Goal: Task Accomplishment & Management: Manage account settings

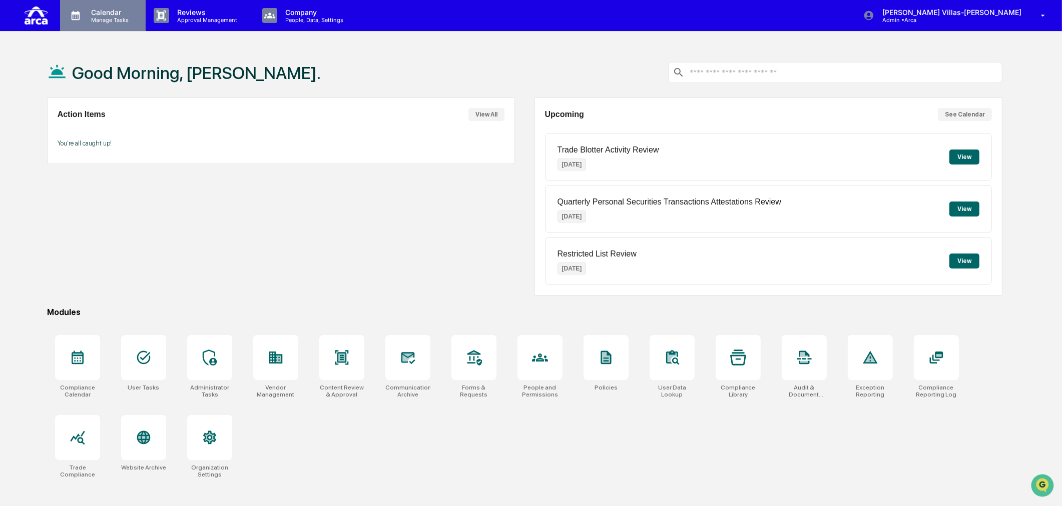
click at [83, 17] on p "Manage Tasks" at bounding box center [108, 20] width 51 height 7
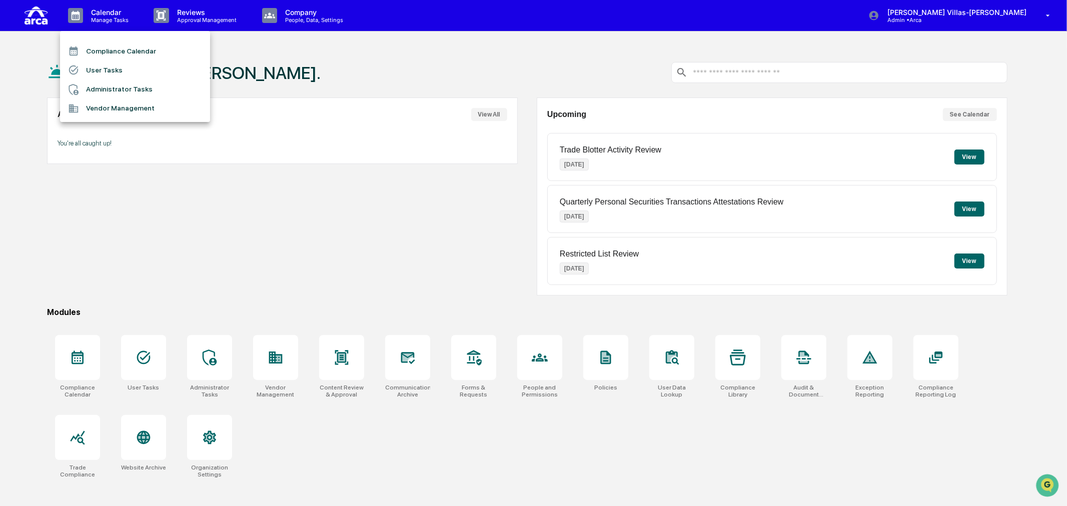
click at [96, 70] on li "User Tasks" at bounding box center [135, 70] width 150 height 19
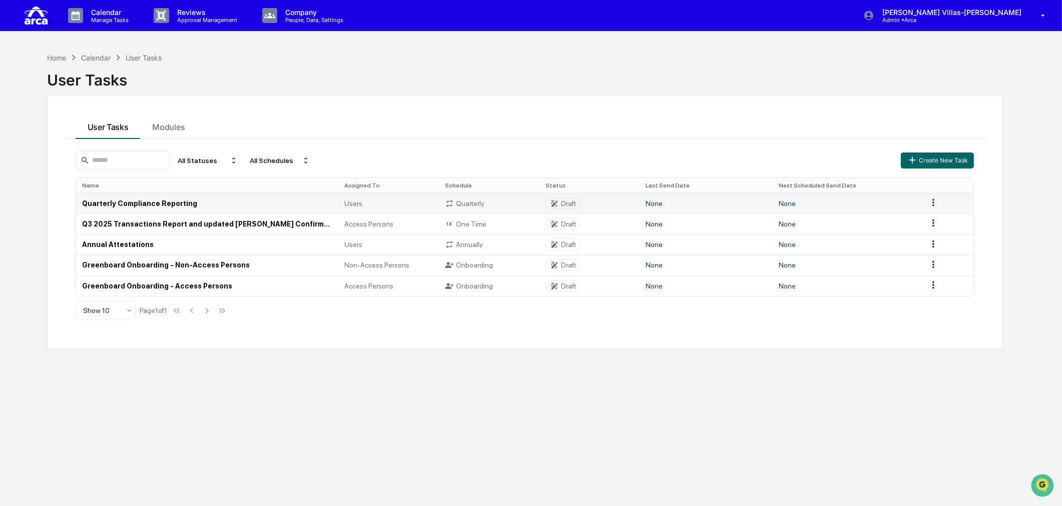
click at [189, 202] on td "Quarterly Compliance Reporting" at bounding box center [207, 203] width 263 height 21
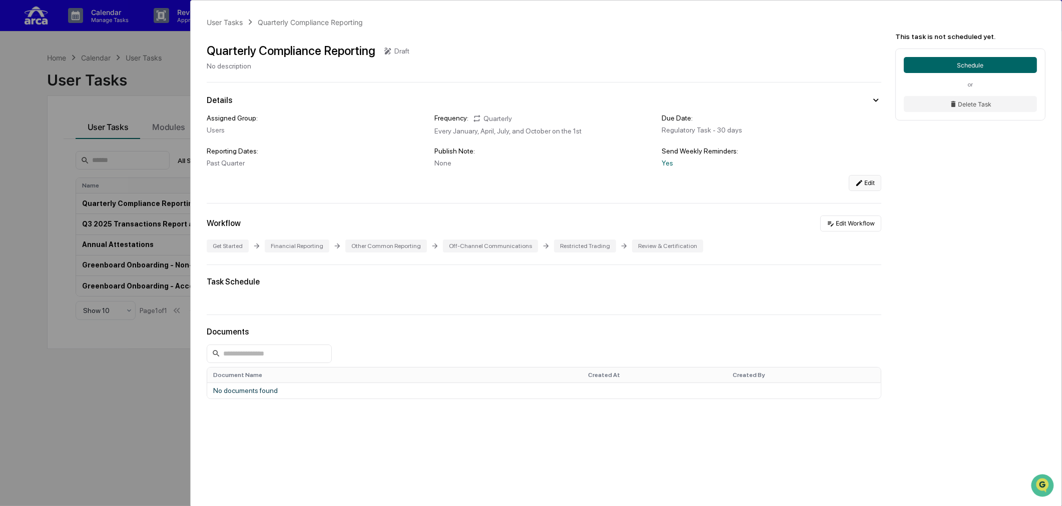
click at [854, 188] on button "Edit" at bounding box center [865, 183] width 33 height 16
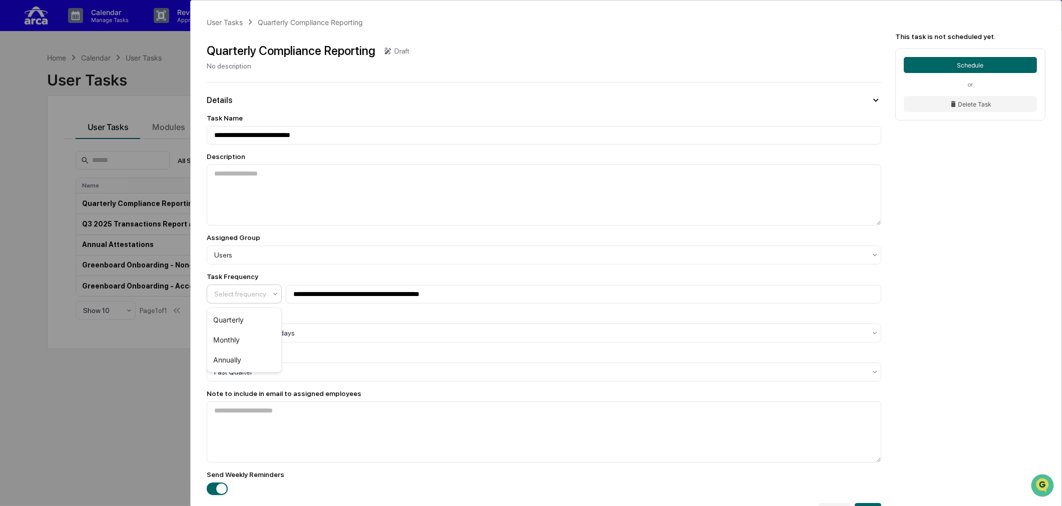
click at [246, 299] on div at bounding box center [240, 294] width 52 height 10
click at [924, 282] on div "**********" at bounding box center [626, 416] width 871 height 831
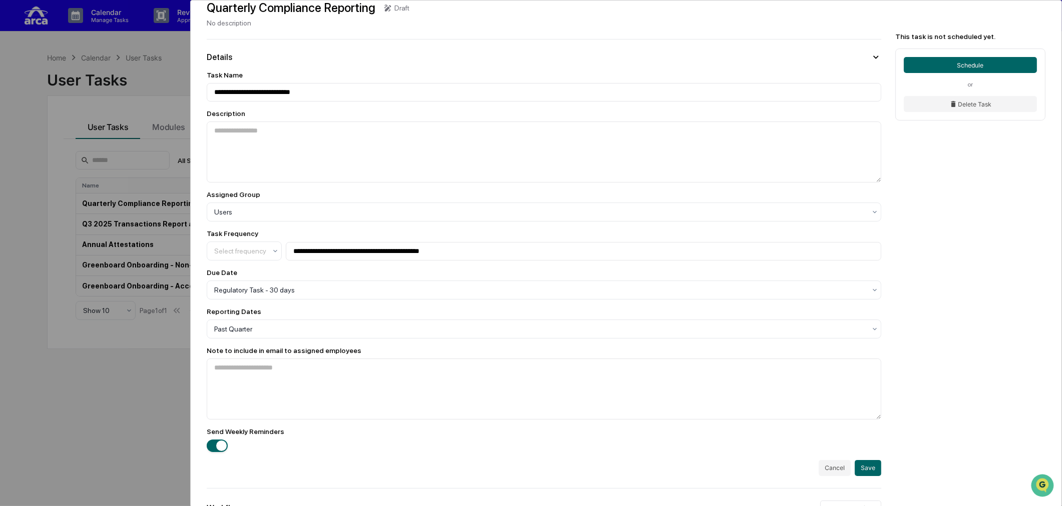
scroll to position [56, 0]
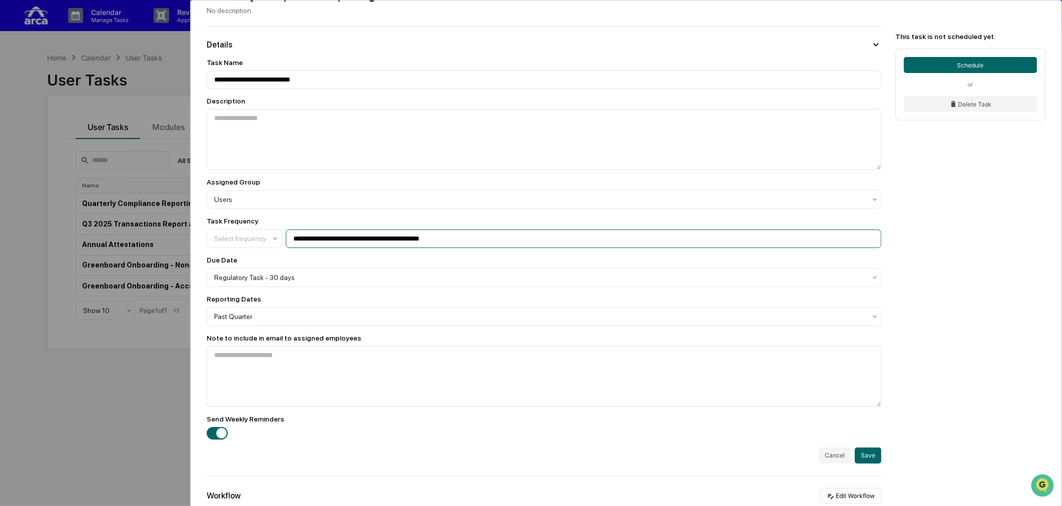
click at [473, 243] on input "**********" at bounding box center [583, 239] width 595 height 19
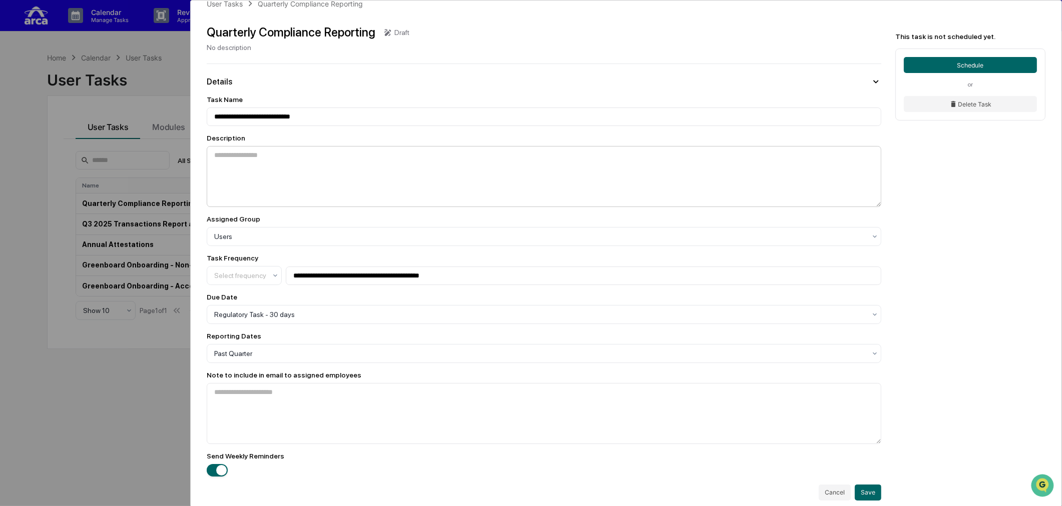
scroll to position [0, 0]
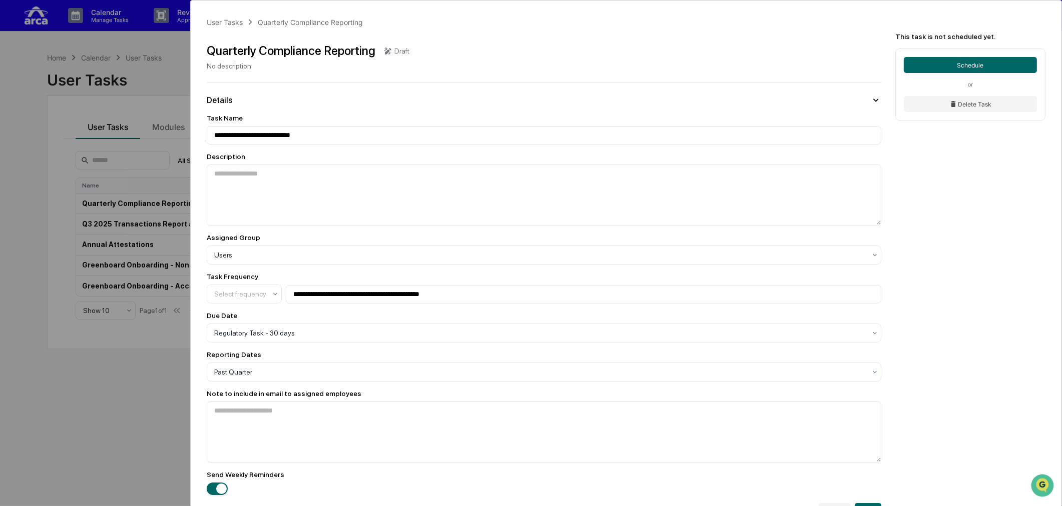
click at [116, 370] on div "**********" at bounding box center [531, 253] width 1062 height 506
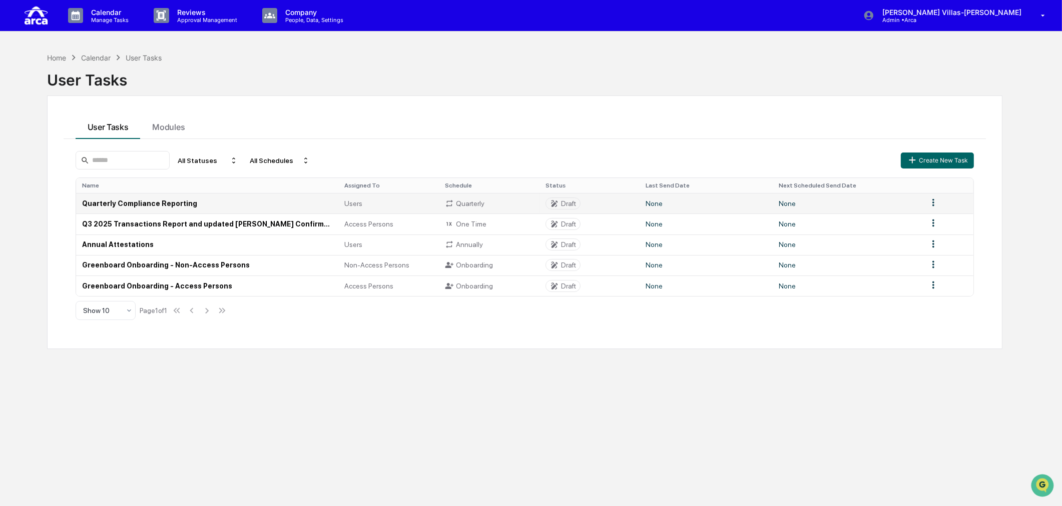
click at [124, 201] on td "Quarterly Compliance Reporting" at bounding box center [207, 203] width 263 height 21
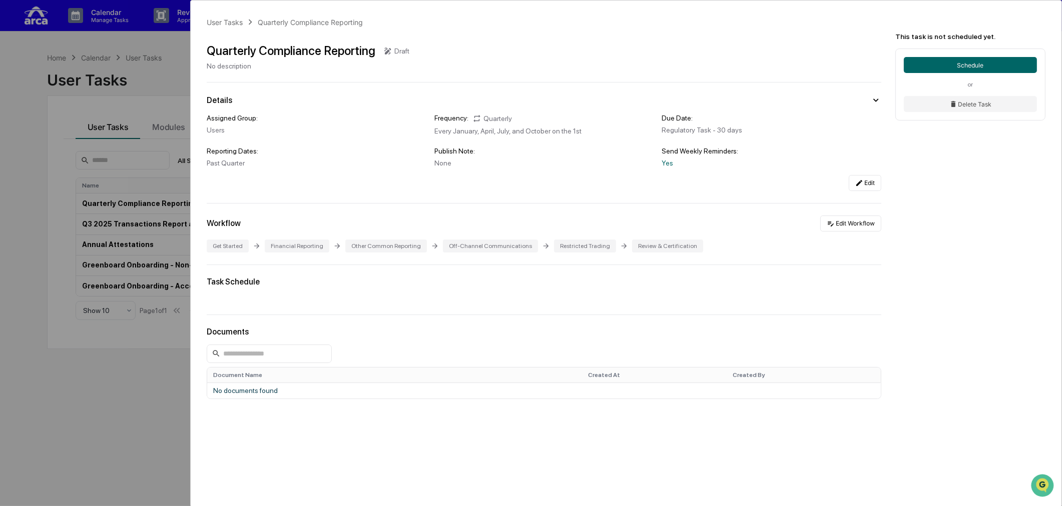
click at [123, 442] on div "User Tasks Quarterly Compliance Reporting Quarterly Compliance Reporting Draft …" at bounding box center [531, 253] width 1062 height 506
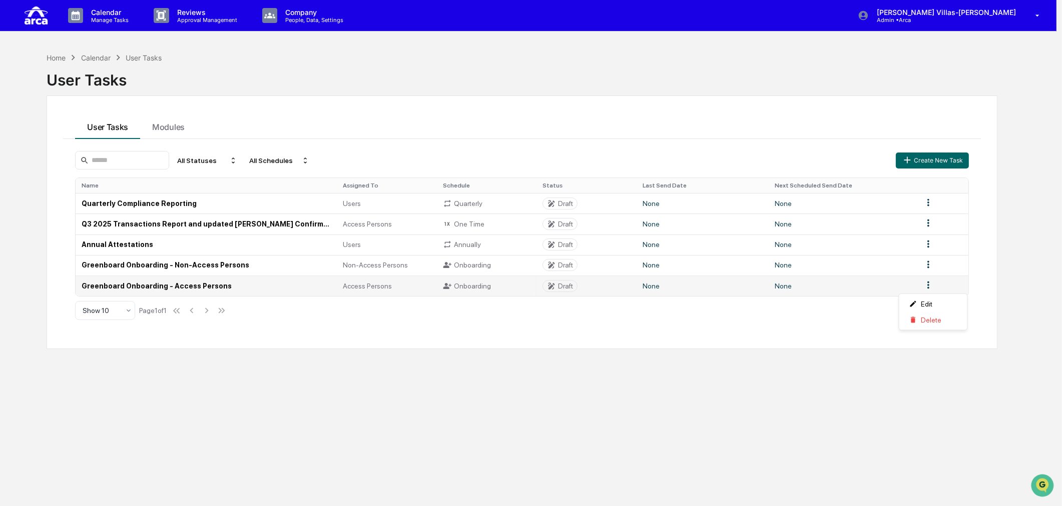
click at [937, 289] on html "Calendar Manage Tasks Reviews Approval Management Company People, Data, Setting…" at bounding box center [531, 253] width 1062 height 506
click at [338, 360] on html "Calendar Manage Tasks Reviews Approval Management Company People, Data, Setting…" at bounding box center [533, 253] width 1067 height 506
click at [185, 293] on td "Greenboard Onboarding - Access Persons" at bounding box center [207, 286] width 263 height 21
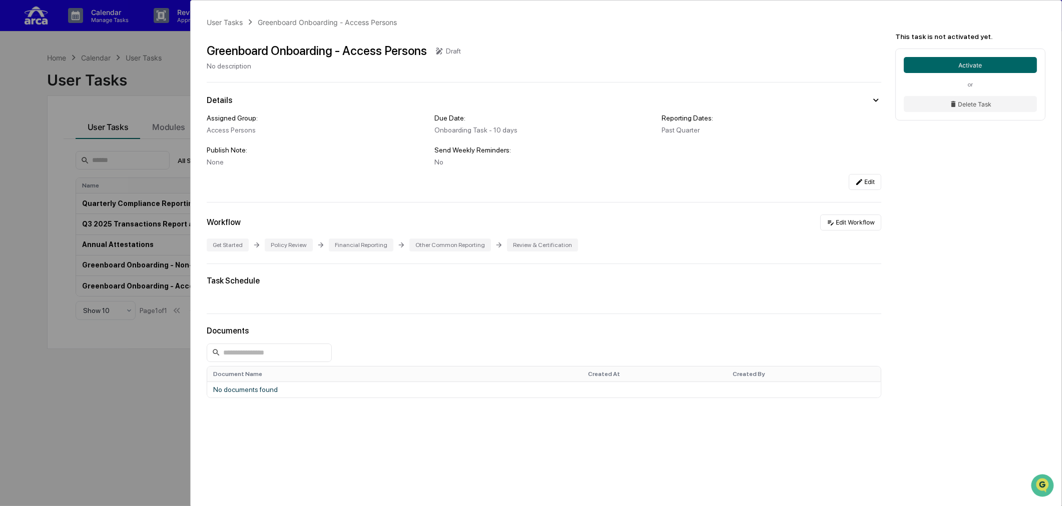
click at [113, 391] on div "User Tasks Greenboard Onboarding - Access Persons Greenboard Onboarding - Acces…" at bounding box center [531, 253] width 1062 height 506
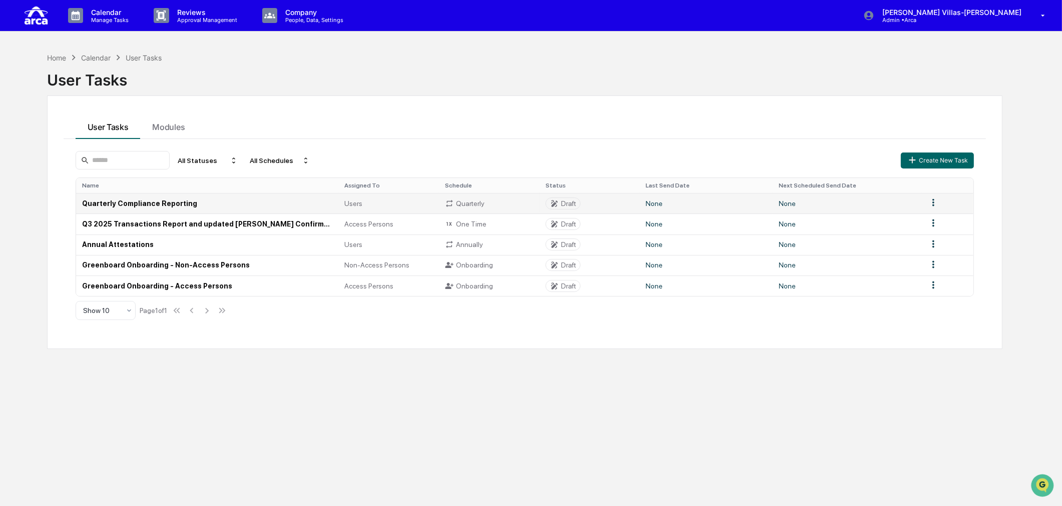
click at [197, 201] on td "Quarterly Compliance Reporting" at bounding box center [207, 203] width 263 height 21
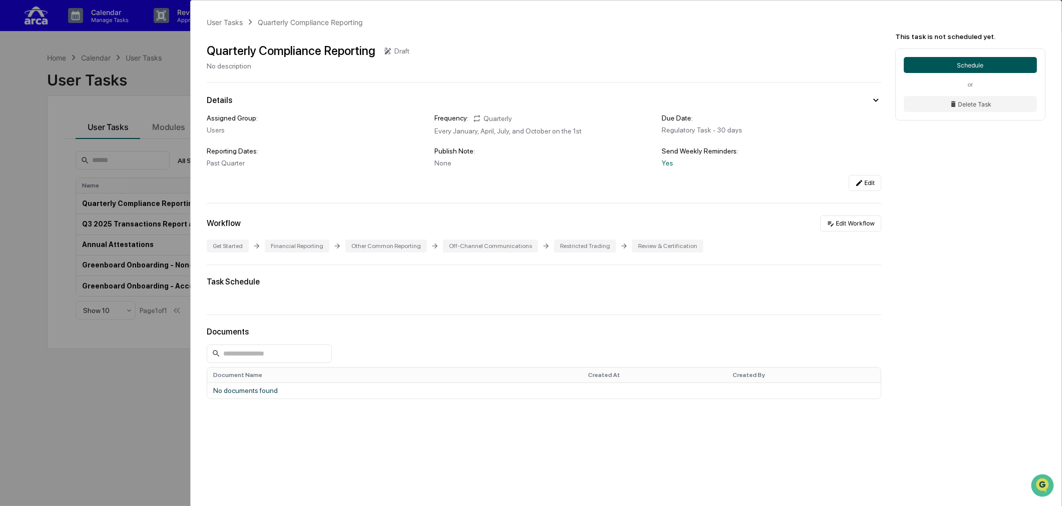
click at [921, 68] on button "Schedule" at bounding box center [970, 65] width 133 height 16
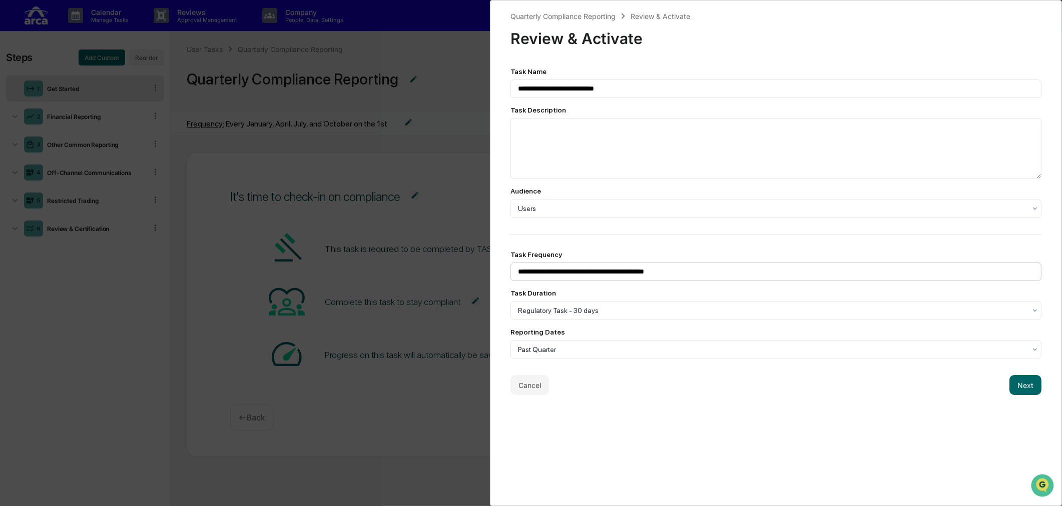
scroll to position [1, 0]
click at [1017, 384] on button "Next" at bounding box center [1025, 385] width 32 height 20
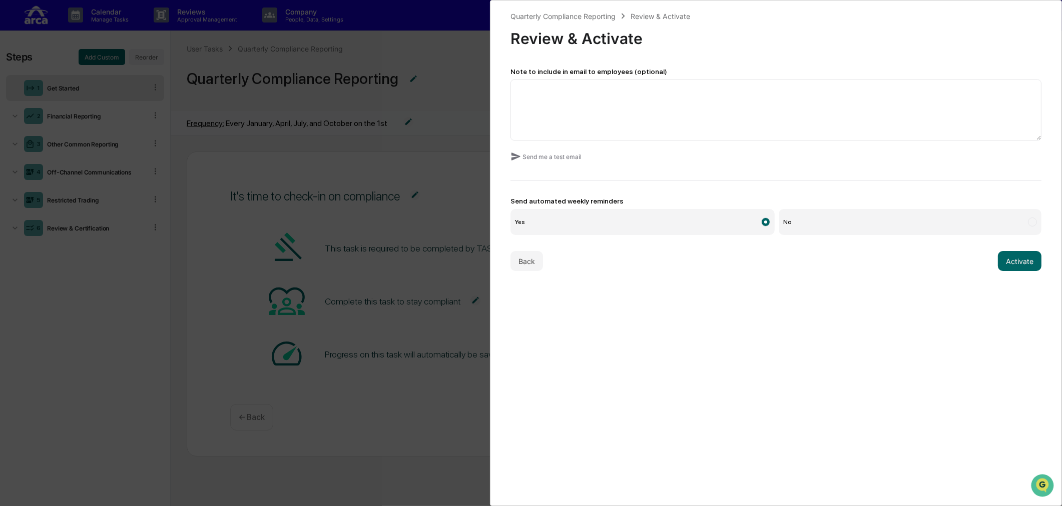
click at [444, 90] on div "Quarterly Compliance Reporting Review & Activate Review & Activate Note to incl…" at bounding box center [531, 253] width 1062 height 506
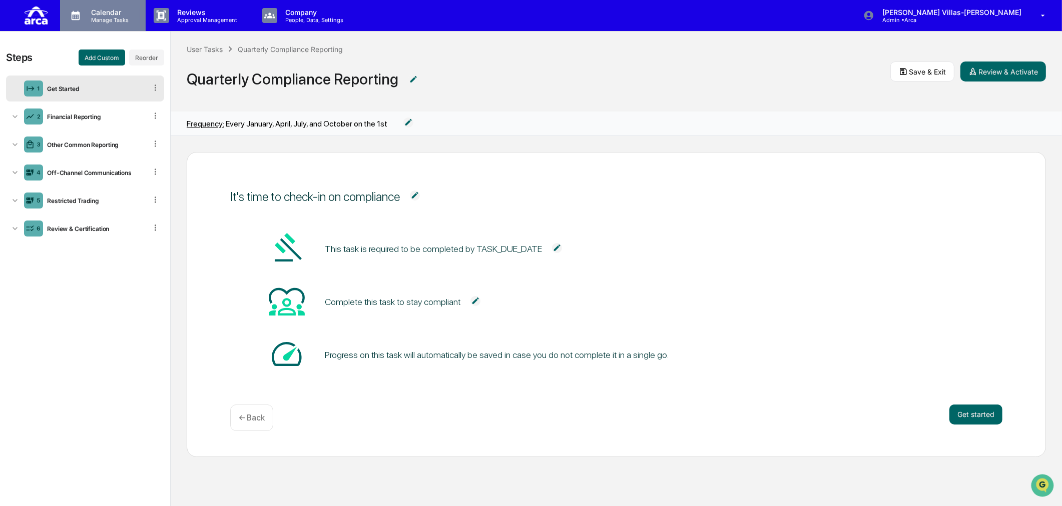
click at [112, 19] on p "Manage Tasks" at bounding box center [108, 20] width 51 height 7
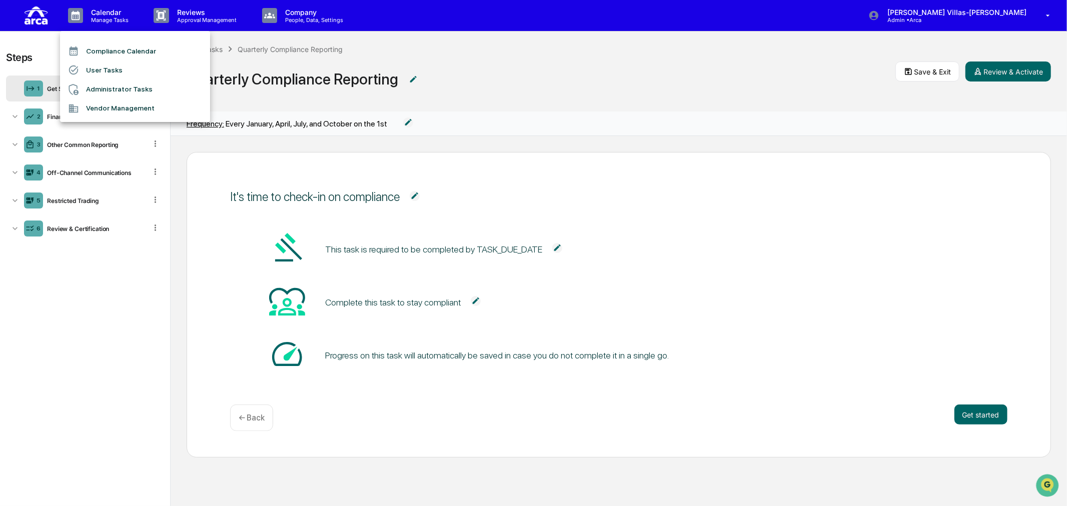
click at [293, 12] on div at bounding box center [533, 253] width 1067 height 506
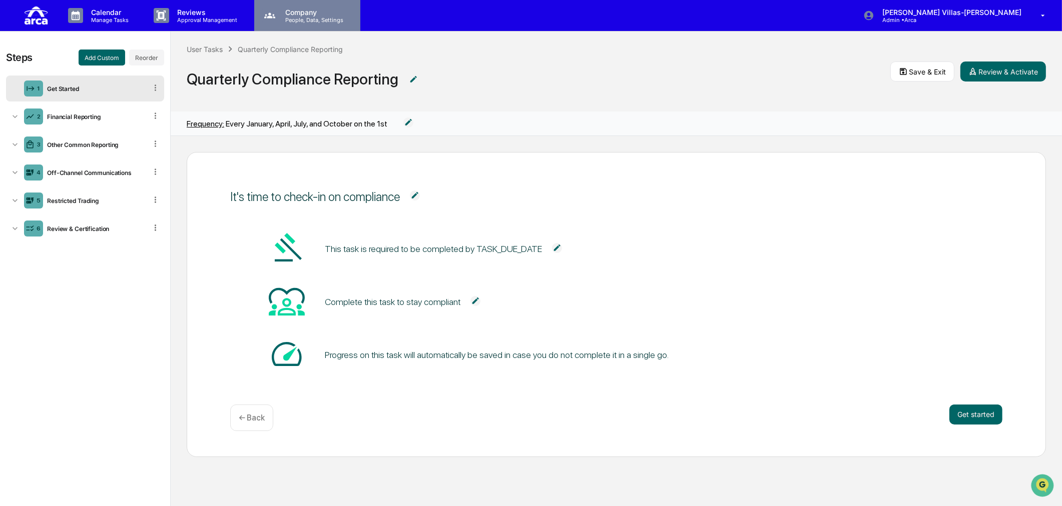
click at [283, 15] on p "Company" at bounding box center [312, 12] width 71 height 9
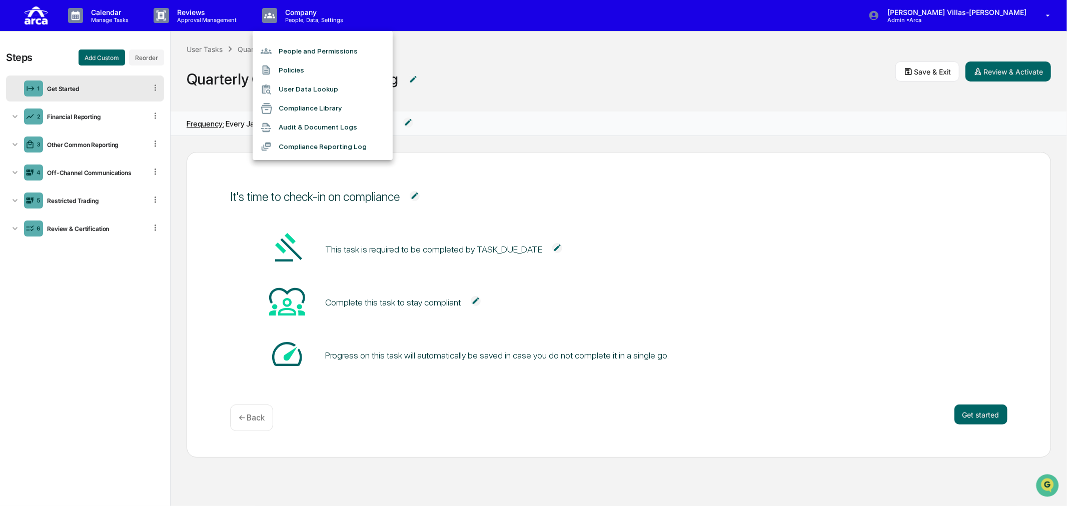
click at [202, 17] on div at bounding box center [533, 253] width 1067 height 506
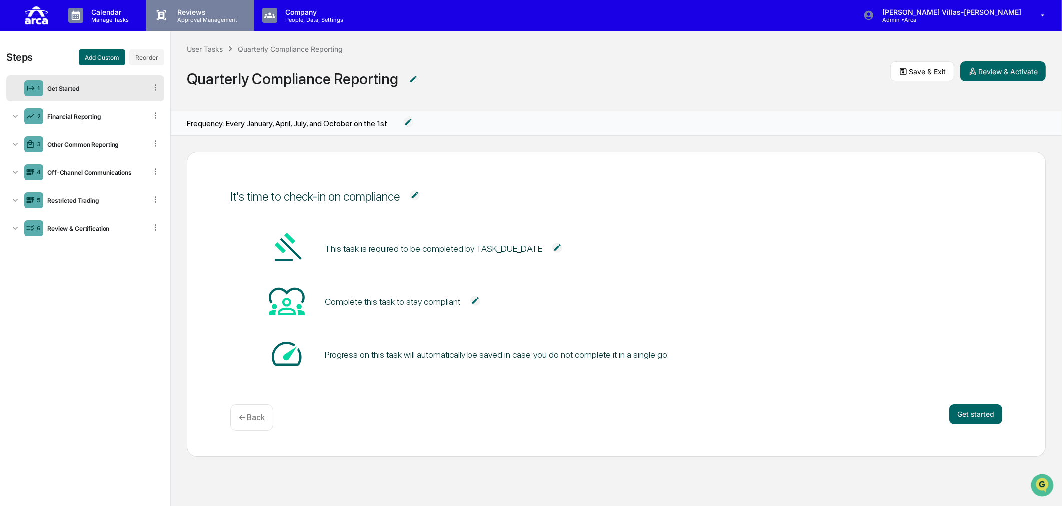
click at [213, 14] on p "Reviews" at bounding box center [205, 12] width 73 height 9
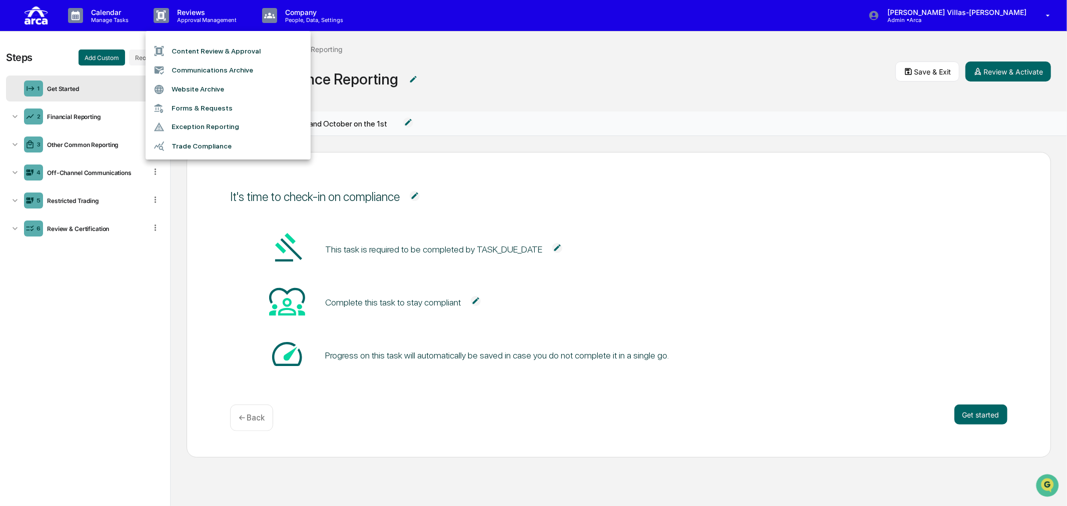
click at [119, 18] on div at bounding box center [533, 253] width 1067 height 506
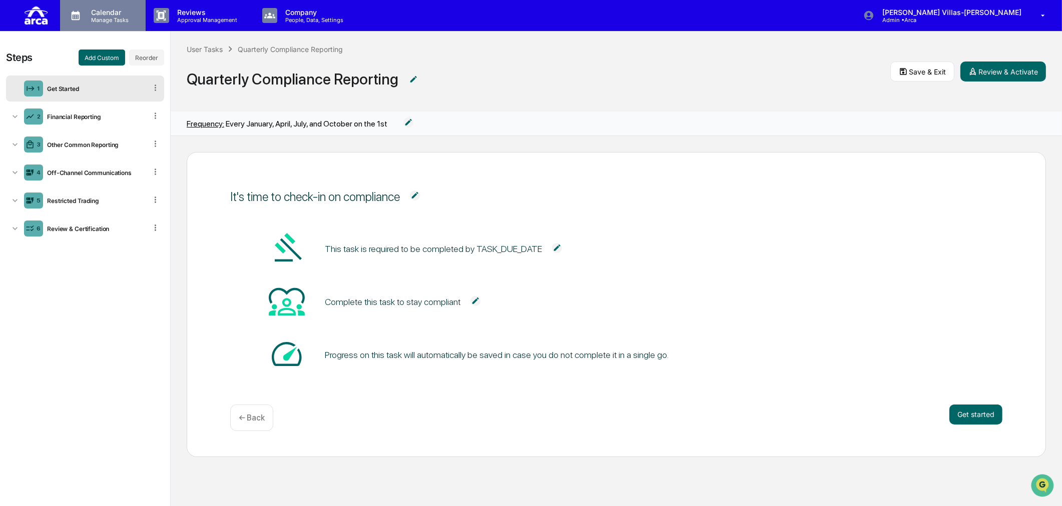
click at [97, 9] on p "Calendar" at bounding box center [108, 12] width 51 height 9
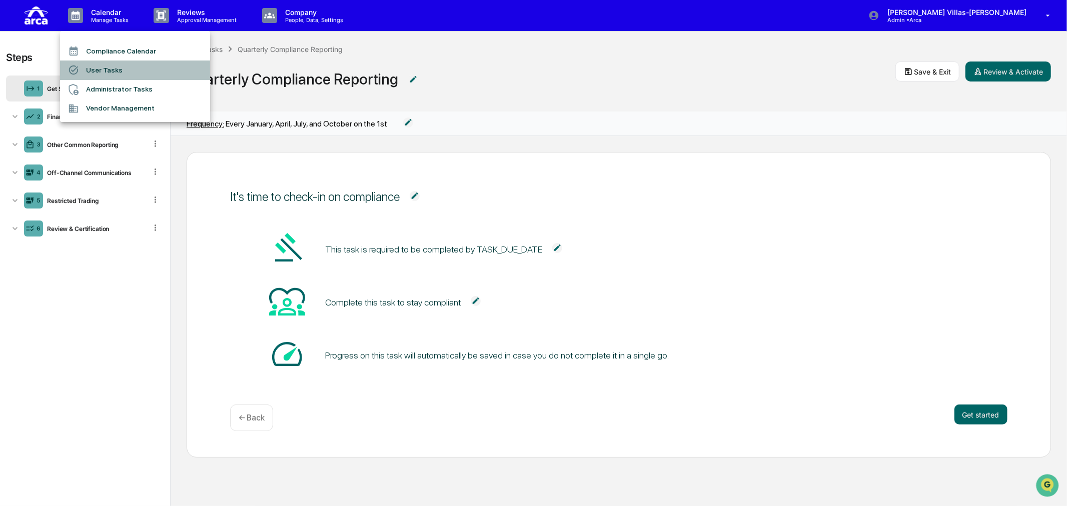
click at [97, 66] on li "User Tasks" at bounding box center [135, 70] width 150 height 19
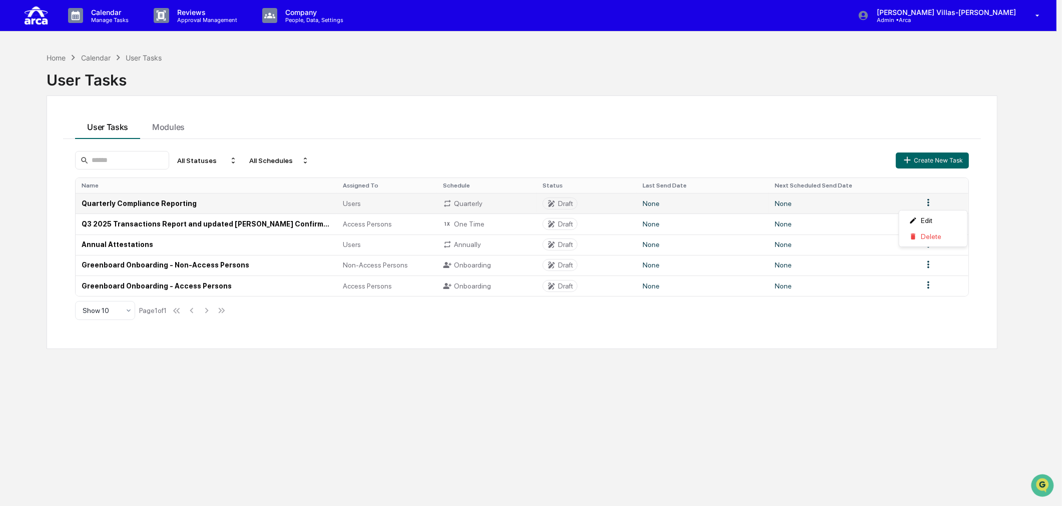
click at [928, 202] on html "Calendar Manage Tasks Reviews Approval Management Company People, Data, Setting…" at bounding box center [531, 253] width 1062 height 506
drag, startPoint x: 231, startPoint y: 408, endPoint x: 217, endPoint y: 364, distance: 45.6
click at [231, 405] on html "Calendar Manage Tasks Reviews Approval Management Company People, Data, Setting…" at bounding box center [533, 253] width 1067 height 506
click at [174, 431] on div "Home Calendar User Tasks User Tasks User Tasks Modules All Statuses All Schedul…" at bounding box center [525, 301] width 986 height 506
click at [277, 432] on div "Home Calendar User Tasks User Tasks User Tasks Modules All Statuses All Schedul…" at bounding box center [525, 301] width 986 height 506
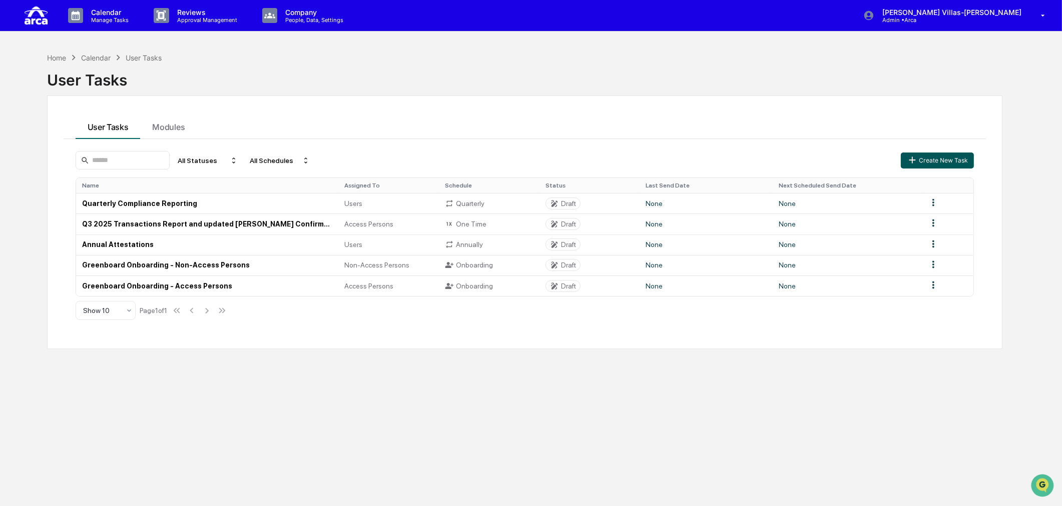
click at [929, 157] on button "Create New Task" at bounding box center [937, 161] width 73 height 16
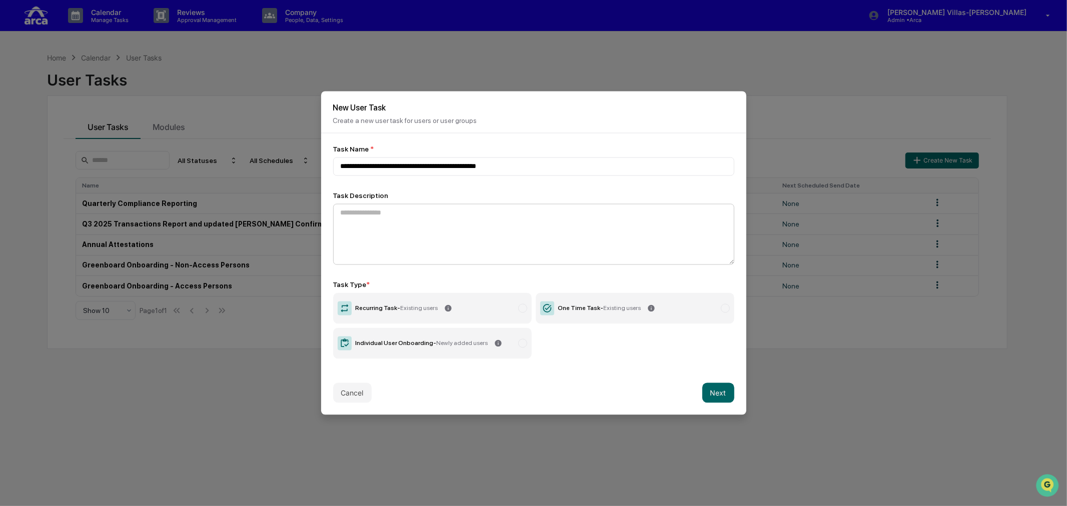
type input "**********"
click at [352, 226] on textarea at bounding box center [533, 234] width 401 height 61
click at [396, 229] on textarea at bounding box center [533, 234] width 401 height 61
drag, startPoint x: 636, startPoint y: 309, endPoint x: 643, endPoint y: 316, distance: 9.9
click at [636, 309] on label "One Time Task - Existing users" at bounding box center [635, 308] width 199 height 31
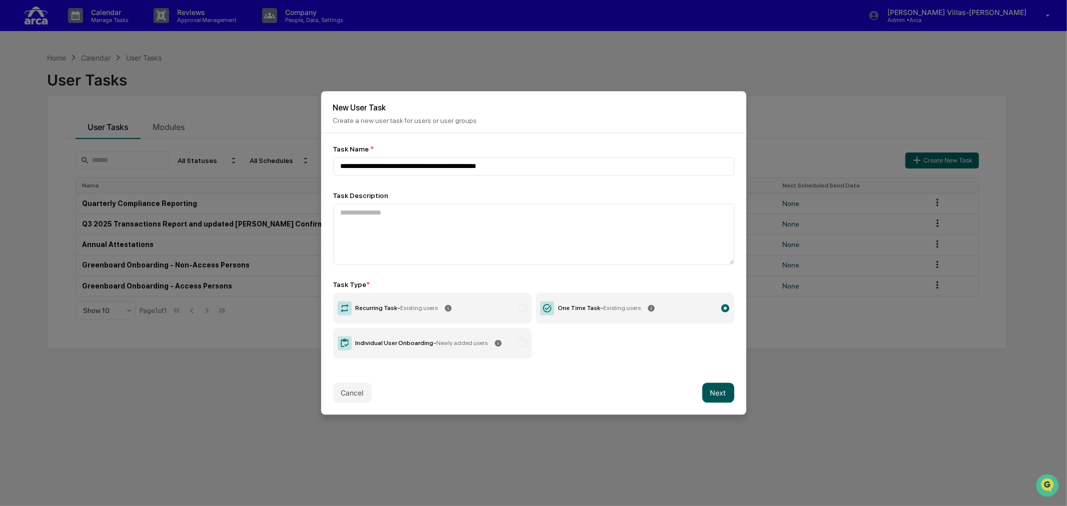
click at [707, 390] on button "Next" at bounding box center [718, 393] width 32 height 20
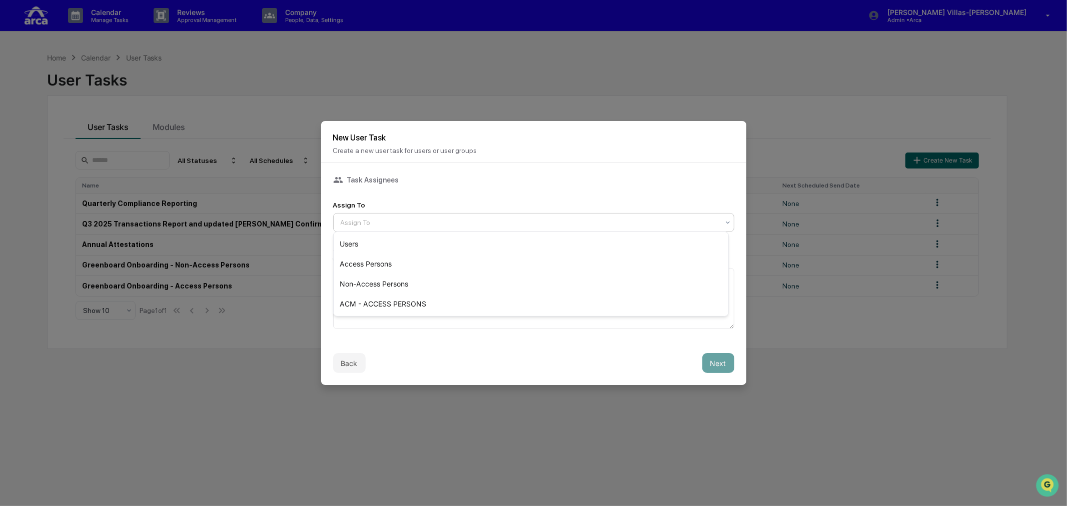
click at [367, 219] on div at bounding box center [530, 223] width 378 height 10
click at [356, 238] on div "Users" at bounding box center [531, 244] width 395 height 20
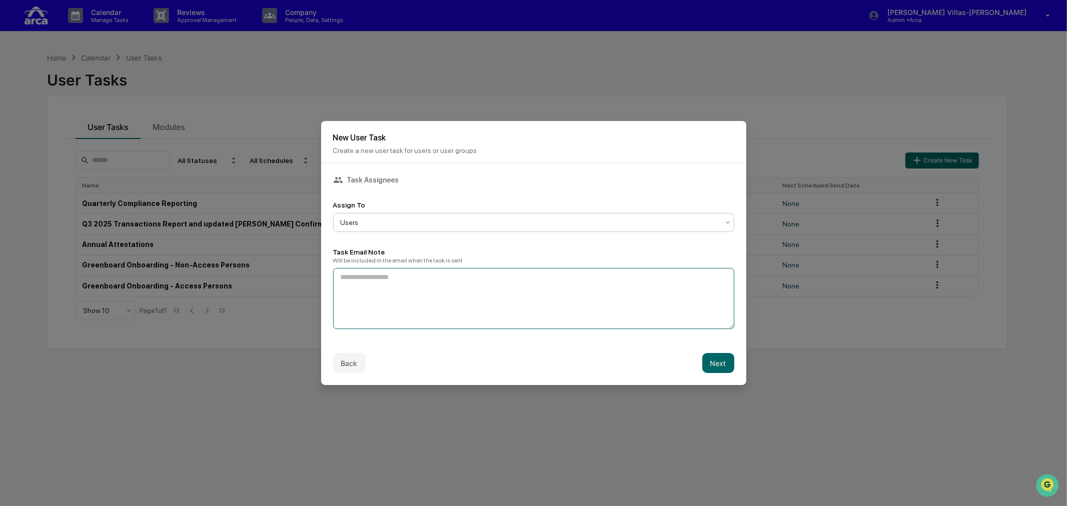
click at [414, 293] on textarea at bounding box center [533, 298] width 401 height 61
click at [381, 294] on textarea at bounding box center [533, 298] width 401 height 61
click at [450, 297] on textarea at bounding box center [533, 298] width 401 height 61
click at [386, 298] on textarea at bounding box center [533, 298] width 401 height 61
click at [474, 278] on textarea "**********" at bounding box center [531, 298] width 396 height 61
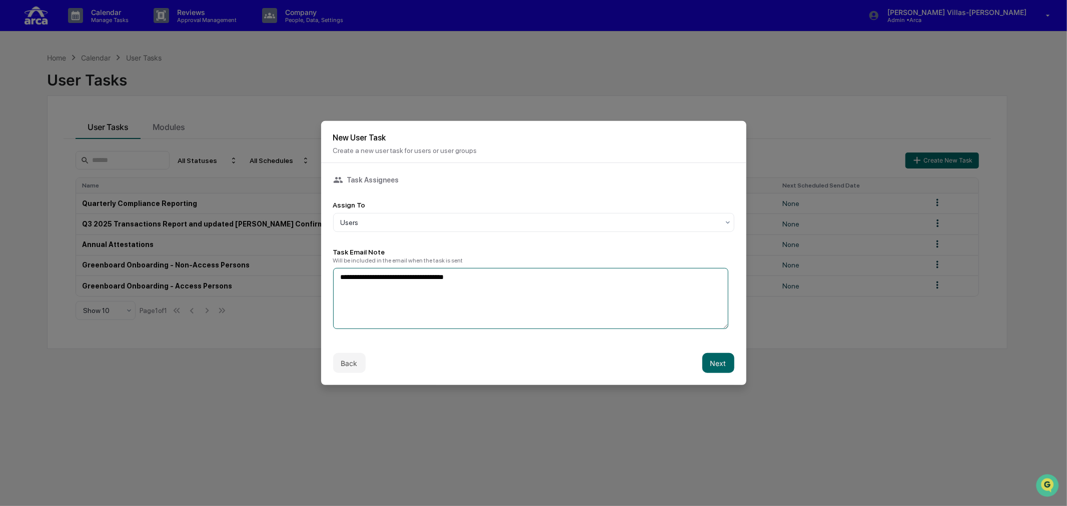
click at [486, 278] on textarea "**********" at bounding box center [531, 298] width 396 height 61
click at [502, 279] on textarea "**********" at bounding box center [531, 298] width 396 height 61
paste textarea "**********"
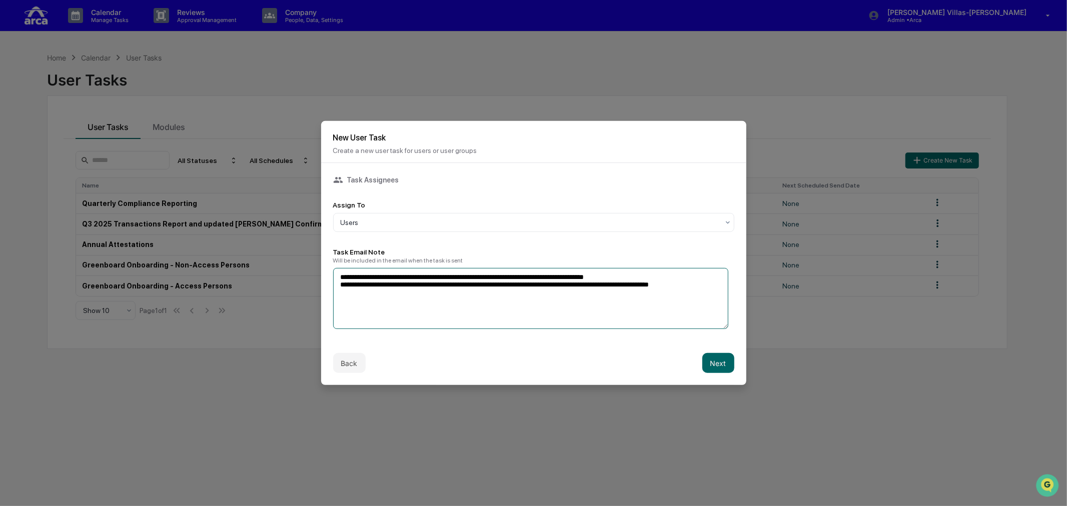
click at [444, 285] on textarea "**********" at bounding box center [531, 298] width 396 height 61
click at [454, 274] on textarea "**********" at bounding box center [531, 298] width 396 height 61
click at [453, 276] on textarea "**********" at bounding box center [531, 298] width 396 height 61
click at [465, 272] on textarea "**********" at bounding box center [531, 298] width 396 height 61
click at [579, 275] on textarea "**********" at bounding box center [531, 298] width 396 height 61
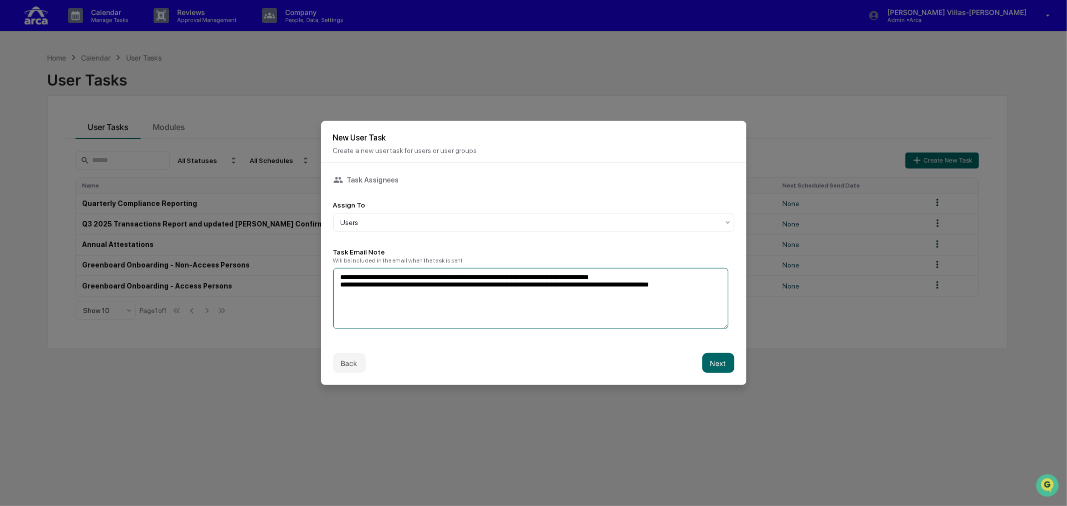
click at [385, 291] on textarea "**********" at bounding box center [531, 298] width 396 height 61
drag, startPoint x: 338, startPoint y: 283, endPoint x: 548, endPoint y: 286, distance: 209.7
click at [548, 286] on textarea "**********" at bounding box center [531, 298] width 396 height 61
click at [577, 302] on textarea "**********" at bounding box center [531, 298] width 396 height 61
click at [701, 285] on textarea "**********" at bounding box center [531, 298] width 396 height 61
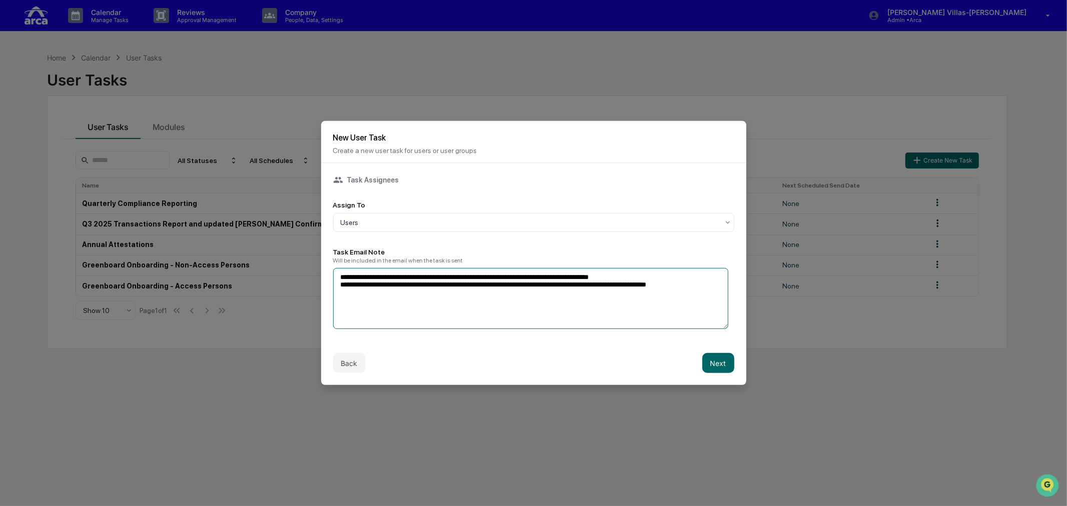
click at [341, 282] on textarea "**********" at bounding box center [531, 298] width 396 height 61
drag, startPoint x: 341, startPoint y: 282, endPoint x: 638, endPoint y: 287, distance: 297.2
click at [638, 287] on textarea "**********" at bounding box center [531, 298] width 396 height 61
click at [459, 293] on textarea "**********" at bounding box center [531, 298] width 396 height 61
type textarea "**********"
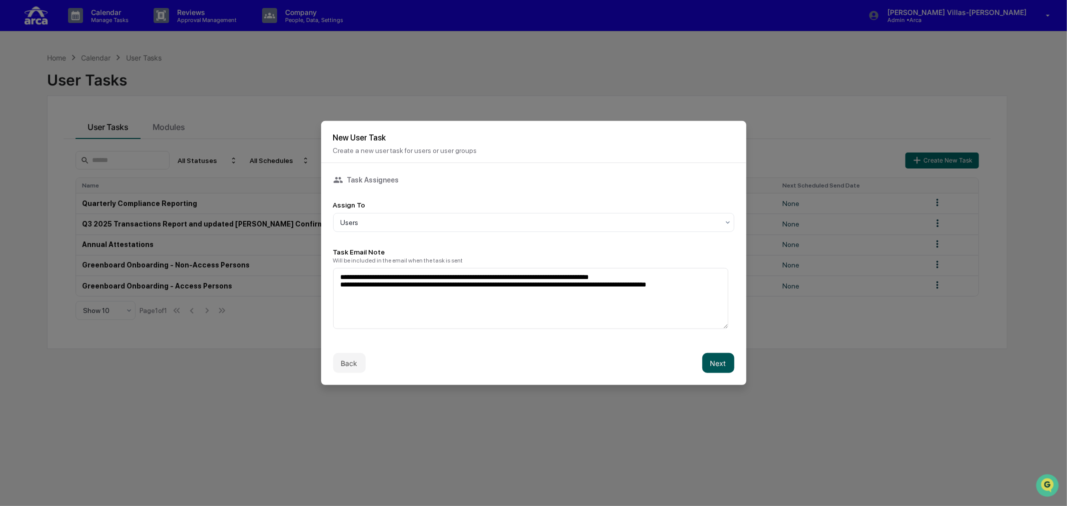
click at [703, 363] on button "Next" at bounding box center [718, 363] width 32 height 20
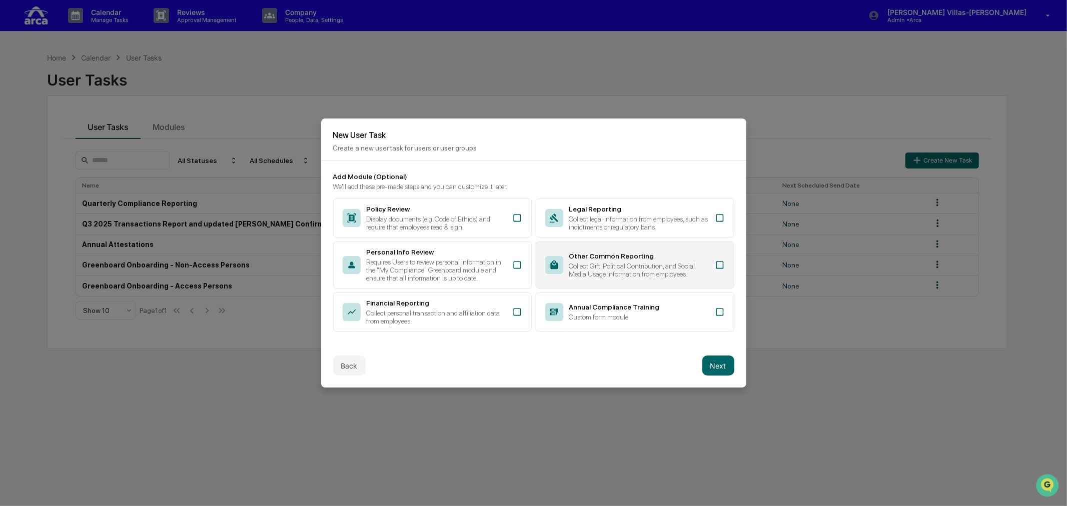
click at [641, 269] on div "Collect Gift, Political Contribution, and Social Media Usage information from e…" at bounding box center [639, 270] width 140 height 16
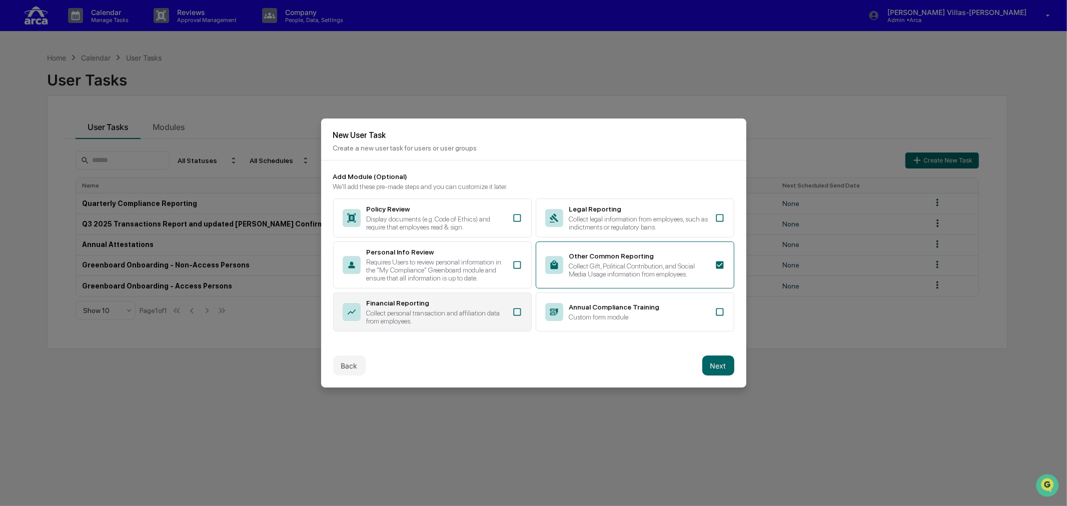
click at [446, 315] on div "Collect personal transaction and affiliation data from employees." at bounding box center [437, 317] width 140 height 16
click at [704, 372] on button "Next" at bounding box center [718, 366] width 32 height 20
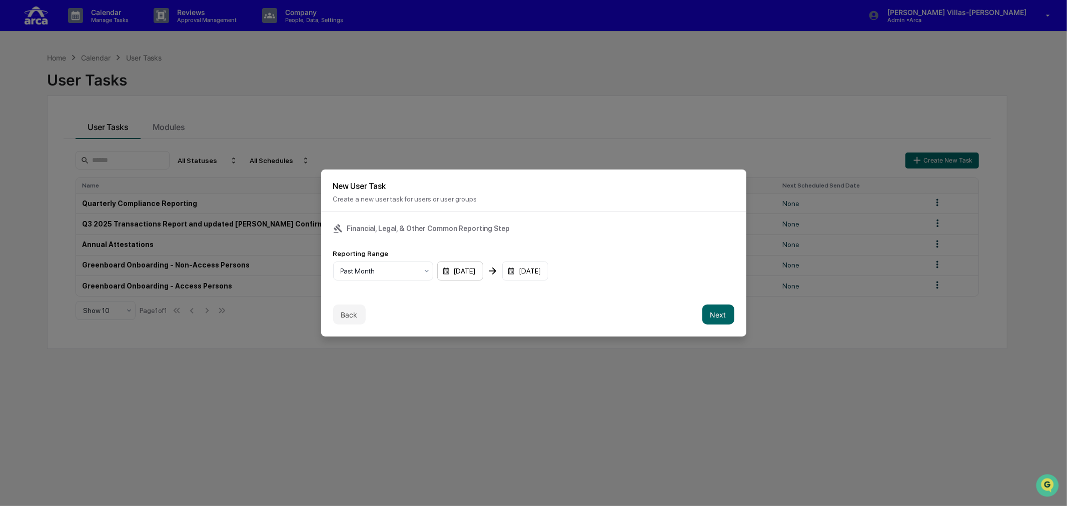
click at [482, 267] on div "09/10/2025" at bounding box center [460, 271] width 46 height 19
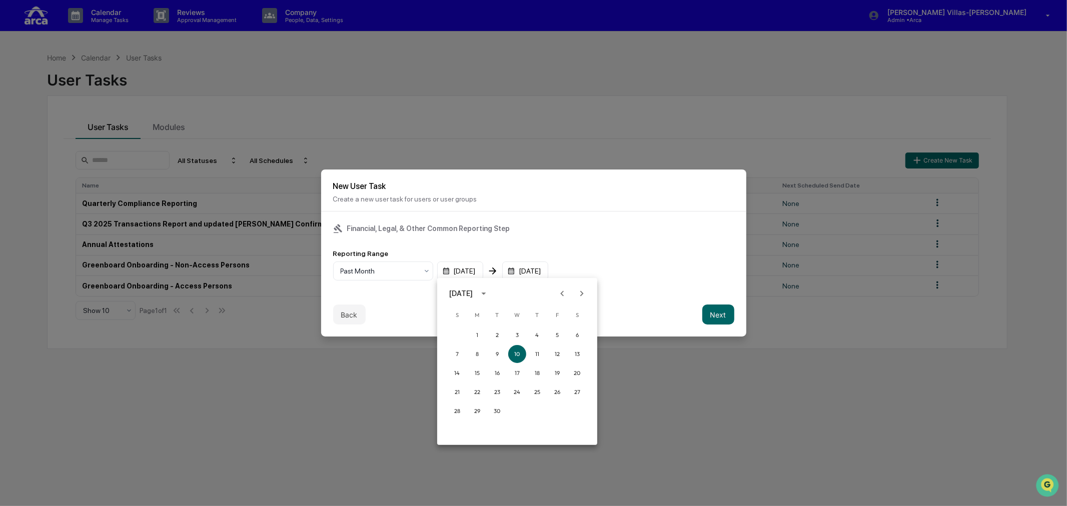
click at [411, 270] on div at bounding box center [533, 253] width 1067 height 506
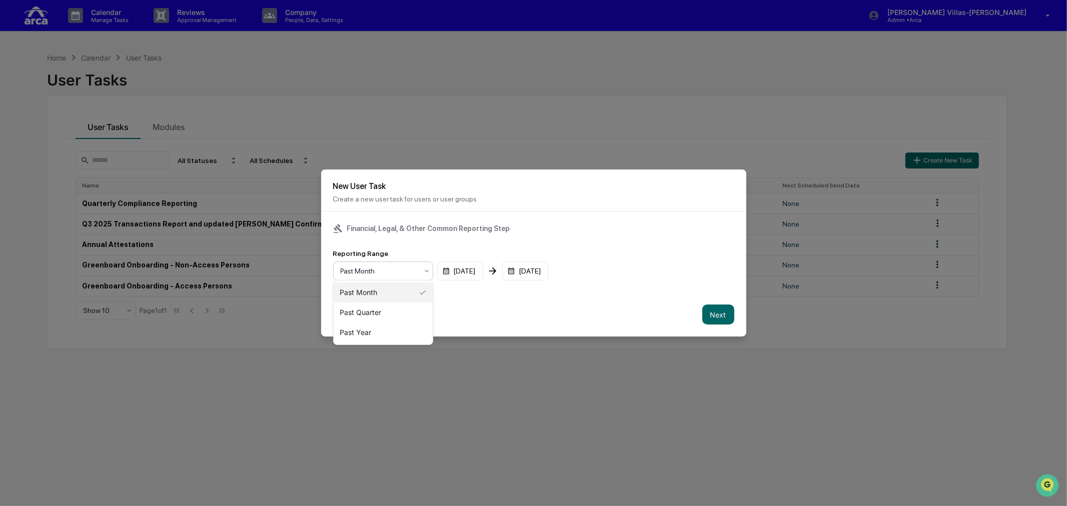
click at [396, 271] on div at bounding box center [379, 271] width 77 height 10
click at [354, 314] on div "Past Quarter" at bounding box center [383, 313] width 99 height 20
click at [461, 308] on div "Back Next" at bounding box center [533, 315] width 425 height 44
click at [710, 313] on button "Next" at bounding box center [718, 315] width 32 height 20
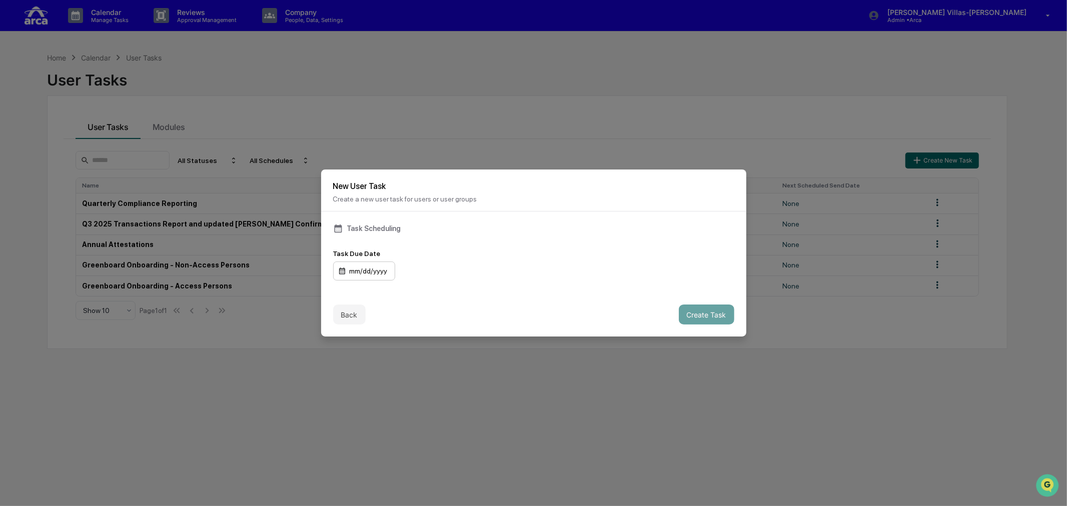
click at [388, 268] on div "mm/dd/yyyy" at bounding box center [364, 271] width 62 height 19
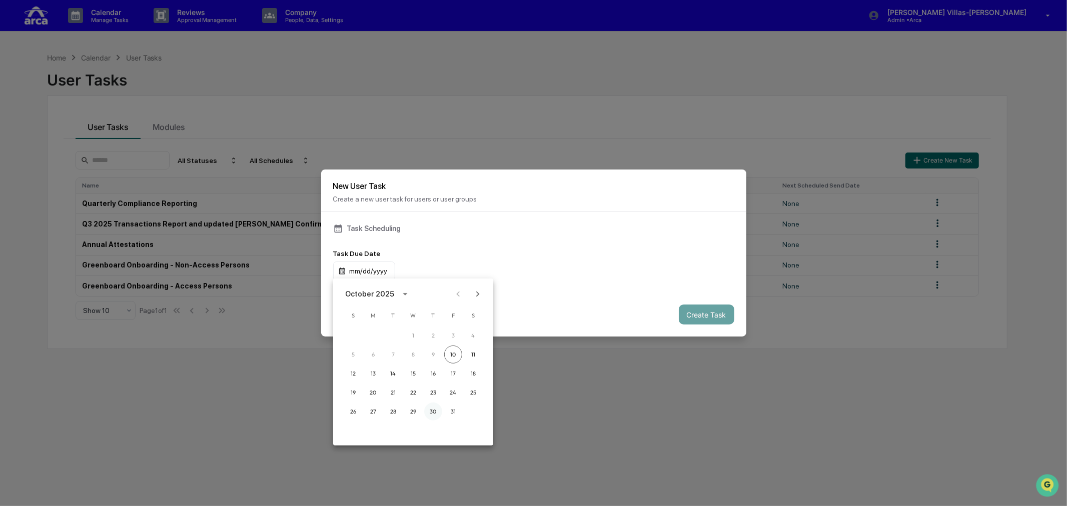
click at [431, 409] on button "30" at bounding box center [433, 412] width 18 height 18
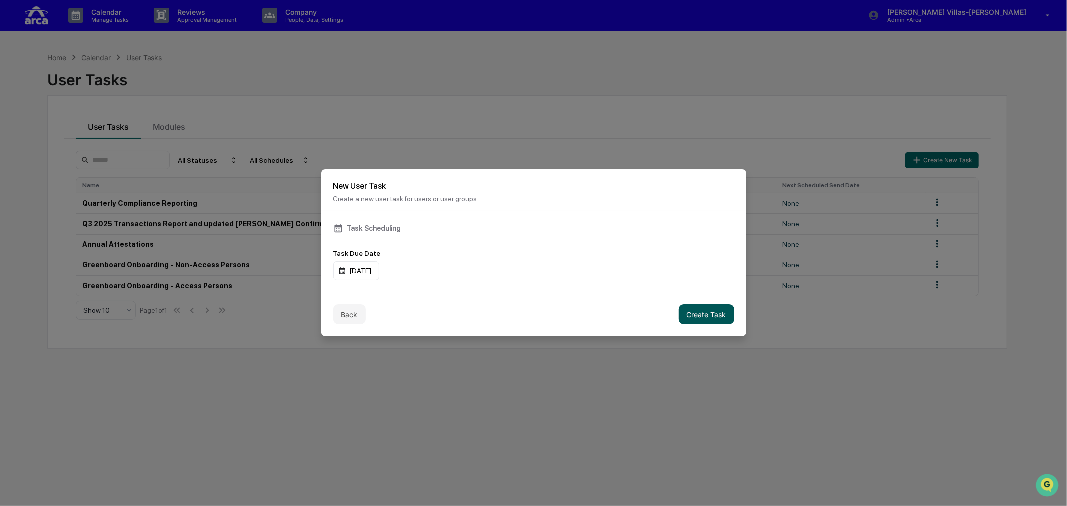
click at [704, 316] on button "Create Task" at bounding box center [707, 315] width 56 height 20
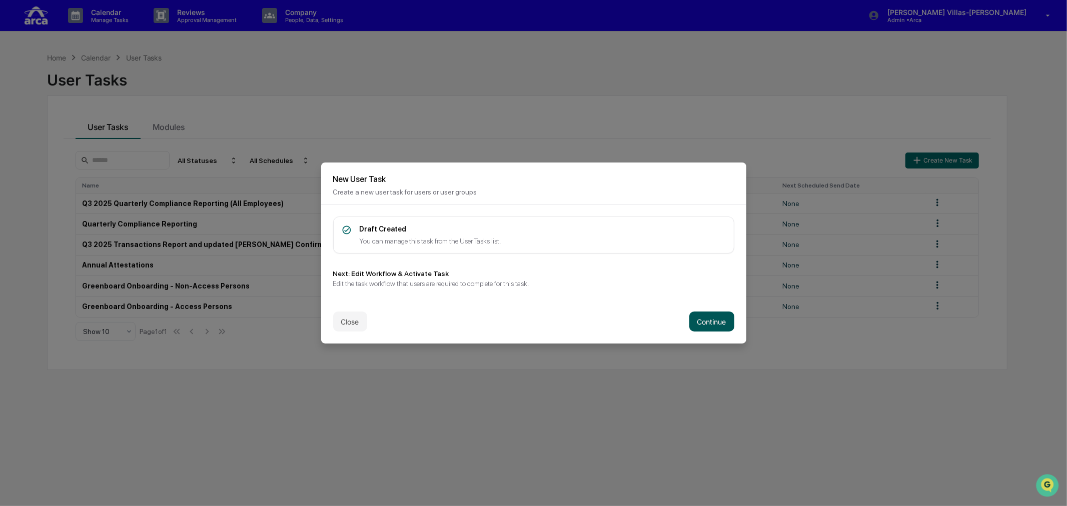
click at [693, 317] on button "Continue" at bounding box center [711, 322] width 45 height 20
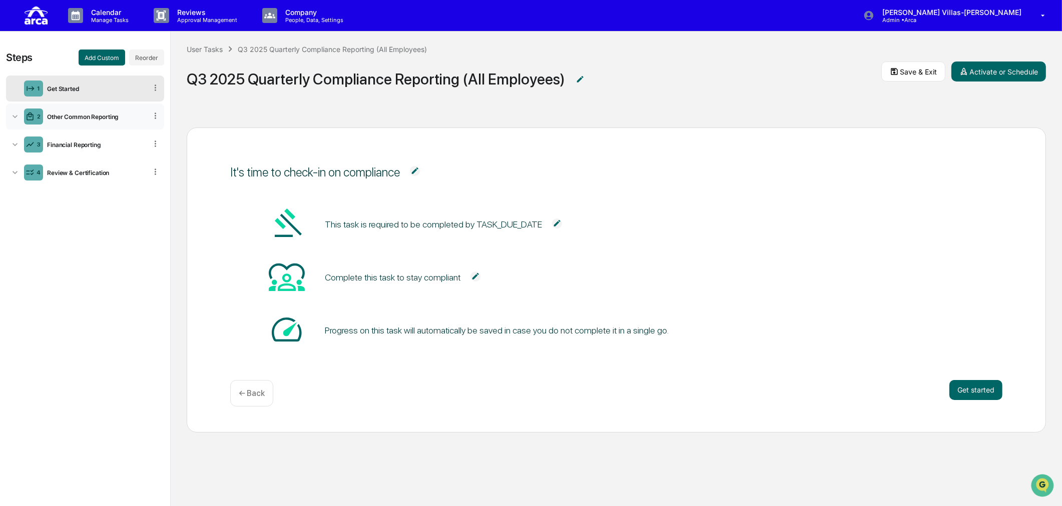
click at [18, 119] on icon at bounding box center [15, 117] width 10 height 10
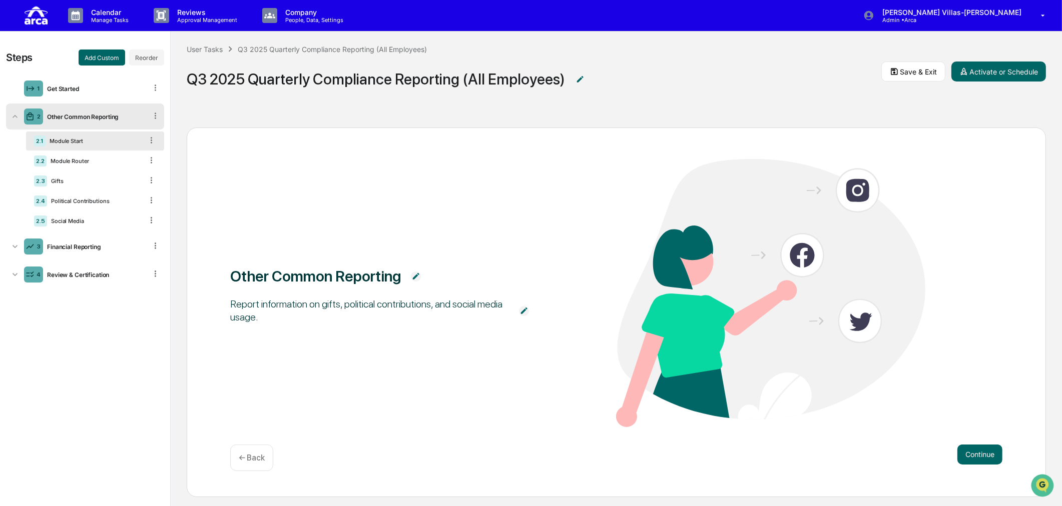
click at [18, 119] on icon at bounding box center [15, 117] width 10 height 10
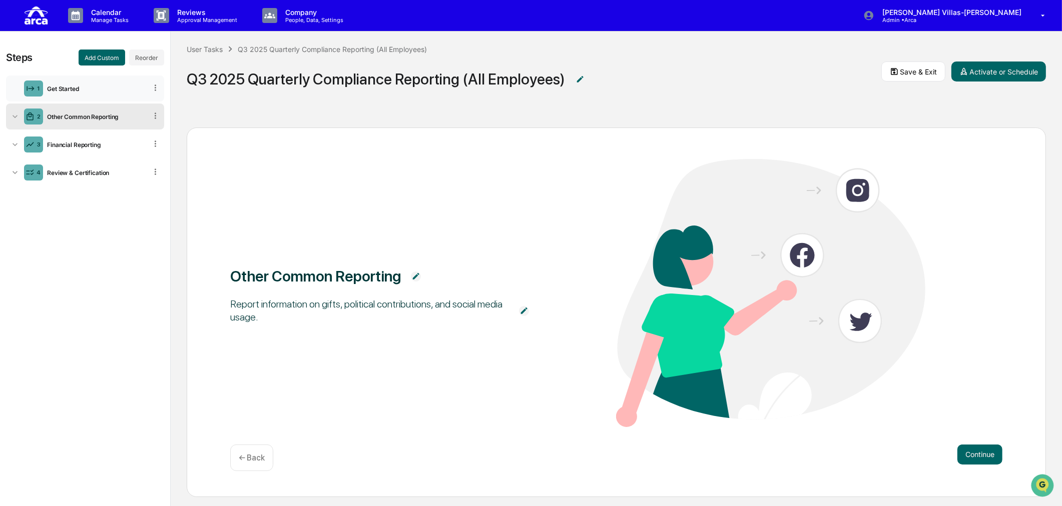
click at [82, 88] on div "Get Started" at bounding box center [95, 89] width 104 height 8
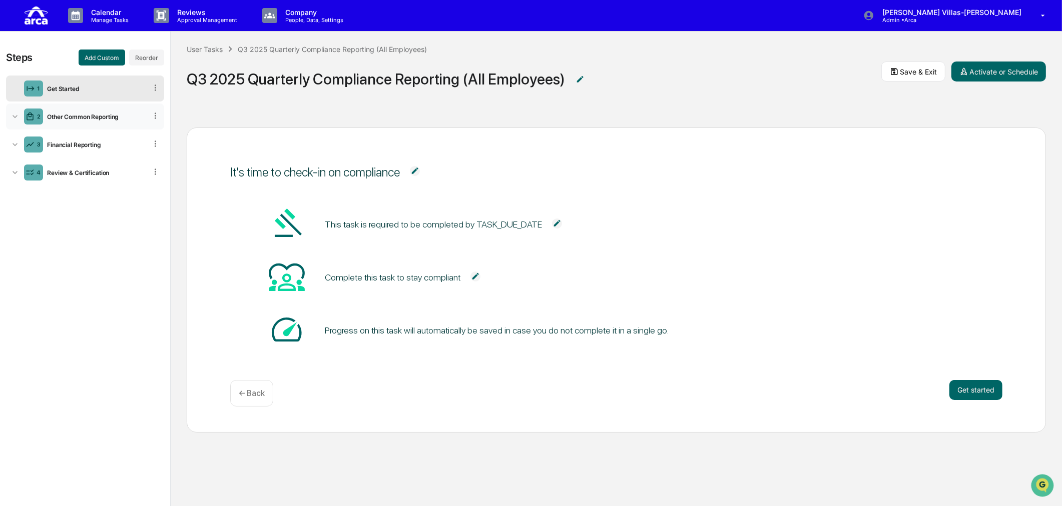
click at [16, 115] on icon at bounding box center [15, 117] width 10 height 10
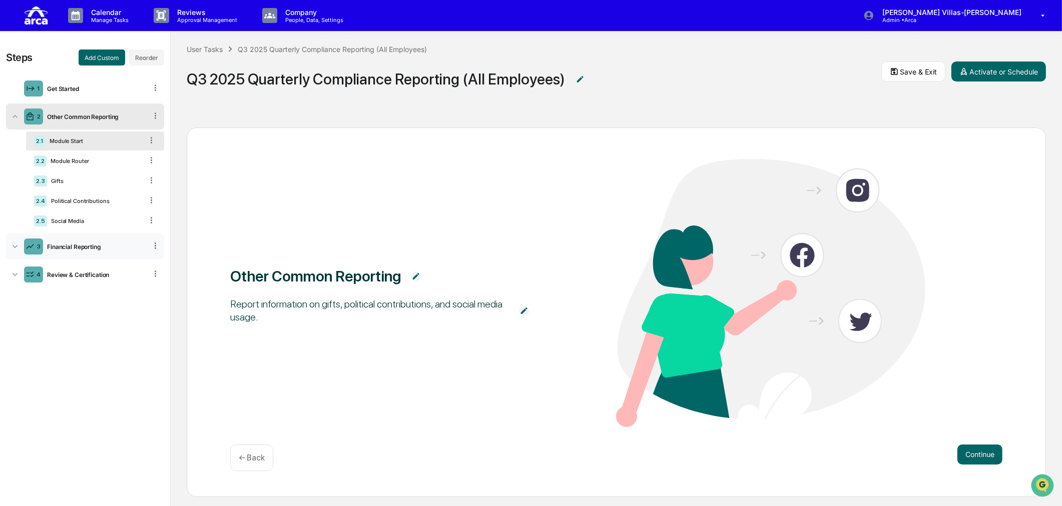
click at [14, 245] on icon at bounding box center [15, 247] width 10 height 10
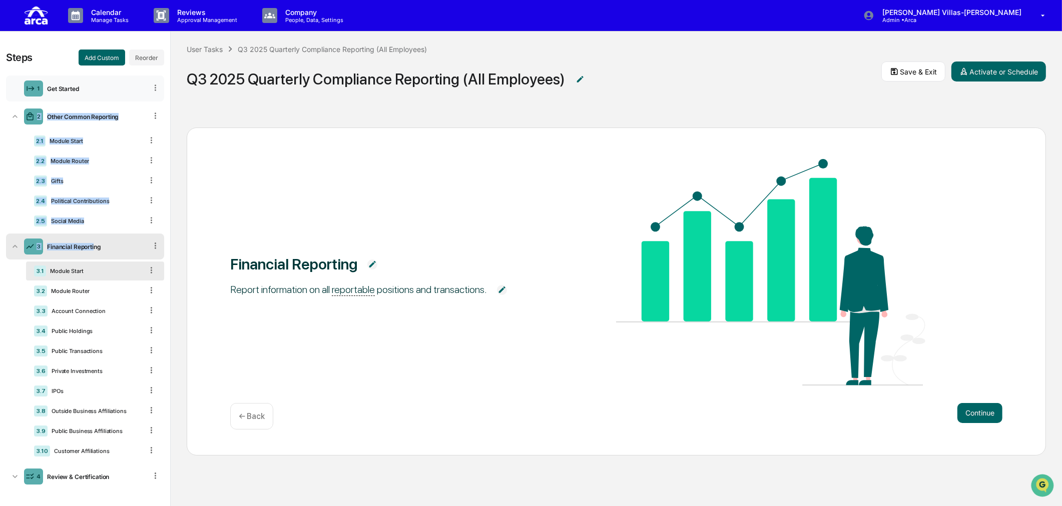
drag, startPoint x: 96, startPoint y: 246, endPoint x: 87, endPoint y: 101, distance: 145.9
click at [87, 101] on ul "1 Get Started 2 Other Common Reporting 2.1 Module Start 2.2 Module Router 2.3 G…" at bounding box center [85, 283] width 158 height 418
click at [151, 245] on icon at bounding box center [156, 246] width 10 height 10
click at [303, 338] on div "Financial Reporting Report information on all reportable positions and transact…" at bounding box center [616, 273] width 772 height 229
click at [133, 54] on button "Reorder" at bounding box center [146, 58] width 35 height 16
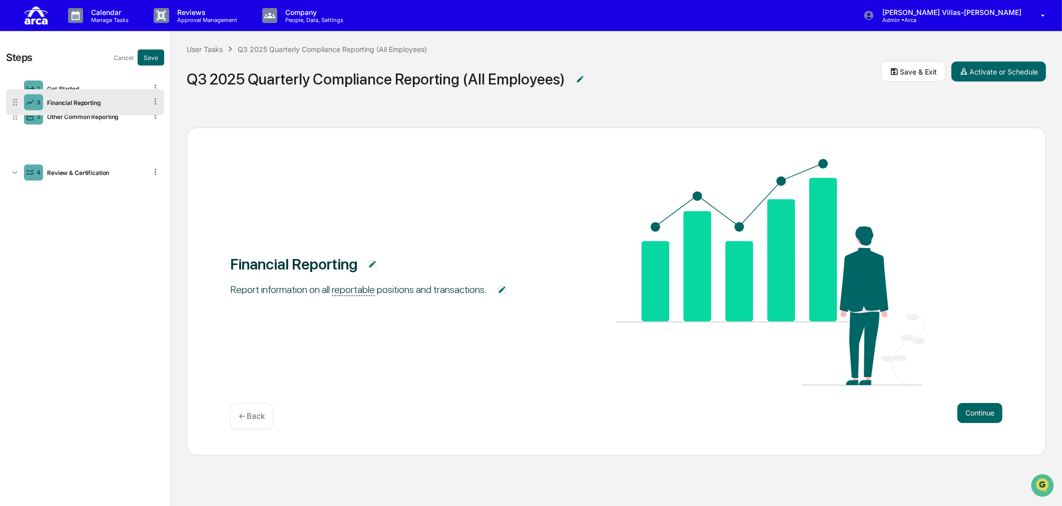
drag, startPoint x: 14, startPoint y: 146, endPoint x: 24, endPoint y: 104, distance: 43.1
click at [24, 104] on div "3 Financial Reporting" at bounding box center [85, 103] width 158 height 26
drag, startPoint x: 12, startPoint y: 143, endPoint x: 21, endPoint y: 102, distance: 42.5
click at [21, 102] on div "3 Financial Reporting" at bounding box center [85, 103] width 158 height 26
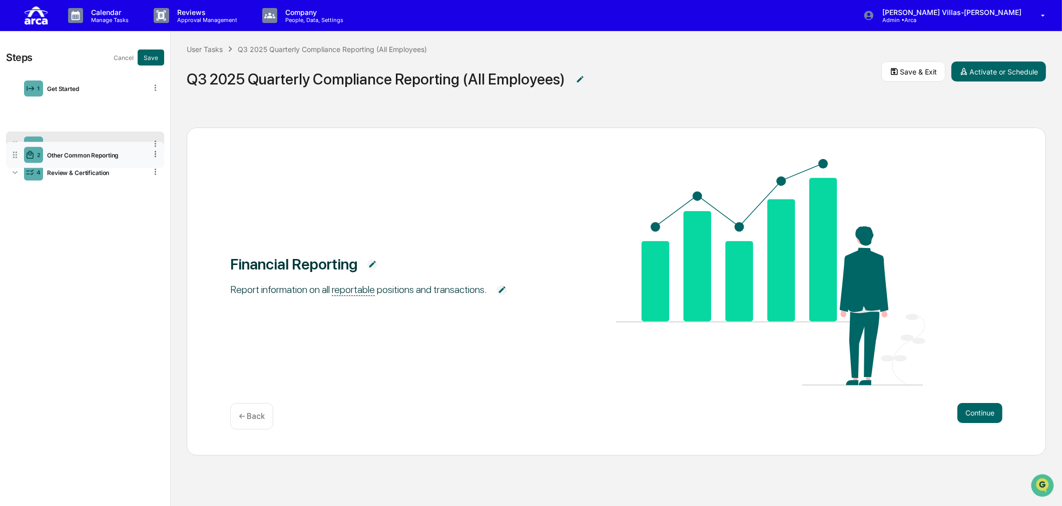
drag, startPoint x: 17, startPoint y: 115, endPoint x: 18, endPoint y: 153, distance: 38.0
click at [18, 153] on icon at bounding box center [15, 155] width 10 height 10
drag, startPoint x: 17, startPoint y: 115, endPoint x: 22, endPoint y: 164, distance: 48.8
click at [22, 164] on div "2 Other Common Reporting" at bounding box center [85, 166] width 158 height 26
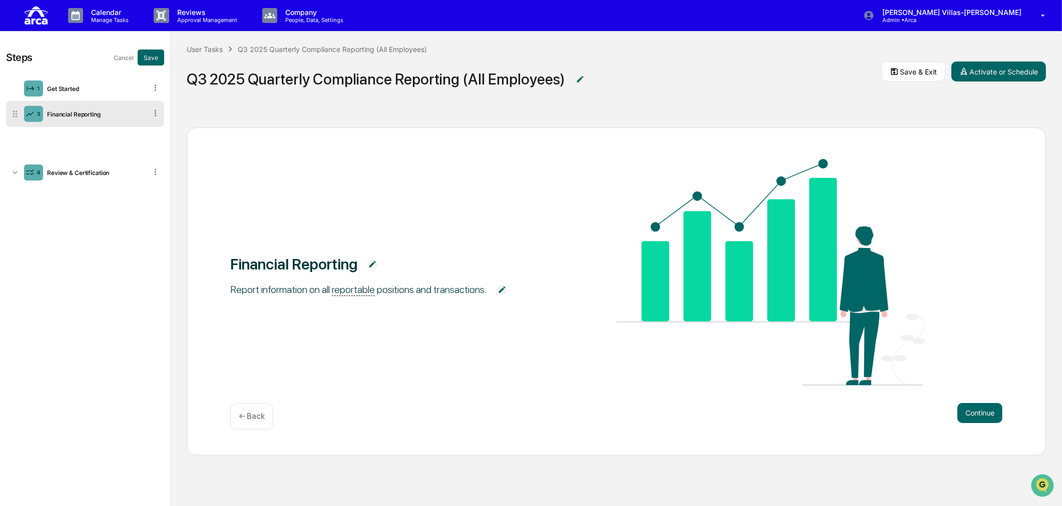
drag, startPoint x: 17, startPoint y: 148, endPoint x: 55, endPoint y: 117, distance: 49.2
click at [55, 117] on div "3 Financial Reporting" at bounding box center [85, 114] width 158 height 26
drag, startPoint x: 142, startPoint y: 112, endPoint x: 144, endPoint y: 150, distance: 38.6
click at [144, 150] on ul "1 Get Started 2 Other Common Reporting 3 Financial Reporting 4 Review & Certifi…" at bounding box center [85, 131] width 158 height 114
click at [14, 142] on icon at bounding box center [15, 144] width 4 height 7
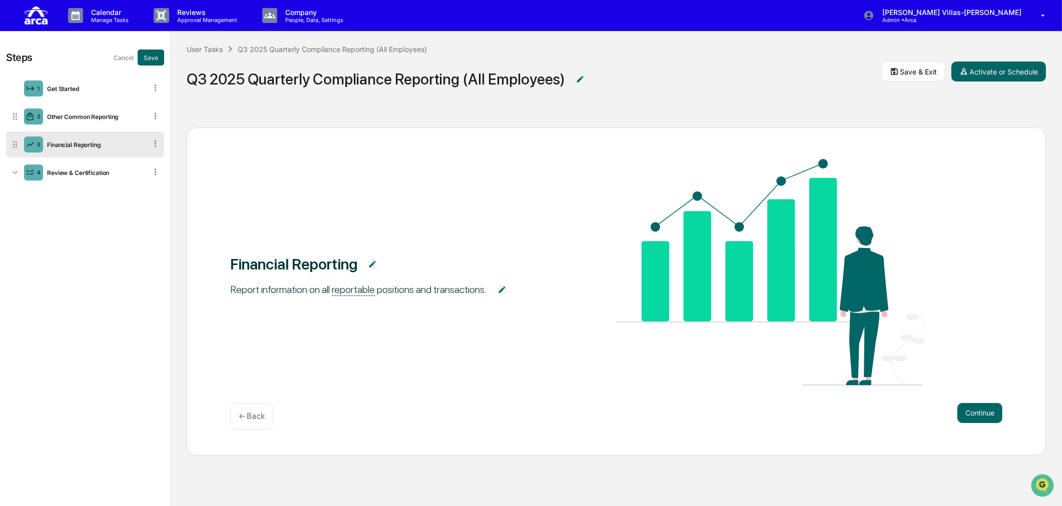
drag, startPoint x: 36, startPoint y: 242, endPoint x: 36, endPoint y: 226, distance: 15.5
click at [36, 241] on div "Steps Cancel Save 1 Get Started 2 Other Common Reporting 3 Financial Reporting …" at bounding box center [85, 269] width 170 height 475
click at [91, 117] on div "Other Common Reporting" at bounding box center [95, 117] width 104 height 8
click at [989, 411] on button "Continue" at bounding box center [979, 413] width 45 height 20
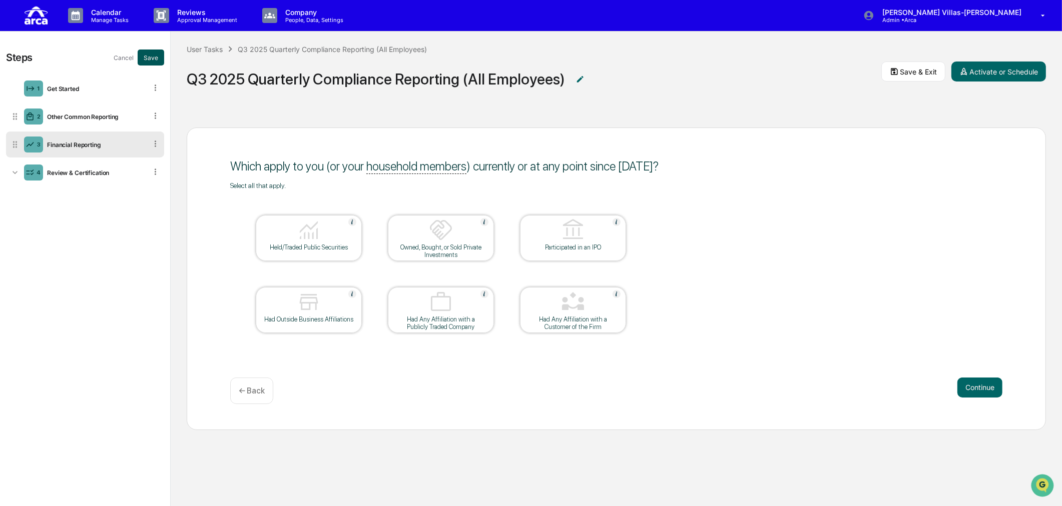
click at [144, 59] on button "Save" at bounding box center [151, 58] width 27 height 16
click at [99, 56] on button "Add Custom" at bounding box center [102, 58] width 47 height 16
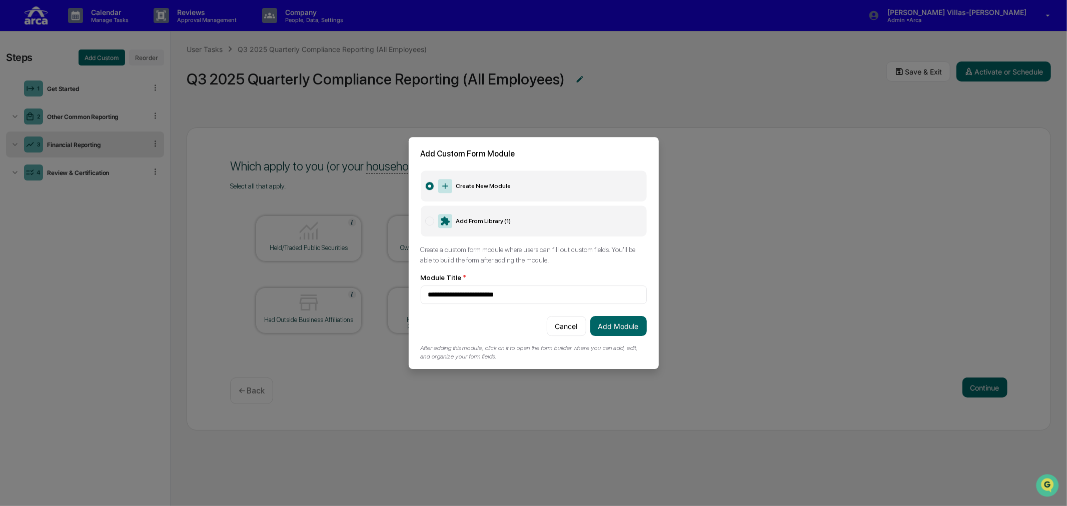
type input "**********"
click at [605, 319] on button "Add Module" at bounding box center [618, 326] width 57 height 20
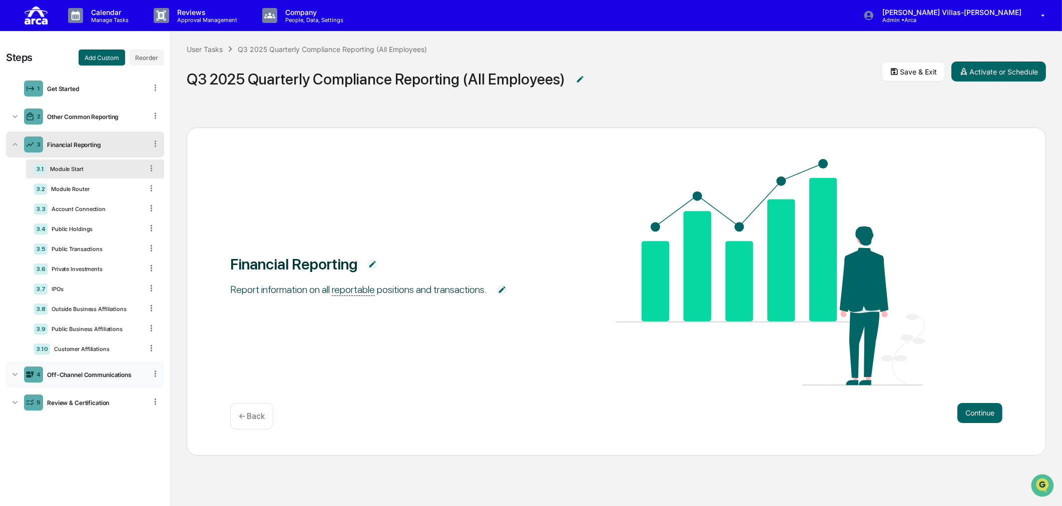
click at [100, 379] on div "Off-Channel Communications" at bounding box center [95, 375] width 104 height 8
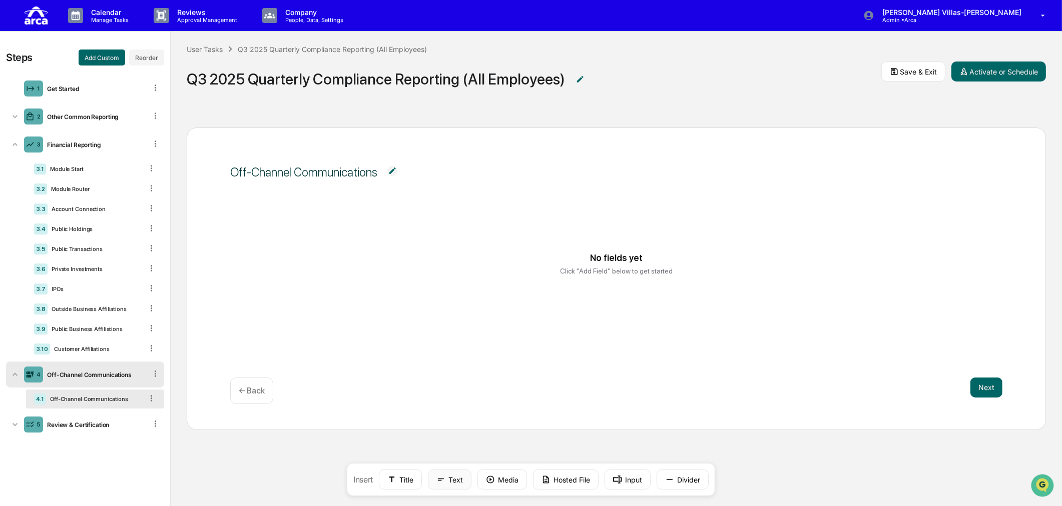
click at [444, 482] on icon at bounding box center [440, 479] width 9 height 9
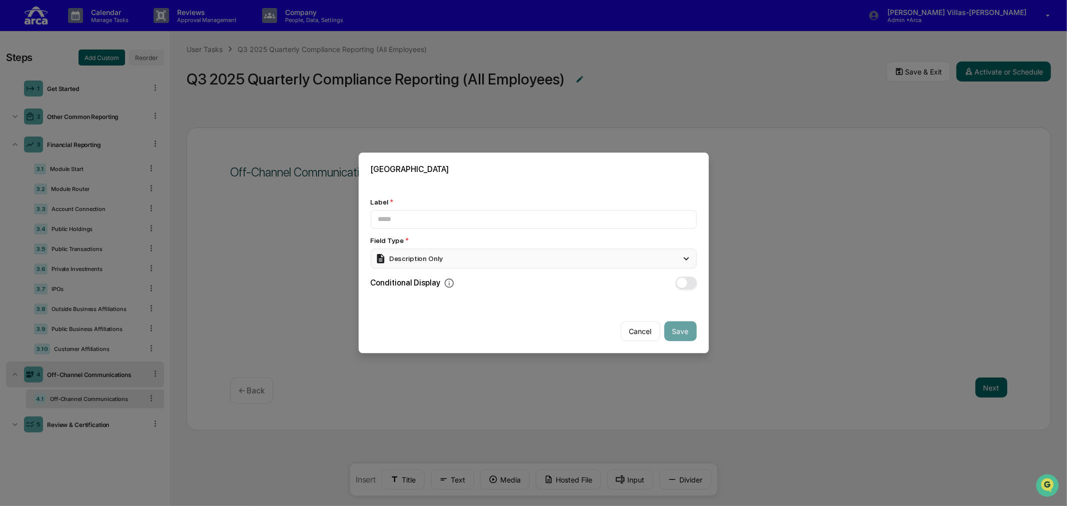
click at [401, 257] on div "Description Only" at bounding box center [409, 258] width 68 height 11
click at [406, 216] on input at bounding box center [534, 219] width 326 height 19
paste input "**********"
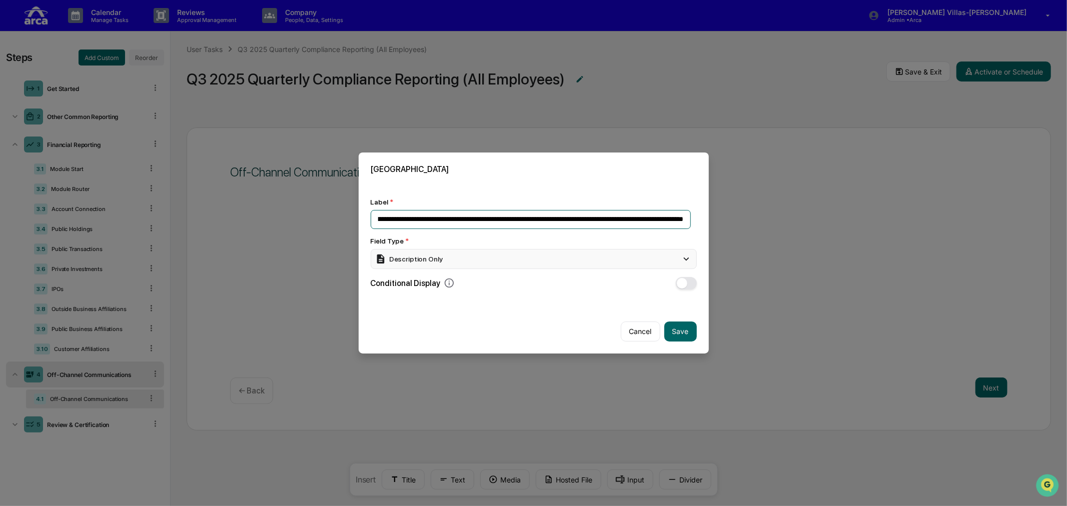
type input "**********"
click at [405, 254] on div "Description Only" at bounding box center [409, 259] width 68 height 11
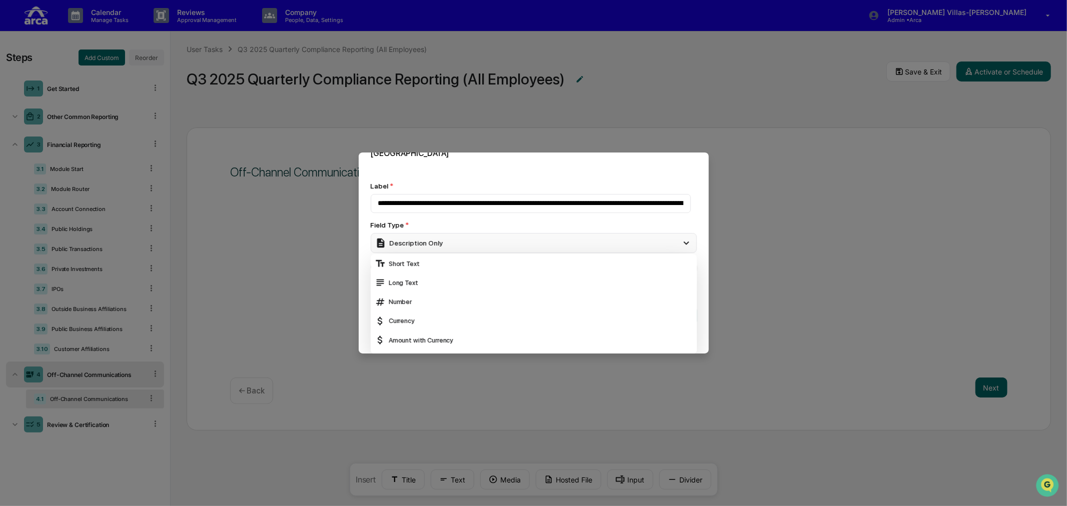
scroll to position [56, 0]
click at [409, 318] on div "Select" at bounding box center [534, 323] width 318 height 11
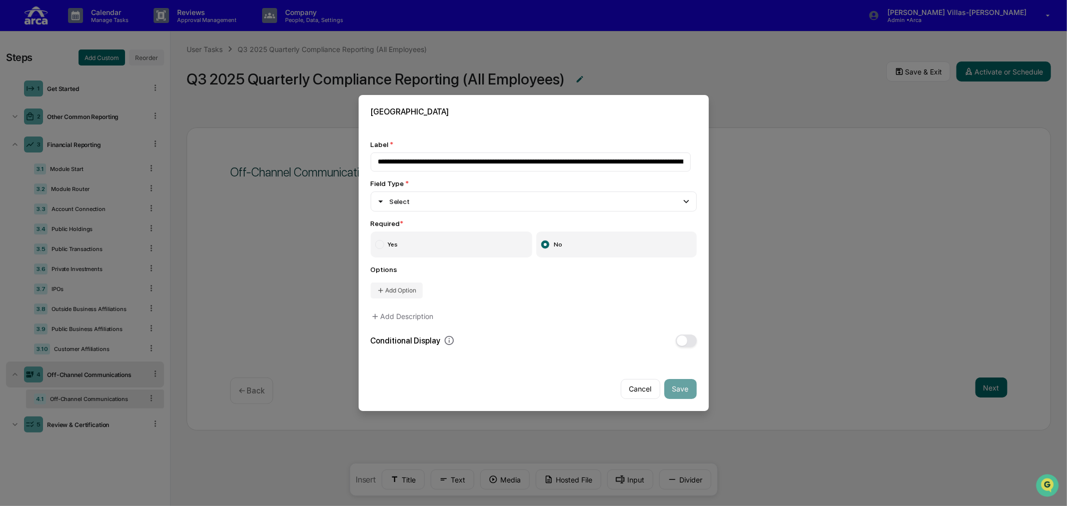
click at [413, 252] on label "Yes" at bounding box center [452, 245] width 162 height 26
click at [409, 292] on button "Add Option" at bounding box center [397, 291] width 52 height 16
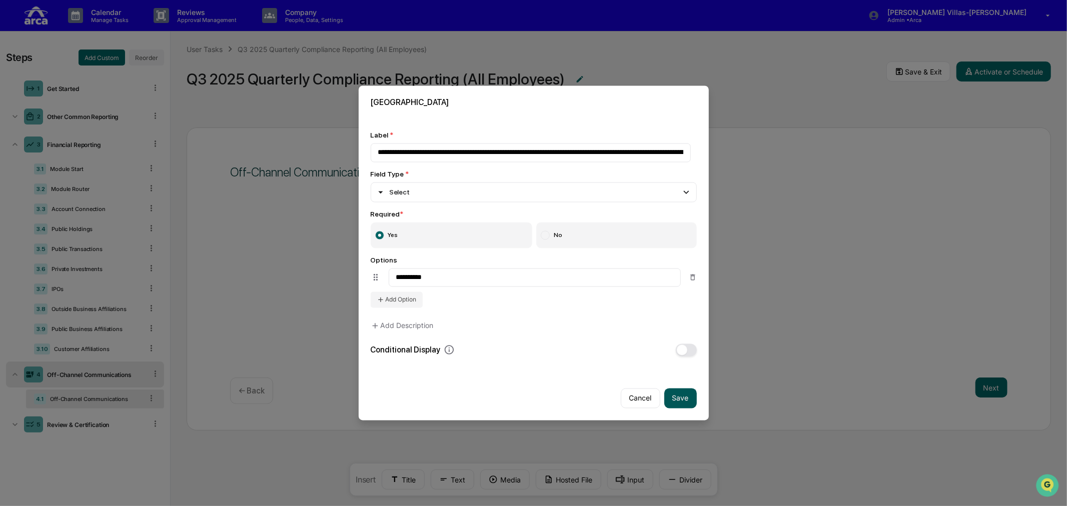
type input "**********"
click at [676, 398] on button "Save" at bounding box center [680, 398] width 33 height 20
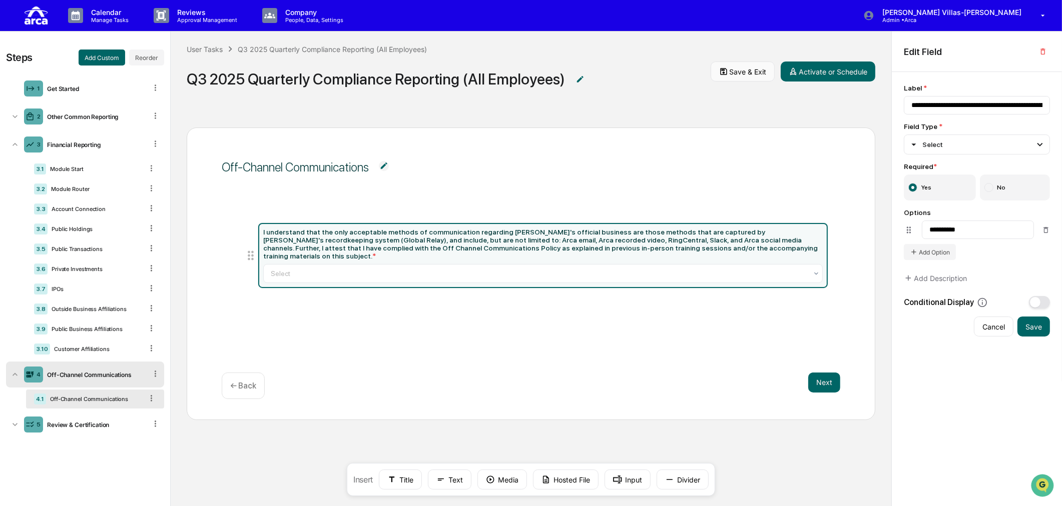
click at [758, 76] on button "Save & Exit" at bounding box center [742, 72] width 64 height 20
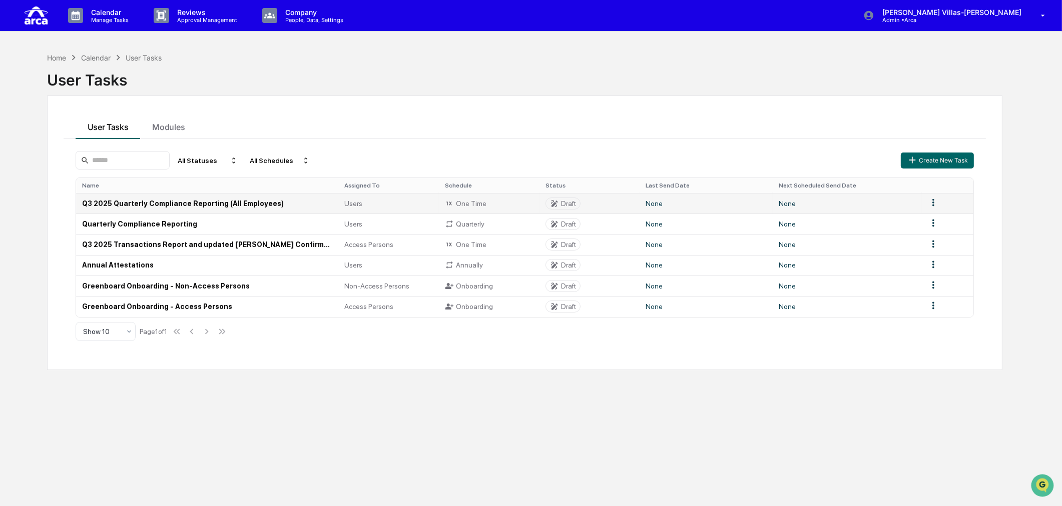
click at [139, 204] on td "Q3 2025 Quarterly Compliance Reporting (All Employees)" at bounding box center [207, 203] width 263 height 21
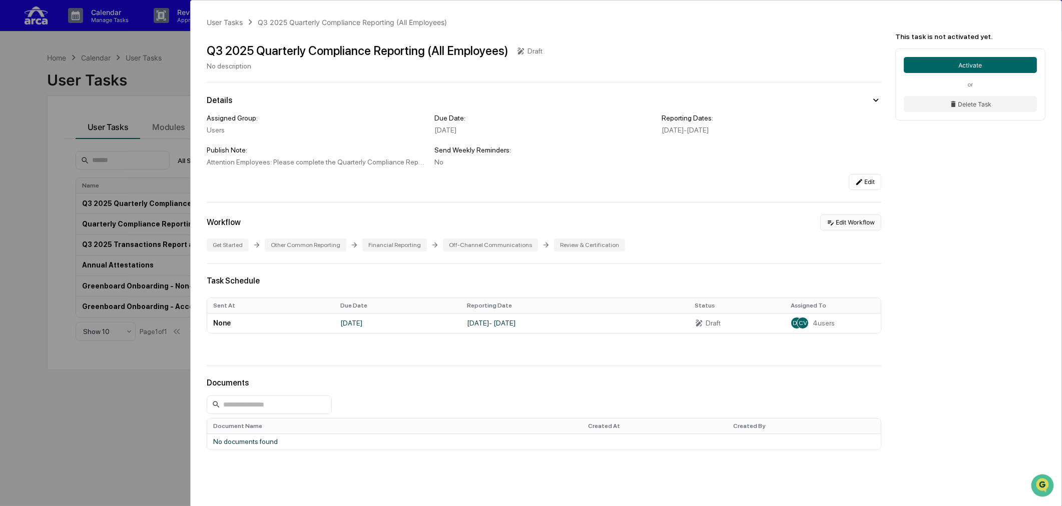
click at [849, 226] on button "Edit Workflow" at bounding box center [850, 223] width 61 height 16
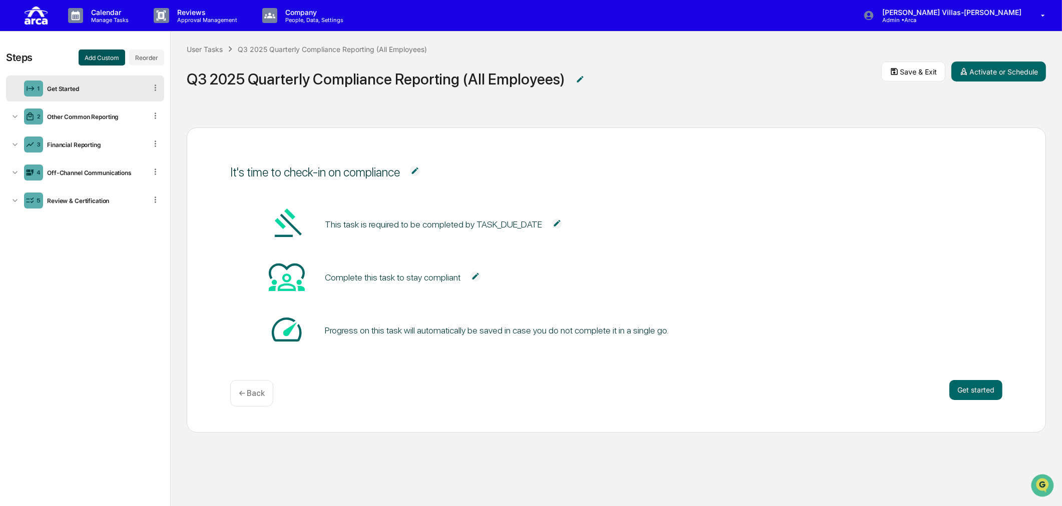
click at [94, 57] on button "Add Custom" at bounding box center [102, 58] width 47 height 16
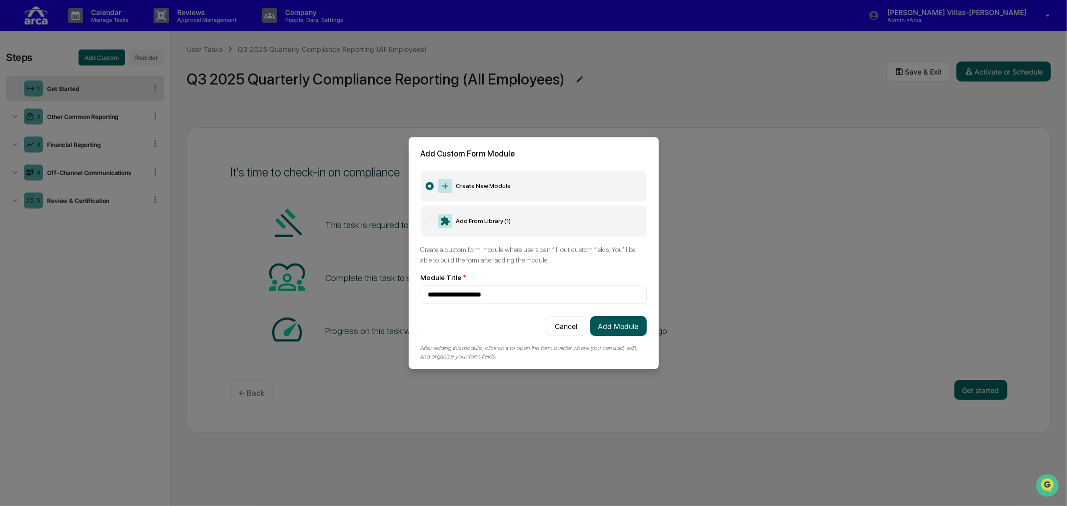
type input "**********"
click at [616, 324] on button "Add Module" at bounding box center [618, 326] width 57 height 20
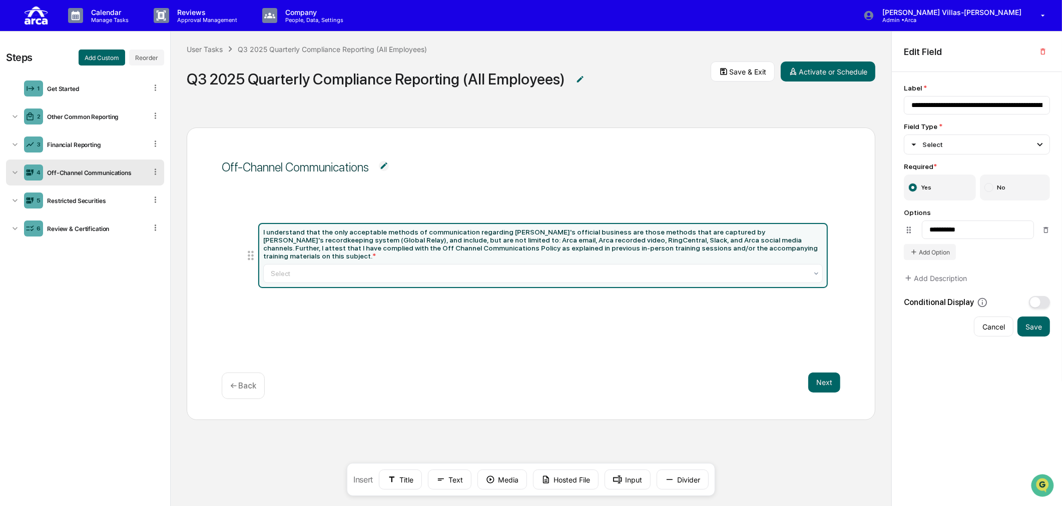
click at [244, 392] on div "← Back" at bounding box center [243, 386] width 43 height 27
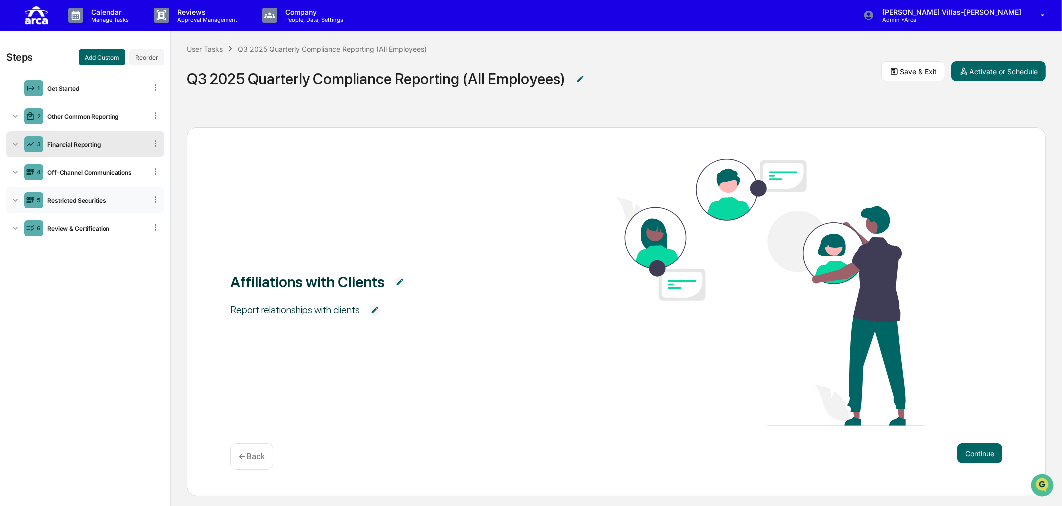
click at [43, 198] on div "Restricted Securities" at bounding box center [95, 201] width 104 height 8
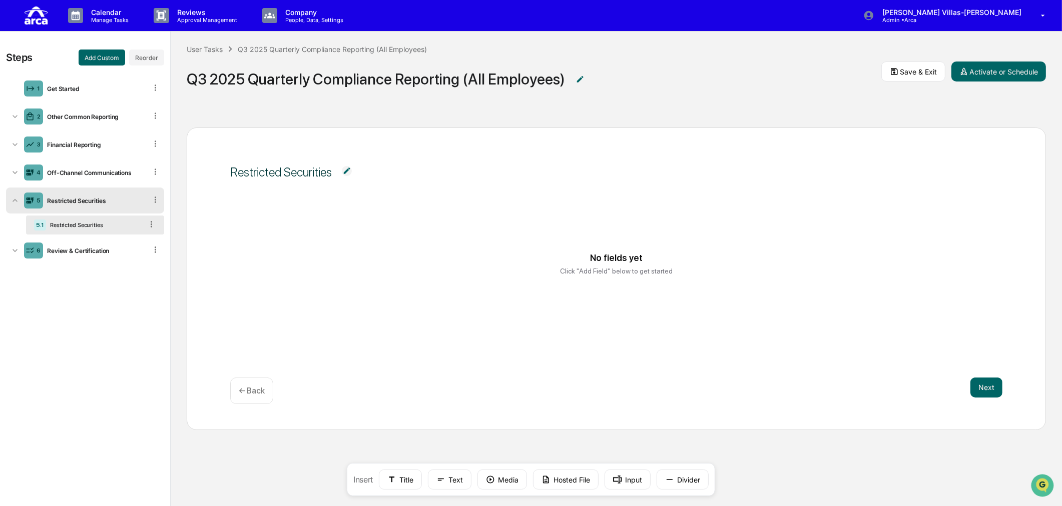
click at [342, 172] on img at bounding box center [347, 171] width 10 height 10
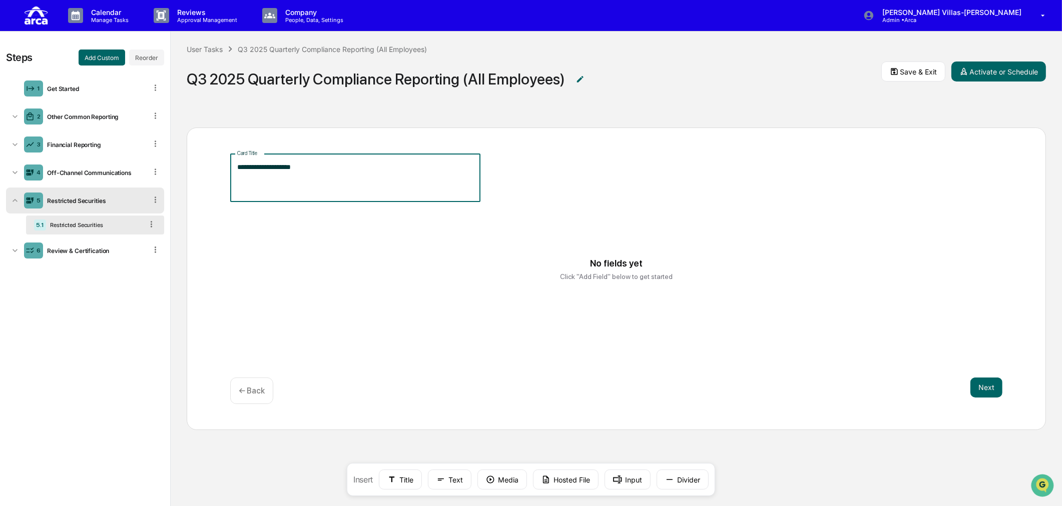
click at [321, 174] on textarea "**********" at bounding box center [355, 178] width 236 height 32
type textarea "**********"
click at [979, 386] on button "Next" at bounding box center [986, 388] width 32 height 20
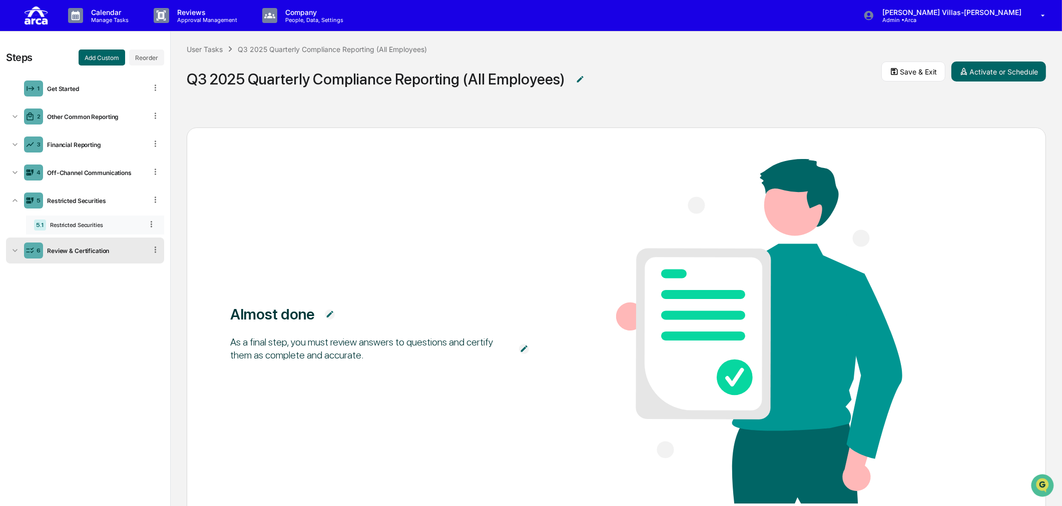
click at [88, 221] on div "5.1 Restricted Securities" at bounding box center [95, 225] width 138 height 19
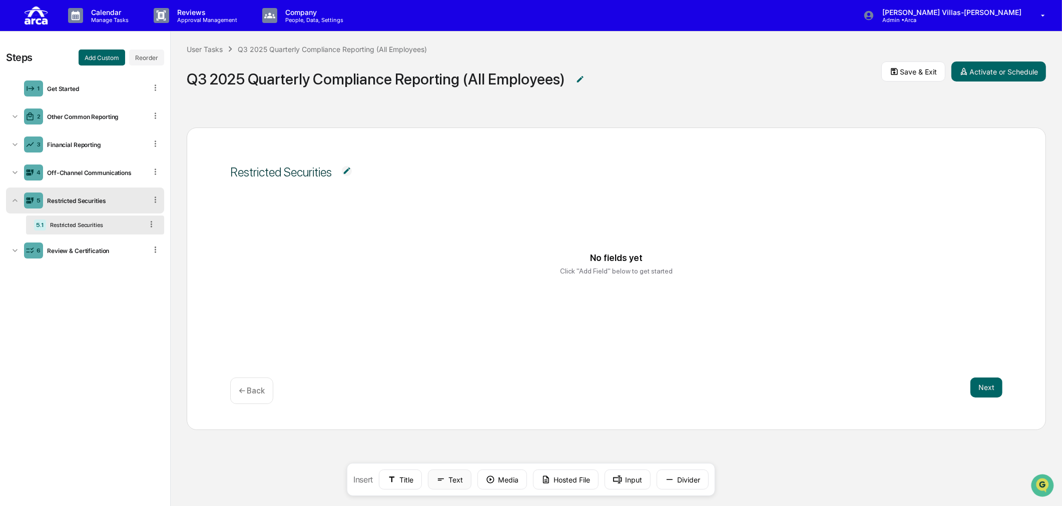
click at [452, 484] on button "Text" at bounding box center [450, 480] width 44 height 20
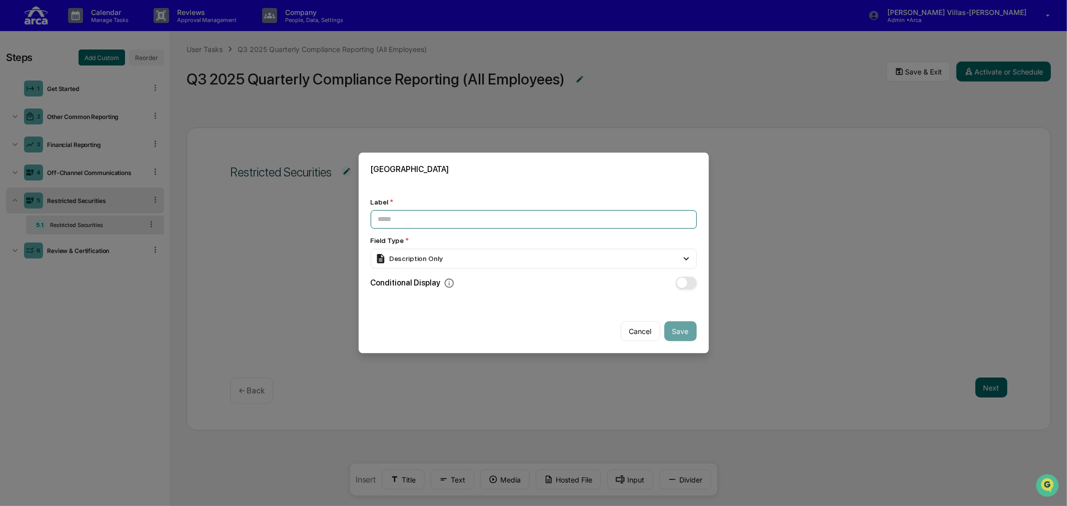
click at [411, 217] on input at bounding box center [534, 219] width 326 height 19
paste input "**********"
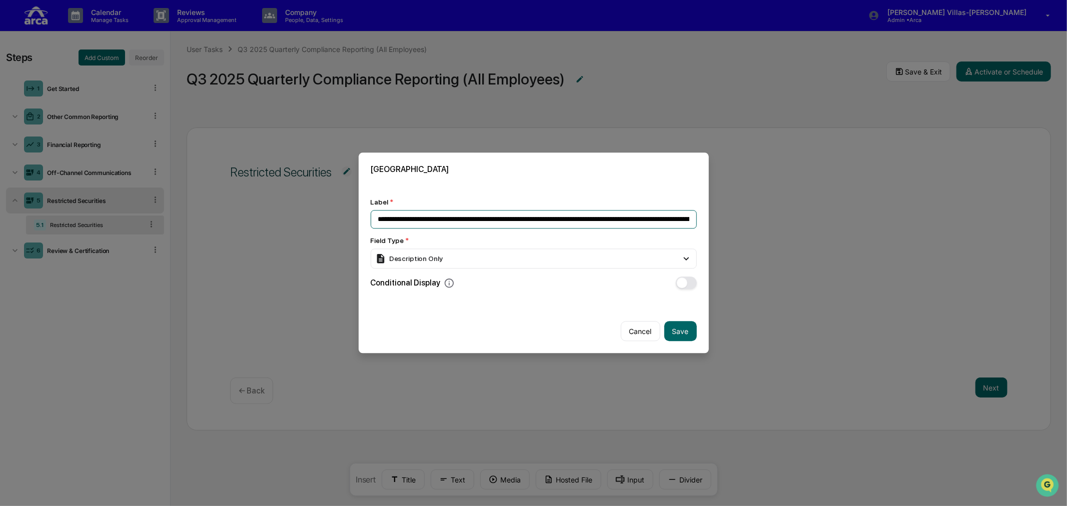
scroll to position [0, 723]
type input "**********"
click at [438, 258] on div "Description Only" at bounding box center [409, 259] width 68 height 11
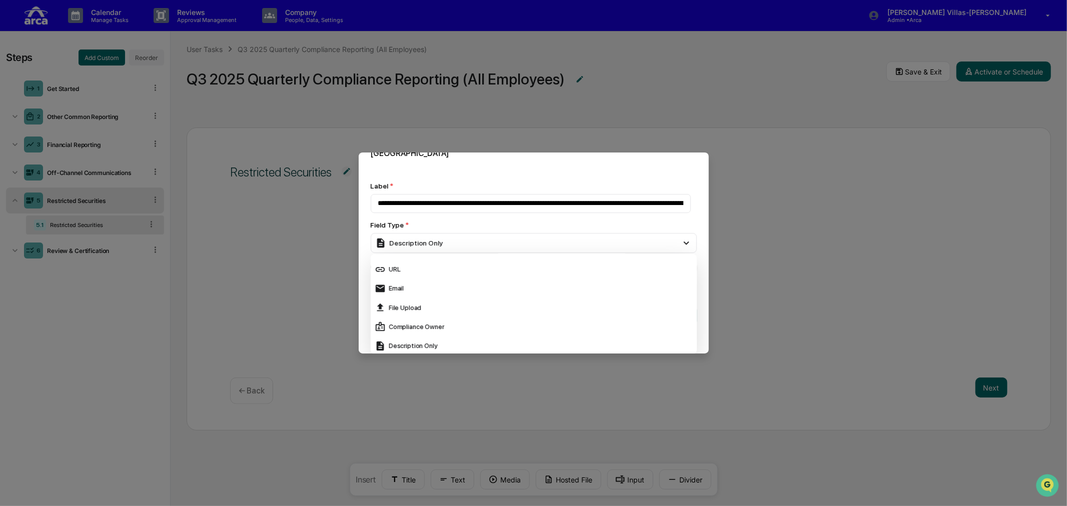
scroll to position [111, 0]
click at [403, 265] on div "Select" at bounding box center [534, 267] width 318 height 11
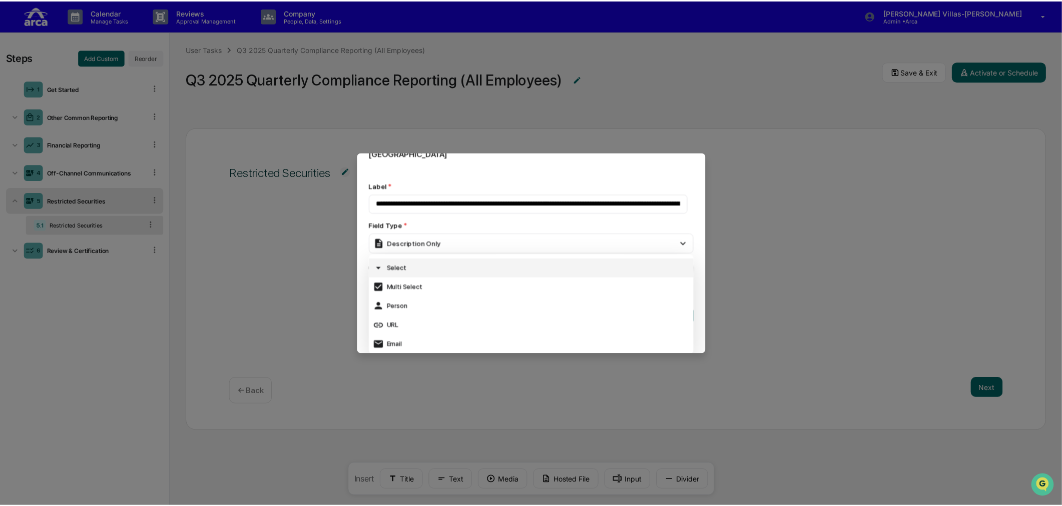
scroll to position [0, 0]
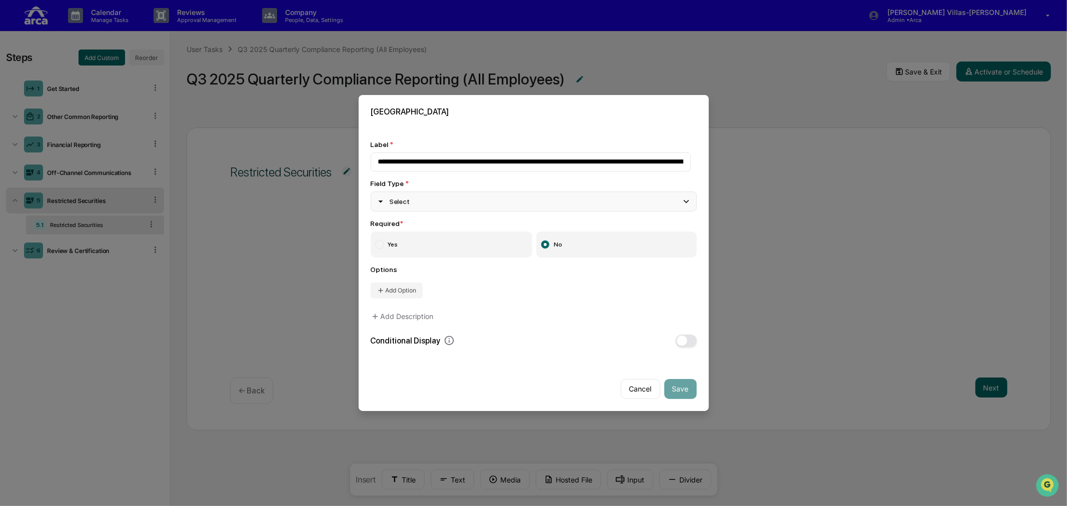
click at [408, 192] on div "Select" at bounding box center [534, 202] width 326 height 20
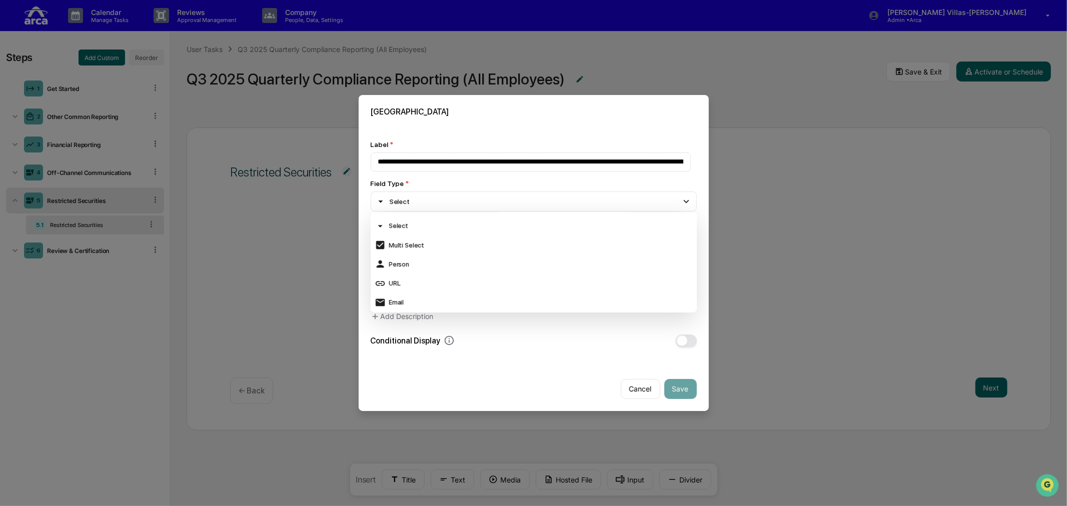
click at [449, 174] on div "**********" at bounding box center [534, 244] width 326 height 207
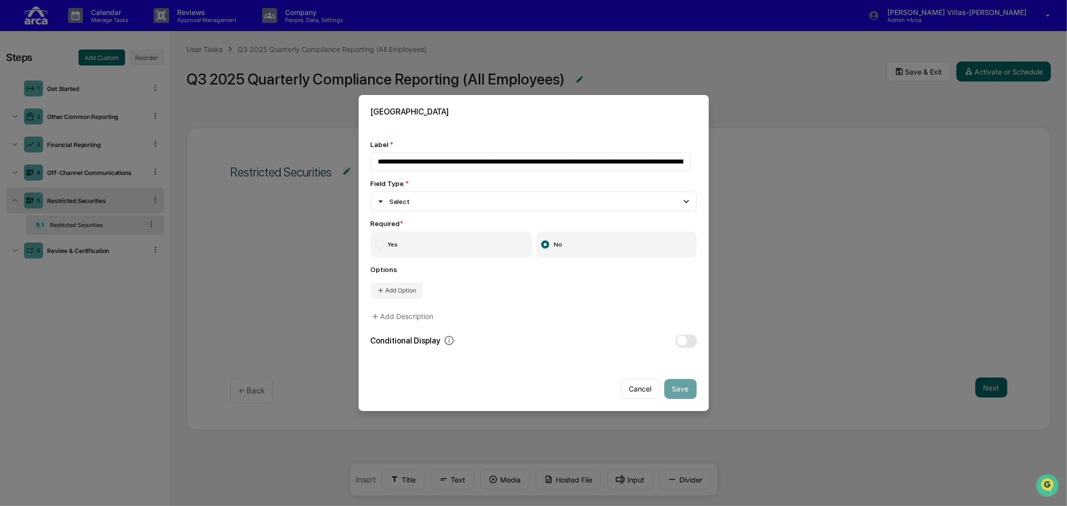
click at [416, 243] on label "Yes" at bounding box center [452, 245] width 162 height 26
click at [399, 287] on button "Add Option" at bounding box center [397, 291] width 52 height 16
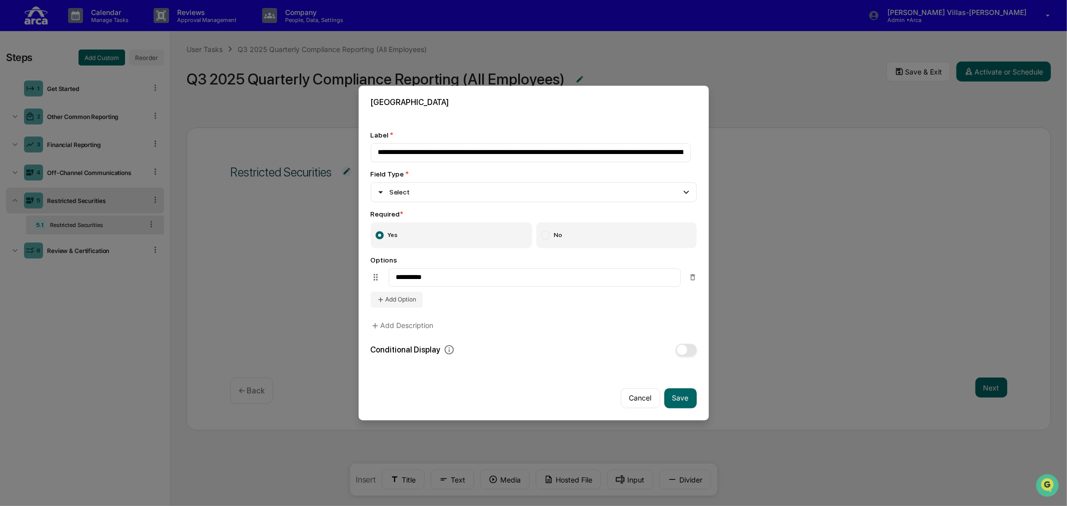
type input "**********"
click at [529, 382] on div "Cancel Save" at bounding box center [534, 394] width 350 height 52
click at [671, 394] on button "Save" at bounding box center [680, 398] width 33 height 20
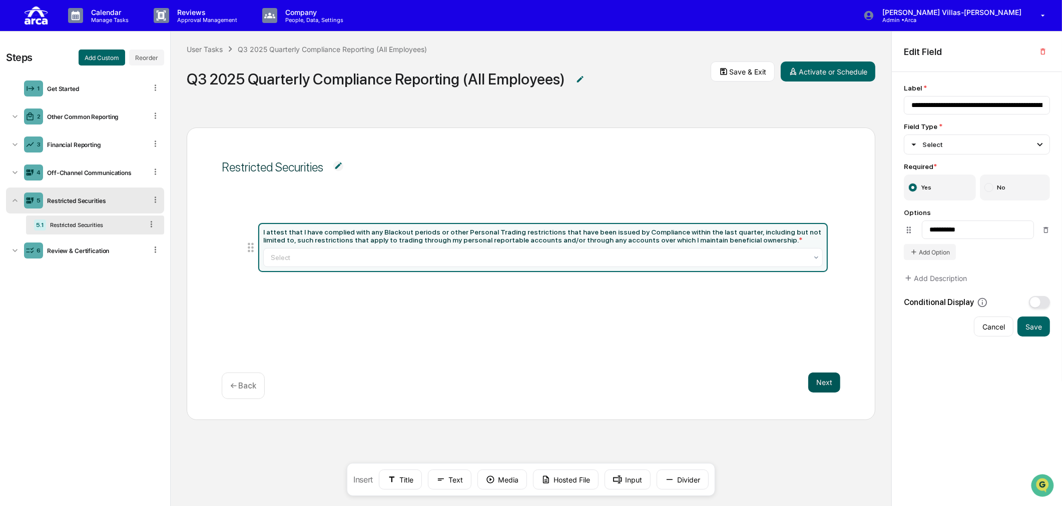
click at [828, 382] on button "Next" at bounding box center [824, 383] width 32 height 20
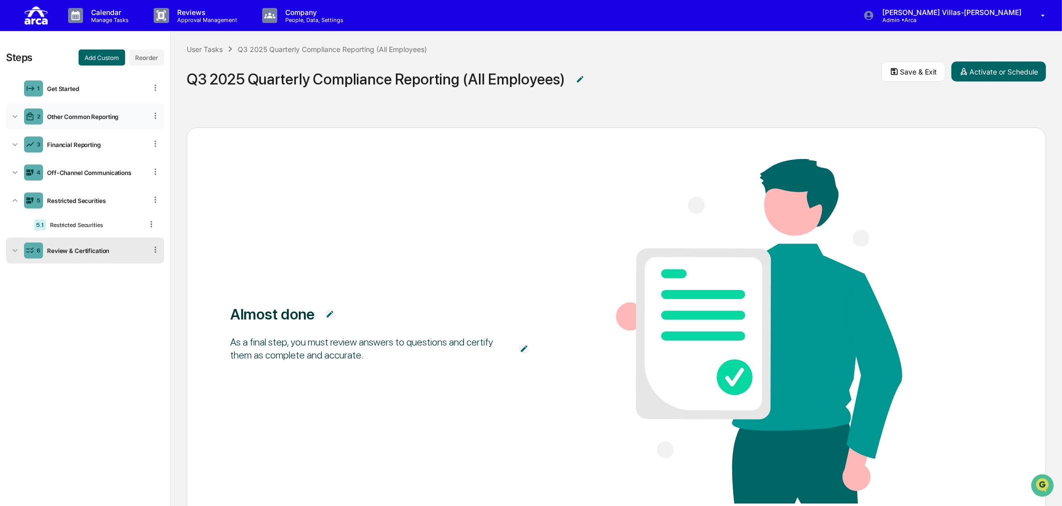
click at [77, 113] on div "Other Common Reporting" at bounding box center [95, 117] width 104 height 8
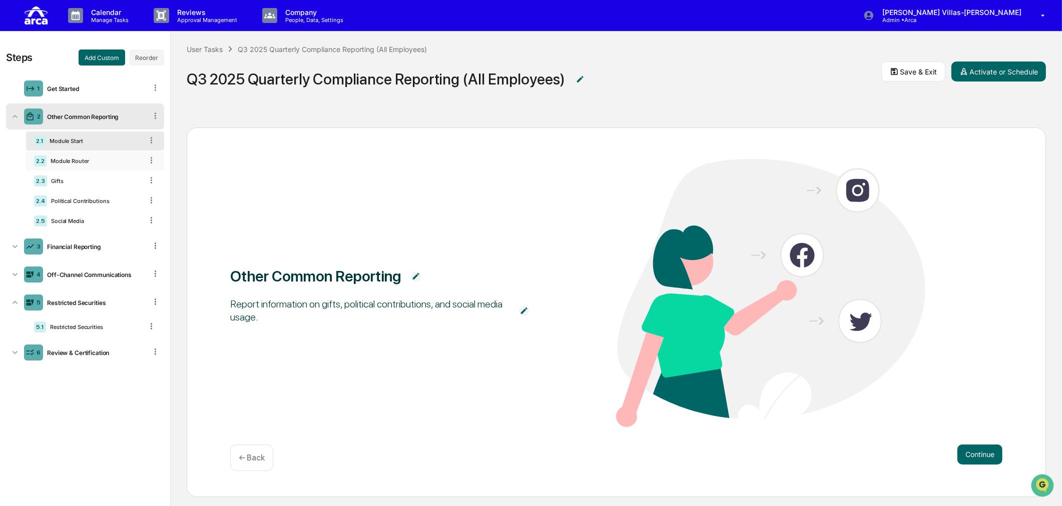
click at [82, 161] on div "Module Router" at bounding box center [95, 161] width 96 height 7
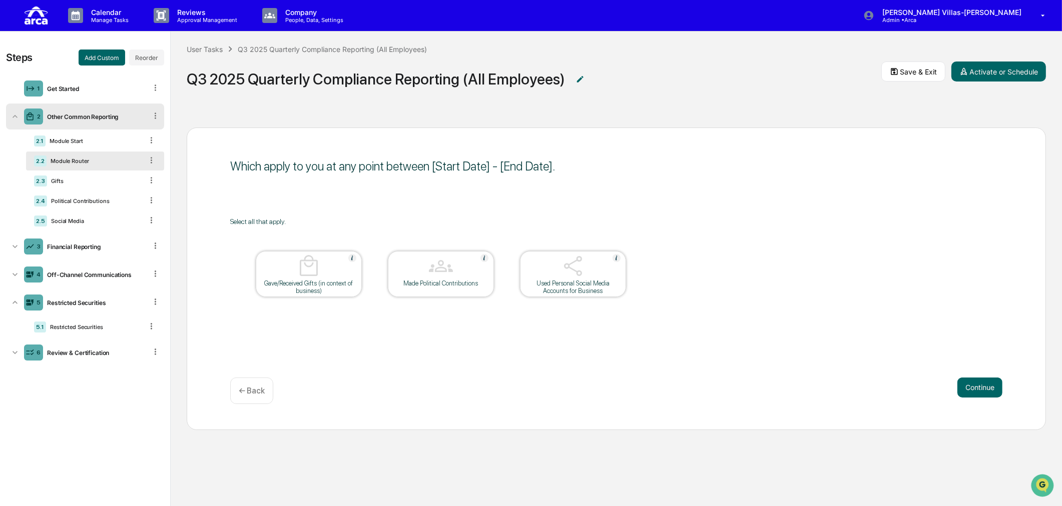
click at [573, 277] on img at bounding box center [573, 266] width 24 height 24
click at [316, 280] on div "Gave/Received Gifts (in context of business)" at bounding box center [309, 287] width 90 height 15
click at [152, 223] on icon at bounding box center [152, 220] width 2 height 6
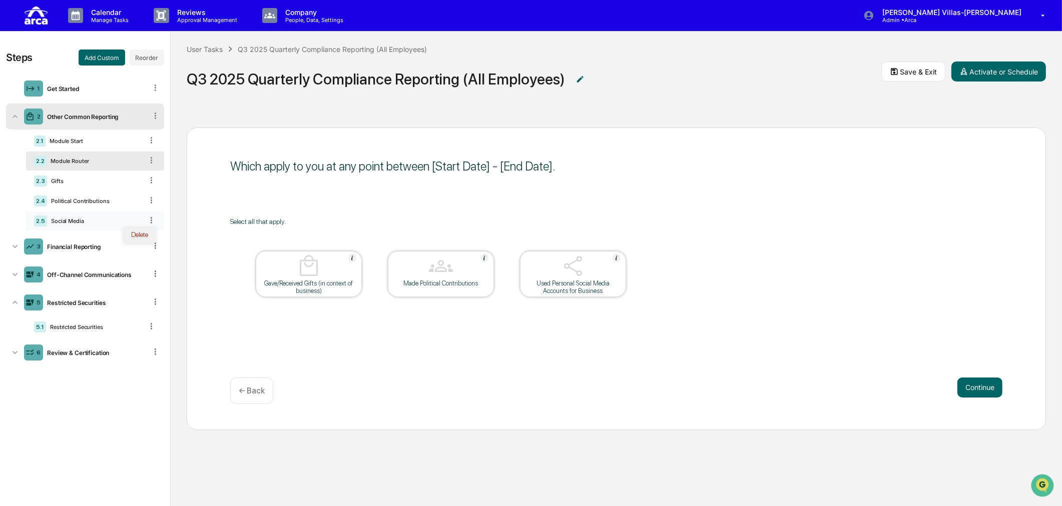
click at [141, 236] on div "Delete" at bounding box center [139, 235] width 33 height 16
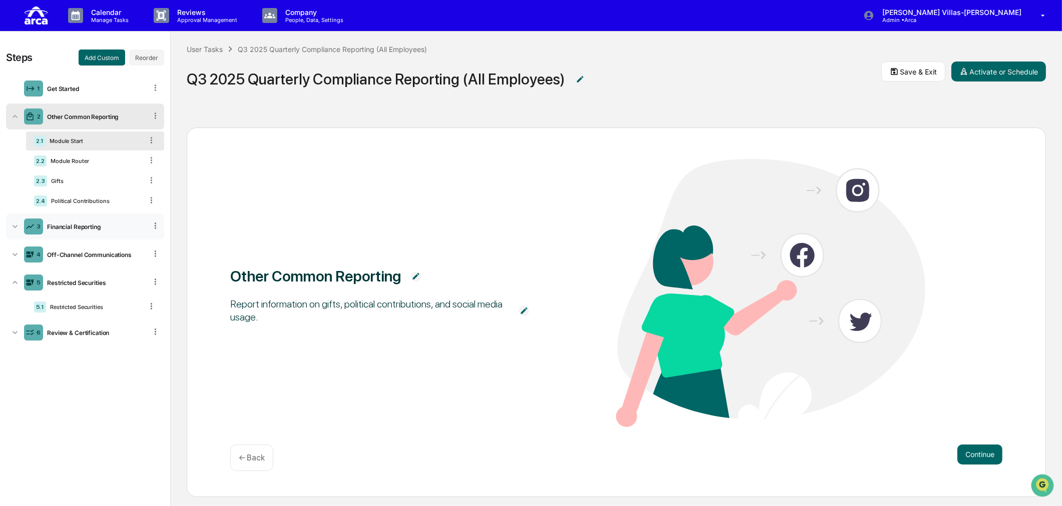
click at [16, 226] on icon at bounding box center [15, 227] width 10 height 10
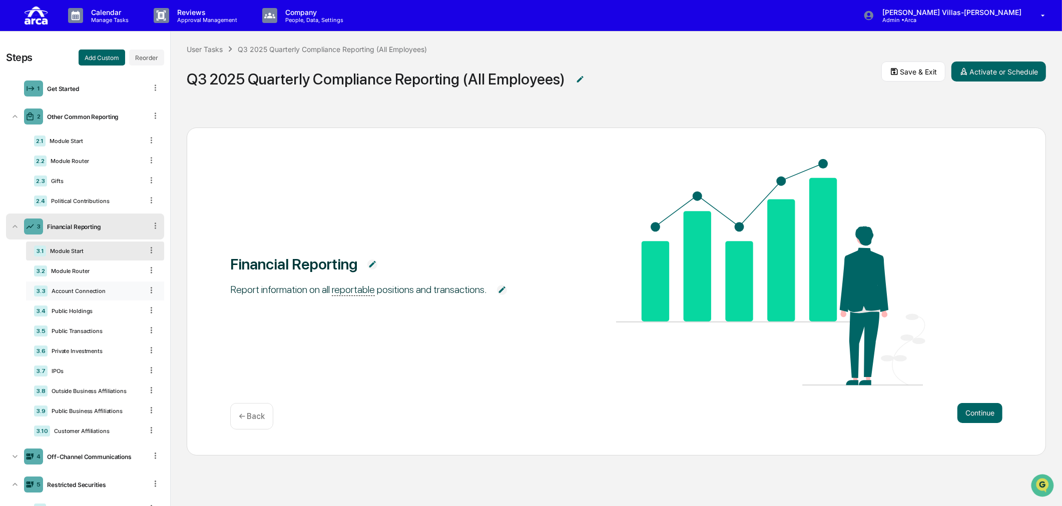
click at [147, 294] on icon at bounding box center [152, 291] width 10 height 10
click at [147, 311] on icon at bounding box center [152, 311] width 10 height 10
click at [128, 327] on div "Delete" at bounding box center [139, 325] width 33 height 16
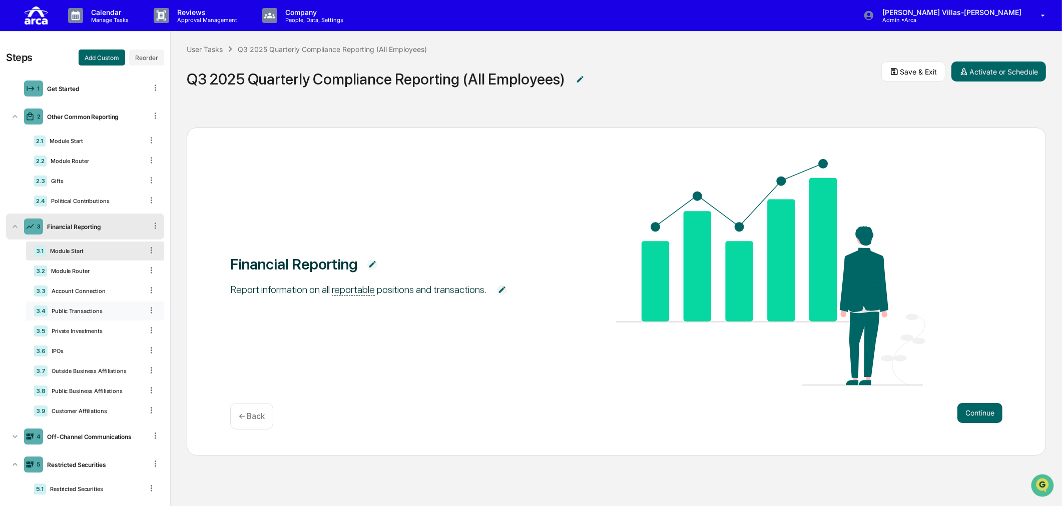
click at [147, 313] on icon at bounding box center [152, 311] width 10 height 10
click at [132, 323] on div "Delete" at bounding box center [139, 325] width 33 height 16
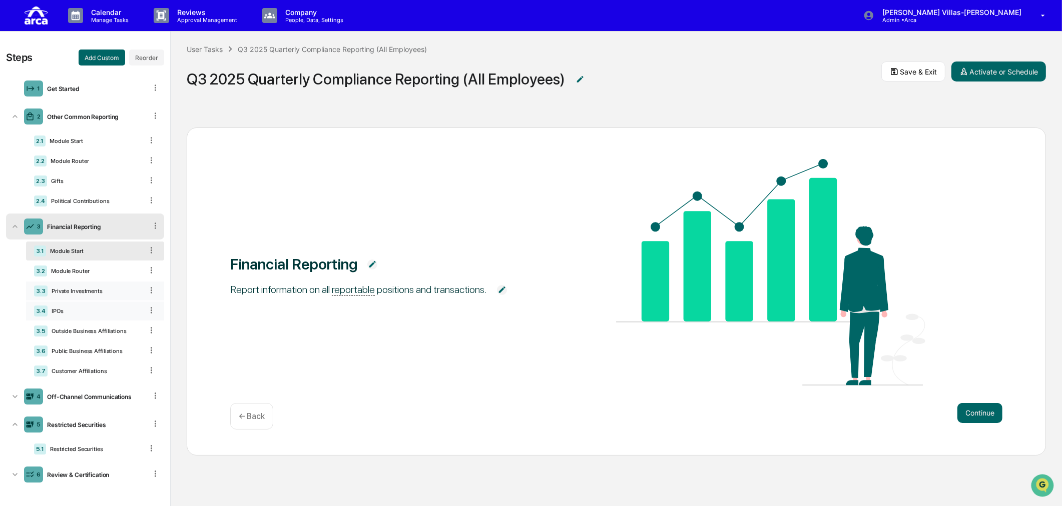
click at [147, 292] on icon at bounding box center [152, 291] width 10 height 10
click at [125, 307] on div "Delete" at bounding box center [139, 305] width 33 height 16
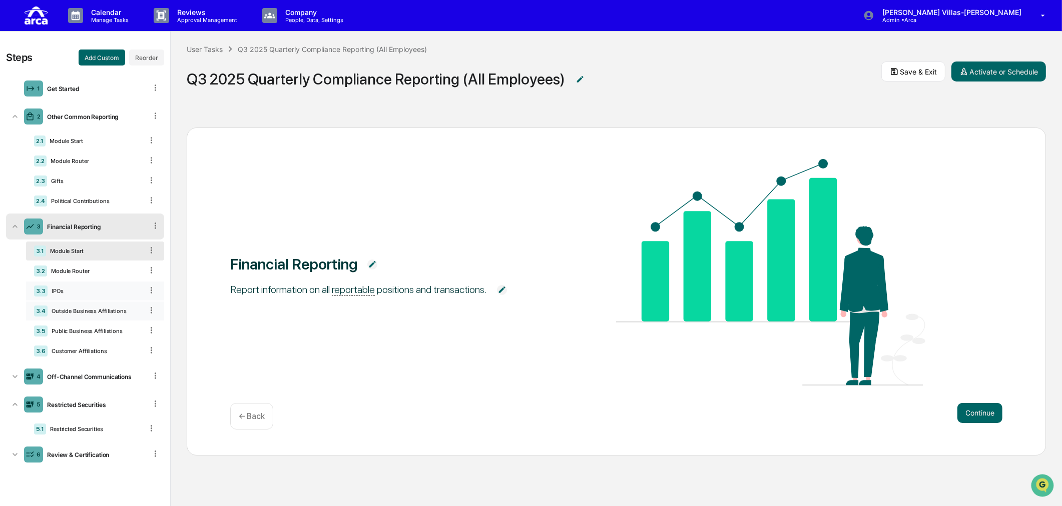
click at [145, 291] on div "3.3 IPOs" at bounding box center [95, 291] width 138 height 19
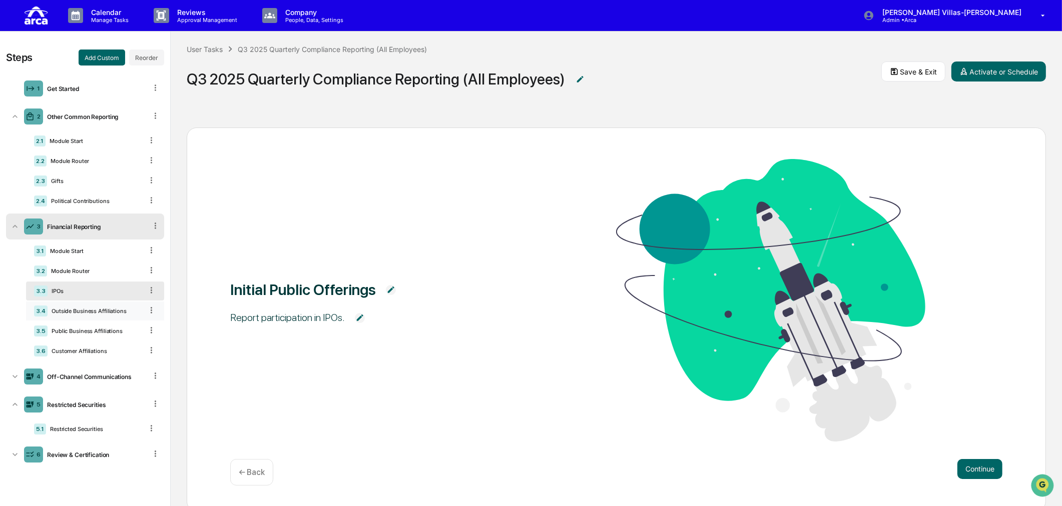
click at [151, 292] on icon at bounding box center [152, 291] width 10 height 10
click at [147, 302] on div "Delete" at bounding box center [139, 305] width 33 height 16
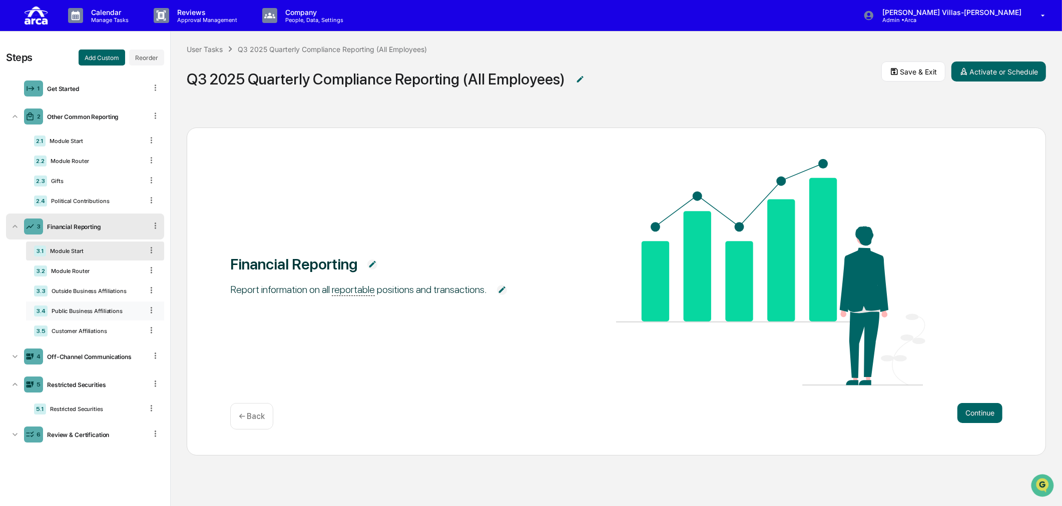
click at [150, 312] on icon at bounding box center [152, 311] width 10 height 10
click at [148, 327] on div "Delete" at bounding box center [139, 325] width 33 height 16
click at [149, 315] on icon at bounding box center [152, 311] width 10 height 10
click at [141, 328] on div "Delete" at bounding box center [139, 325] width 33 height 16
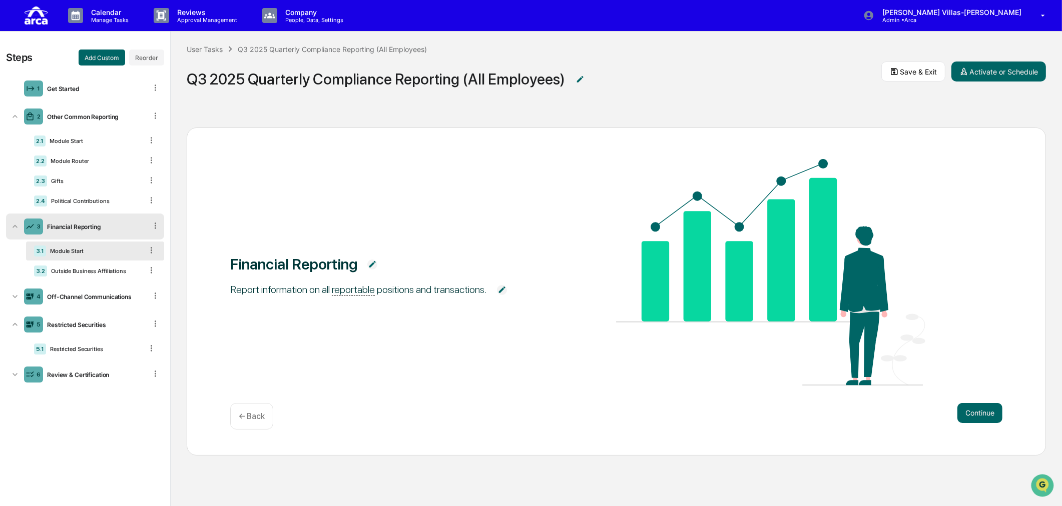
click at [91, 251] on div "Module Start" at bounding box center [94, 251] width 97 height 7
click at [109, 247] on div "3.1 Module Start" at bounding box center [95, 251] width 138 height 19
click at [114, 226] on div "Financial Reporting" at bounding box center [95, 227] width 104 height 8
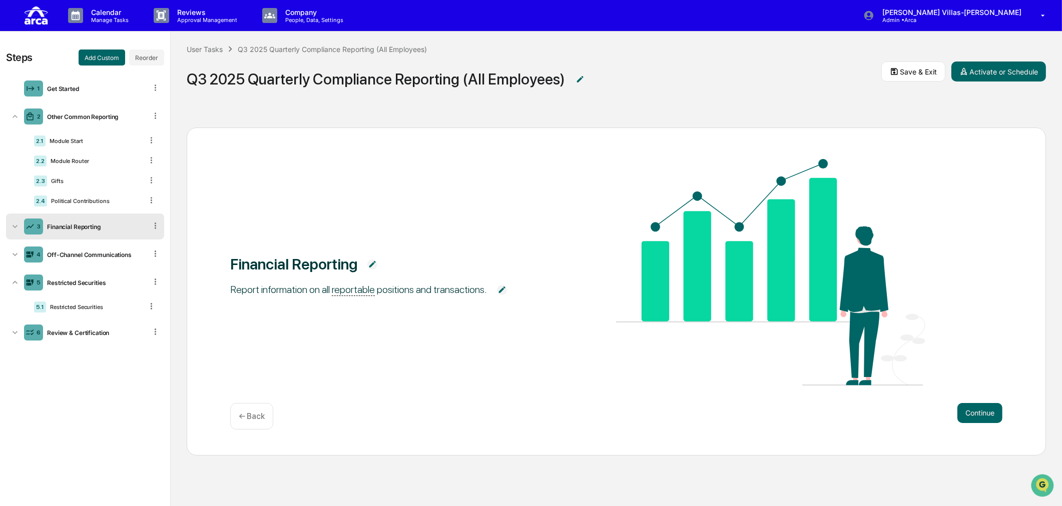
click at [114, 226] on div "Financial Reporting" at bounding box center [95, 227] width 104 height 8
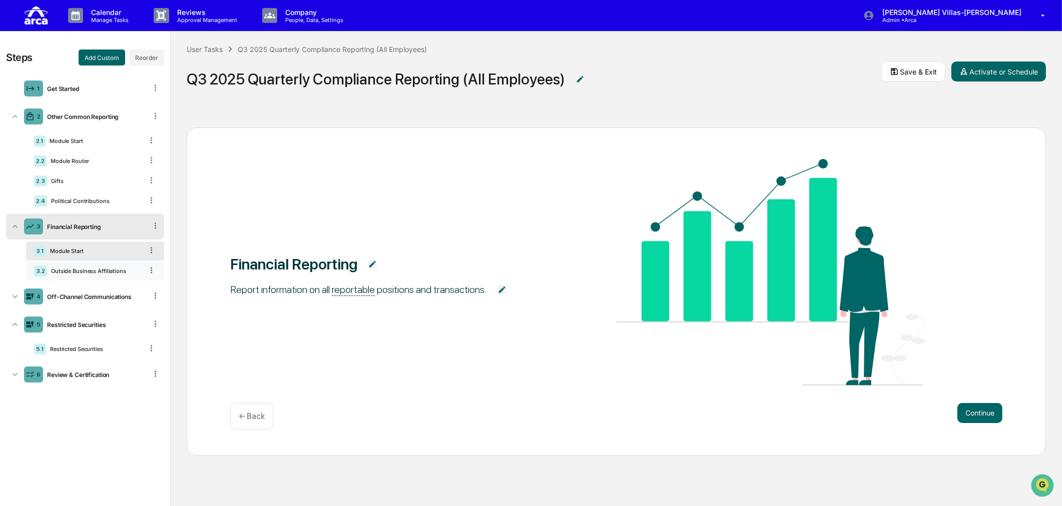
click at [53, 275] on div "Outside Business Affiliations" at bounding box center [95, 271] width 96 height 7
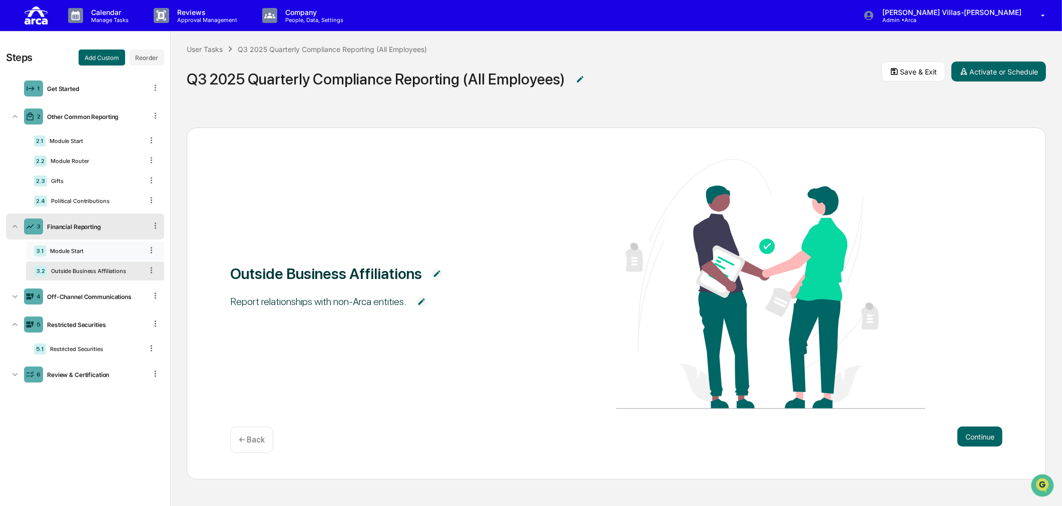
click at [63, 252] on div "Module Start" at bounding box center [94, 251] width 97 height 7
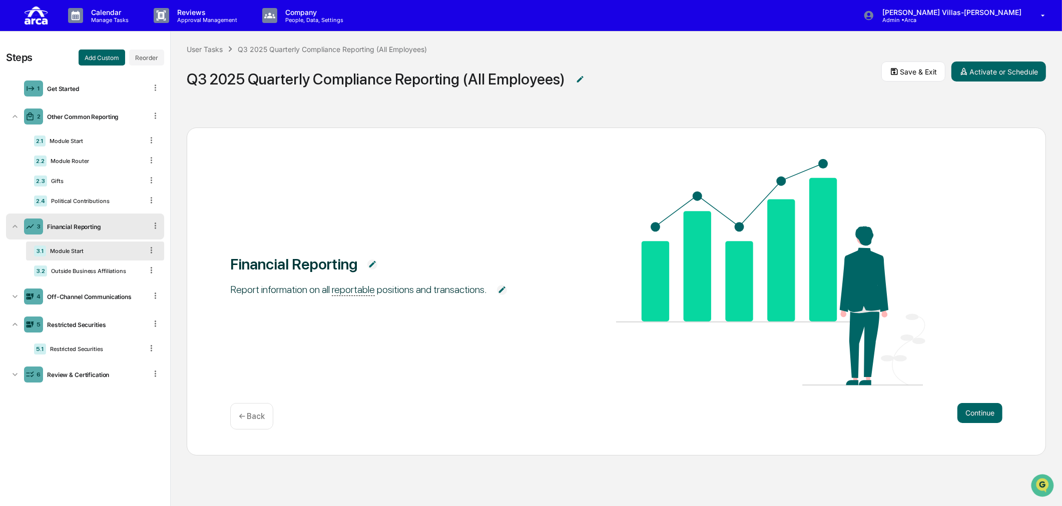
click at [392, 419] on div "Continue ← Back" at bounding box center [616, 416] width 772 height 27
click at [373, 265] on img at bounding box center [372, 265] width 10 height 10
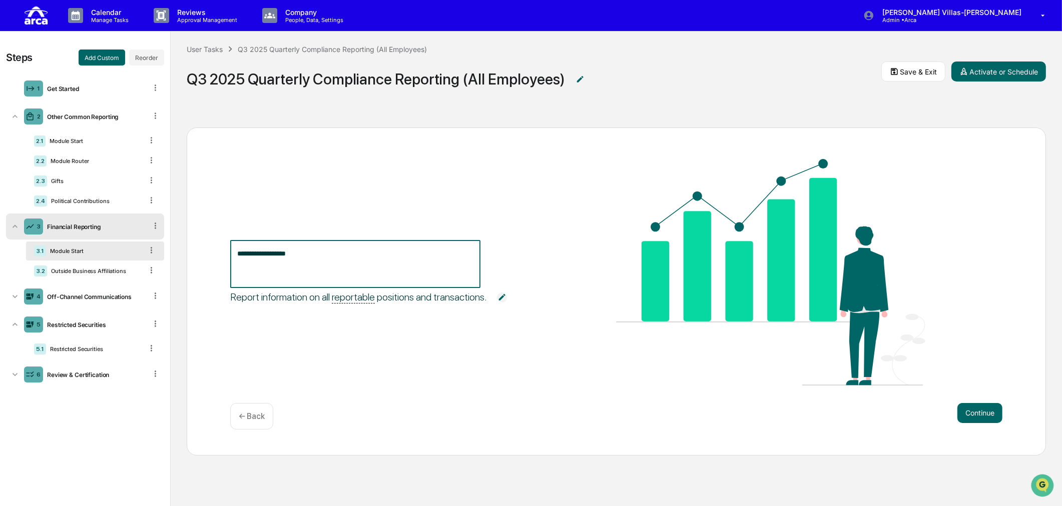
click at [305, 258] on textarea "**********" at bounding box center [355, 265] width 236 height 32
drag, startPoint x: 262, startPoint y: 252, endPoint x: 189, endPoint y: 258, distance: 73.3
click at [199, 259] on div "**********" at bounding box center [616, 292] width 859 height 328
click at [364, 260] on textarea "**********" at bounding box center [355, 265] width 236 height 32
click at [312, 253] on textarea "**********" at bounding box center [355, 265] width 236 height 32
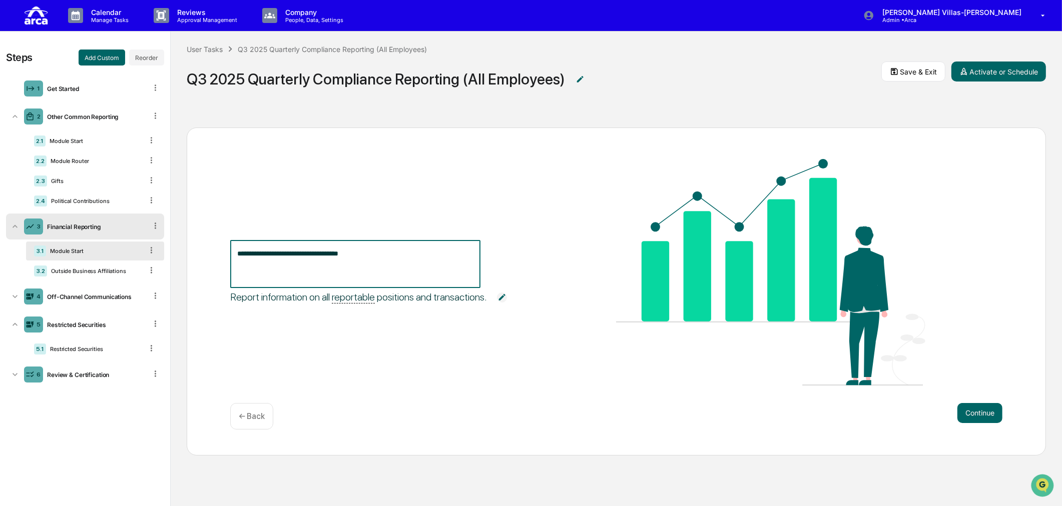
type textarea "**********"
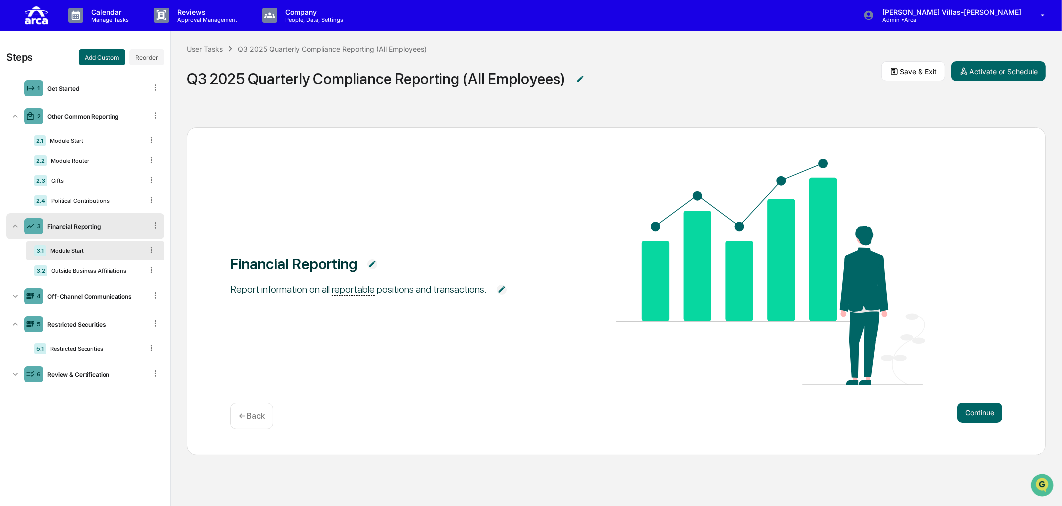
click at [501, 299] on span at bounding box center [502, 290] width 30 height 18
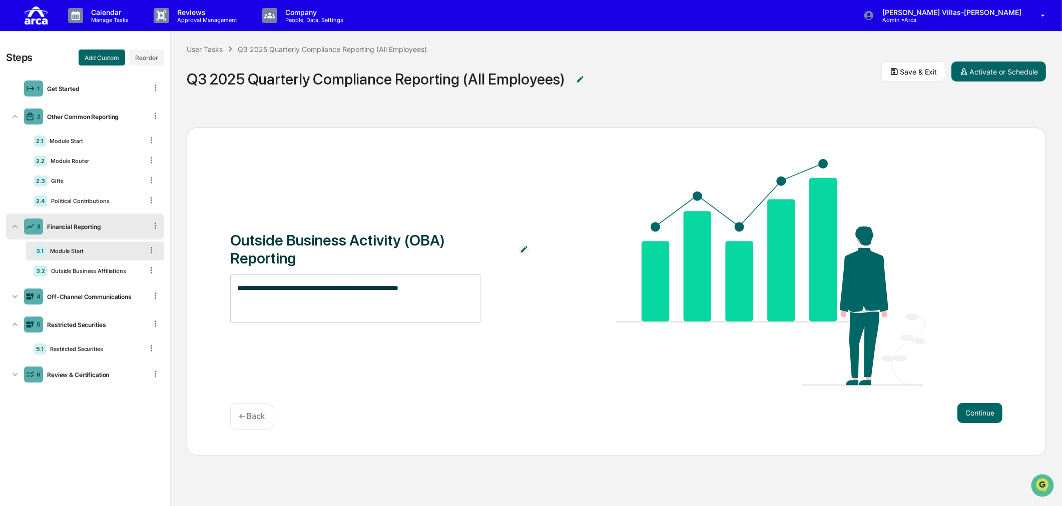
click at [308, 290] on textarea "**********" at bounding box center [355, 299] width 236 height 32
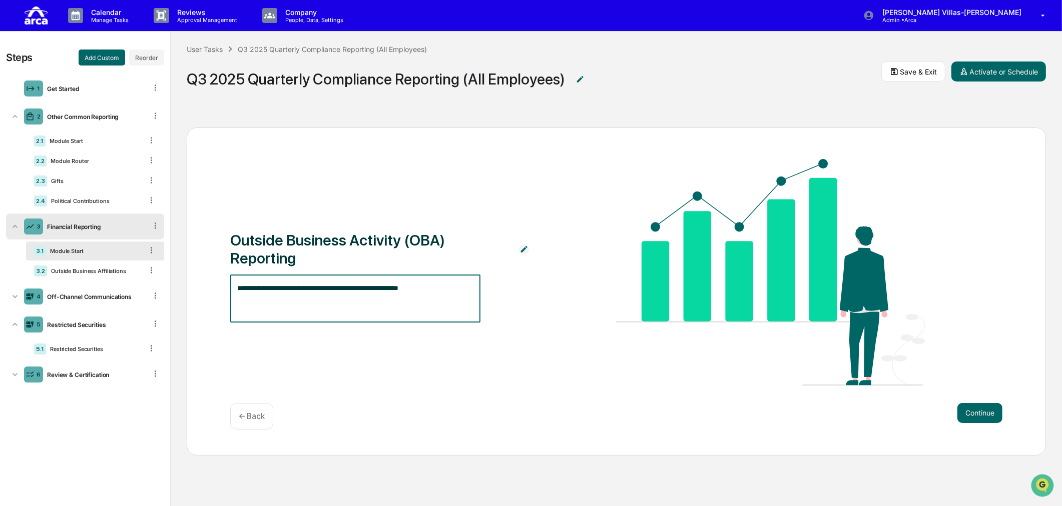
click at [336, 288] on textarea "**********" at bounding box center [355, 299] width 236 height 32
click at [433, 290] on textarea "**********" at bounding box center [355, 299] width 236 height 32
drag, startPoint x: 418, startPoint y: 284, endPoint x: 54, endPoint y: 299, distance: 364.1
click at [54, 299] on div "**********" at bounding box center [531, 269] width 1062 height 475
type textarea "**********"
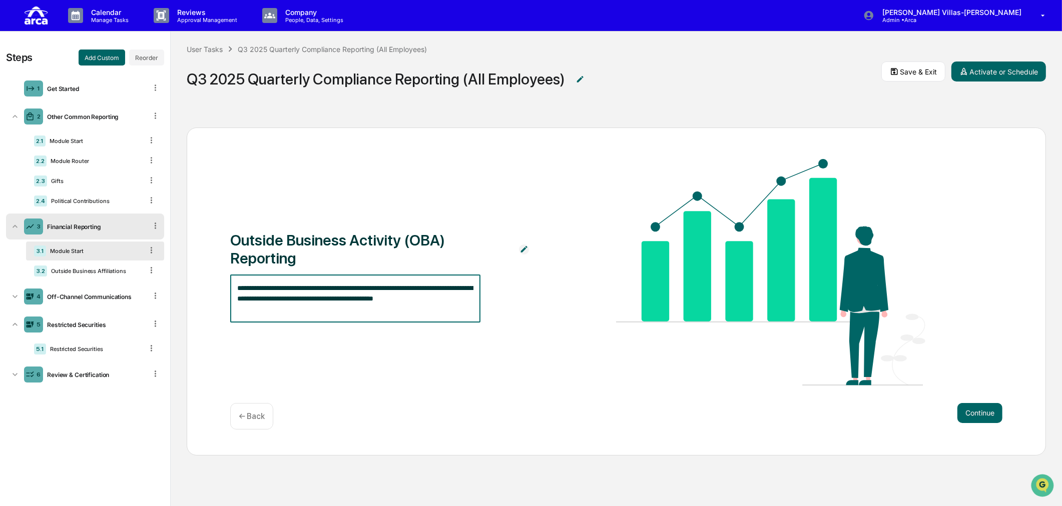
click at [354, 313] on textarea "**********" at bounding box center [355, 299] width 236 height 32
click at [971, 409] on button "Continue" at bounding box center [979, 413] width 45 height 20
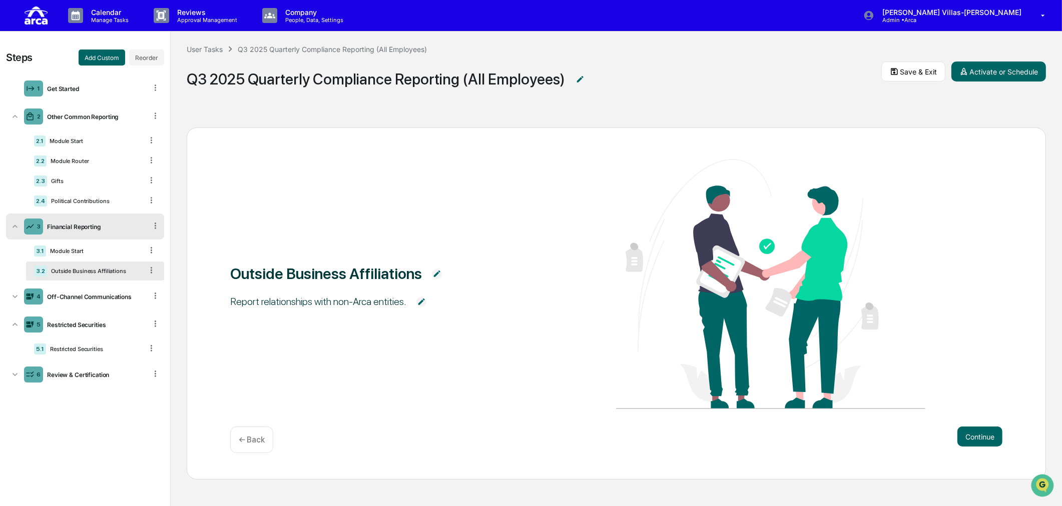
click at [253, 440] on p "← Back" at bounding box center [252, 440] width 26 height 10
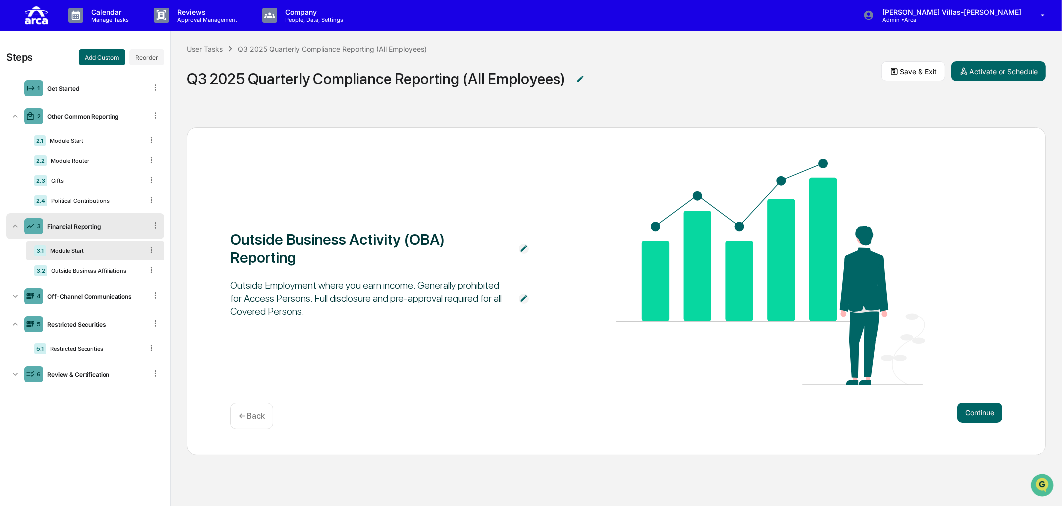
click at [406, 343] on div "Outside Business Activity (OBA) Reporting Outside Employment where you earn inc…" at bounding box center [616, 273] width 772 height 229
click at [986, 411] on button "Continue" at bounding box center [979, 413] width 45 height 20
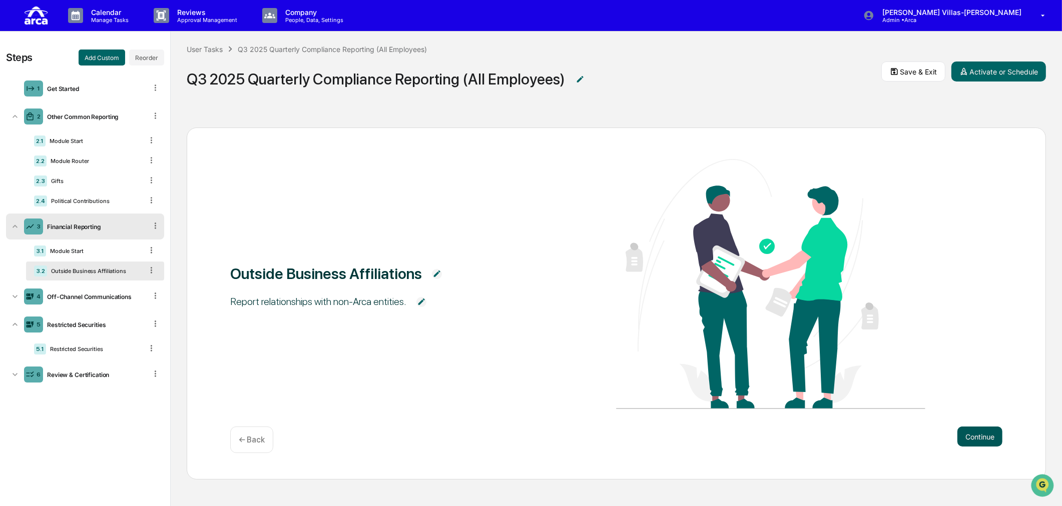
click at [978, 432] on button "Continue" at bounding box center [979, 437] width 45 height 20
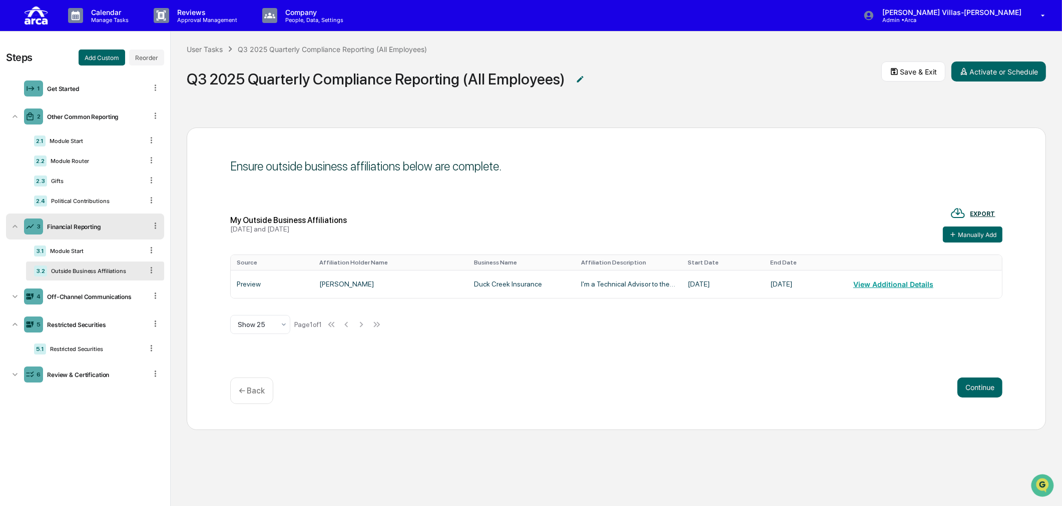
click at [253, 386] on div "← Back" at bounding box center [251, 391] width 43 height 27
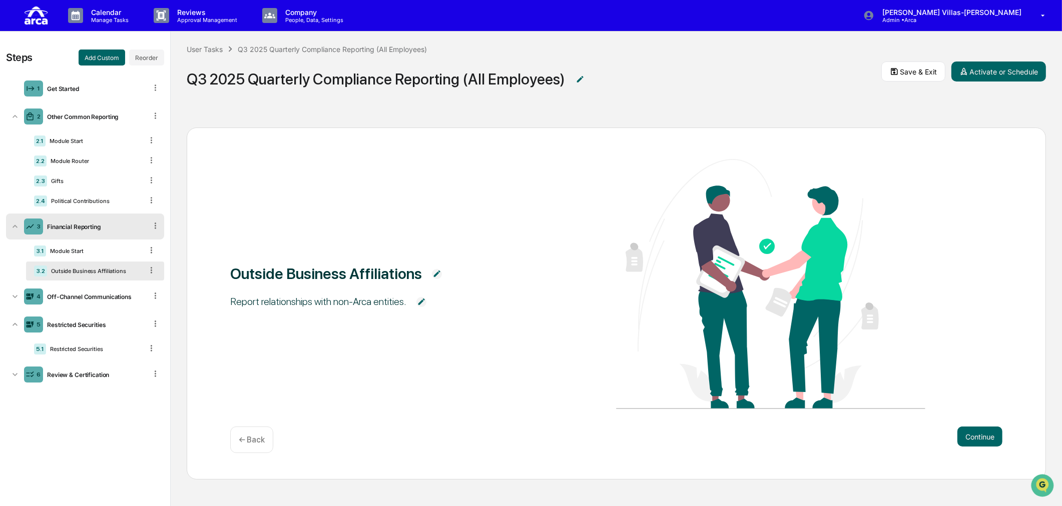
click at [254, 438] on p "← Back" at bounding box center [252, 440] width 26 height 10
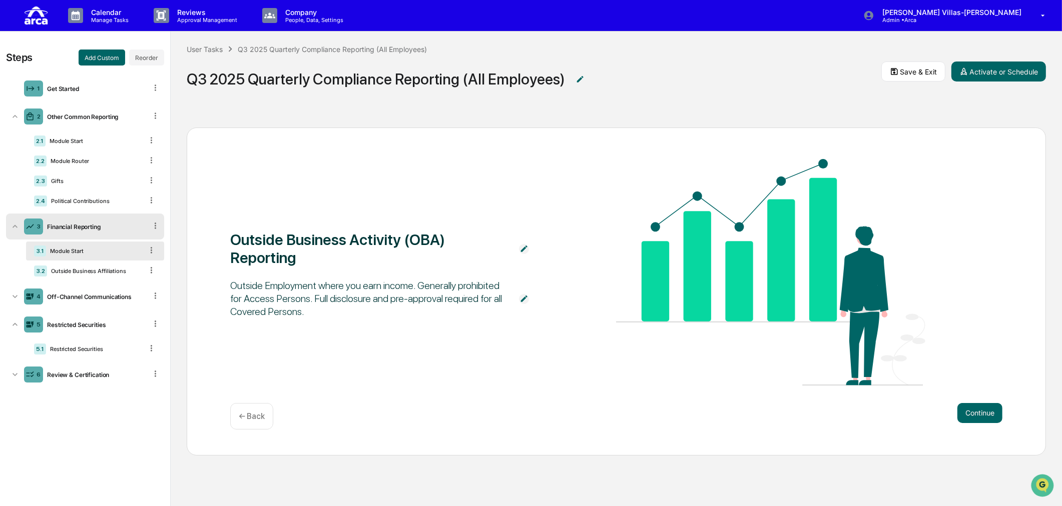
click at [487, 351] on div "Outside Business Activity (OBA) Reporting Outside Employment where you earn inc…" at bounding box center [616, 273] width 772 height 229
click at [969, 405] on button "Continue" at bounding box center [979, 413] width 45 height 20
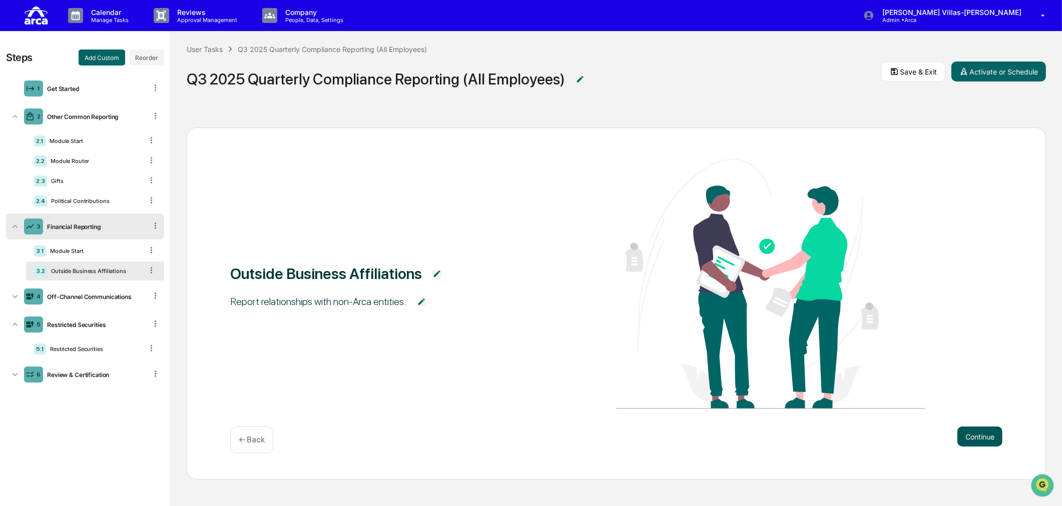
click at [971, 431] on button "Continue" at bounding box center [979, 437] width 45 height 20
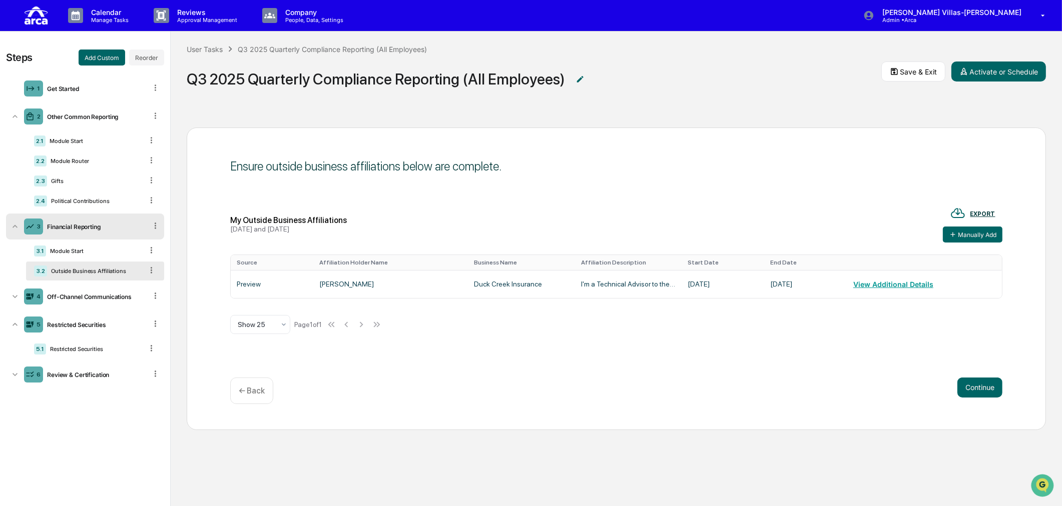
click at [408, 353] on div "Ensure outside business affiliations below are complete. My Outside Business Af…" at bounding box center [616, 279] width 859 height 303
click at [411, 352] on div "Ensure outside business affiliations below are complete. My Outside Business Af…" at bounding box center [616, 279] width 859 height 303
click at [958, 233] on button "Manually Add" at bounding box center [973, 235] width 60 height 16
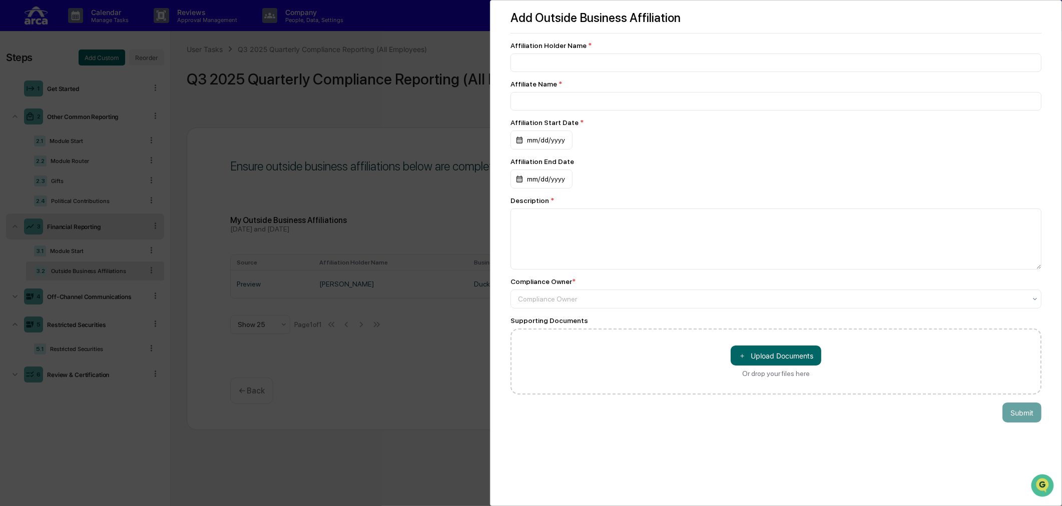
click at [406, 400] on div "Add Outside Business Affiliation Affiliation Holder Name * Affiliate Name * Aff…" at bounding box center [531, 253] width 1062 height 506
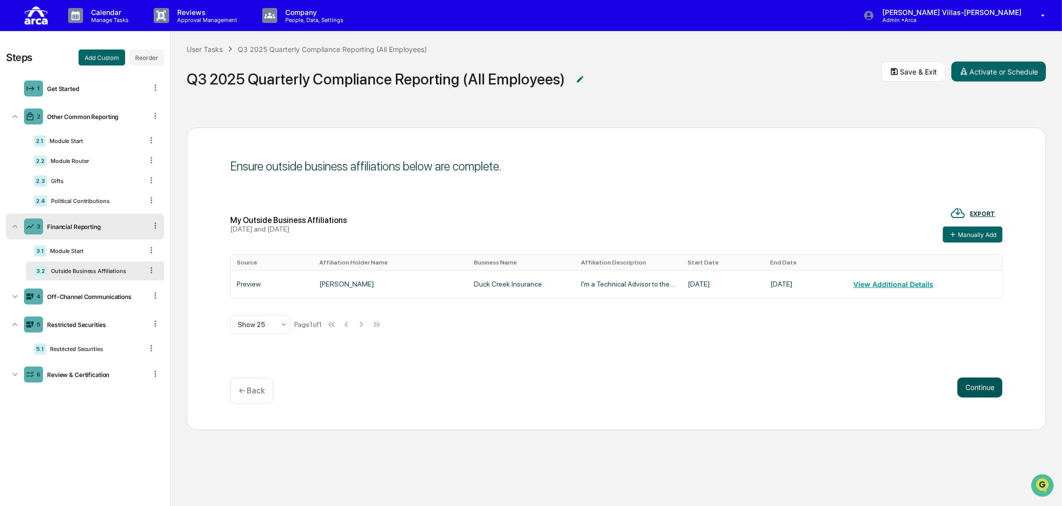
click at [979, 388] on button "Continue" at bounding box center [979, 388] width 45 height 20
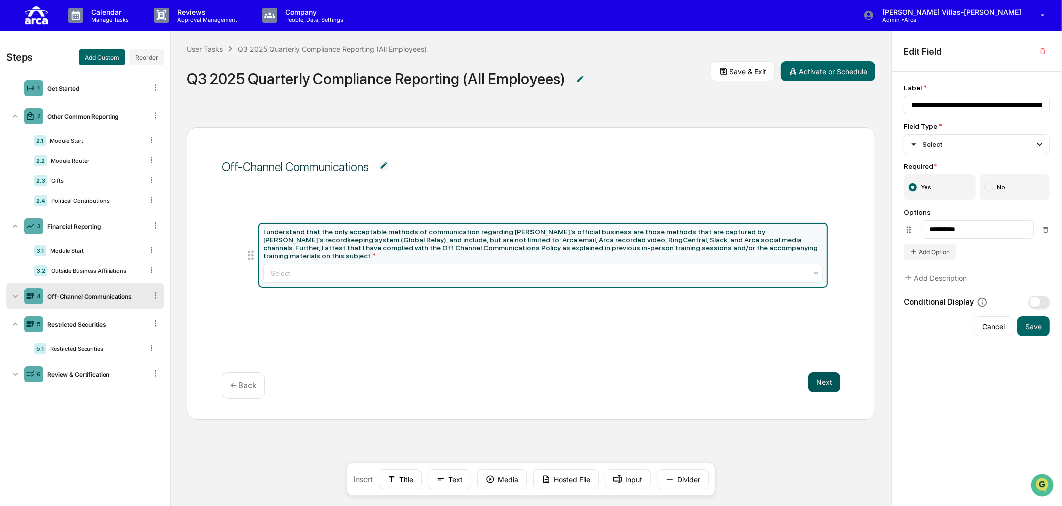
click at [825, 386] on button "Next" at bounding box center [824, 383] width 32 height 20
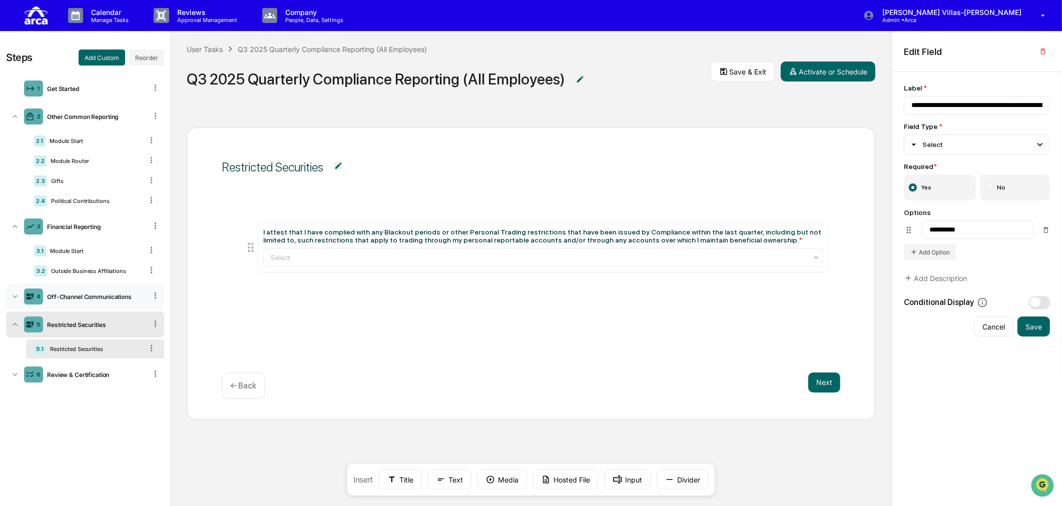
click at [14, 296] on icon at bounding box center [15, 297] width 10 height 10
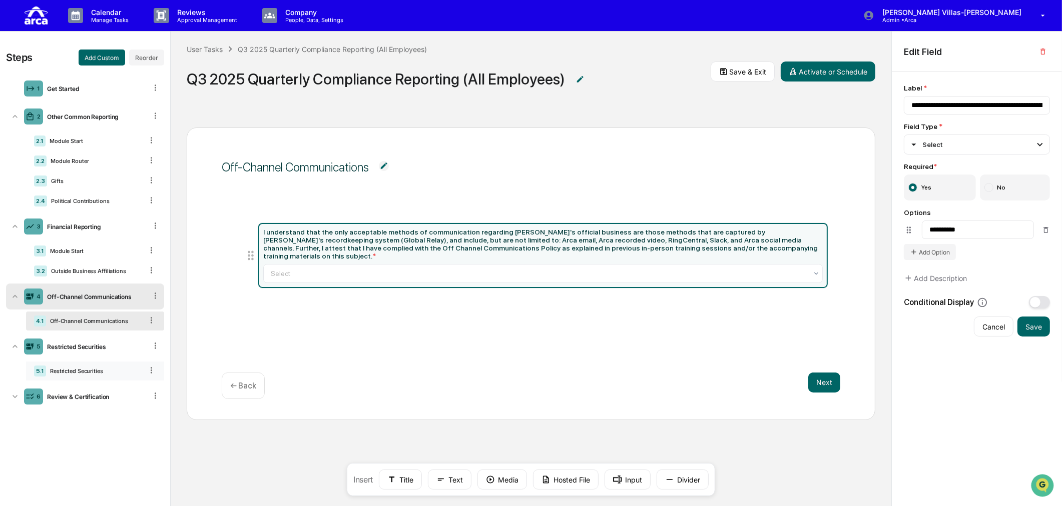
click at [75, 371] on div "Restricted Securities" at bounding box center [94, 371] width 97 height 7
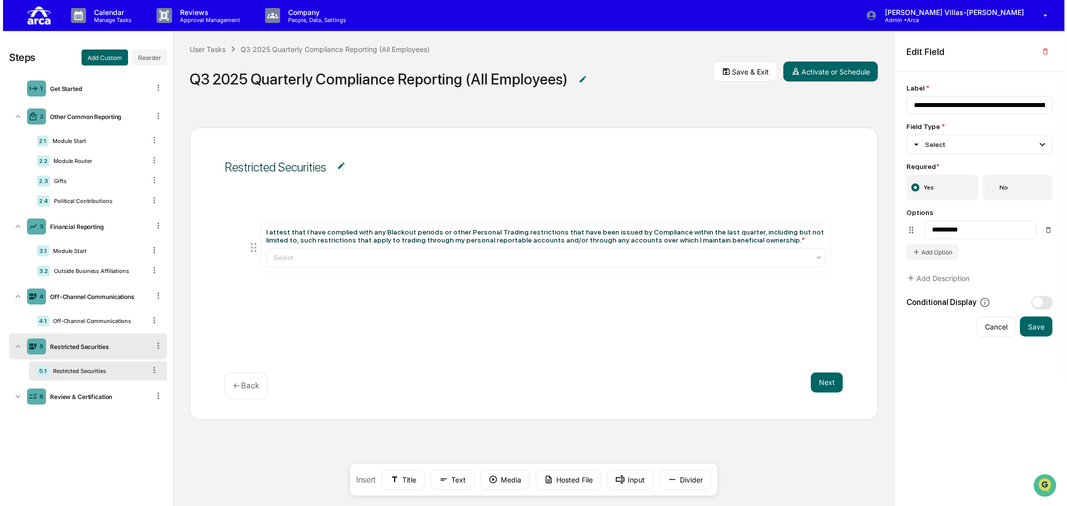
scroll to position [1, 0]
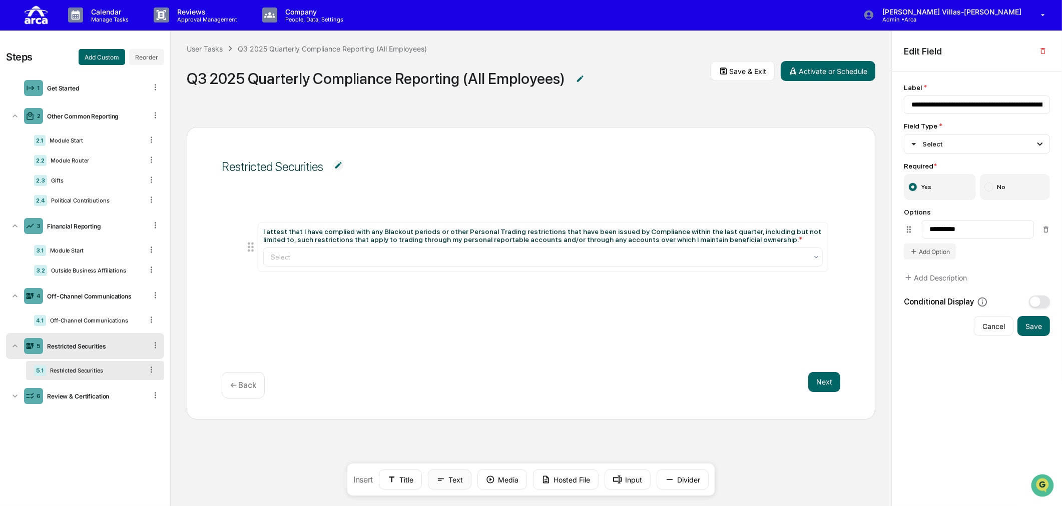
click at [446, 481] on button "Text" at bounding box center [450, 480] width 44 height 20
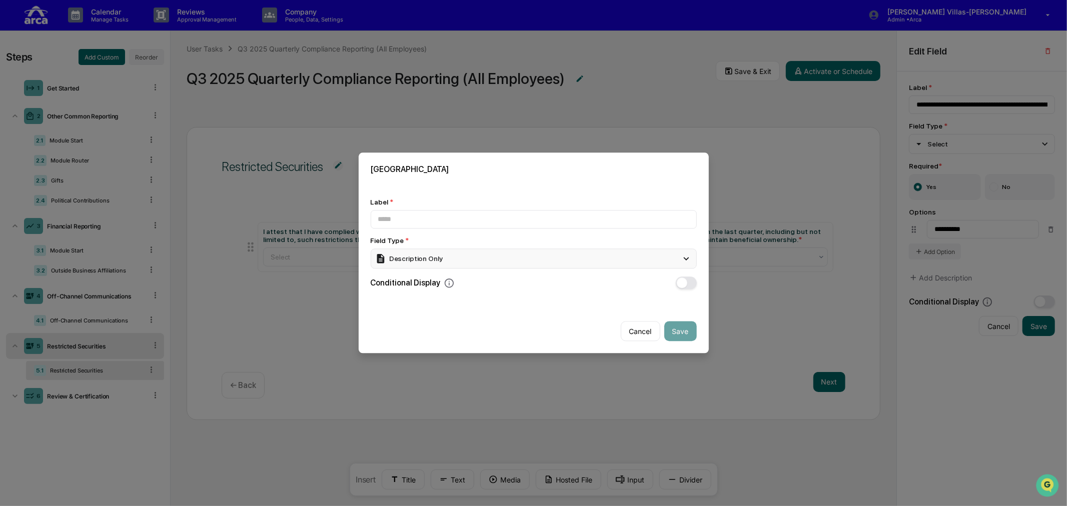
click at [495, 259] on div "Description Only" at bounding box center [534, 259] width 326 height 20
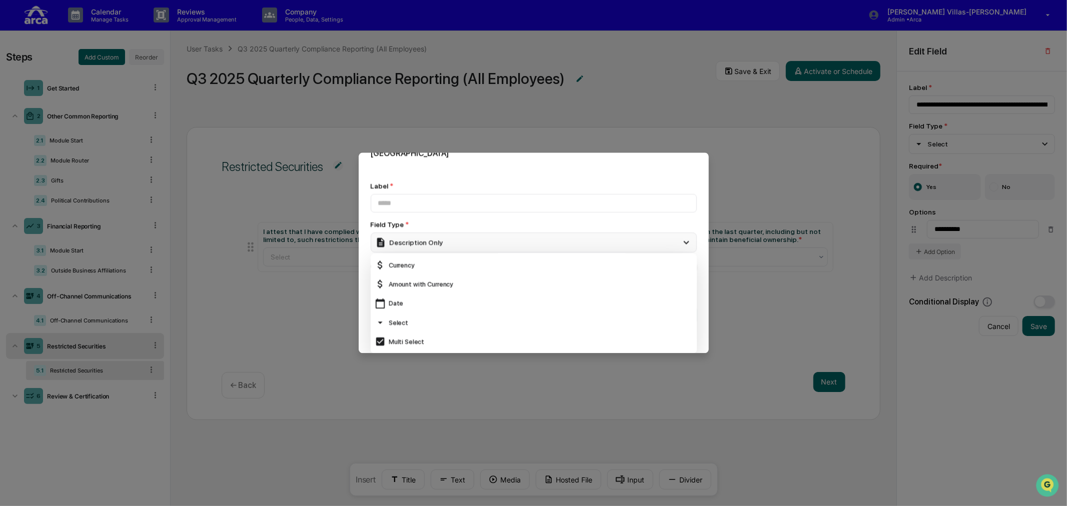
scroll to position [111, 0]
click at [401, 321] on div "URL" at bounding box center [534, 324] width 318 height 11
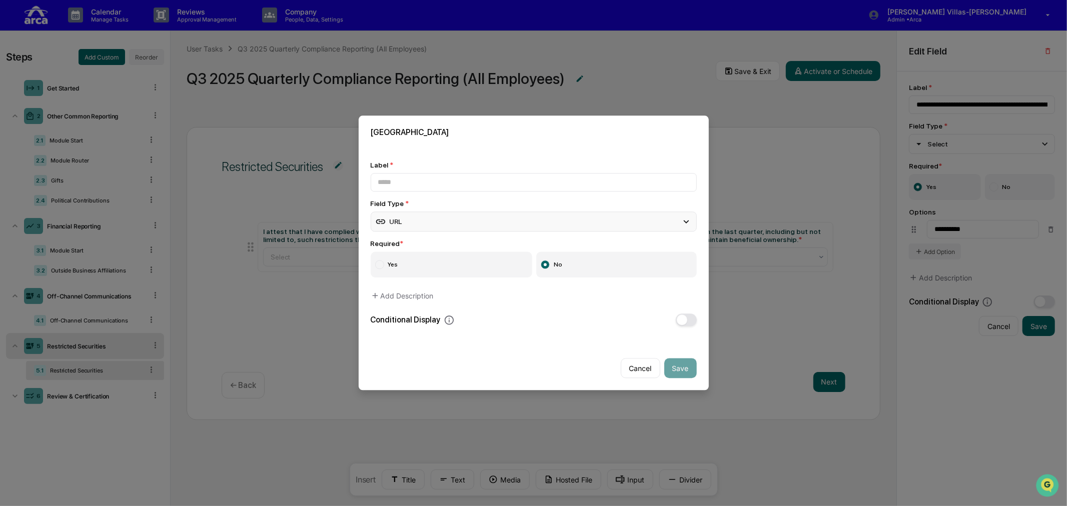
click at [397, 216] on div "URL" at bounding box center [389, 221] width 28 height 11
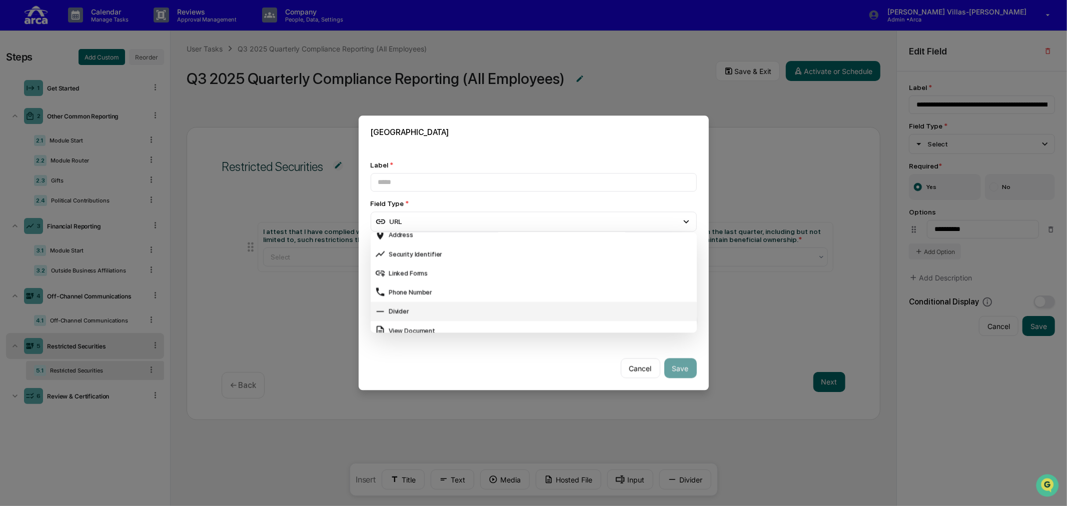
scroll to position [361, 0]
click at [627, 369] on button "Cancel" at bounding box center [641, 369] width 40 height 20
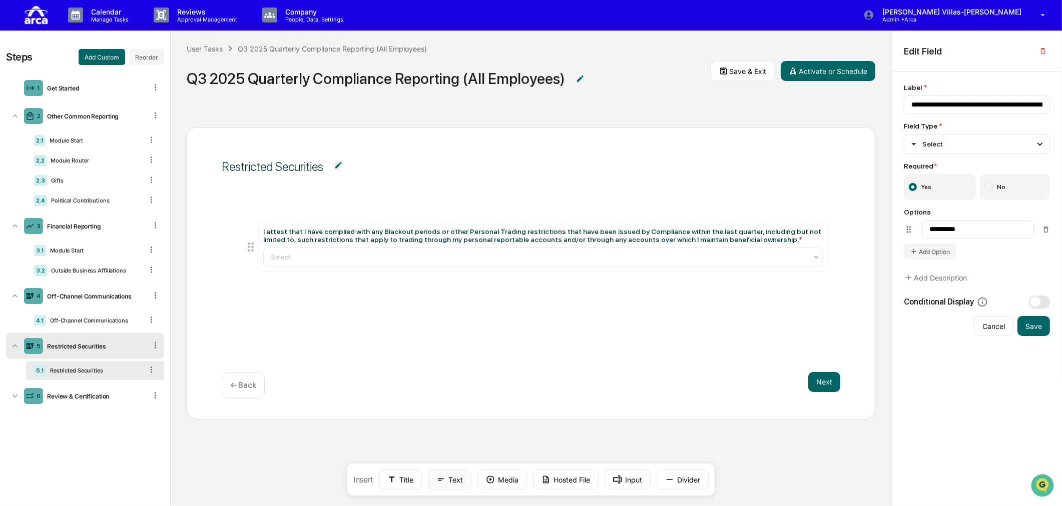
click at [435, 480] on button "Text" at bounding box center [450, 480] width 44 height 20
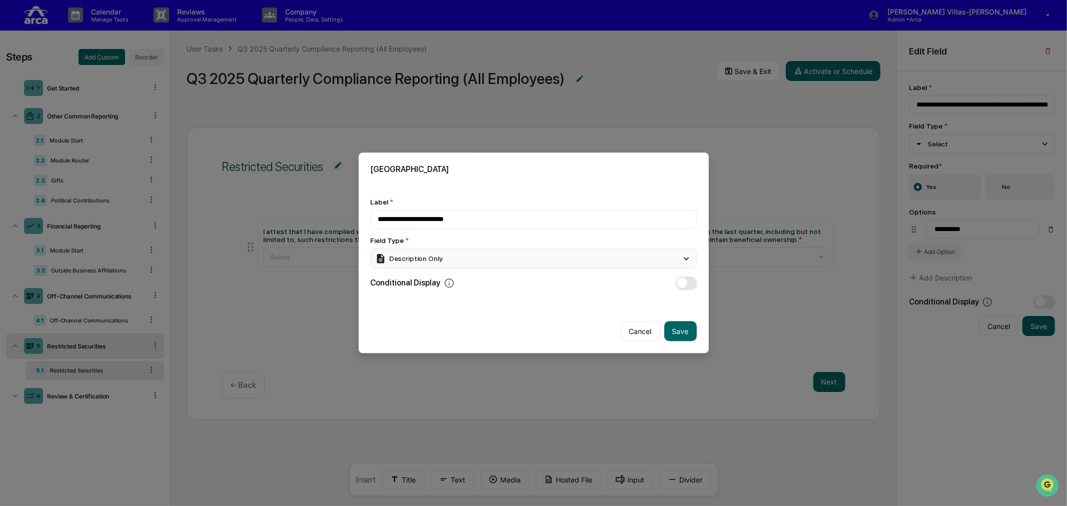
type input "**********"
click at [528, 255] on div "Description Only" at bounding box center [534, 259] width 326 height 20
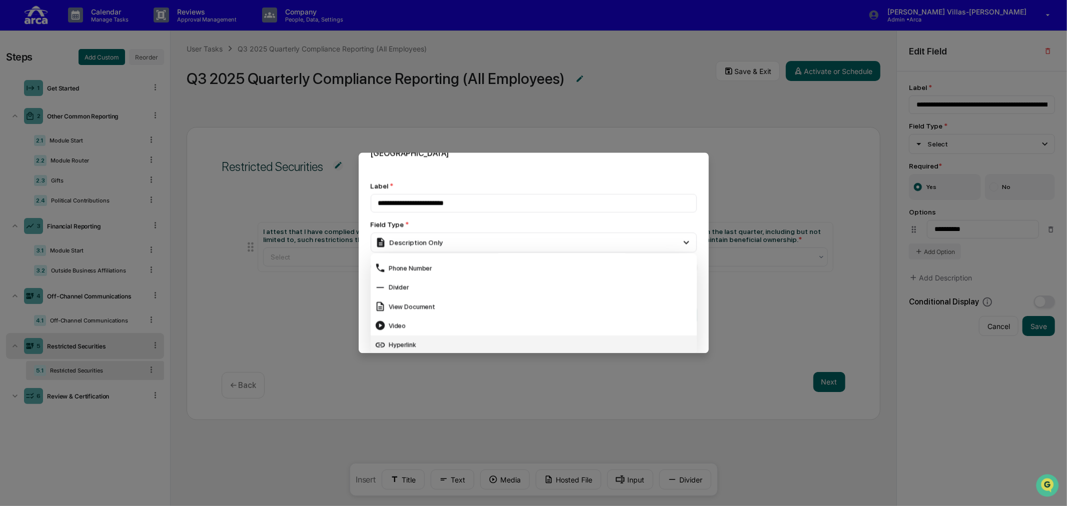
click at [391, 342] on div "Hyperlink" at bounding box center [534, 345] width 318 height 11
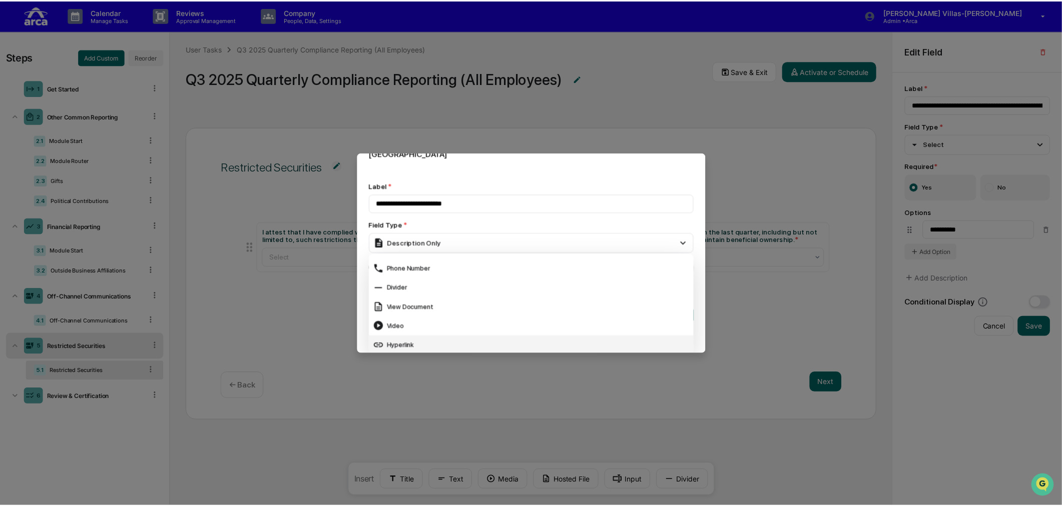
scroll to position [0, 0]
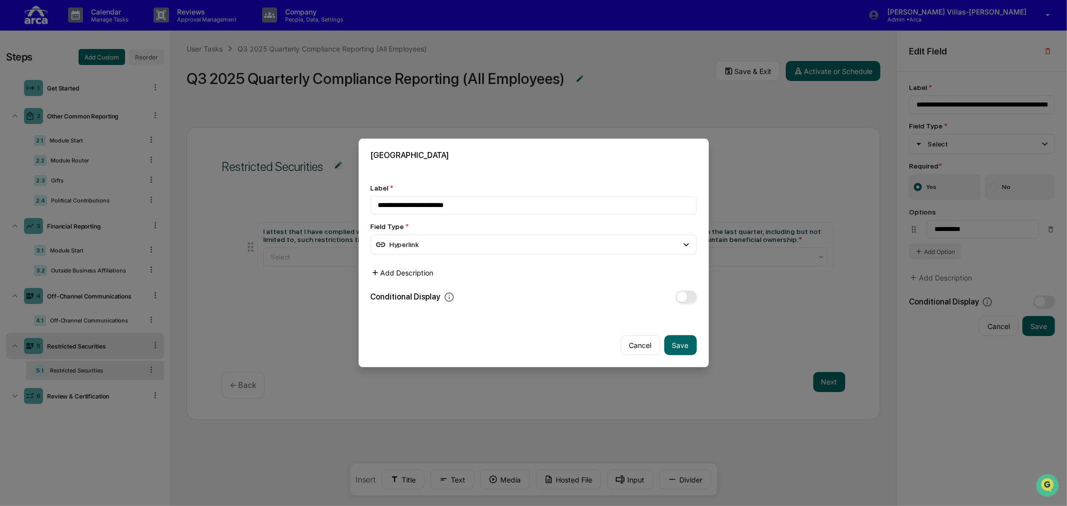
click at [408, 267] on button "Add Description" at bounding box center [402, 273] width 63 height 20
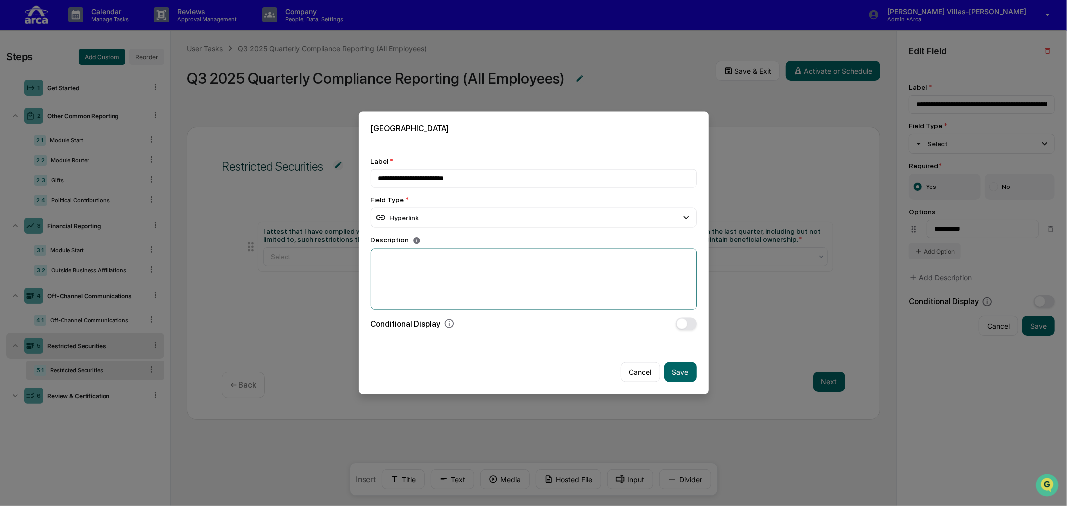
click at [408, 267] on textarea at bounding box center [534, 279] width 326 height 61
paste textarea "**********"
type textarea "**********"
click at [669, 372] on button "Save" at bounding box center [680, 372] width 33 height 20
type input "**********"
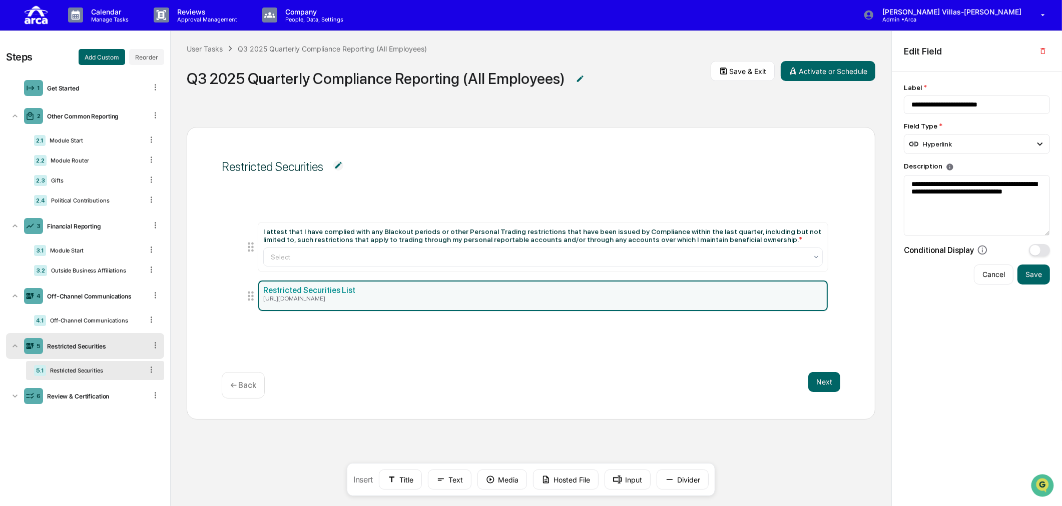
click at [322, 368] on div "Restricted Securities I attest that I have complied with any Blackout periods o…" at bounding box center [531, 273] width 688 height 293
click at [372, 297] on div "https://my.greenboard.com/forms-and-requests/form/01392581-af4c-4659-86ce-8de40…" at bounding box center [542, 298] width 559 height 7
click at [353, 297] on div "https://my.greenboard.com/forms-and-requests/form/01392581-af4c-4659-86ce-8de40…" at bounding box center [542, 298] width 559 height 7
click at [484, 363] on div "Restricted Securities I attest that I have complied with any Blackout periods o…" at bounding box center [531, 273] width 688 height 293
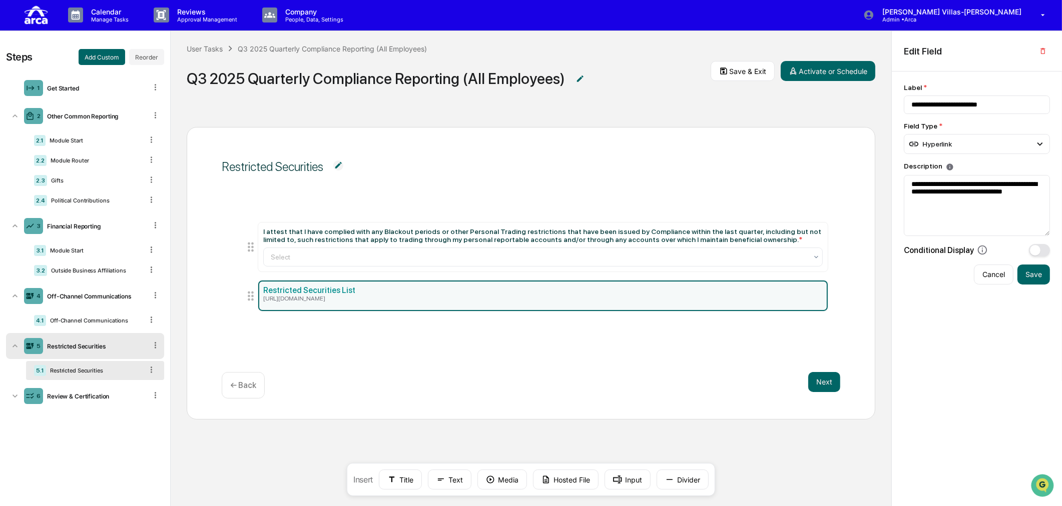
click at [509, 299] on div "https://my.greenboard.com/forms-and-requests/form/01392581-af4c-4659-86ce-8de40…" at bounding box center [542, 298] width 559 height 7
click at [262, 284] on div "Restricted Securities List https://my.greenboard.com/forms-and-requests/form/01…" at bounding box center [542, 296] width 569 height 31
click at [278, 297] on div "https://my.greenboard.com/forms-and-requests/form/01392581-af4c-4659-86ce-8de40…" at bounding box center [542, 298] width 559 height 7
click at [952, 152] on div "Hyperlink" at bounding box center [977, 144] width 146 height 20
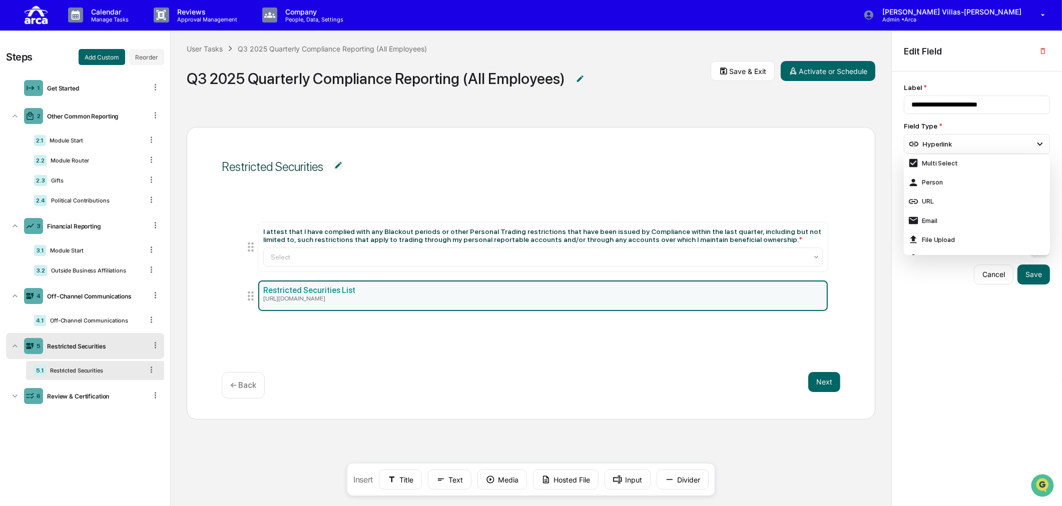
scroll to position [156, 0]
click at [938, 183] on div "URL" at bounding box center [977, 181] width 138 height 11
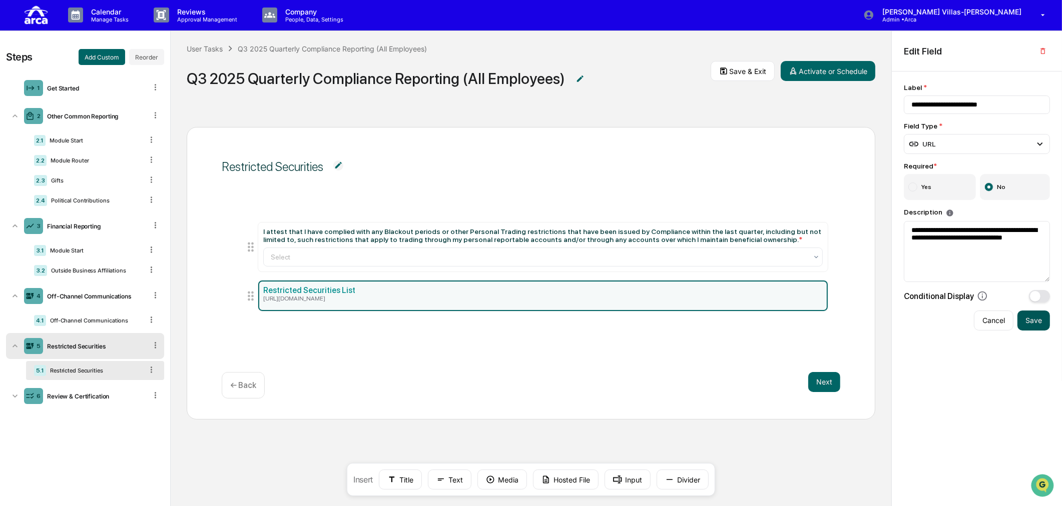
click at [1028, 323] on button "Save" at bounding box center [1033, 321] width 33 height 20
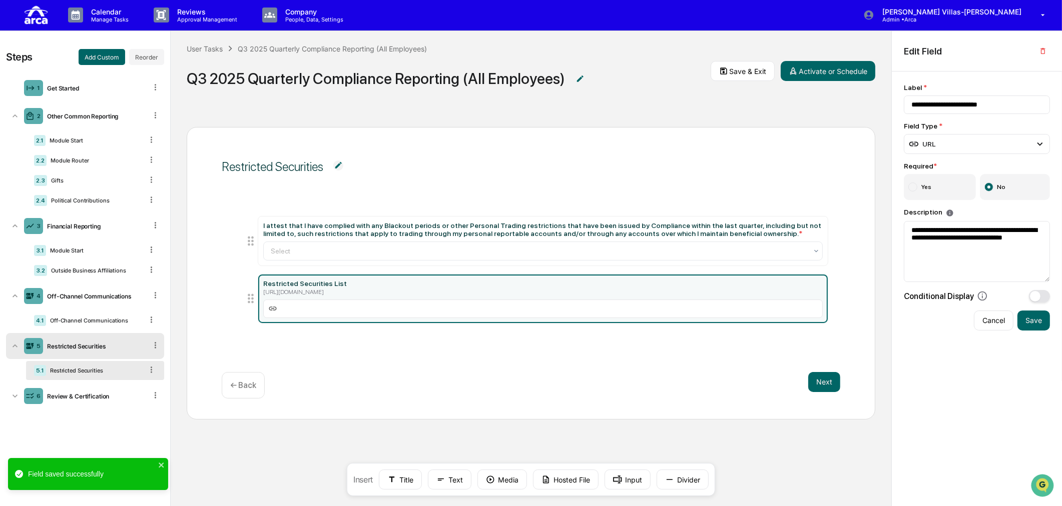
click at [311, 289] on div "https://my.greenboard.com/forms-and-requests/form/01392581-af4c-4659-86ce-8de40…" at bounding box center [542, 292] width 559 height 7
click at [287, 310] on input at bounding box center [542, 309] width 559 height 19
click at [271, 309] on input at bounding box center [542, 309] width 559 height 19
paste input "**********"
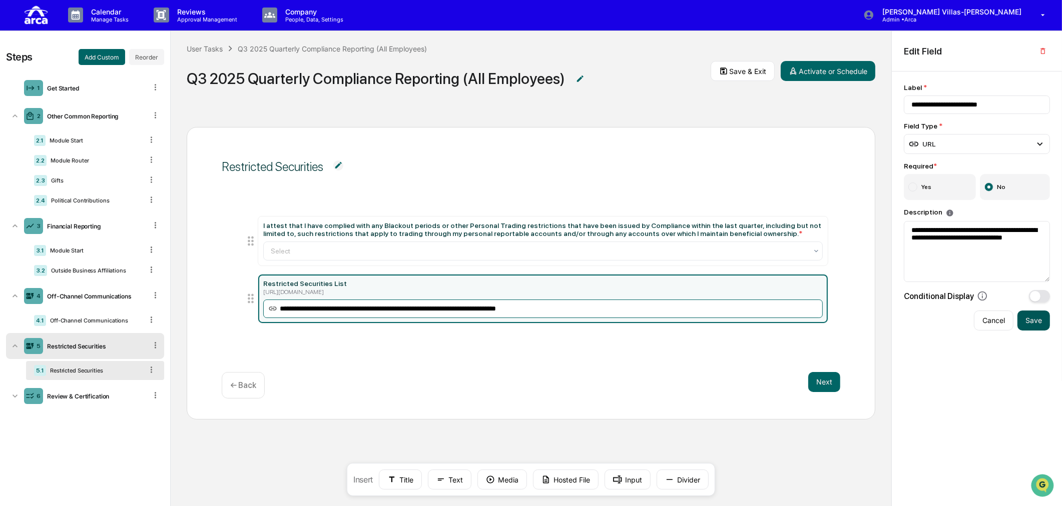
type input "**********"
click at [1041, 326] on button "Save" at bounding box center [1033, 321] width 33 height 20
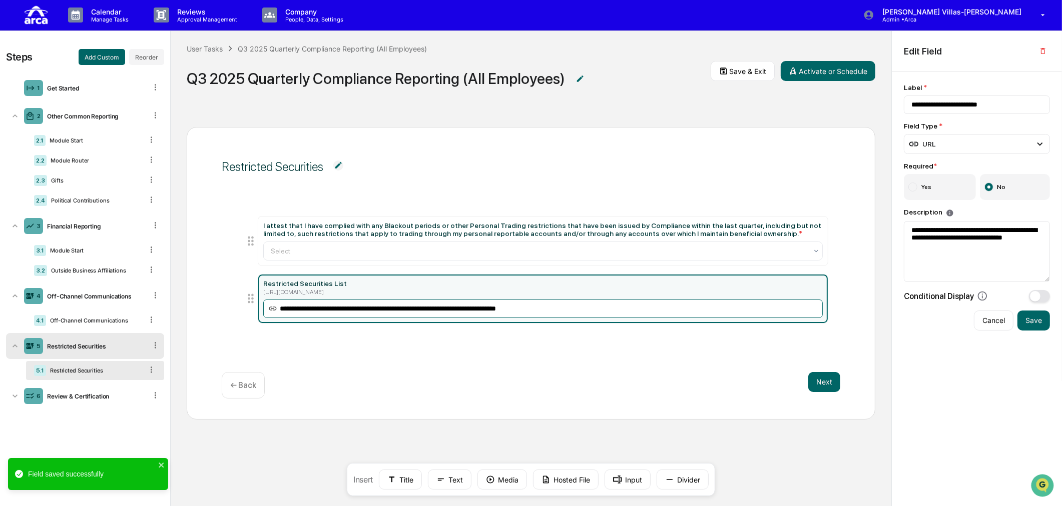
click at [605, 311] on input "**********" at bounding box center [542, 309] width 559 height 19
click at [996, 321] on button "Cancel" at bounding box center [994, 321] width 40 height 20
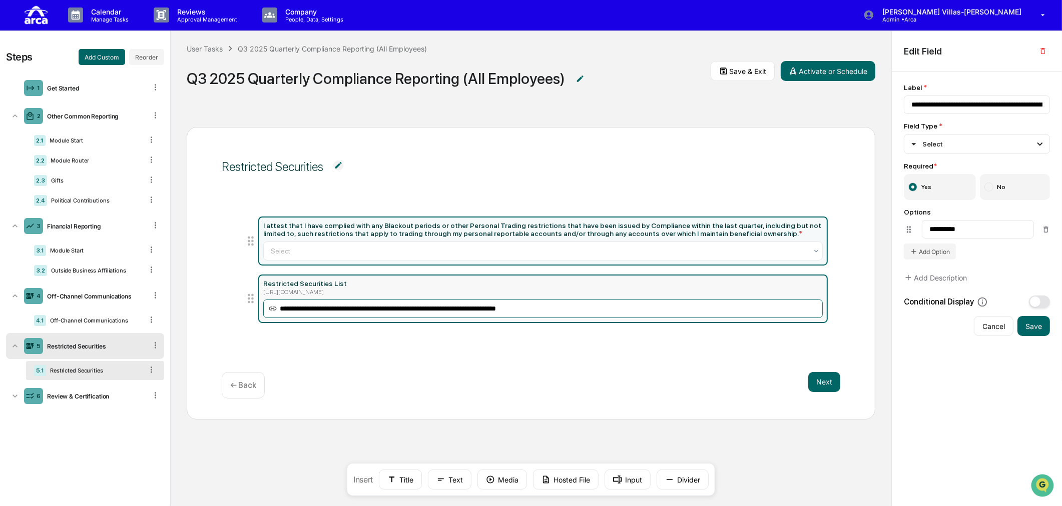
click at [296, 310] on input "**********" at bounding box center [542, 309] width 559 height 19
type input "**********"
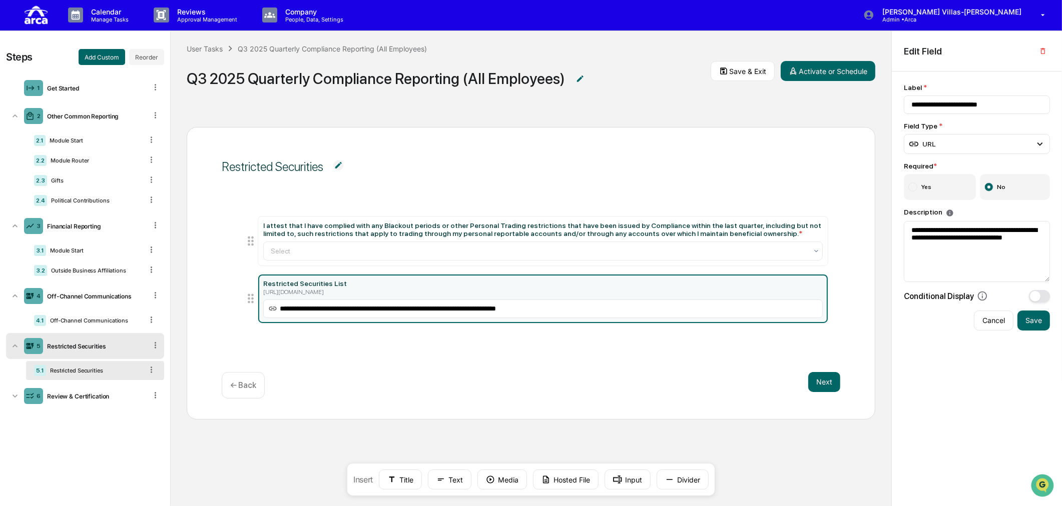
click at [253, 296] on icon at bounding box center [251, 299] width 6 height 10
click at [249, 302] on icon at bounding box center [251, 299] width 6 height 10
click at [650, 313] on input "**********" at bounding box center [542, 309] width 559 height 19
click at [962, 149] on div "URL" at bounding box center [977, 144] width 146 height 20
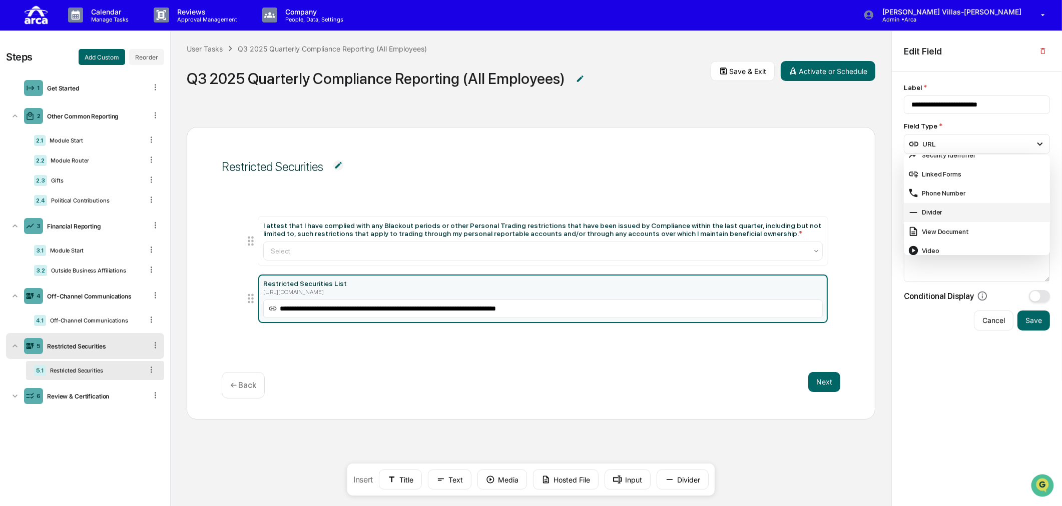
scroll to position [416, 0]
click at [941, 244] on div "Hyperlink" at bounding box center [977, 246] width 138 height 11
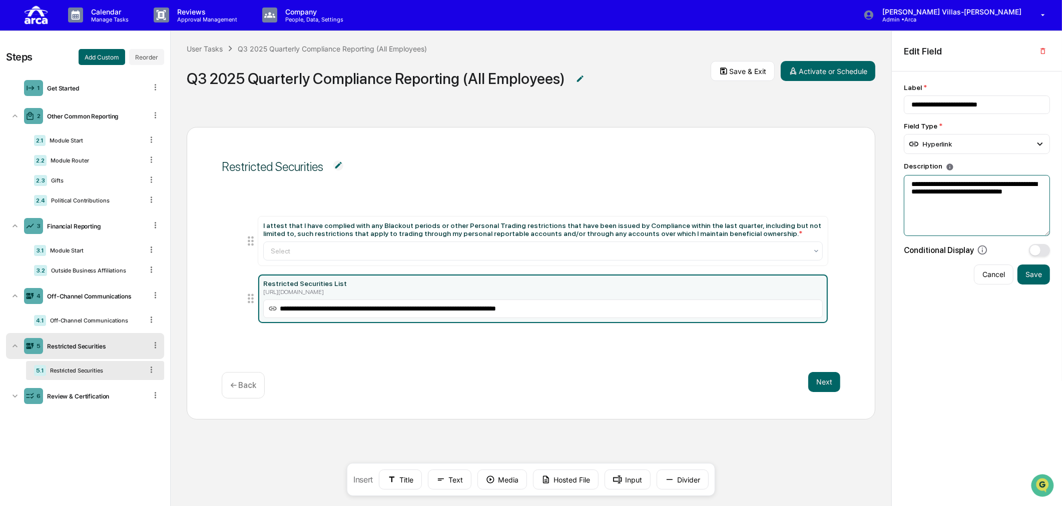
click at [982, 207] on textarea "**********" at bounding box center [977, 205] width 146 height 61
type textarea "**********"
click at [1031, 272] on button "Save" at bounding box center [1033, 275] width 33 height 20
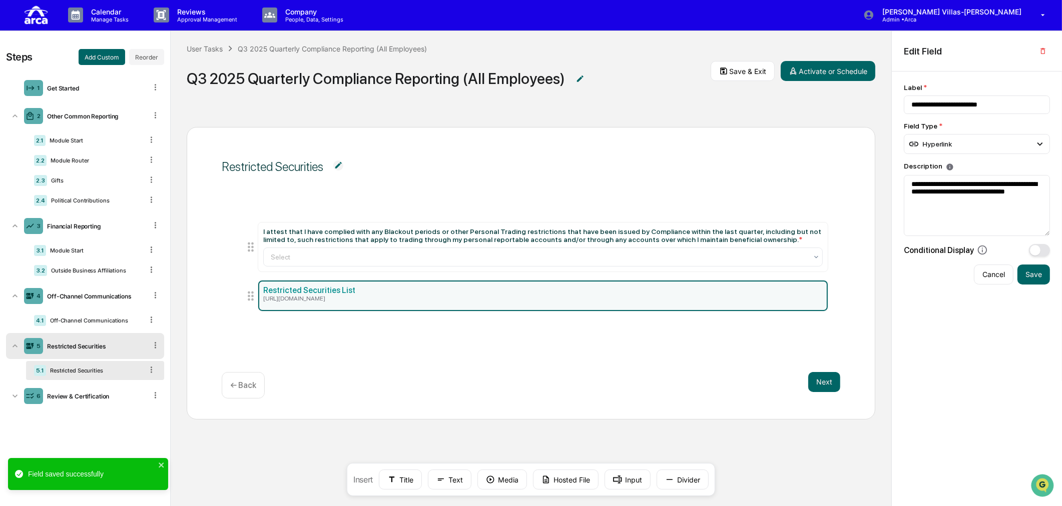
click at [328, 350] on div "Restricted Securities I attest that I have complied with any Blackout periods o…" at bounding box center [531, 273] width 688 height 293
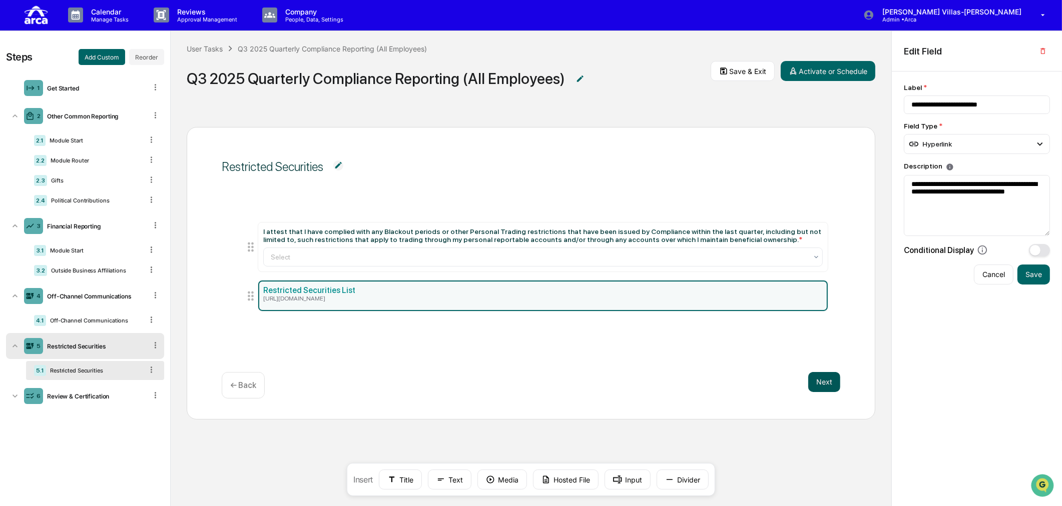
click at [818, 382] on button "Next" at bounding box center [824, 382] width 32 height 20
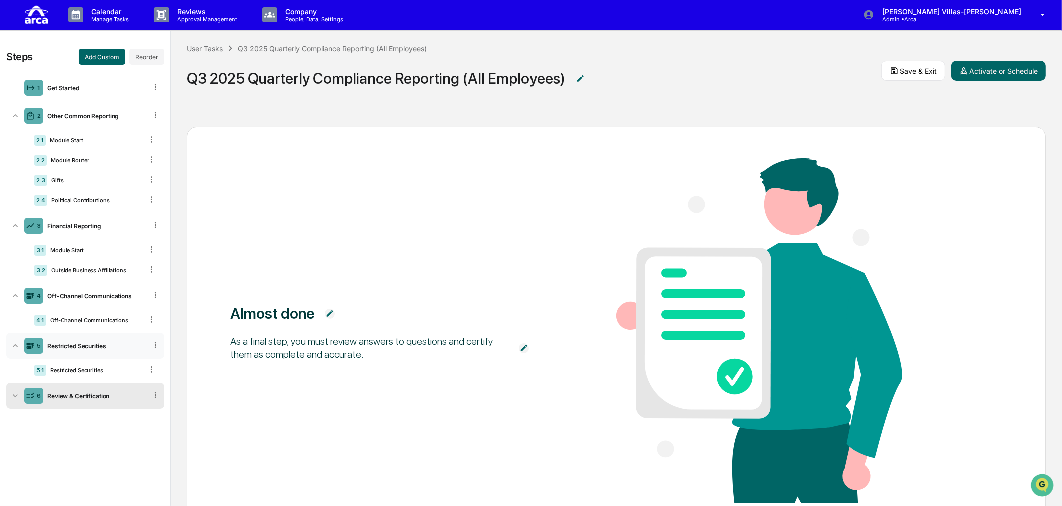
click at [81, 348] on div "Restricted Securities" at bounding box center [95, 347] width 104 height 8
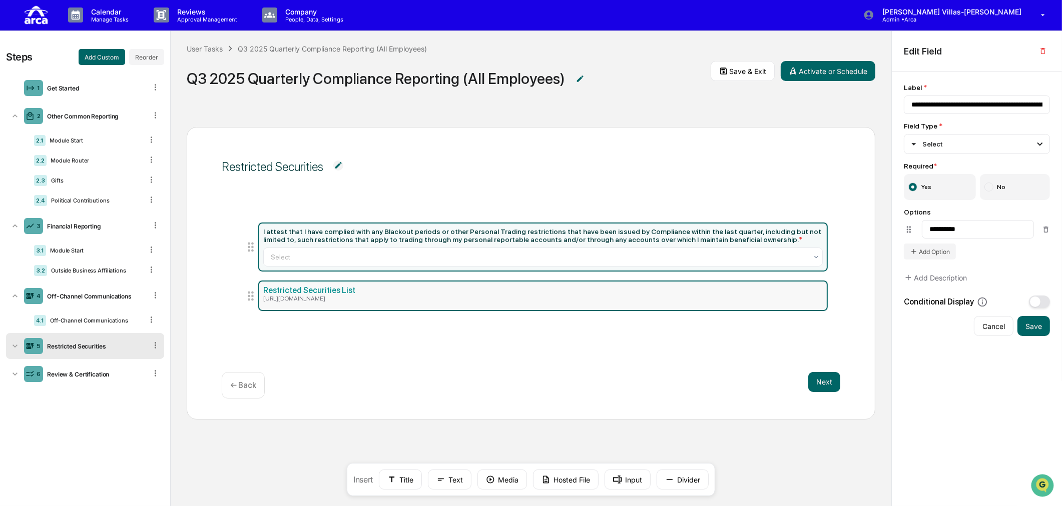
click at [292, 296] on div "https://my.greenboard.com/forms-and-requests/form/01392581-af4c-4659-86ce-8de40…" at bounding box center [542, 298] width 559 height 7
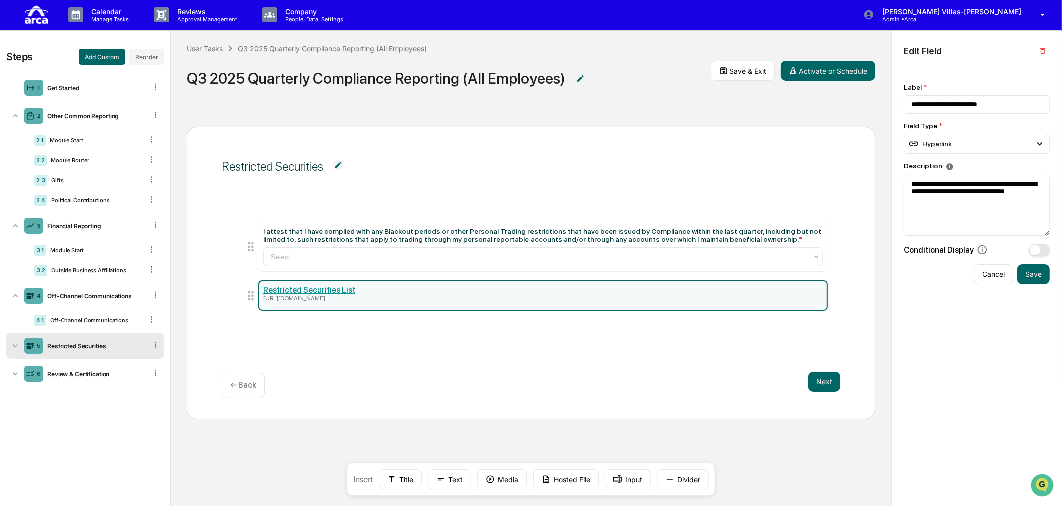
click at [293, 291] on link "Restricted Securities List" at bounding box center [309, 291] width 92 height 10
click at [250, 299] on icon at bounding box center [251, 296] width 14 height 14
click at [1038, 48] on button "button" at bounding box center [1043, 51] width 14 height 16
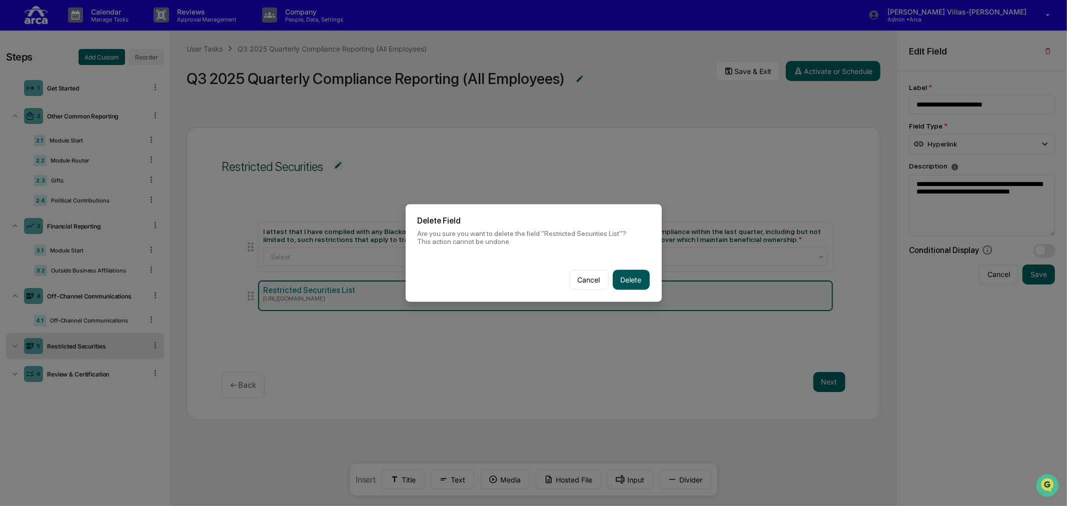
click at [620, 279] on button "Delete" at bounding box center [631, 280] width 37 height 20
type input "**********"
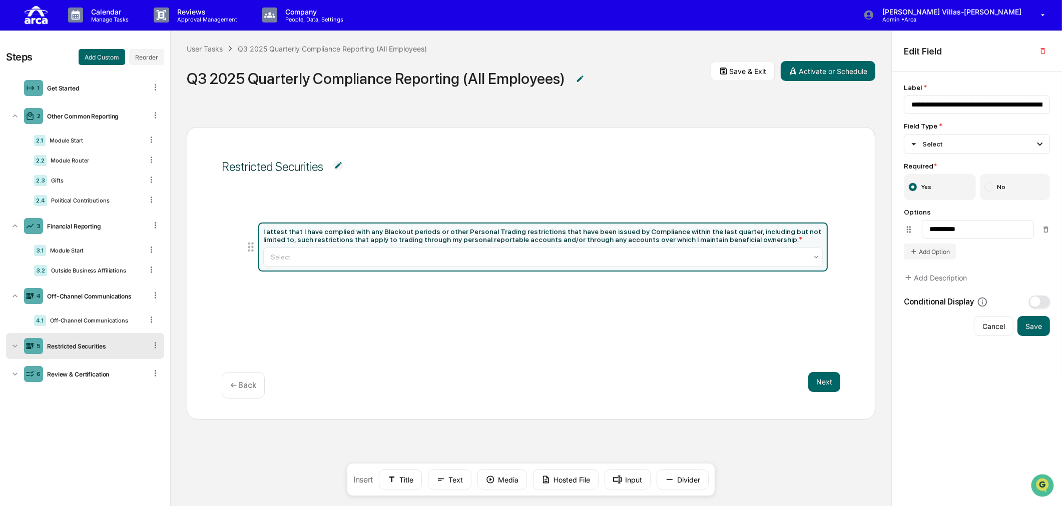
click at [374, 314] on div "I attest that I have complied with any Blackout periods or other Personal Tradi…" at bounding box center [531, 272] width 618 height 124
click at [821, 379] on button "Next" at bounding box center [824, 382] width 32 height 20
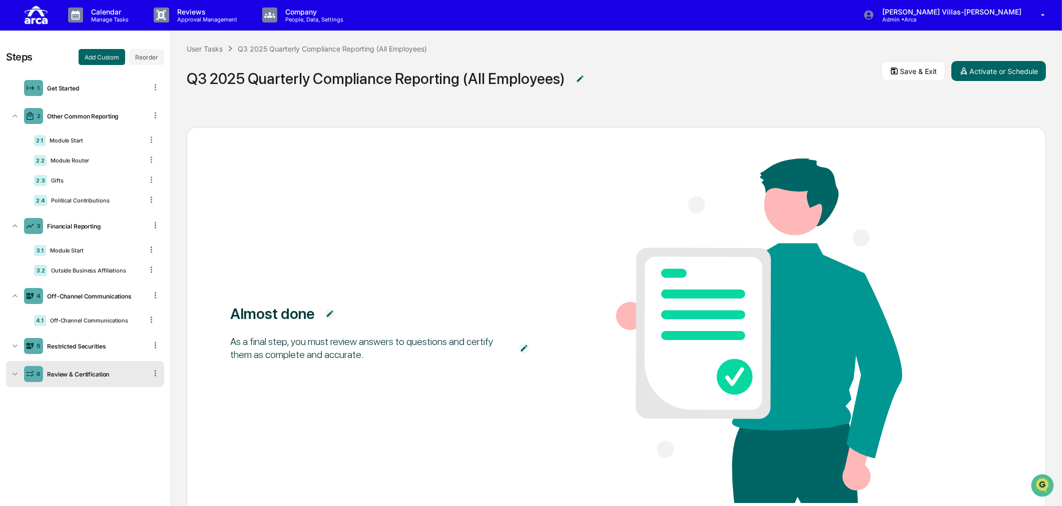
scroll to position [83, 0]
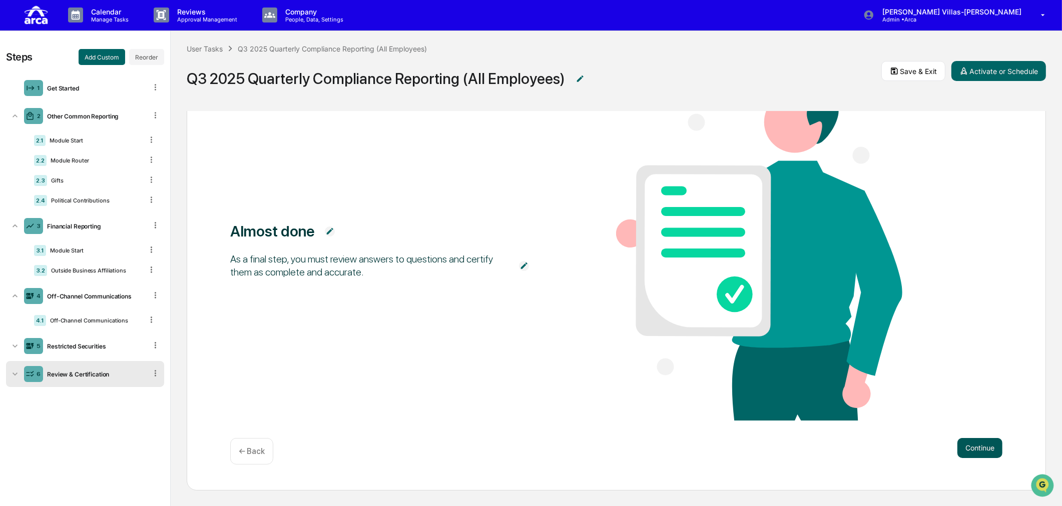
click at [963, 447] on button "Continue" at bounding box center [979, 448] width 45 height 20
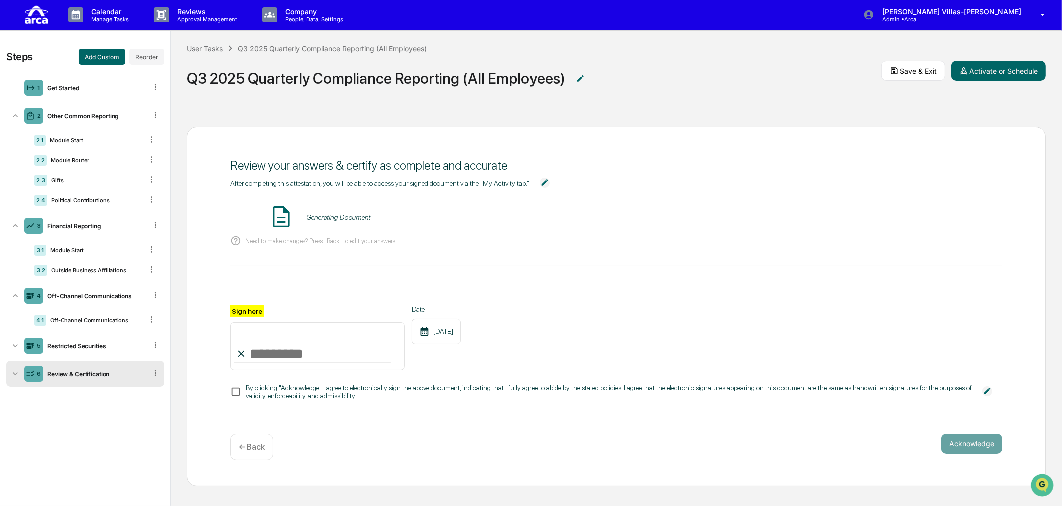
scroll to position [0, 0]
click at [956, 218] on button "VIEW" at bounding box center [931, 217] width 65 height 17
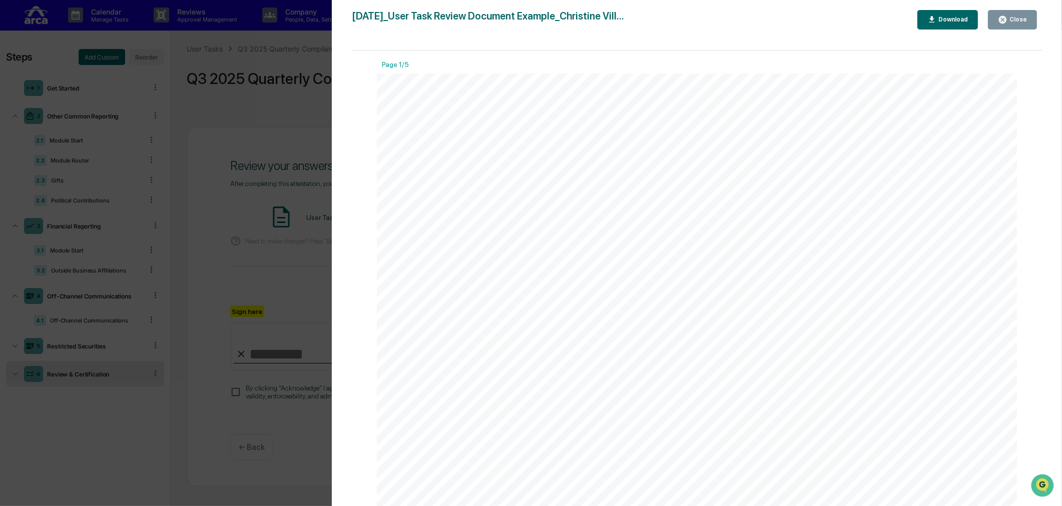
click at [262, 113] on div "Version History 10/10/2025, 06:22 PM Christine Villas-Chernak 2025-10-10_User T…" at bounding box center [531, 253] width 1062 height 506
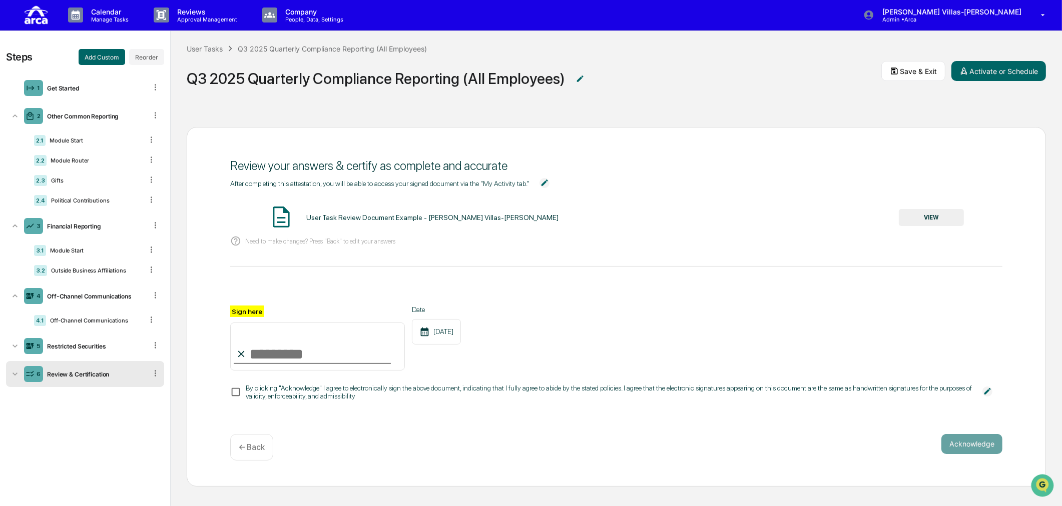
click at [250, 452] on p "← Back" at bounding box center [252, 448] width 26 height 10
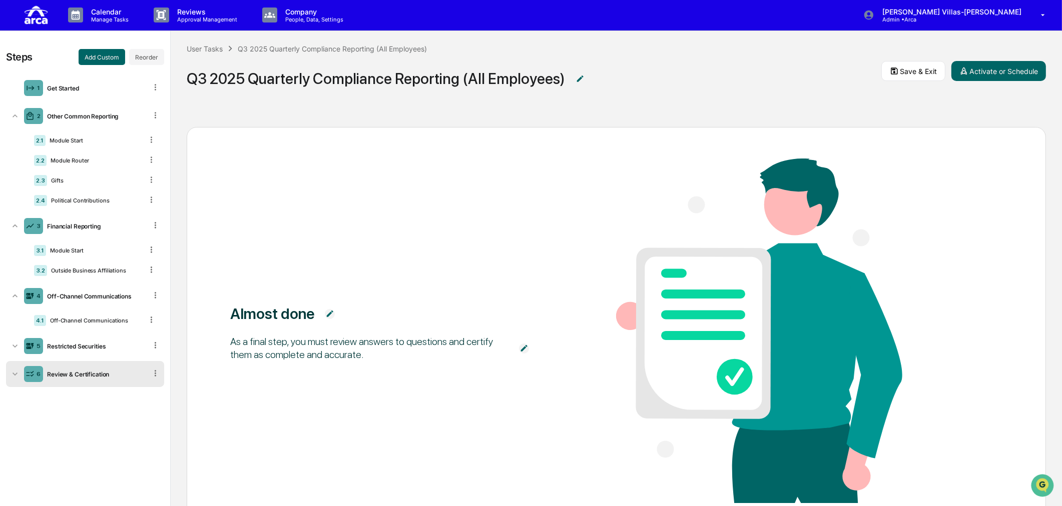
scroll to position [83, 0]
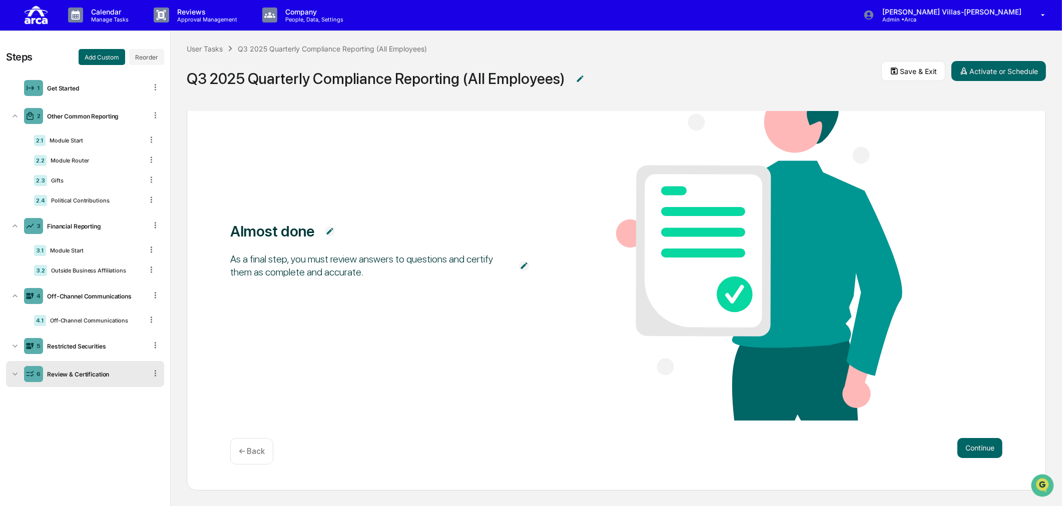
click at [79, 381] on div "6 Review & Certification" at bounding box center [85, 374] width 158 height 26
click at [77, 403] on div "6.1 Module Start" at bounding box center [95, 398] width 138 height 19
click at [63, 419] on div "Certification" at bounding box center [95, 418] width 96 height 7
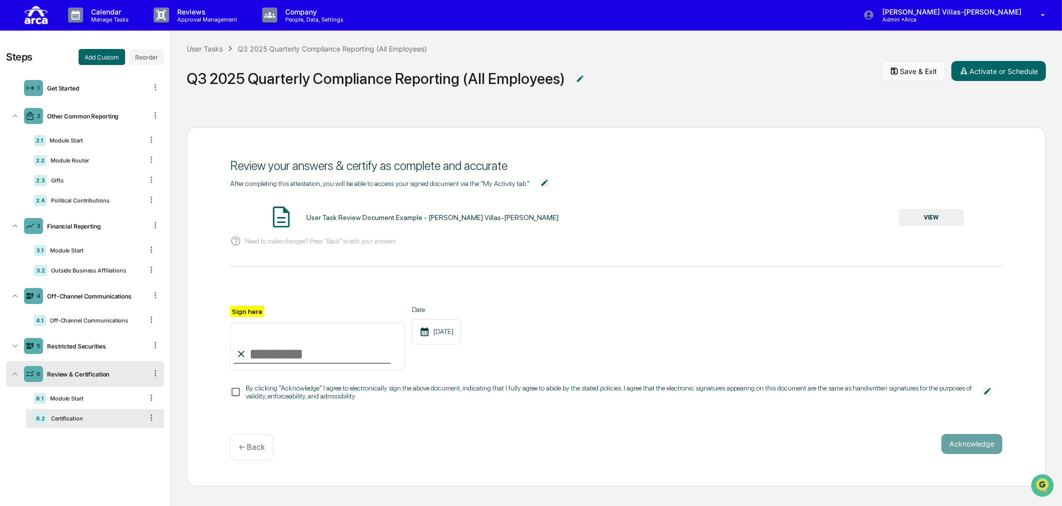
click at [922, 72] on button "Save & Exit" at bounding box center [913, 71] width 64 height 20
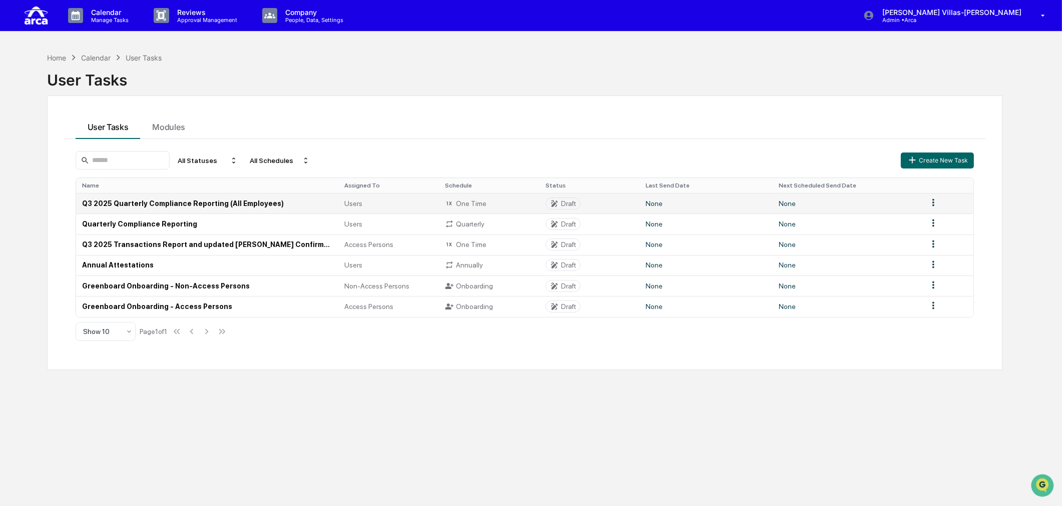
click at [122, 205] on td "Q3 2025 Quarterly Compliance Reporting (All Employees)" at bounding box center [207, 203] width 263 height 21
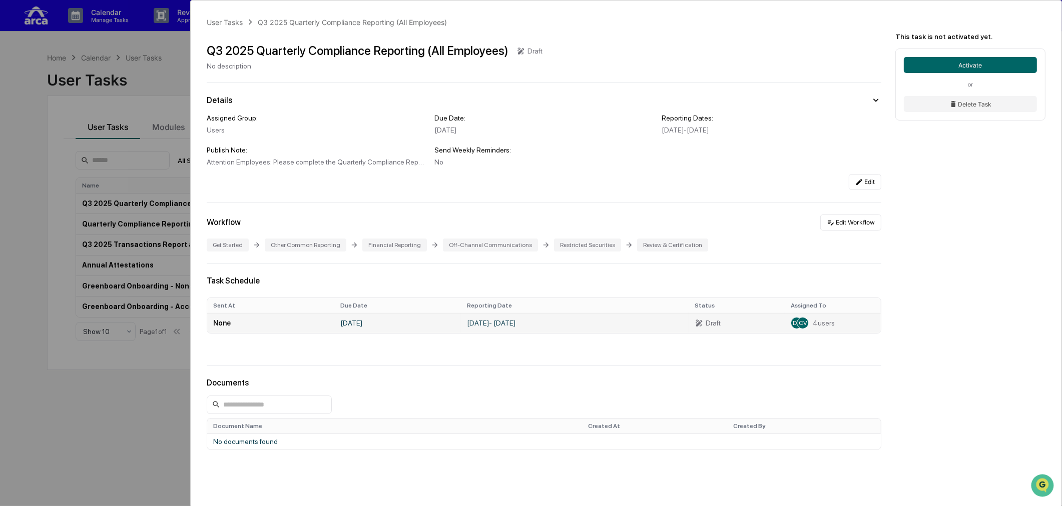
click at [813, 327] on span "4 users" at bounding box center [824, 323] width 22 height 8
click at [799, 326] on span "CV" at bounding box center [803, 323] width 9 height 7
click at [164, 69] on div "User Tasks Q3 2025 Quarterly Compliance Reporting (All Employees) Q3 2025 Quart…" at bounding box center [531, 253] width 1062 height 506
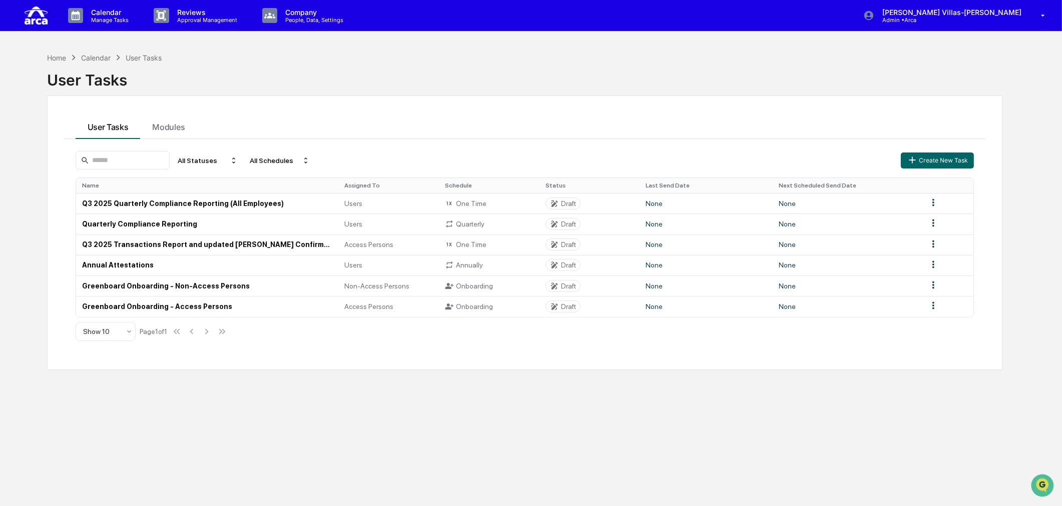
click at [383, 432] on div "Home Calendar User Tasks User Tasks User Tasks Modules All Statuses All Schedul…" at bounding box center [525, 301] width 986 height 506
click at [473, 416] on div "Home Calendar User Tasks User Tasks User Tasks Modules All Statuses All Schedul…" at bounding box center [525, 301] width 986 height 506
click at [383, 431] on div "Home Calendar User Tasks User Tasks User Tasks Modules All Statuses All Schedul…" at bounding box center [525, 301] width 986 height 506
click at [391, 71] on div "User Tasks" at bounding box center [525, 76] width 956 height 26
click at [96, 14] on p "Calendar" at bounding box center [108, 12] width 51 height 9
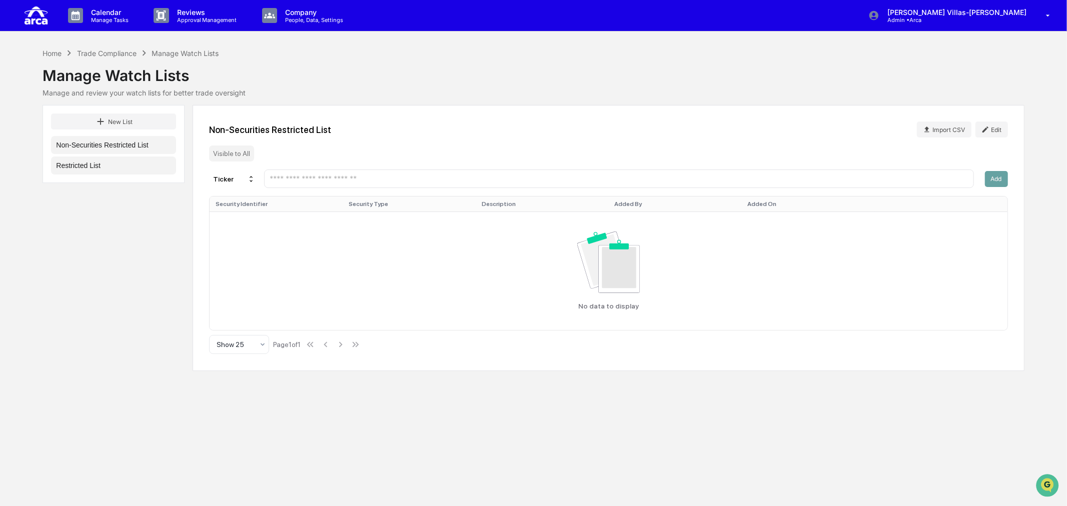
click at [82, 166] on button "Restricted List" at bounding box center [113, 166] width 125 height 18
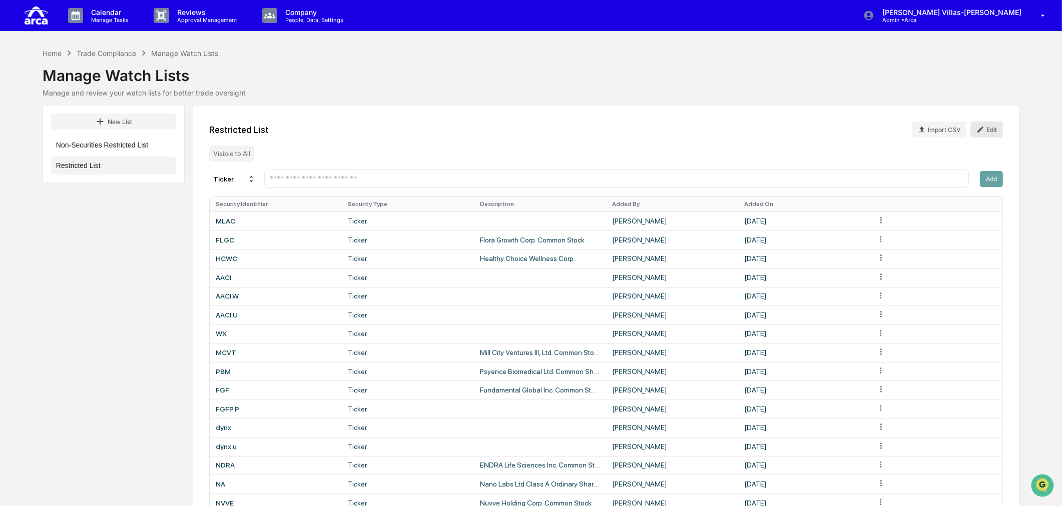
click at [991, 131] on button "Edit" at bounding box center [986, 130] width 33 height 16
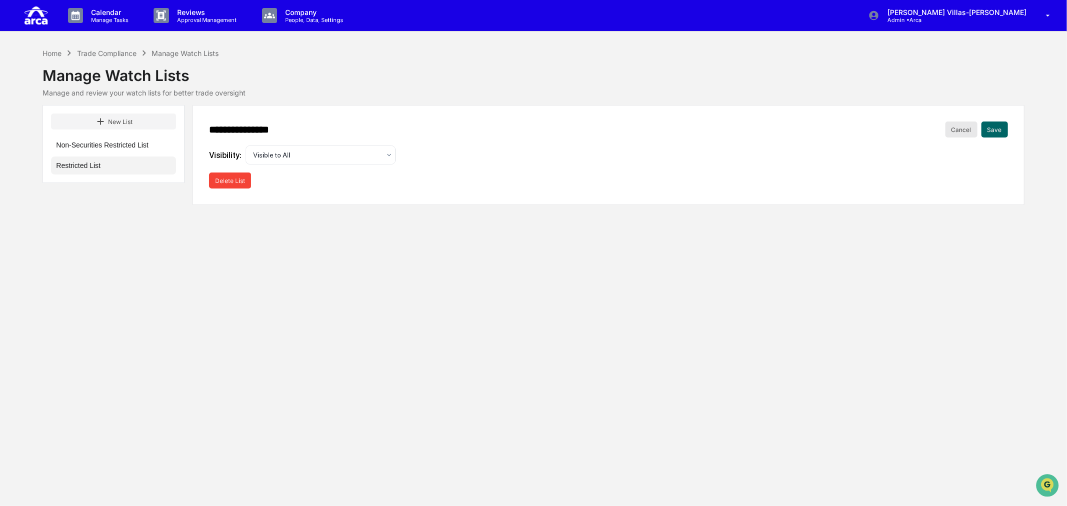
click at [950, 131] on button "Cancel" at bounding box center [962, 130] width 32 height 16
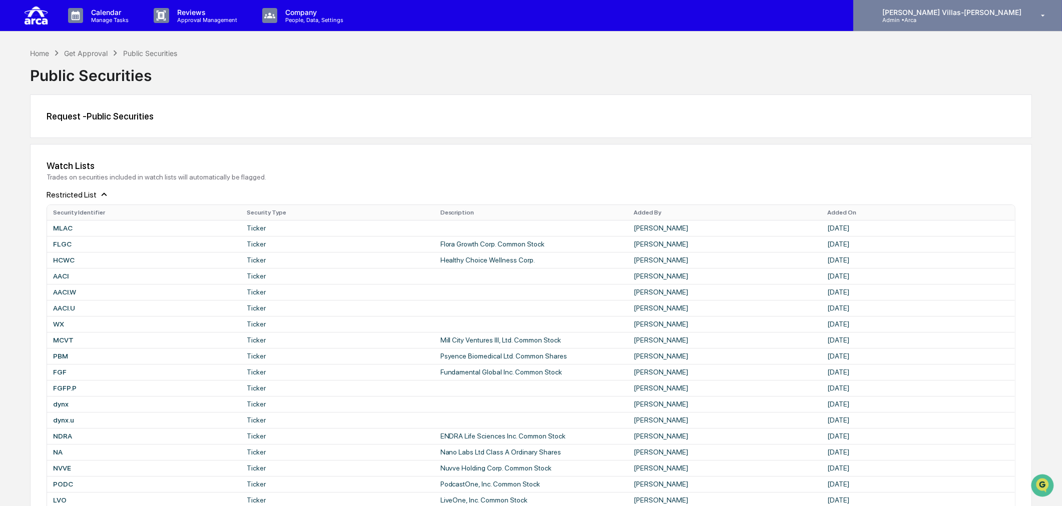
click at [1003, 14] on p "[PERSON_NAME] Villas-[PERSON_NAME]" at bounding box center [950, 12] width 152 height 9
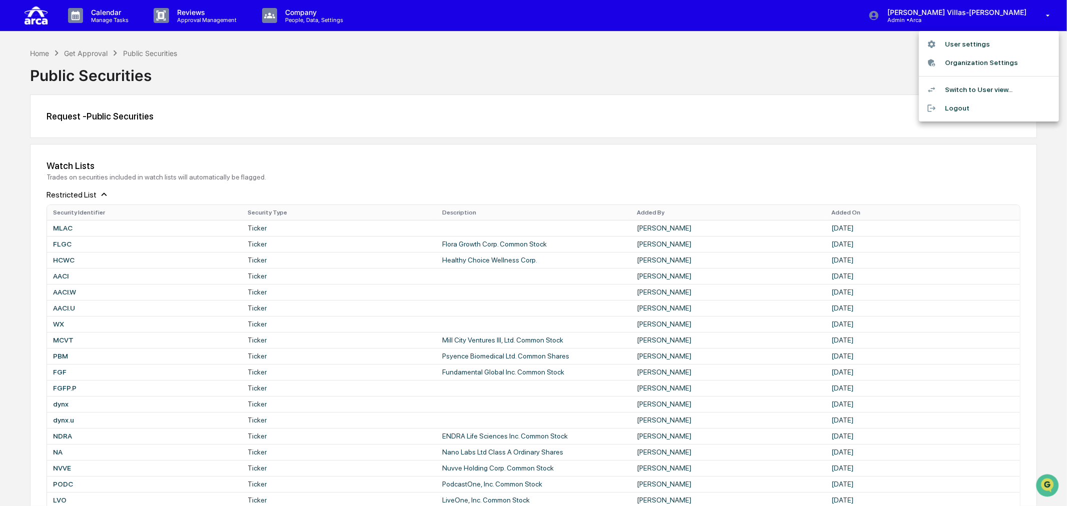
click at [974, 43] on li "User settings" at bounding box center [989, 44] width 140 height 19
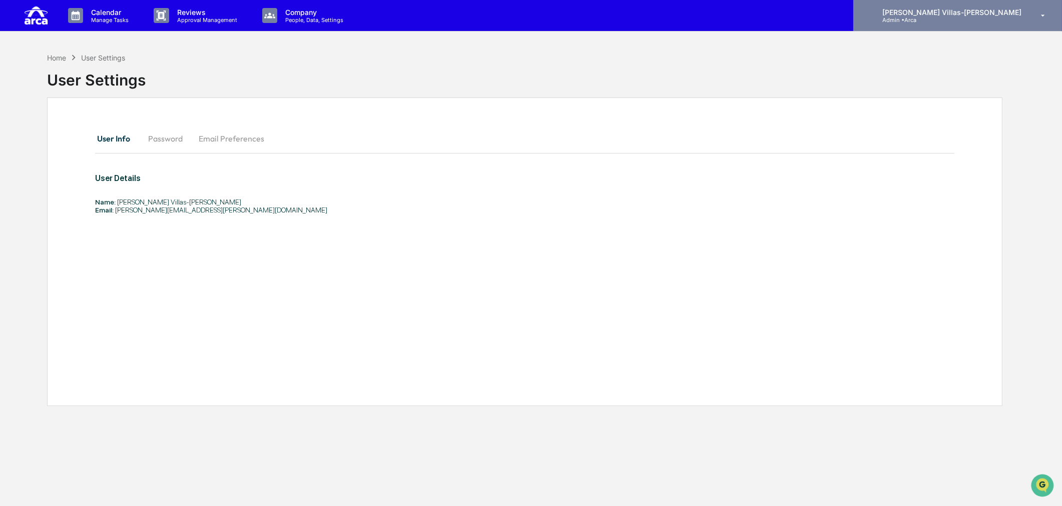
click at [967, 19] on p "Admin • Arca" at bounding box center [920, 20] width 93 height 7
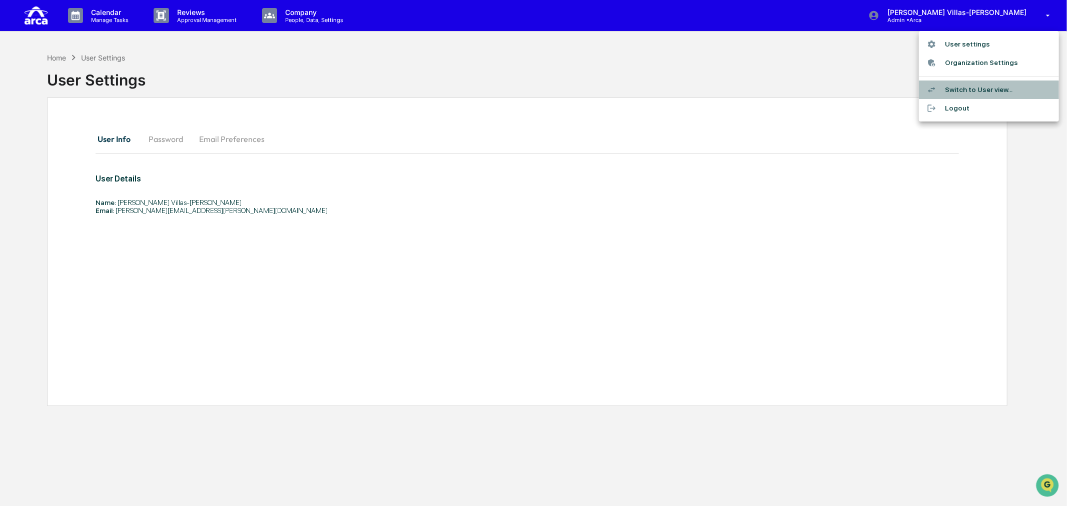
click at [967, 83] on li "Switch to User view..." at bounding box center [989, 90] width 140 height 19
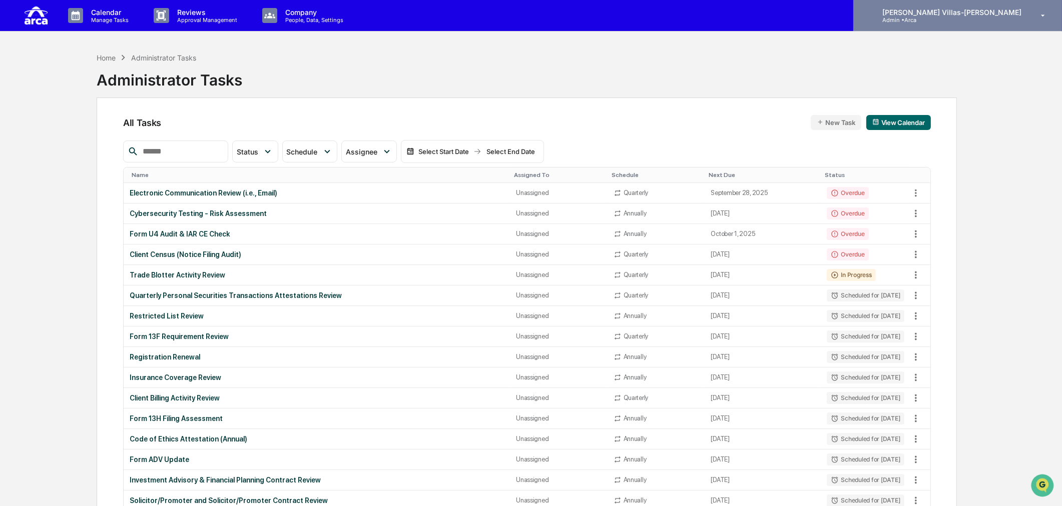
click at [959, 13] on p "[PERSON_NAME] Villas-[PERSON_NAME]" at bounding box center [950, 12] width 152 height 9
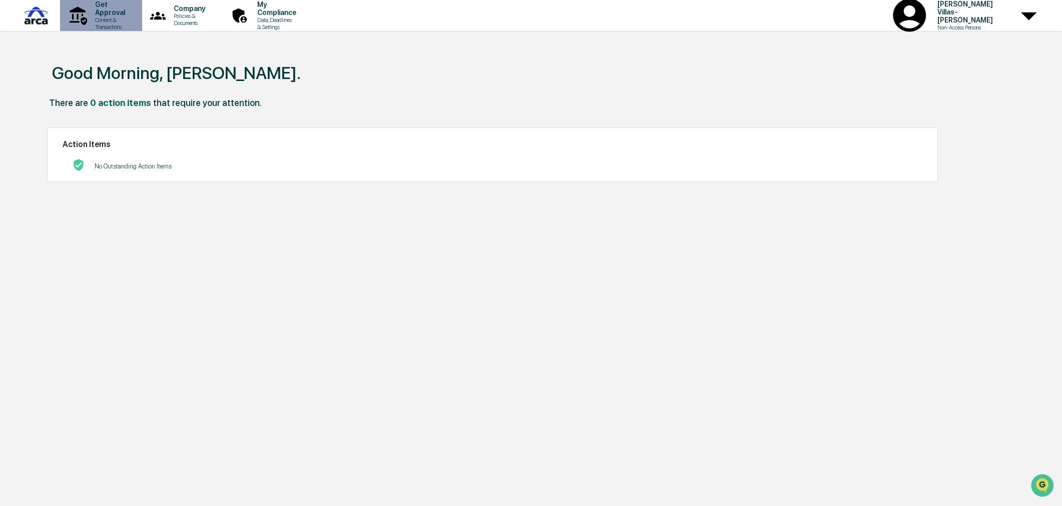
click at [112, 14] on p "Get Approval" at bounding box center [108, 9] width 43 height 16
click at [210, 13] on p "Company" at bounding box center [188, 9] width 45 height 8
click at [297, 14] on p "My Compliance" at bounding box center [275, 9] width 52 height 16
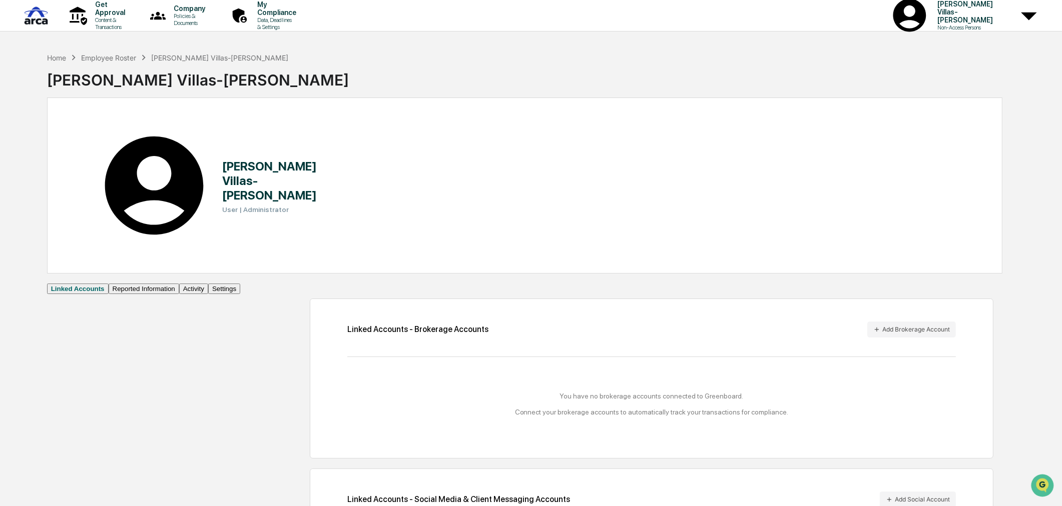
click at [179, 284] on button "Activity" at bounding box center [193, 289] width 29 height 11
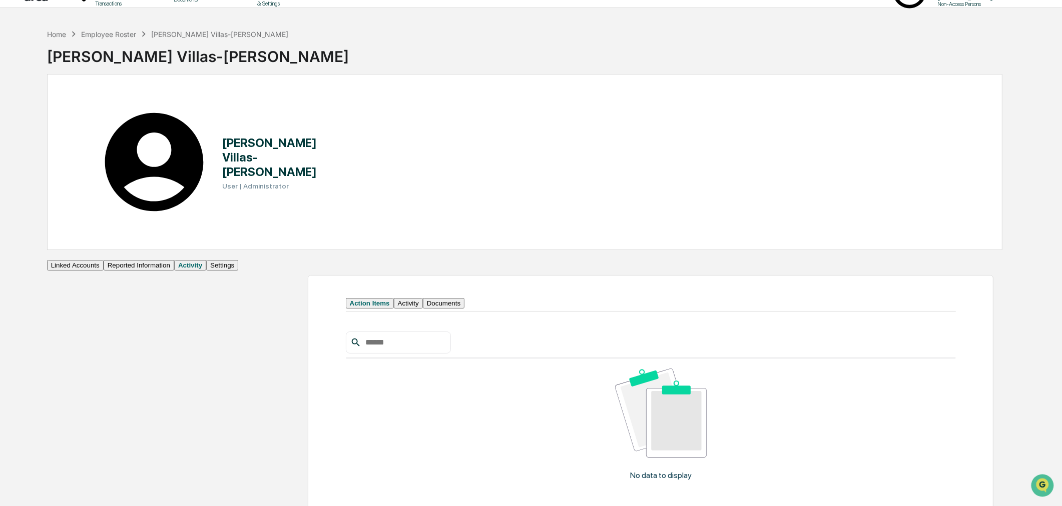
scroll to position [48, 0]
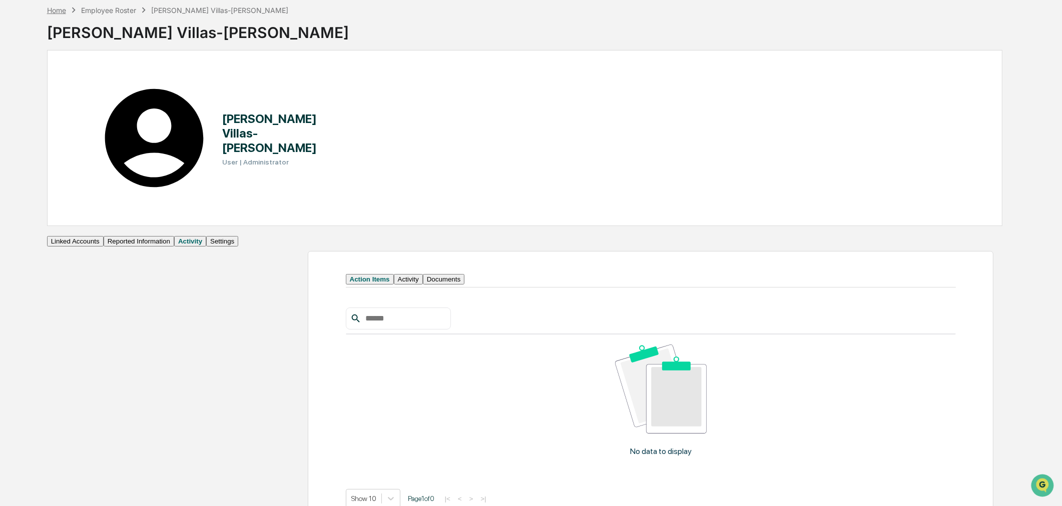
click at [61, 11] on div "Home" at bounding box center [56, 10] width 19 height 9
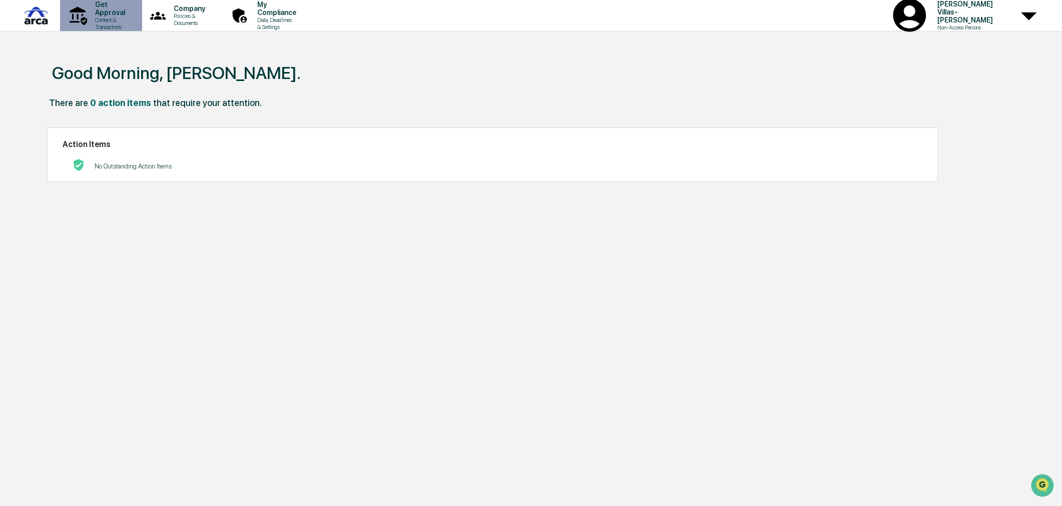
click at [93, 18] on p "Content & Transactions" at bounding box center [108, 24] width 43 height 14
click at [299, 12] on p "My Compliance" at bounding box center [275, 9] width 52 height 16
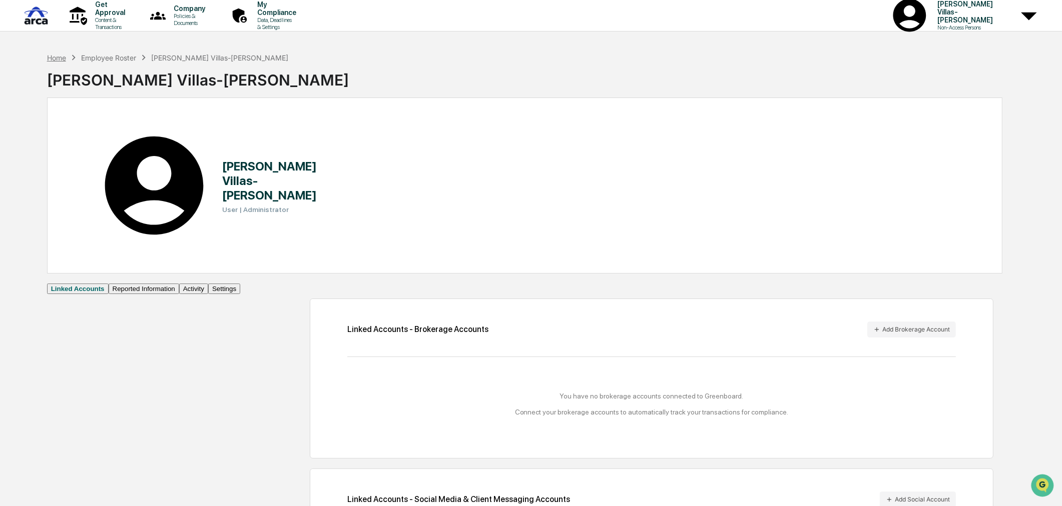
click at [53, 57] on div "Home" at bounding box center [56, 58] width 19 height 9
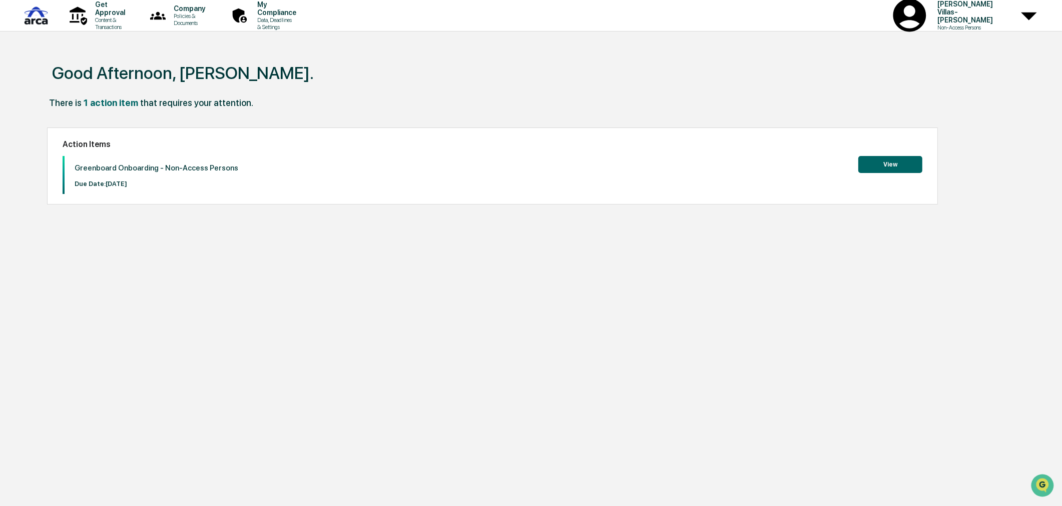
click at [884, 162] on button "View" at bounding box center [890, 164] width 64 height 17
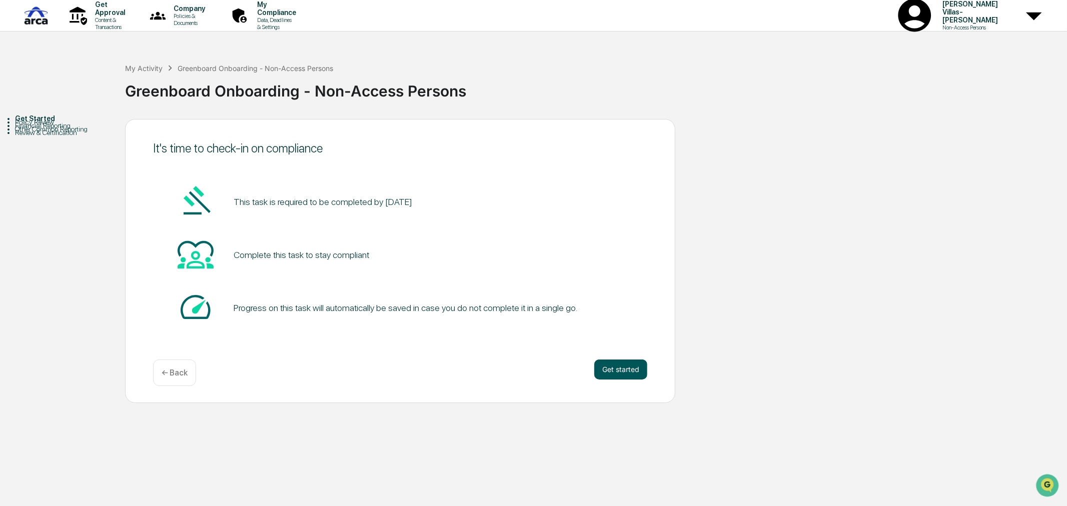
click at [611, 371] on button "Get started" at bounding box center [620, 370] width 53 height 20
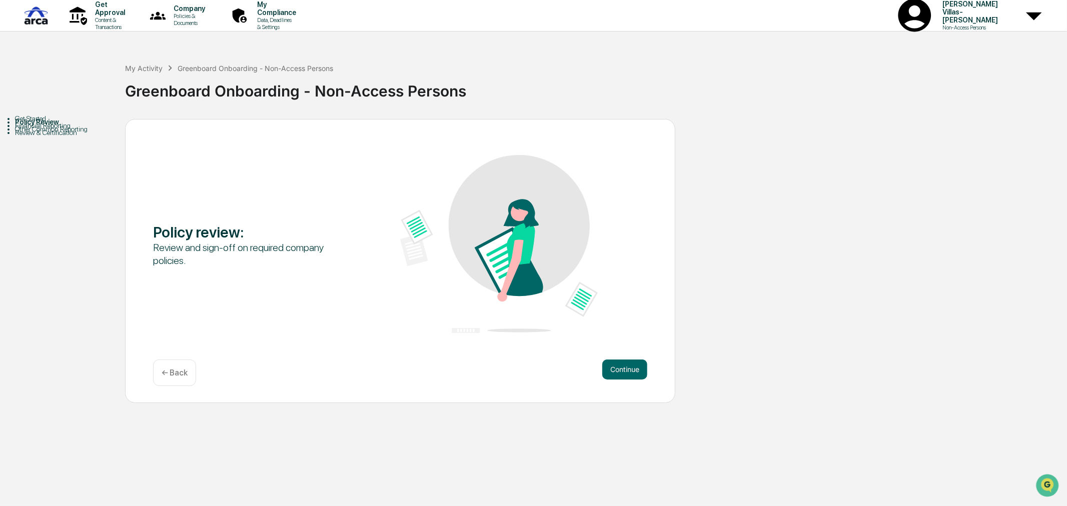
click at [611, 371] on button "Continue" at bounding box center [624, 370] width 45 height 20
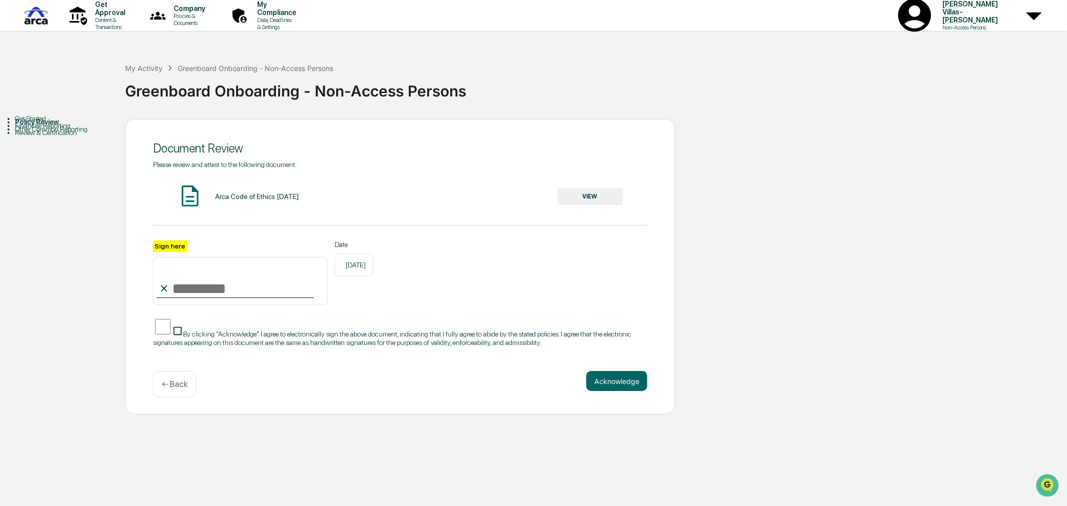
click at [537, 73] on div "My Activity Greenboard Onboarding - Non-Access Persons Greenboard Onboarding - …" at bounding box center [593, 84] width 937 height 42
click at [55, 123] on div "Get Started" at bounding box center [70, 119] width 110 height 8
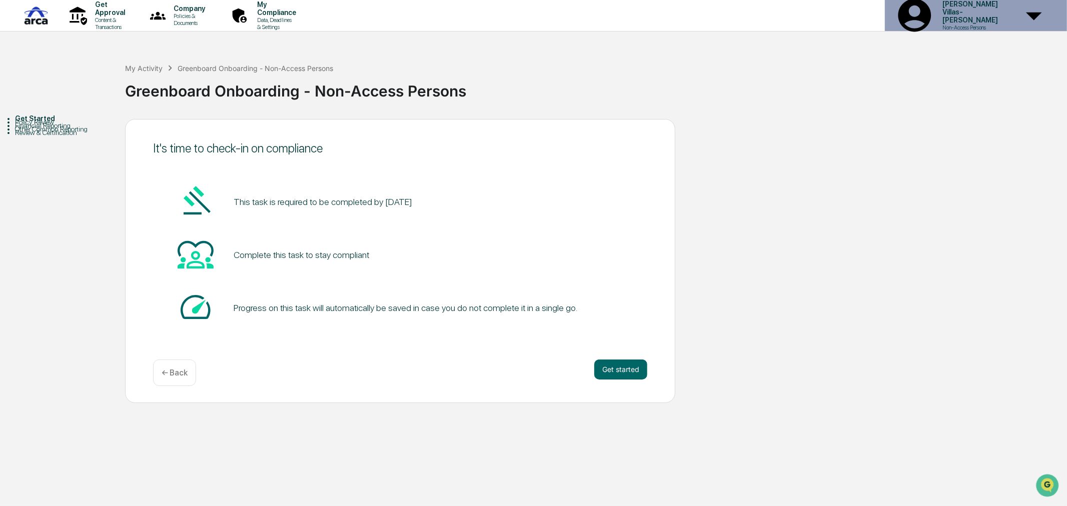
click at [952, 16] on p "[PERSON_NAME] Villas-[PERSON_NAME]" at bounding box center [969, 12] width 69 height 24
click at [106, 506] on div at bounding box center [533, 513] width 1067 height 0
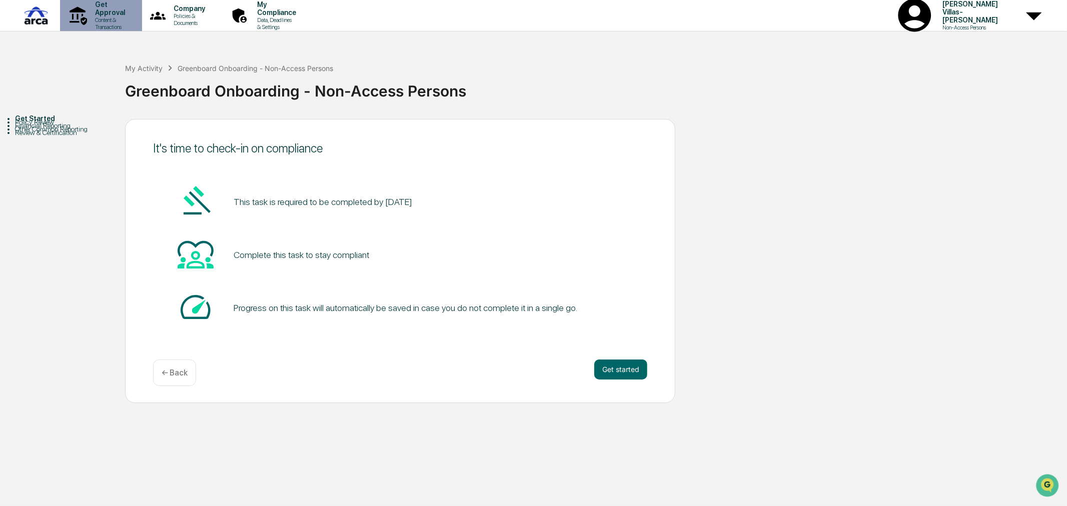
click at [108, 14] on p "Get Approval" at bounding box center [108, 9] width 43 height 16
click at [109, 9] on p "Get Approval" at bounding box center [108, 9] width 43 height 16
drag, startPoint x: 651, startPoint y: 79, endPoint x: 973, endPoint y: 7, distance: 330.1
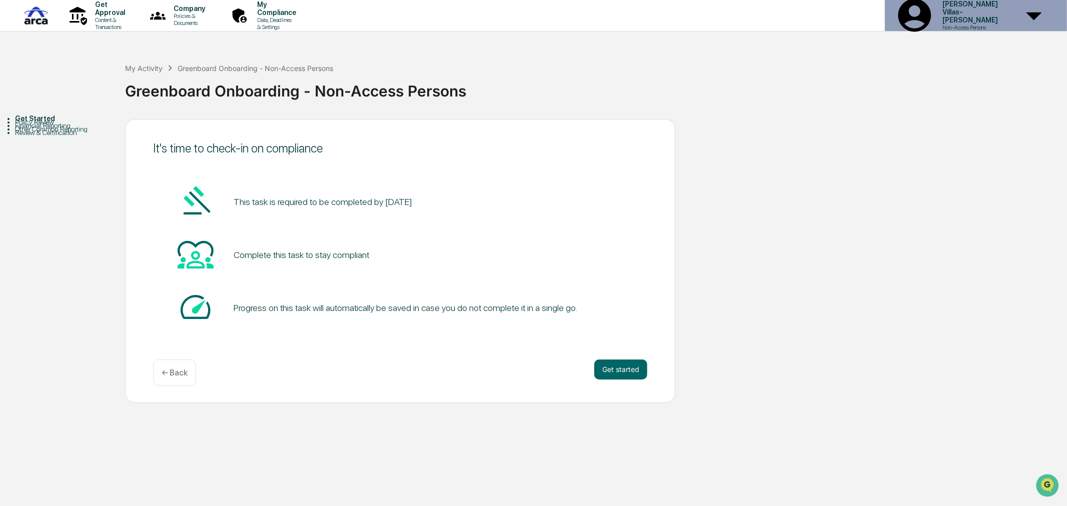
click at [999, 24] on p "Non-Access Persons" at bounding box center [969, 27] width 69 height 7
click at [50, 506] on div at bounding box center [533, 513] width 1067 height 0
click at [602, 367] on button "Get started" at bounding box center [620, 370] width 53 height 20
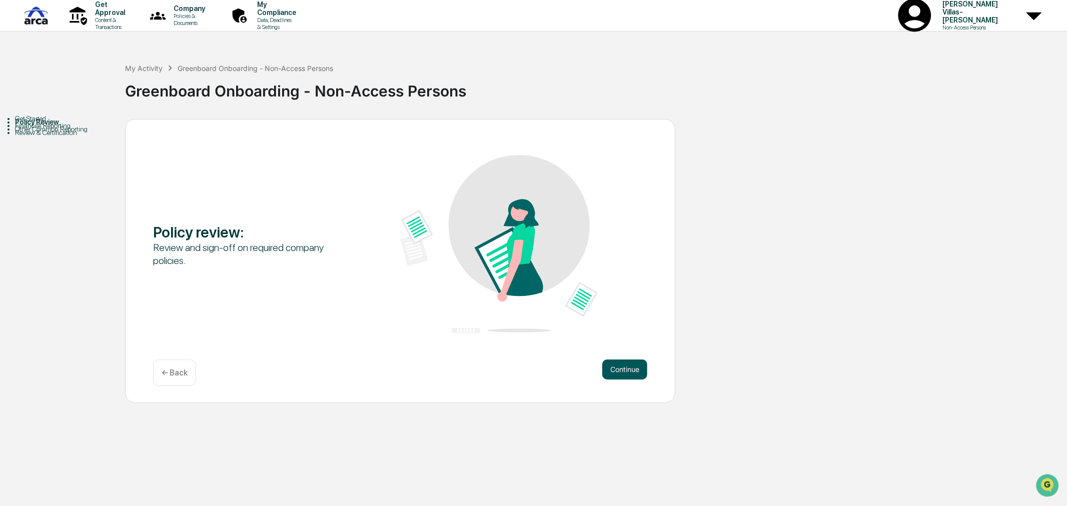
click at [611, 375] on button "Continue" at bounding box center [624, 370] width 45 height 20
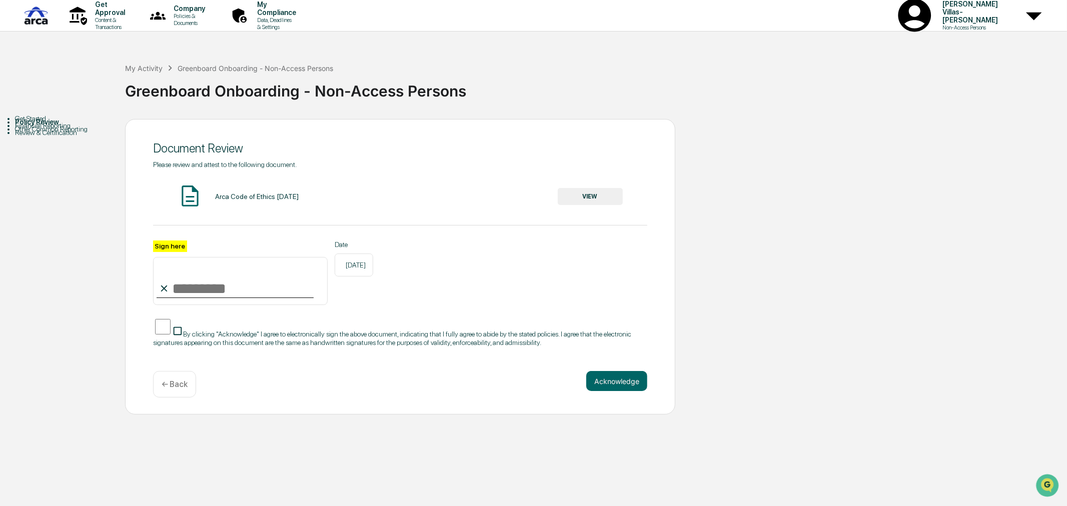
click at [183, 284] on input "Sign here" at bounding box center [240, 281] width 175 height 48
click at [592, 190] on button "VIEW" at bounding box center [590, 196] width 65 height 17
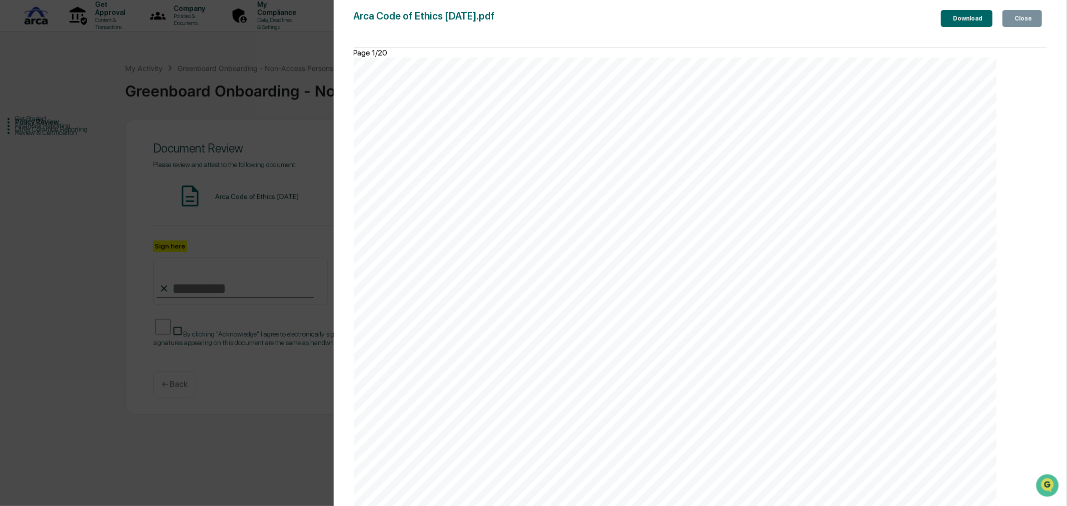
scroll to position [13065, 0]
click at [299, 455] on div "Version History 09/29/2025, 11:25 PM Christine Villas-Chernak Arca Code of Ethi…" at bounding box center [533, 253] width 1067 height 506
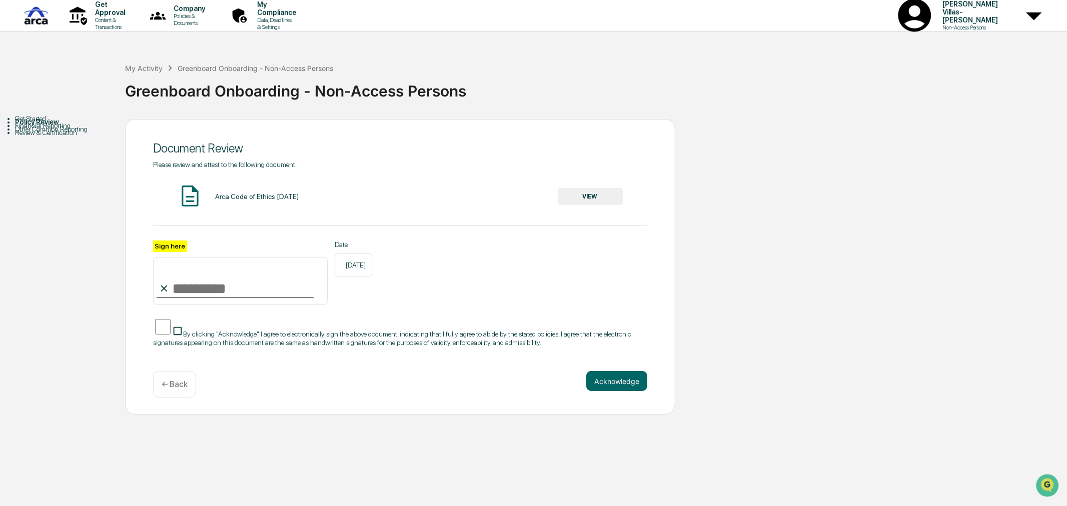
click at [506, 273] on div "Sign here Date 10/10/2025" at bounding box center [400, 273] width 494 height 65
click at [272, 289] on input "Sign here" at bounding box center [240, 281] width 175 height 48
click at [213, 292] on input "Sign here" at bounding box center [240, 281] width 175 height 48
type input "**********"
click at [322, 341] on span "By clicking "Acknowledge" I agree to electronically sign the above document, in…" at bounding box center [392, 339] width 478 height 16
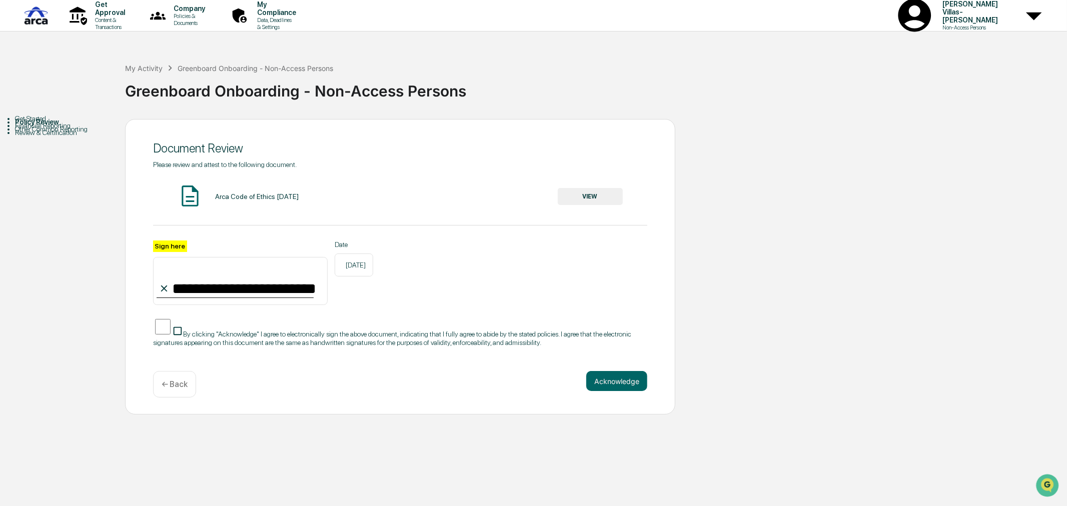
click at [144, 335] on div "**********" at bounding box center [400, 267] width 550 height 296
click at [602, 388] on button "Acknowledge" at bounding box center [616, 381] width 61 height 20
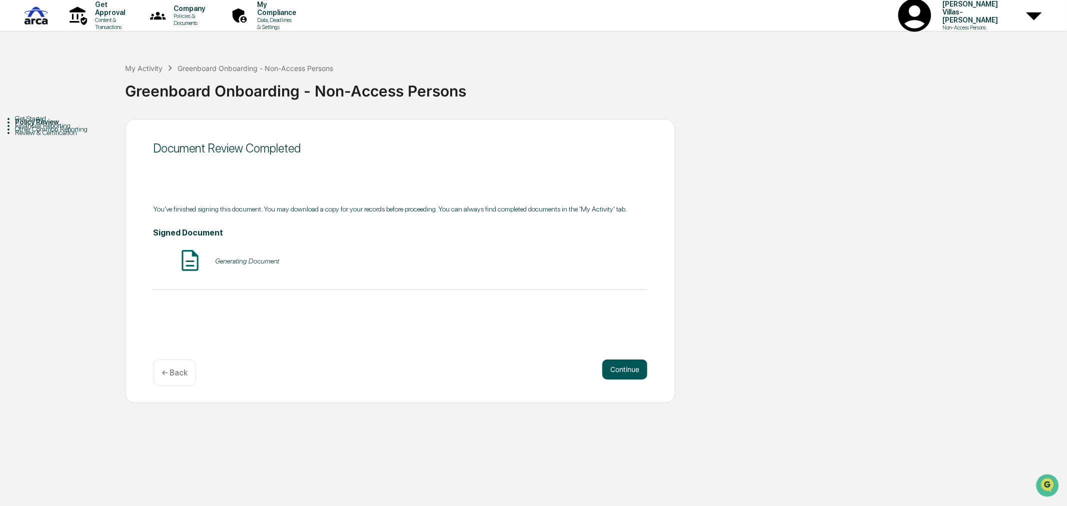
click at [628, 369] on button "Continue" at bounding box center [624, 370] width 45 height 20
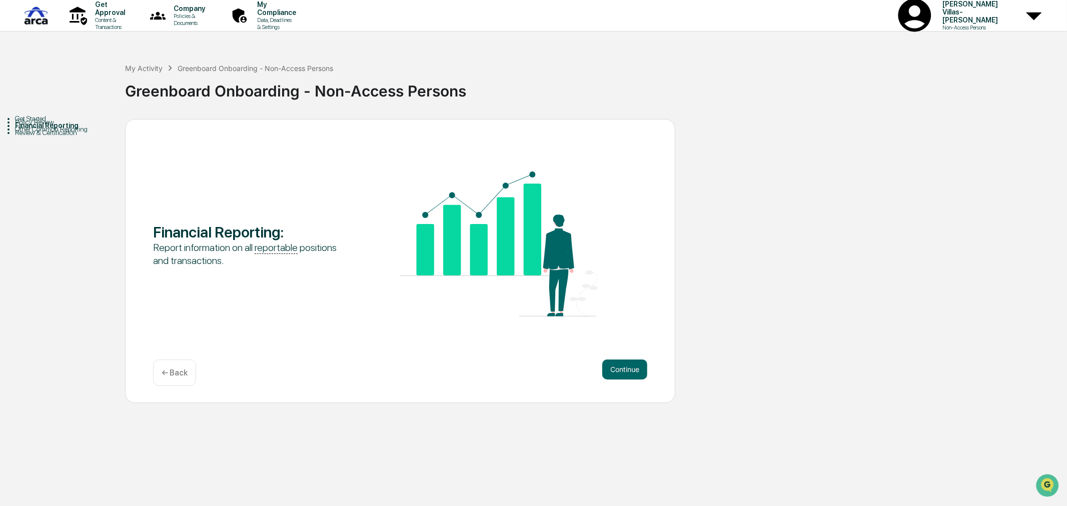
click at [628, 369] on button "Continue" at bounding box center [624, 370] width 45 height 20
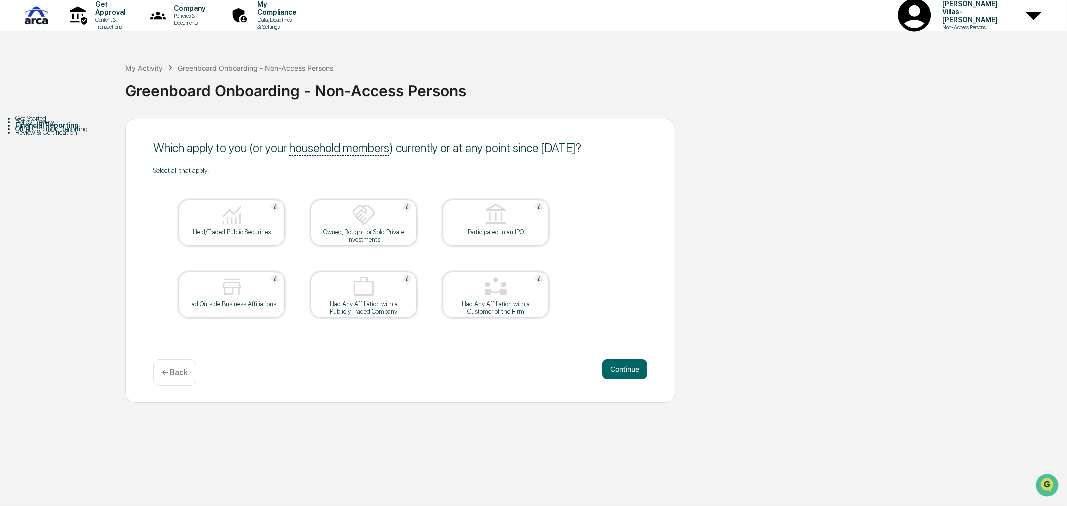
click at [628, 369] on button "Continue" at bounding box center [624, 370] width 45 height 20
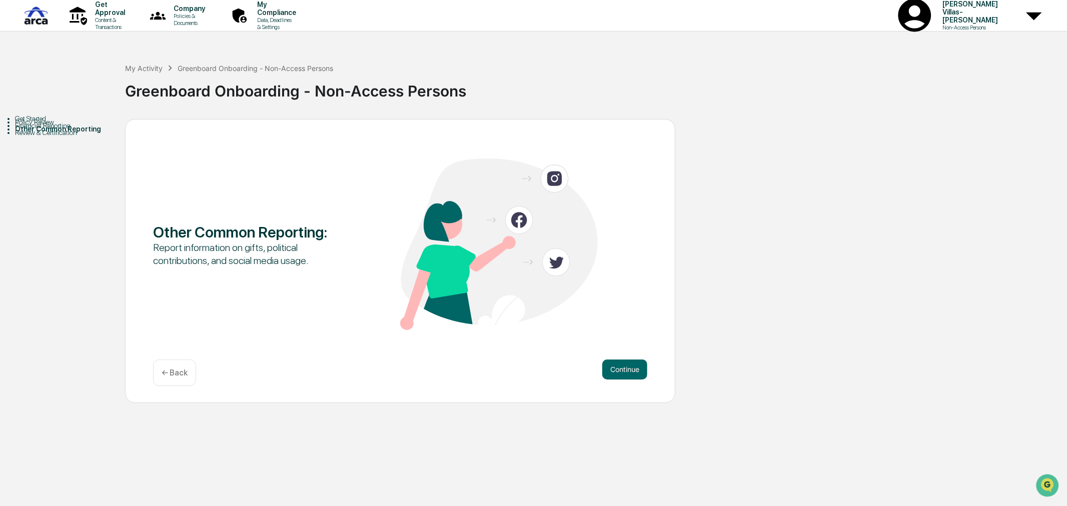
click at [31, 130] on div "Financial Reporting" at bounding box center [70, 126] width 110 height 8
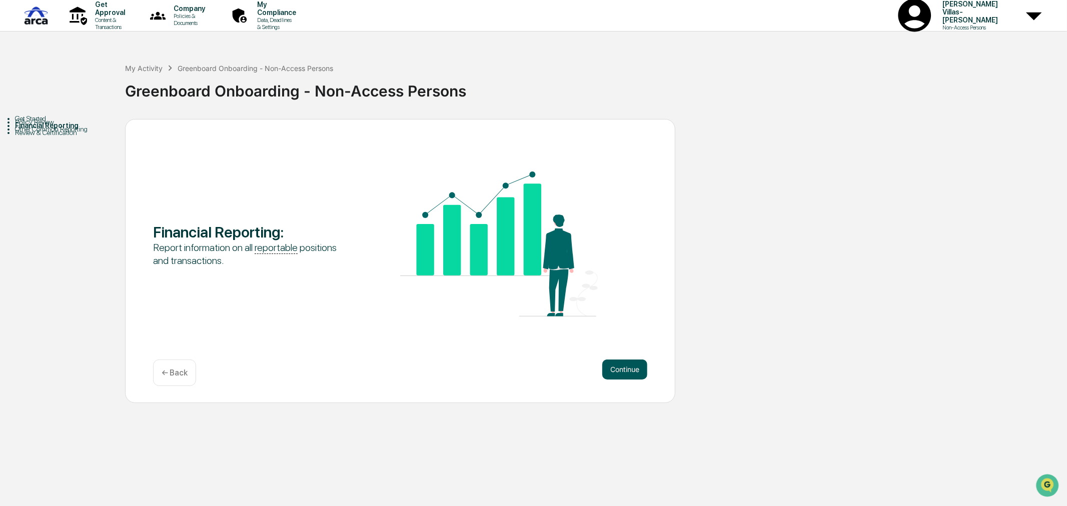
click at [613, 363] on button "Continue" at bounding box center [624, 370] width 45 height 20
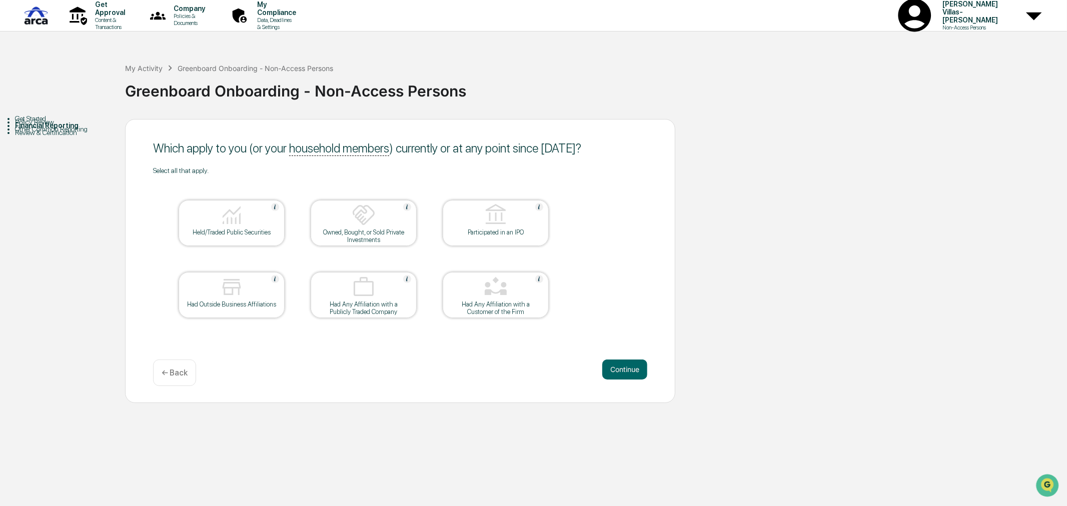
click at [229, 306] on div "Had Outside Business Affiliations" at bounding box center [232, 305] width 90 height 8
click at [622, 367] on button "Continue" at bounding box center [624, 370] width 45 height 20
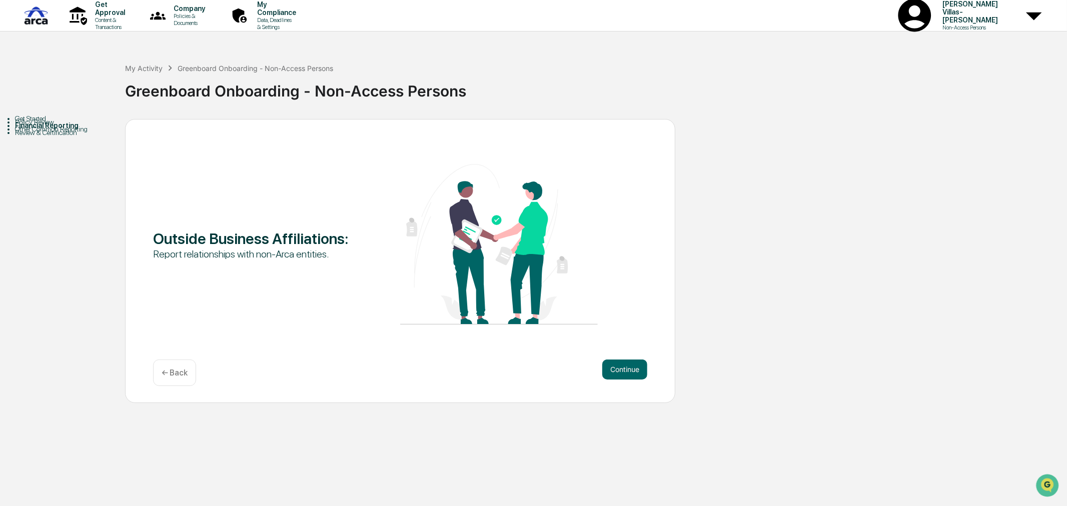
click at [622, 367] on button "Continue" at bounding box center [624, 370] width 45 height 20
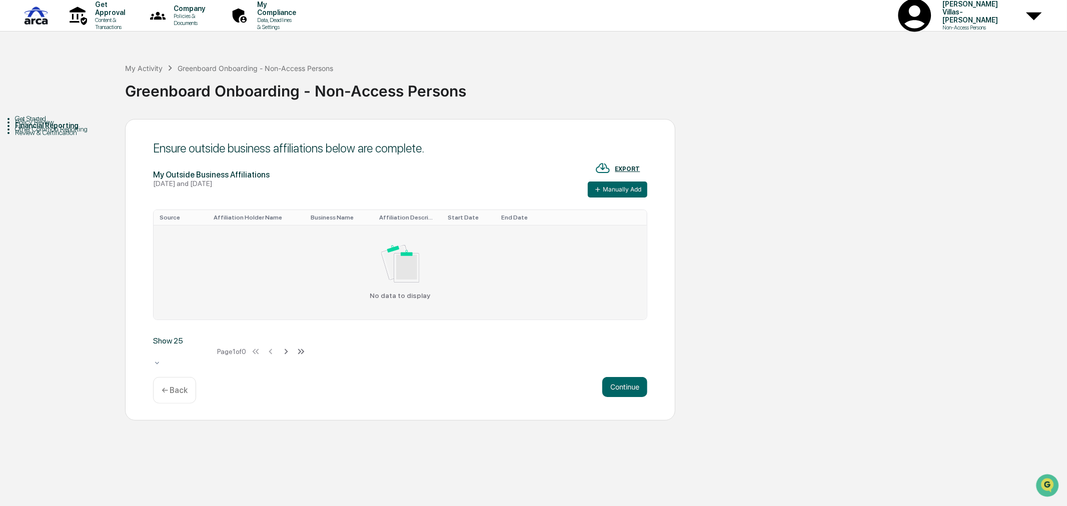
click at [488, 269] on div "No data to display" at bounding box center [400, 272] width 481 height 55
click at [212, 267] on div "No data to display" at bounding box center [400, 272] width 481 height 55
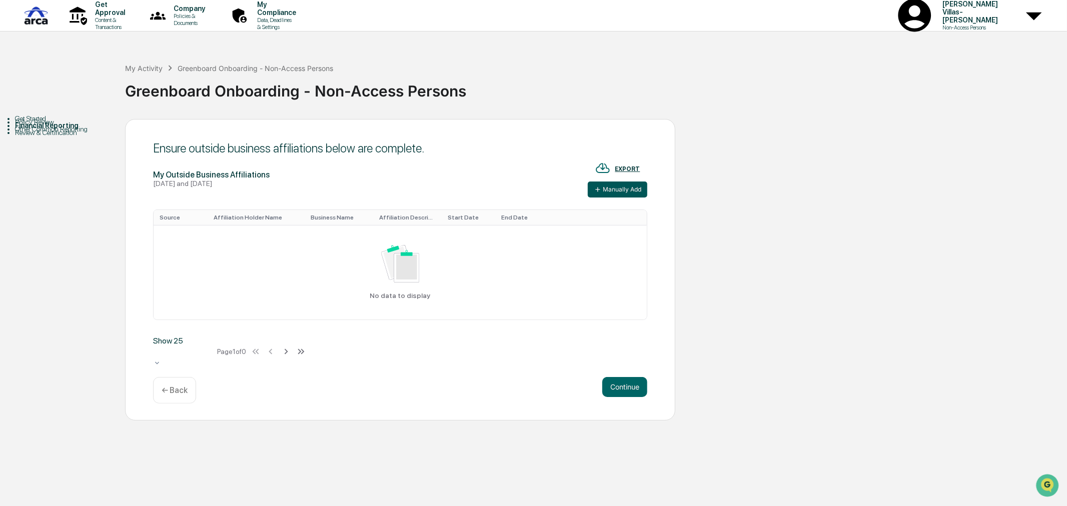
click at [611, 188] on button "Manually Add" at bounding box center [618, 190] width 60 height 16
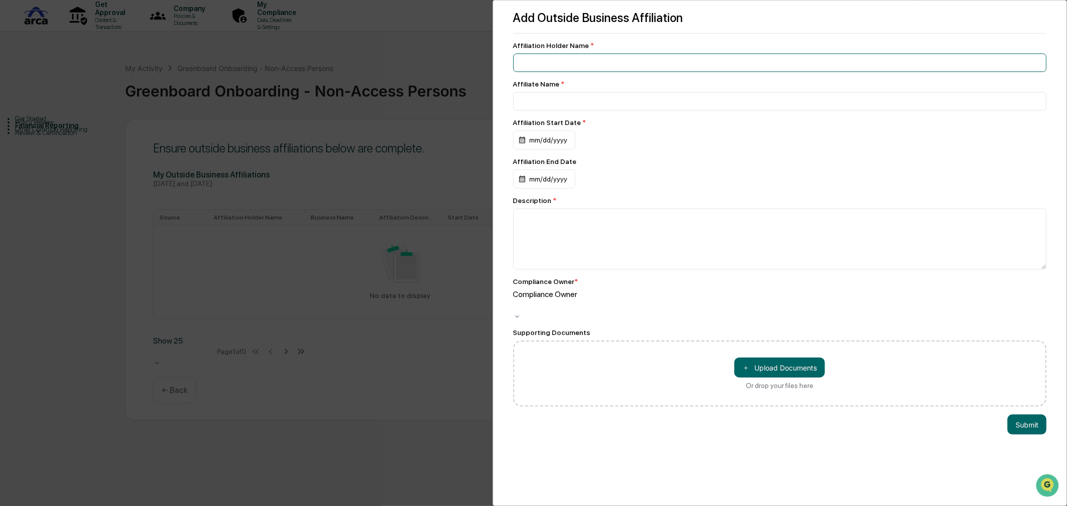
click at [539, 65] on input at bounding box center [780, 63] width 534 height 19
click at [583, 63] on input at bounding box center [780, 63] width 534 height 19
click at [539, 66] on input at bounding box center [780, 63] width 534 height 19
click at [384, 429] on div "Add Outside Business Affiliation Affiliation Holder Name * Affiliate Name * Aff…" at bounding box center [533, 253] width 1067 height 506
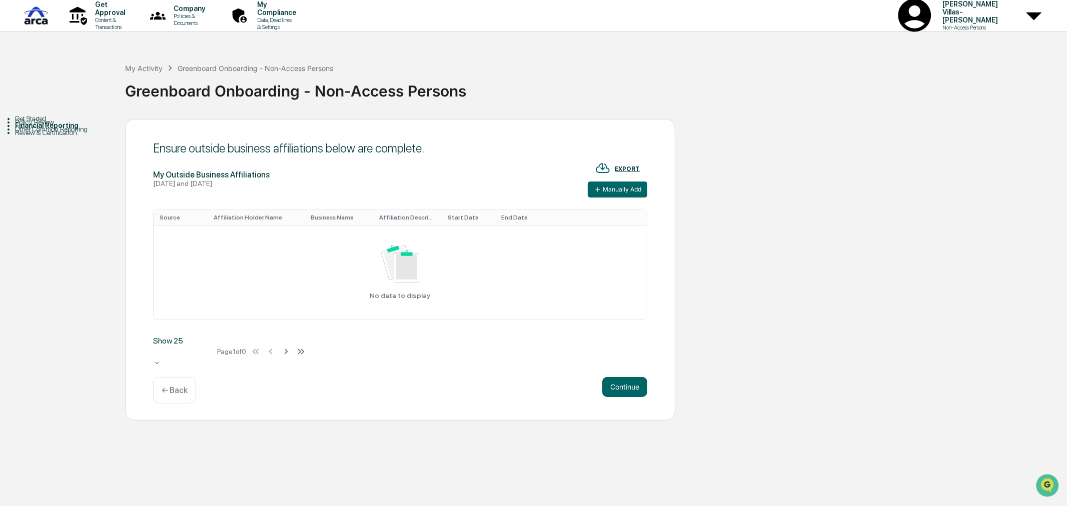
click at [167, 386] on p "← Back" at bounding box center [175, 391] width 26 height 10
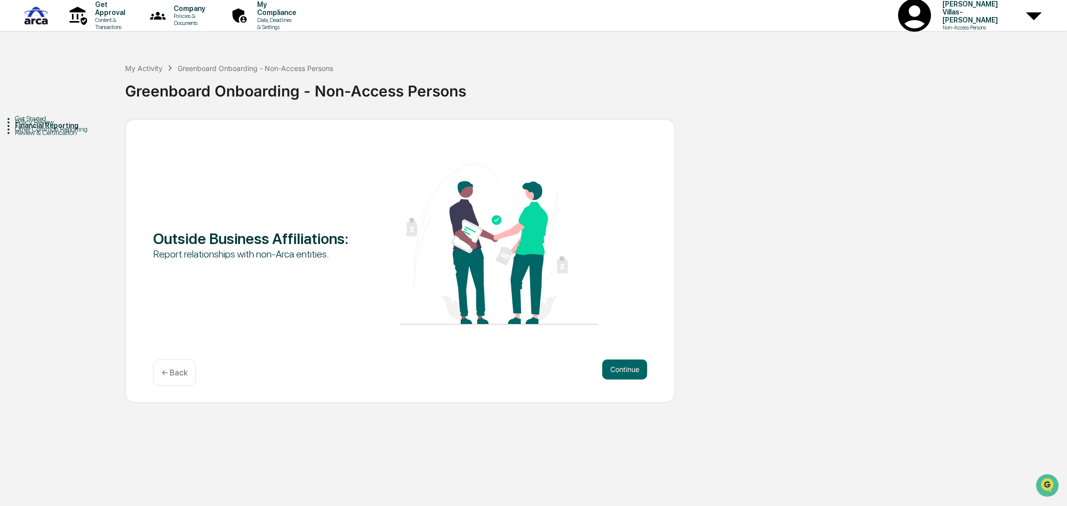
click at [178, 376] on p "← Back" at bounding box center [175, 373] width 26 height 10
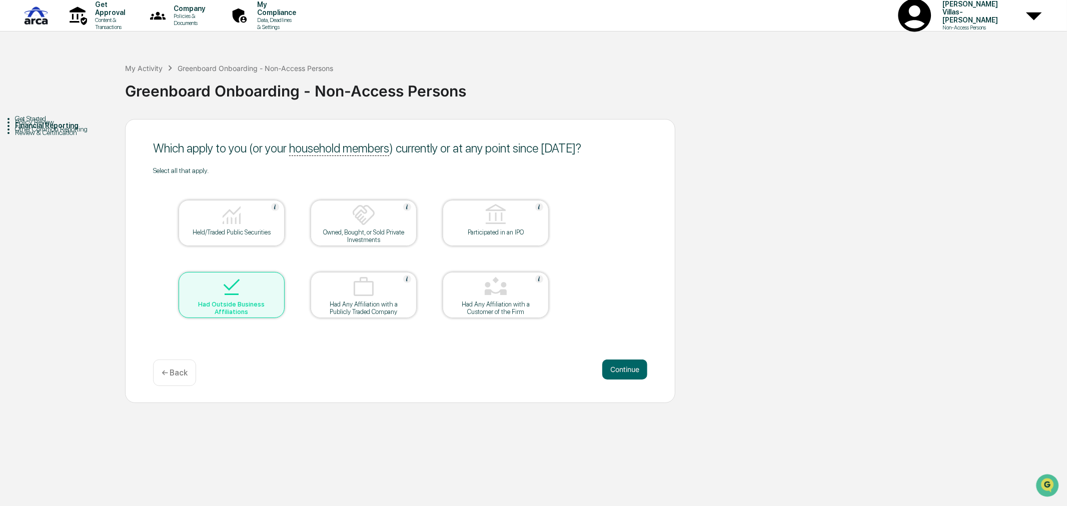
click at [246, 316] on div "Had Outside Business Affiliations" at bounding box center [232, 308] width 90 height 15
click at [369, 229] on div "Owned, Bought, or Sold Private Investments" at bounding box center [364, 236] width 90 height 15
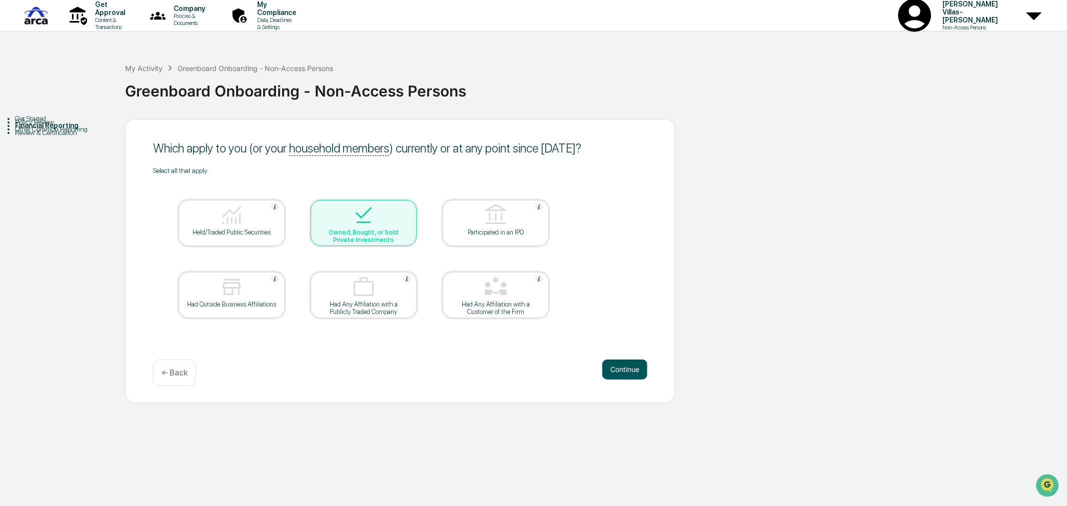
click at [629, 373] on button "Continue" at bounding box center [624, 370] width 45 height 20
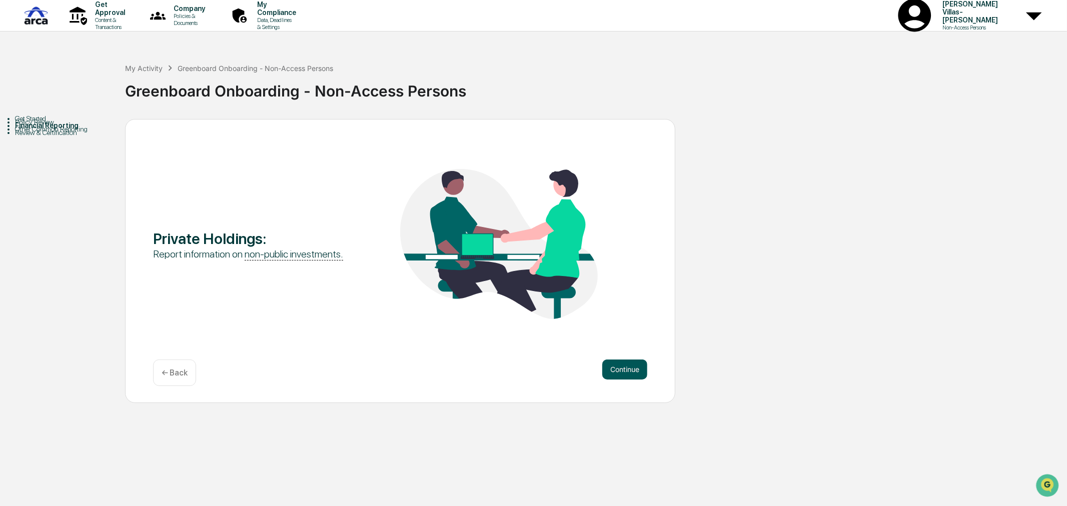
click at [618, 366] on button "Continue" at bounding box center [624, 370] width 45 height 20
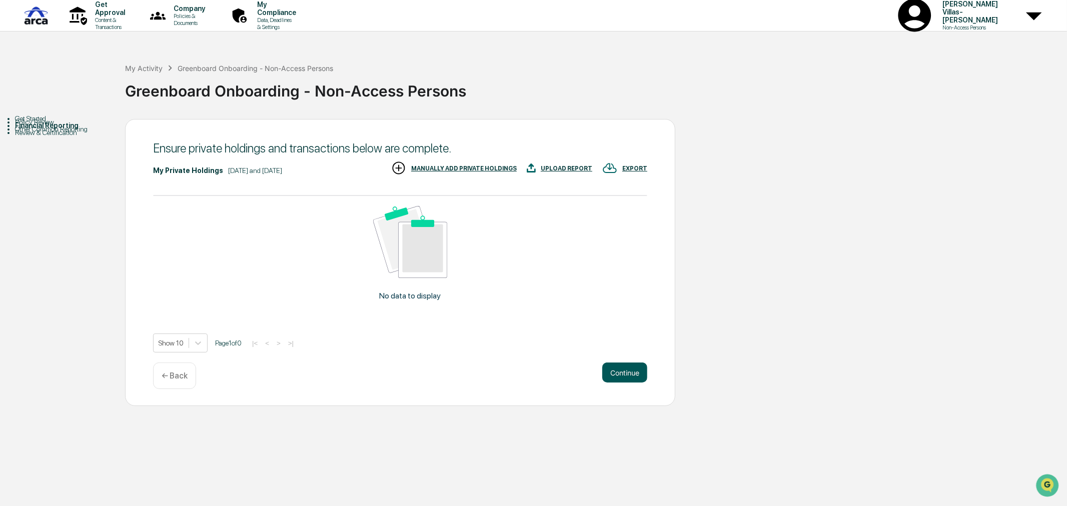
click at [617, 377] on button "Continue" at bounding box center [624, 373] width 45 height 20
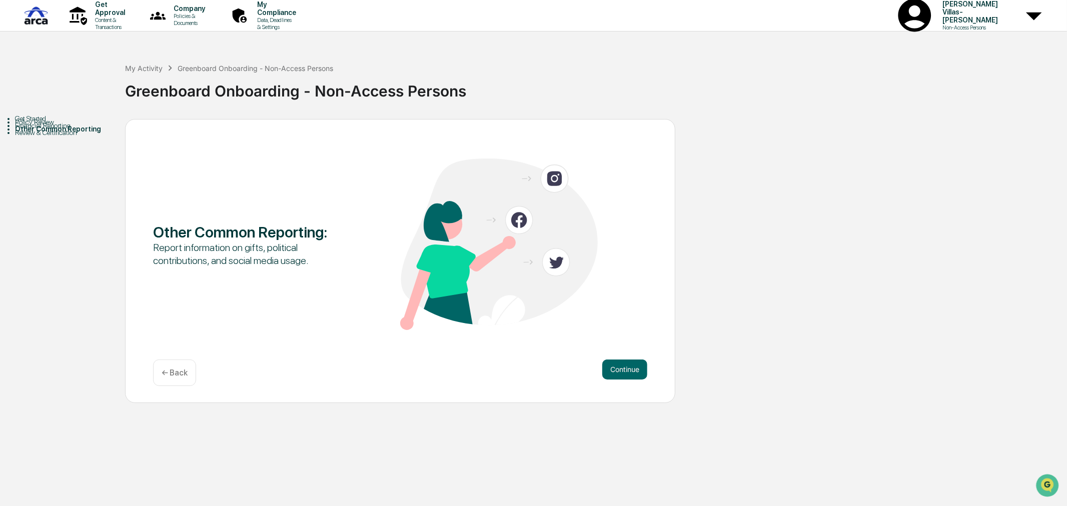
click at [172, 376] on p "← Back" at bounding box center [175, 373] width 26 height 10
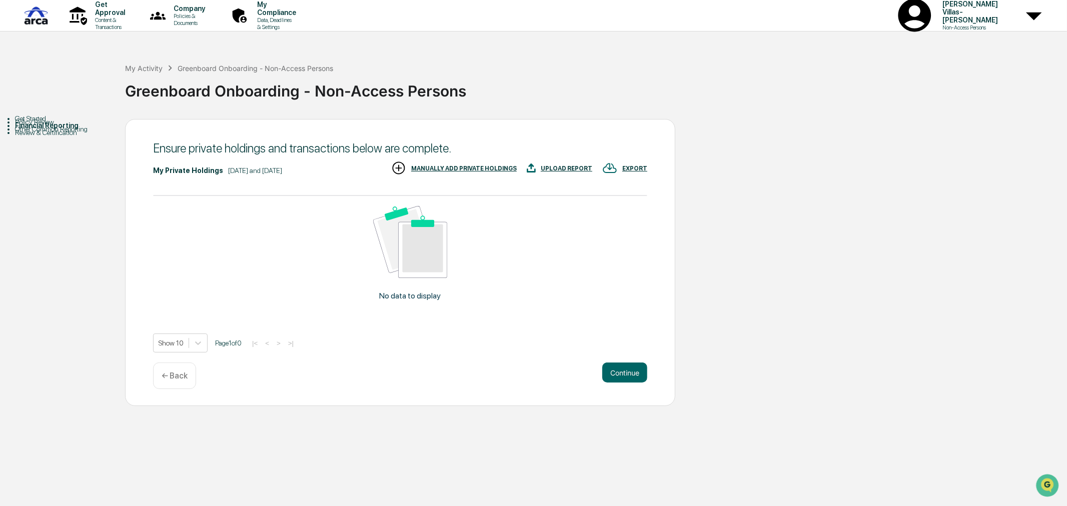
click at [172, 376] on p "← Back" at bounding box center [175, 376] width 26 height 10
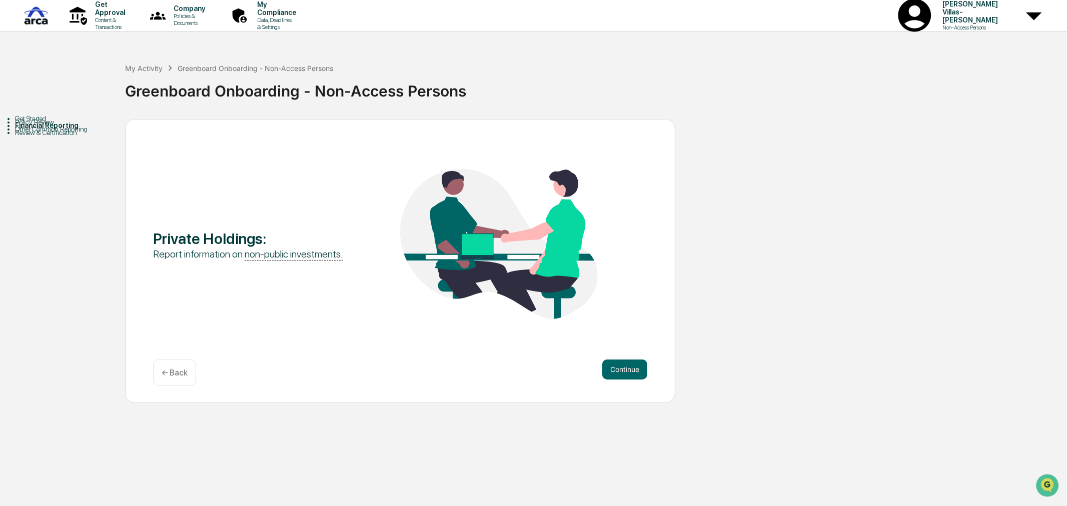
click at [168, 368] on p "← Back" at bounding box center [175, 373] width 26 height 10
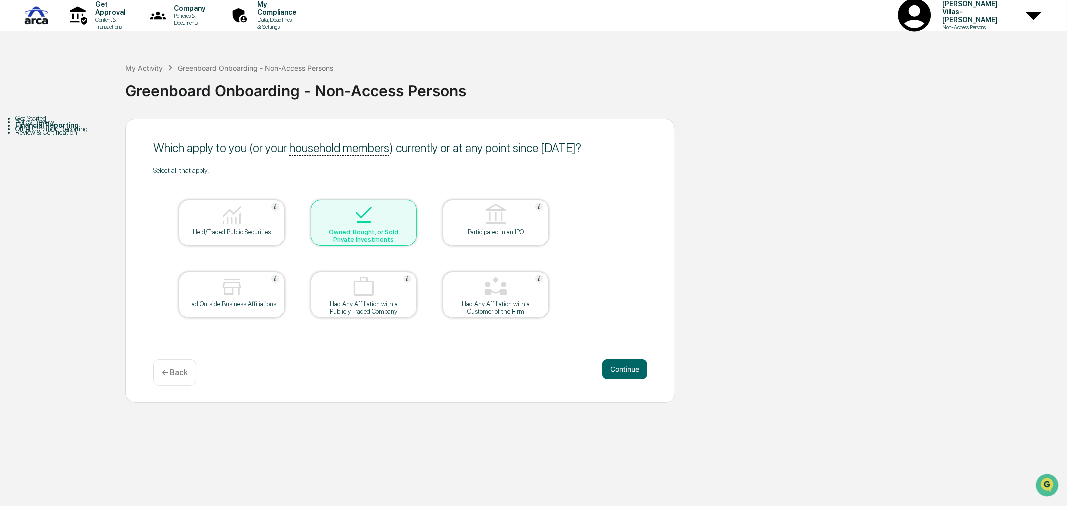
click at [381, 223] on div at bounding box center [364, 216] width 100 height 26
click at [615, 365] on button "Continue" at bounding box center [624, 370] width 45 height 20
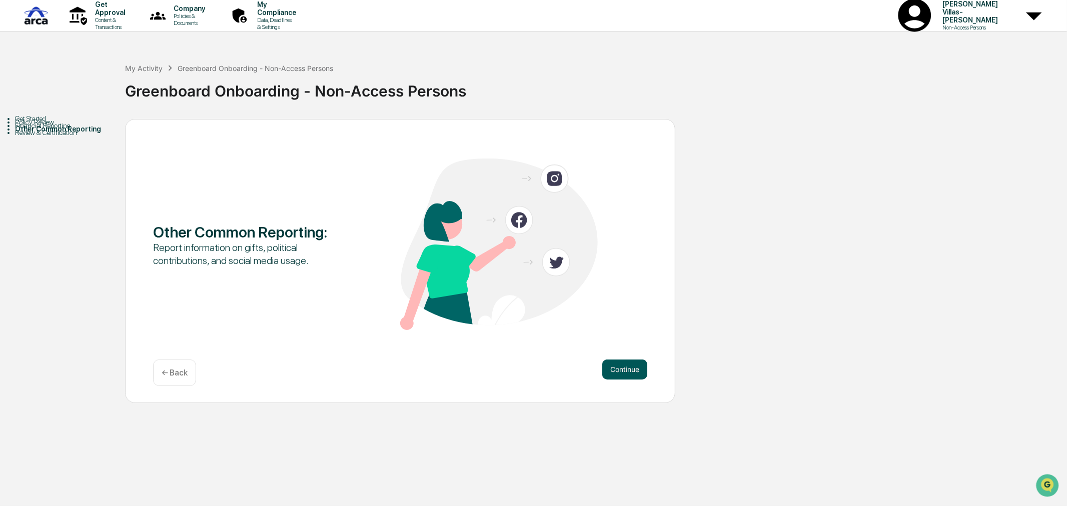
click at [628, 374] on button "Continue" at bounding box center [624, 370] width 45 height 20
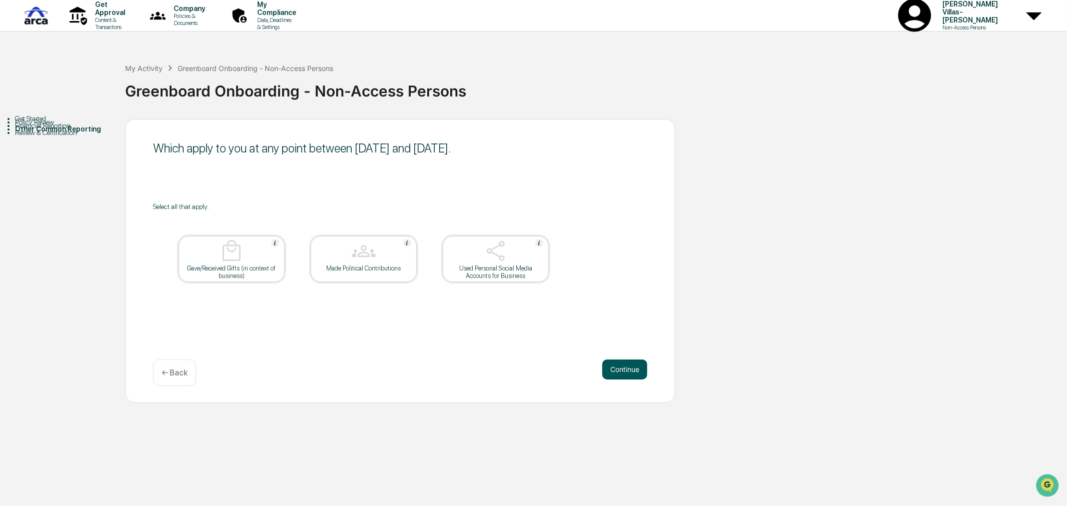
click at [614, 369] on button "Continue" at bounding box center [624, 370] width 45 height 20
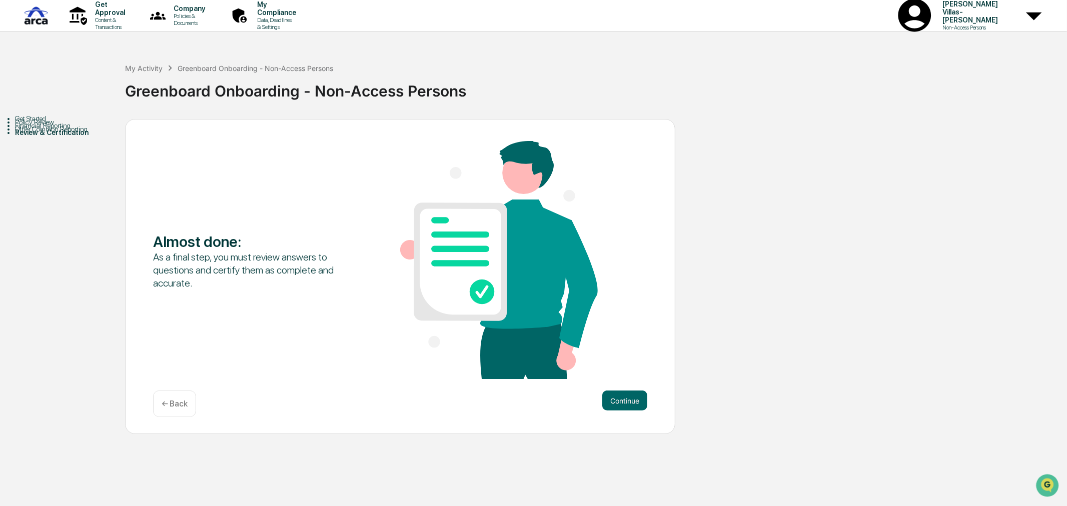
click at [164, 401] on p "← Back" at bounding box center [175, 404] width 26 height 10
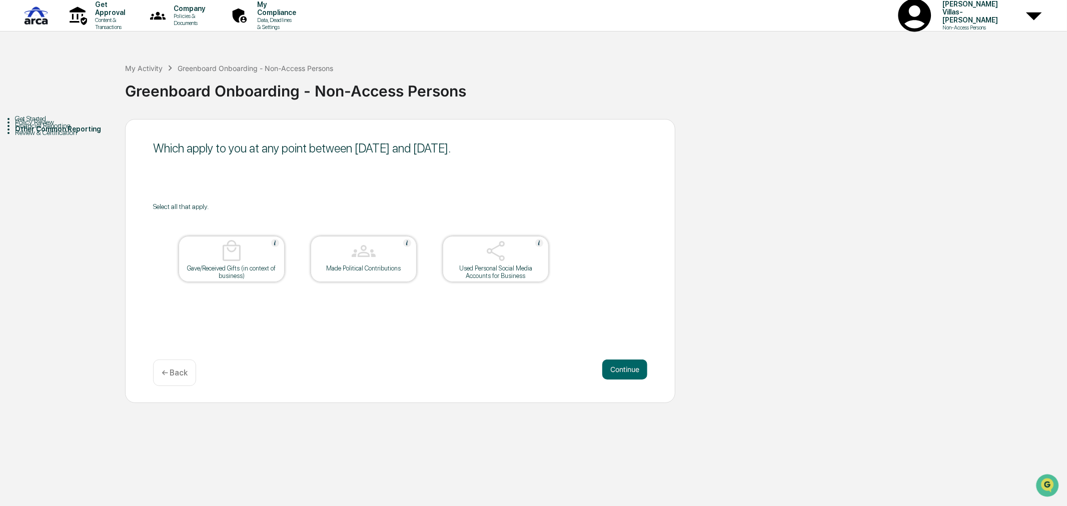
click at [523, 270] on div "Used Personal Social Media Accounts for Business" at bounding box center [496, 272] width 90 height 15
click at [346, 372] on div "Continue ← Back" at bounding box center [400, 373] width 494 height 27
click at [486, 278] on div "Used Personal Social Media Accounts for Business" at bounding box center [496, 272] width 90 height 15
click at [614, 378] on button "Continue" at bounding box center [624, 370] width 45 height 20
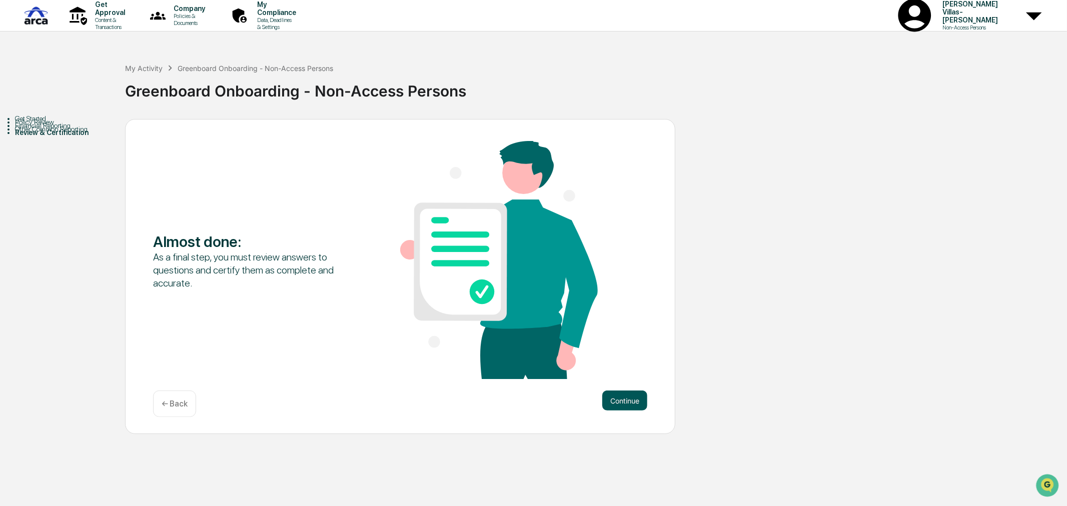
click at [621, 408] on button "Continue" at bounding box center [624, 401] width 45 height 20
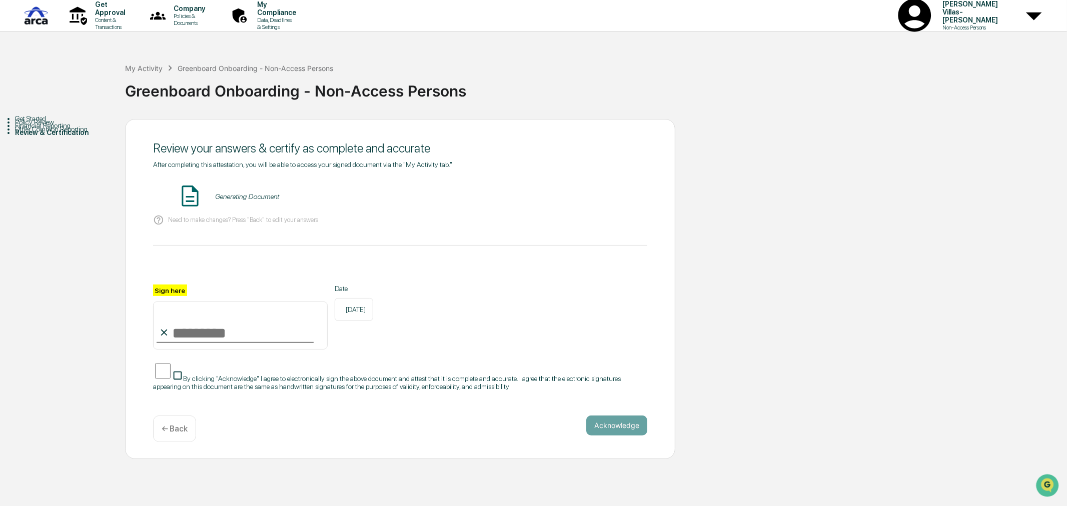
click at [298, 341] on input "Sign here" at bounding box center [240, 326] width 175 height 48
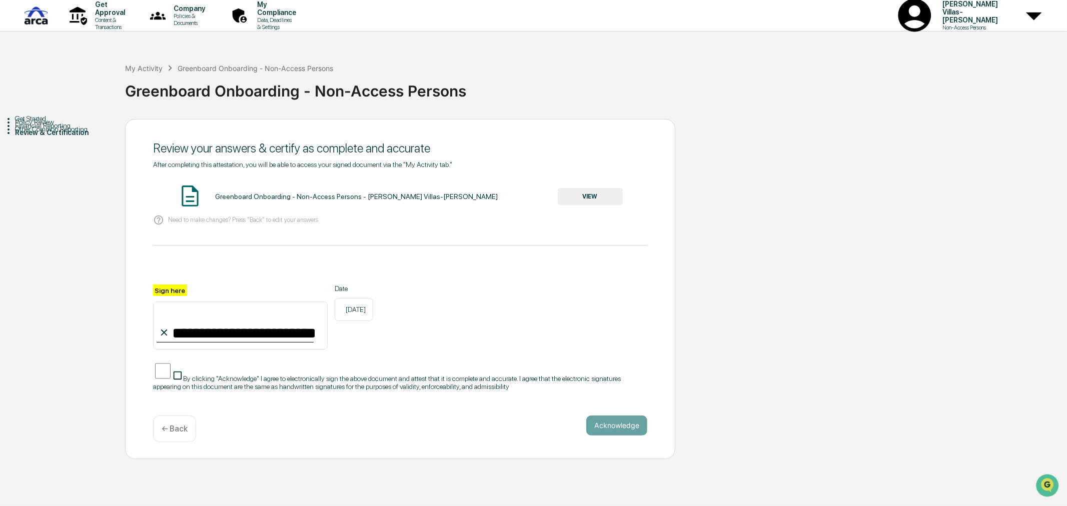
type input "**********"
click at [571, 193] on button "VIEW" at bounding box center [590, 196] width 65 height 17
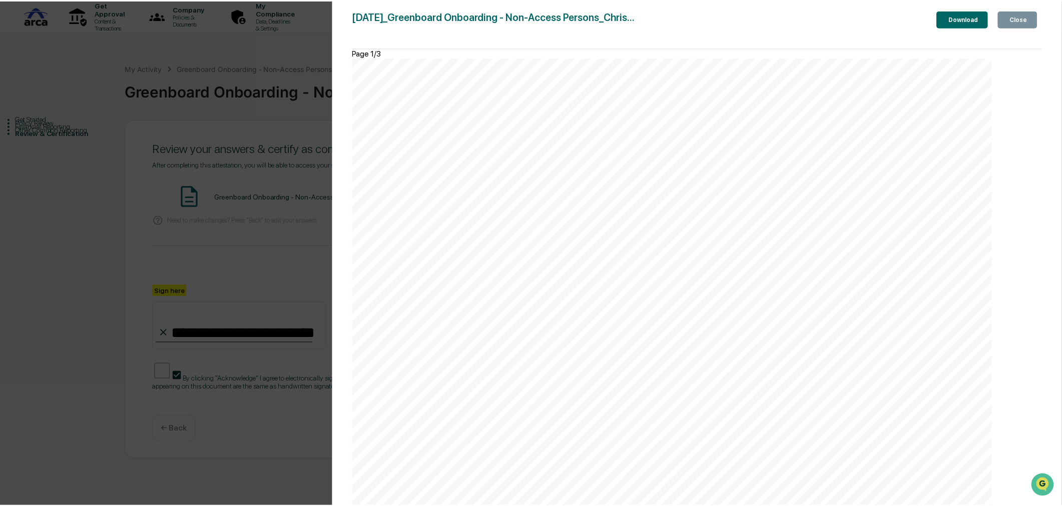
scroll to position [0, 0]
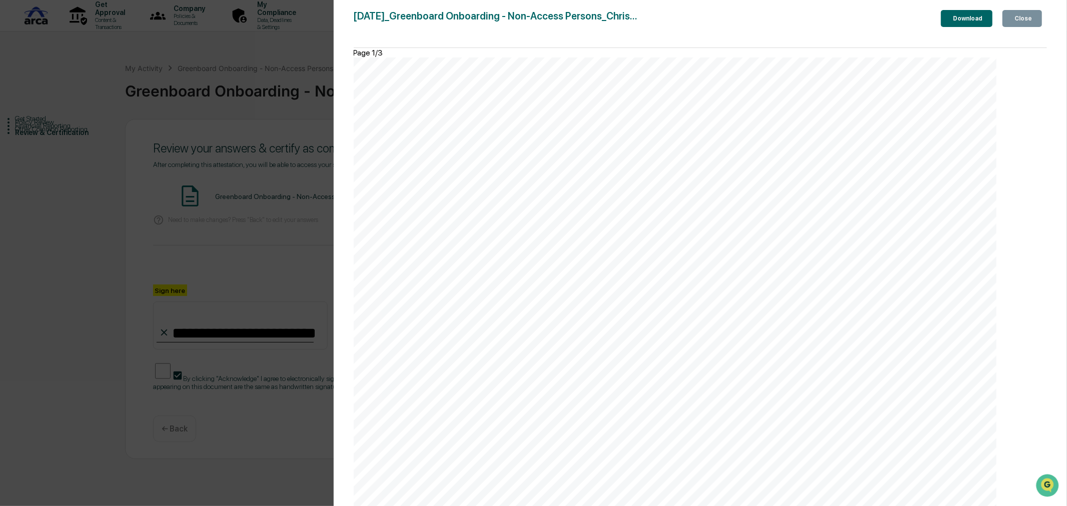
click at [1021, 22] on div "Close" at bounding box center [1023, 18] width 20 height 7
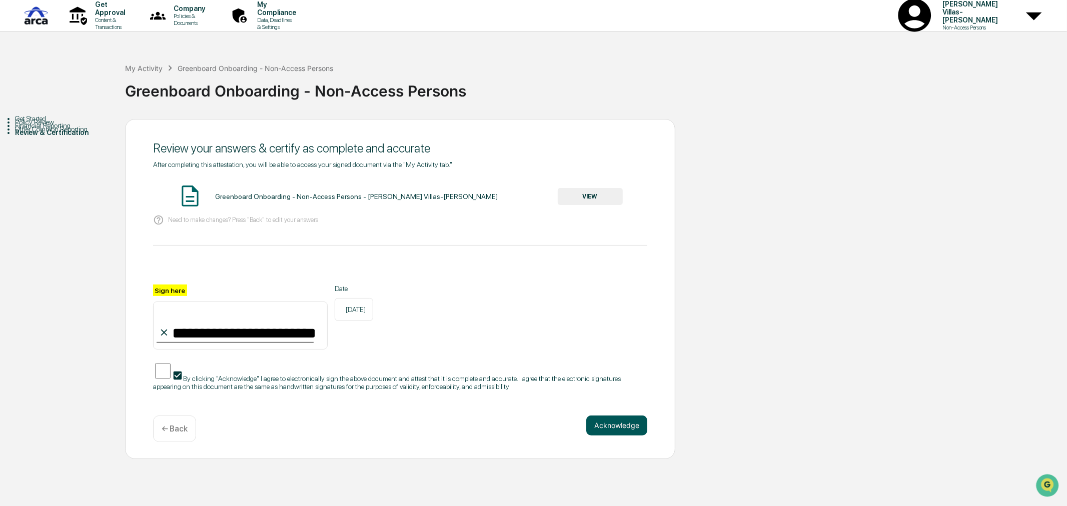
click at [608, 421] on button "Acknowledge" at bounding box center [616, 426] width 61 height 20
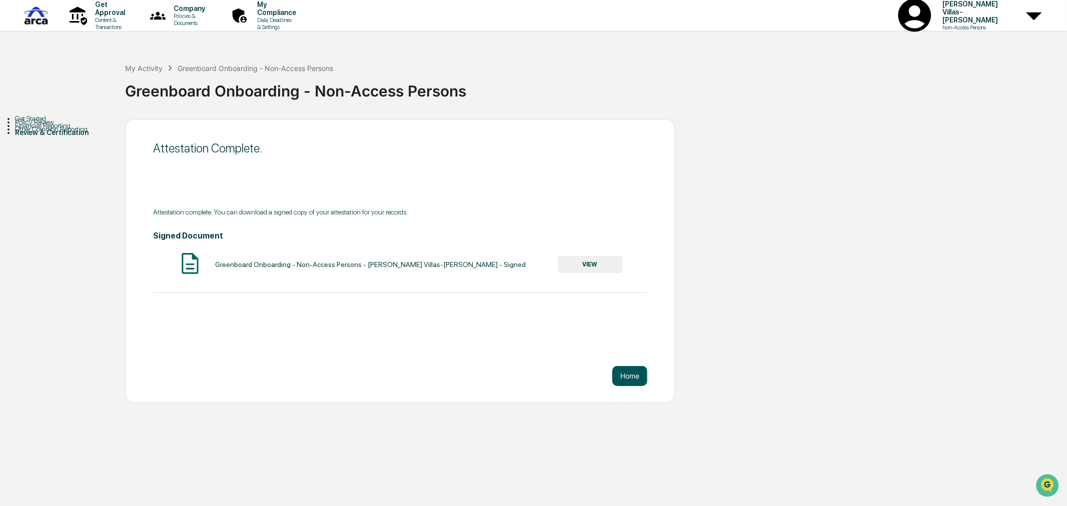
click at [632, 376] on button "Home" at bounding box center [629, 376] width 35 height 20
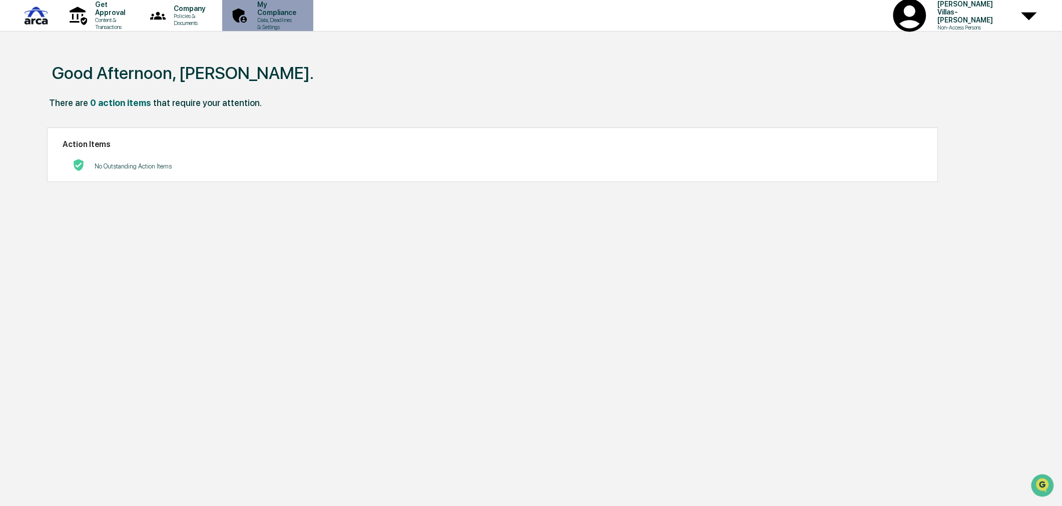
click at [301, 19] on p "Data, Deadlines & Settings" at bounding box center [275, 24] width 52 height 14
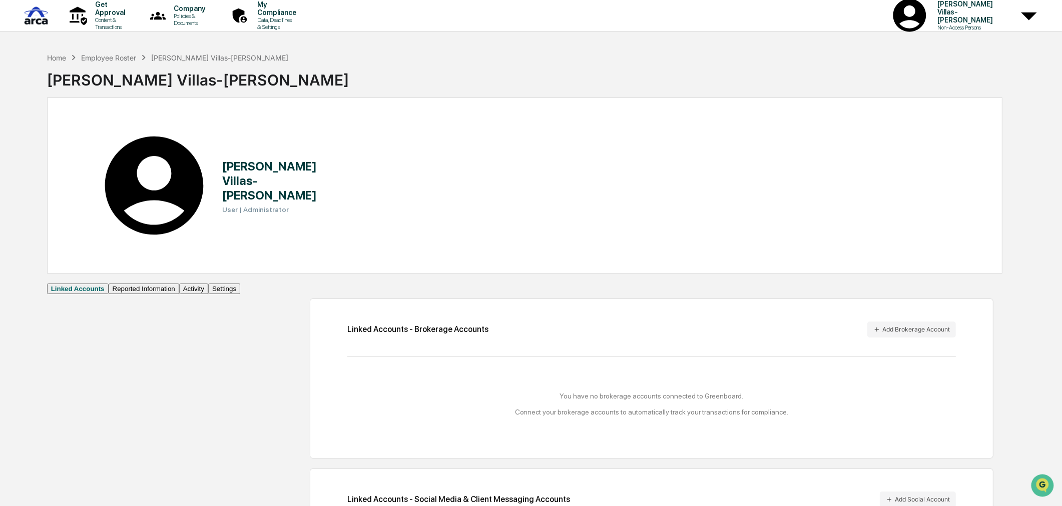
click at [179, 284] on button "Activity" at bounding box center [193, 289] width 29 height 11
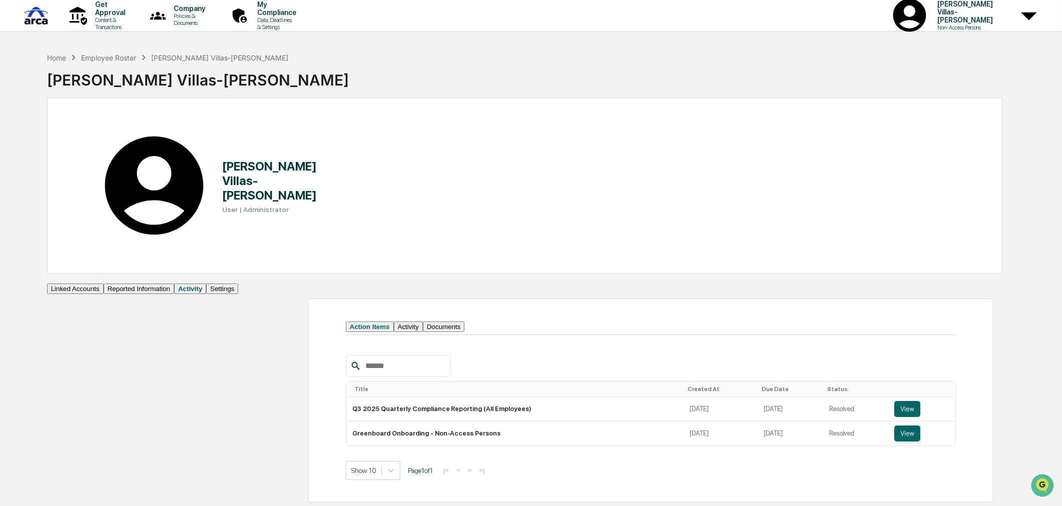
scroll to position [48, 0]
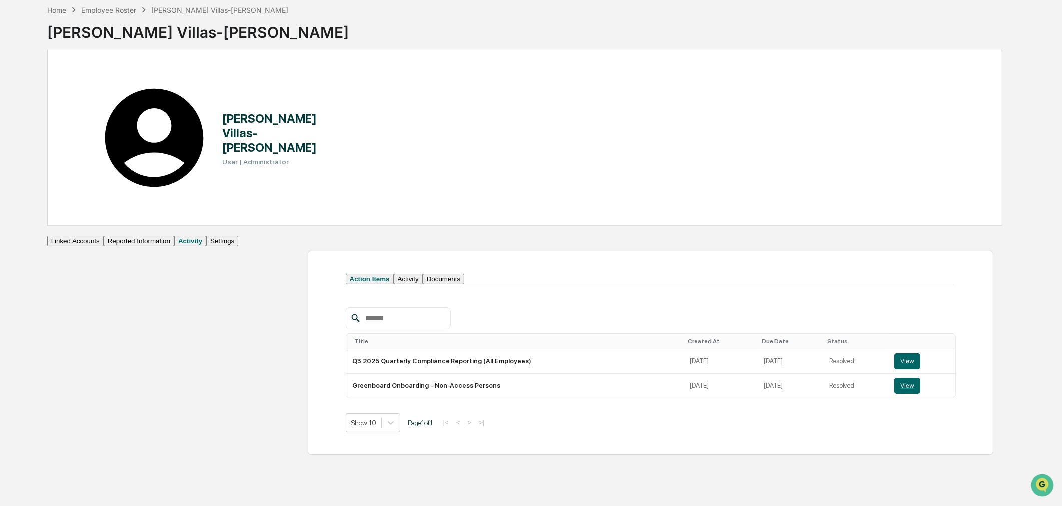
click at [528, 378] on div "Action Items Activity Documents Title Created At Due Date Status Q3 2025 Quarte…" at bounding box center [650, 353] width 685 height 204
click at [394, 274] on button "Activity" at bounding box center [408, 279] width 29 height 11
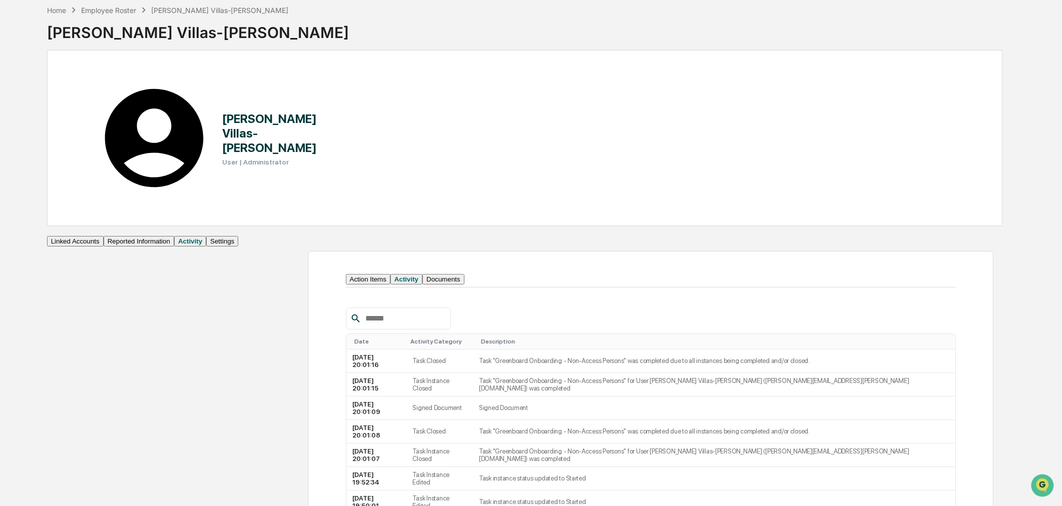
click at [346, 274] on button "Action Items" at bounding box center [368, 279] width 45 height 11
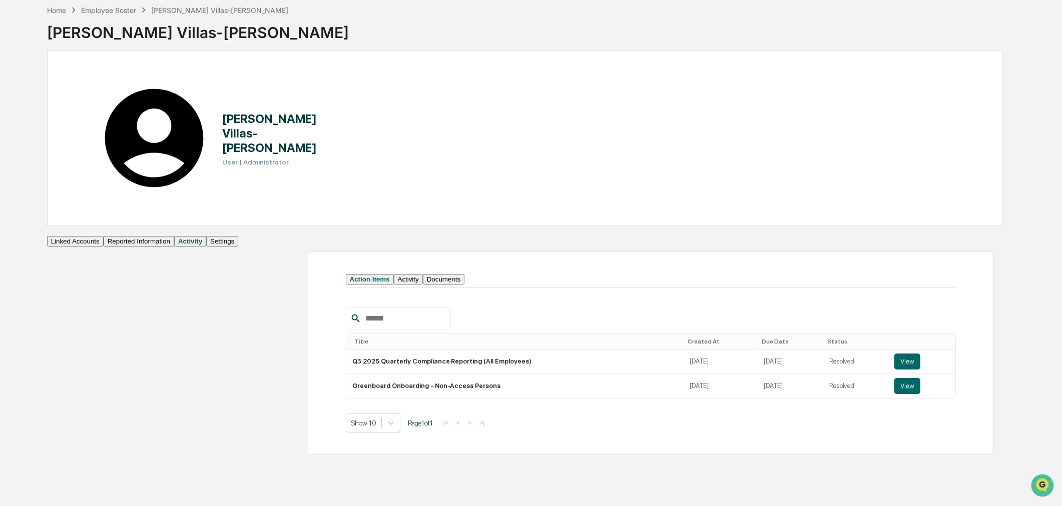
click at [394, 274] on button "Activity" at bounding box center [408, 279] width 29 height 11
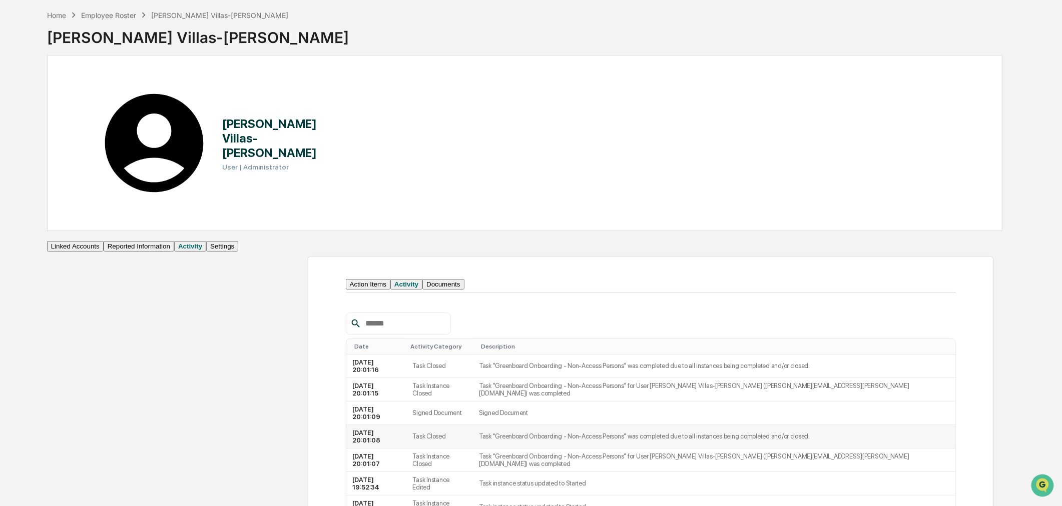
scroll to position [56, 0]
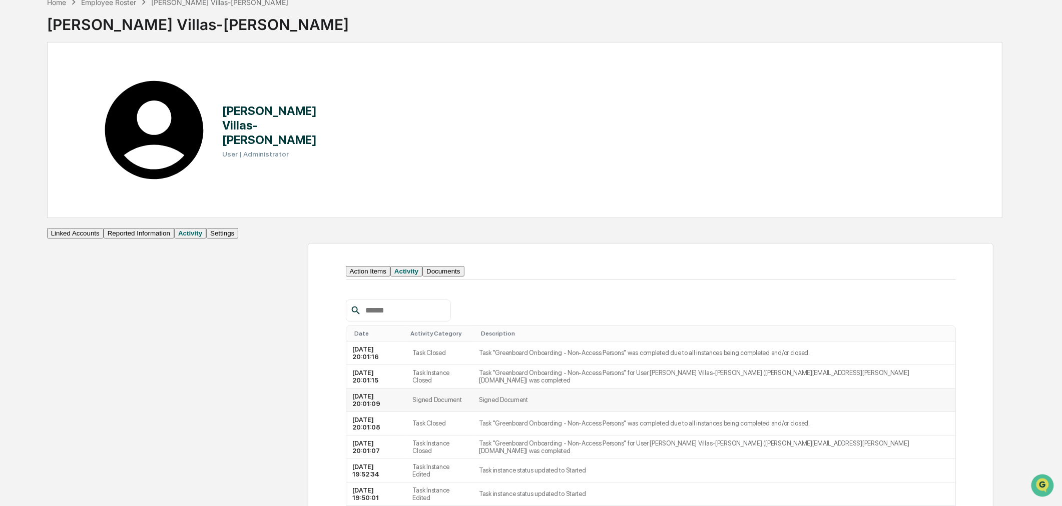
click at [524, 389] on td "Signed Document" at bounding box center [714, 401] width 482 height 24
click at [364, 389] on td "2025-10-10 20:01:09" at bounding box center [376, 401] width 61 height 24
click at [353, 365] on td "2025-10-10 20:01:15" at bounding box center [376, 377] width 61 height 24
click at [346, 266] on button "Action Items" at bounding box center [368, 271] width 45 height 11
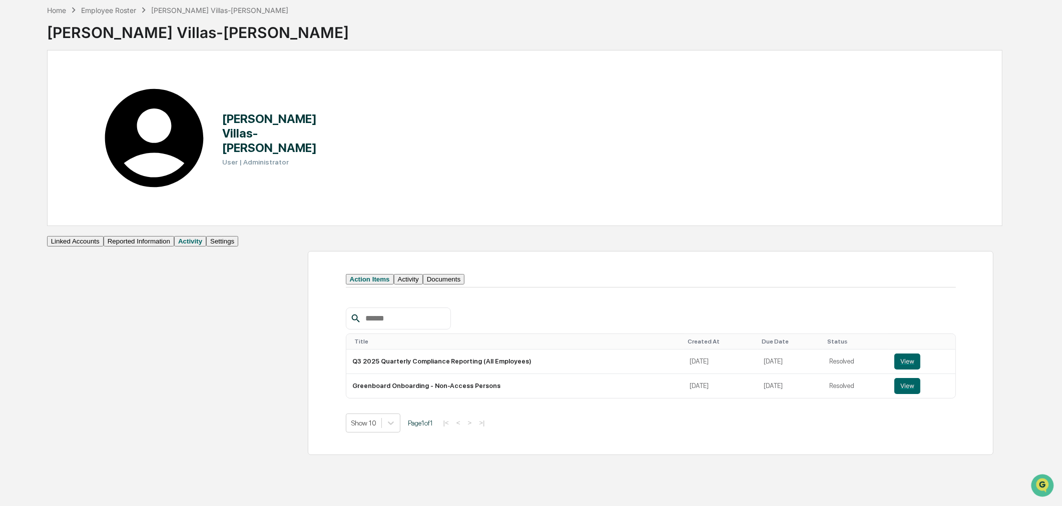
click at [206, 247] on button "Settings" at bounding box center [222, 241] width 32 height 11
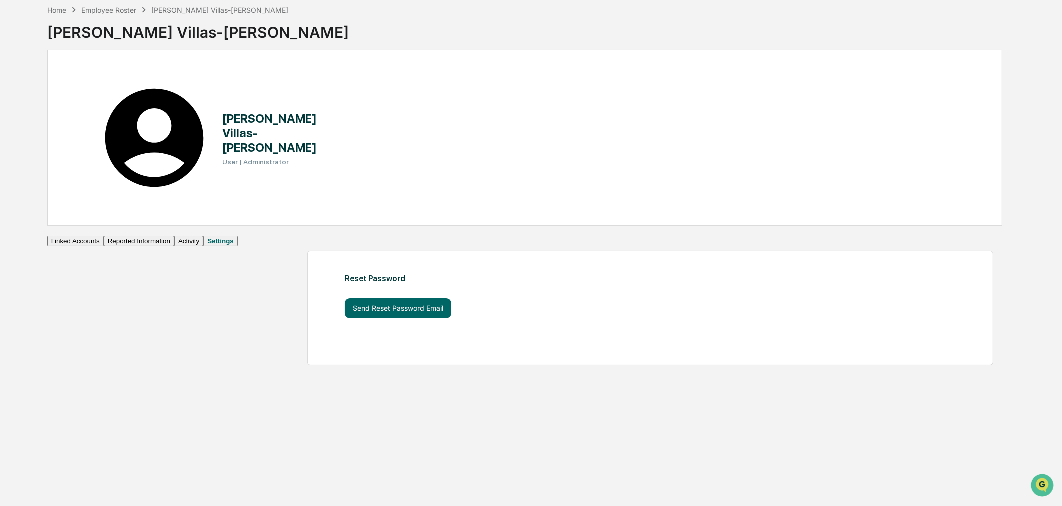
click at [174, 236] on button "Activity" at bounding box center [188, 241] width 29 height 11
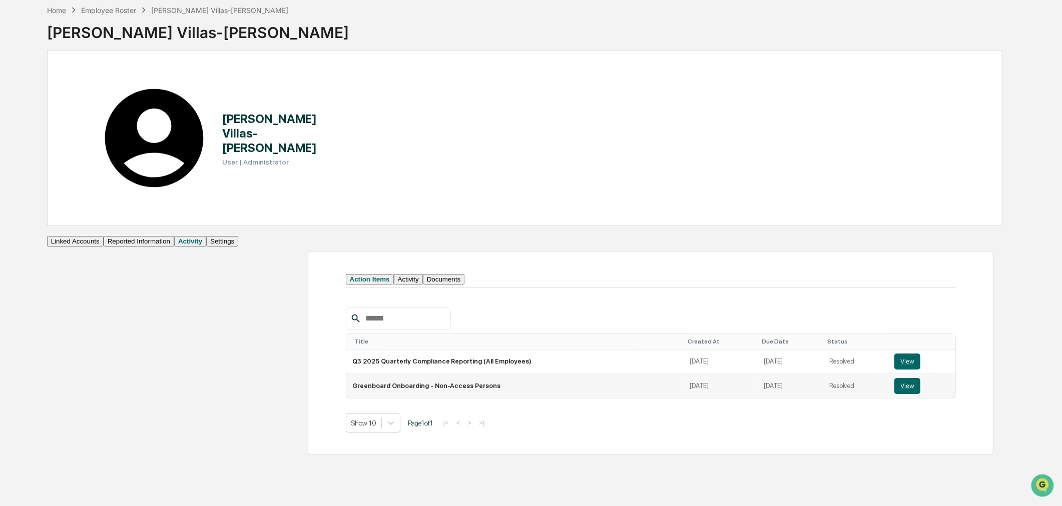
click at [346, 374] on td "Greenboard Onboarding - Non-Access Persons" at bounding box center [515, 386] width 338 height 24
click at [174, 236] on button "Activity" at bounding box center [190, 241] width 32 height 11
click at [394, 274] on button "Activity" at bounding box center [408, 279] width 29 height 11
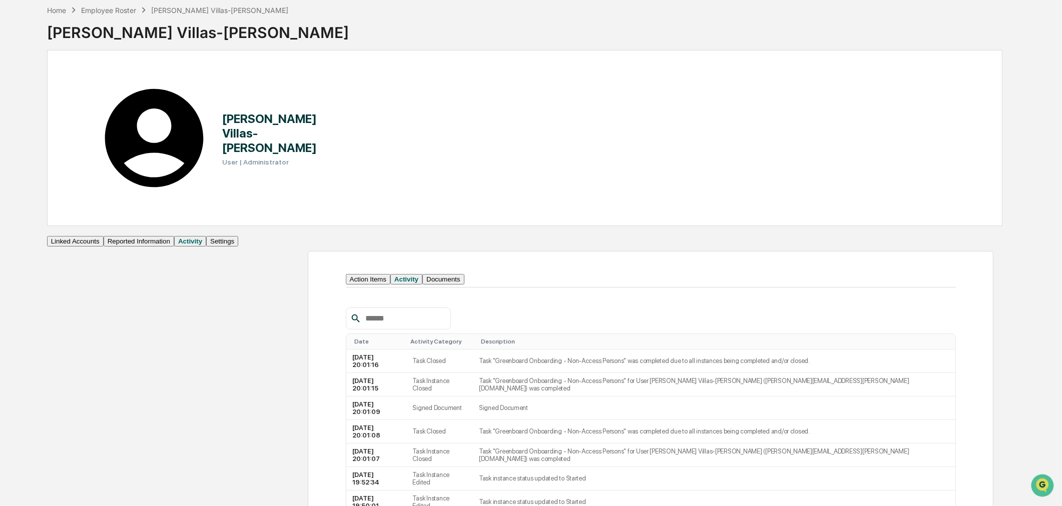
click at [174, 236] on button "Activity" at bounding box center [190, 241] width 32 height 11
click at [346, 274] on button "Action Items" at bounding box center [368, 279] width 45 height 11
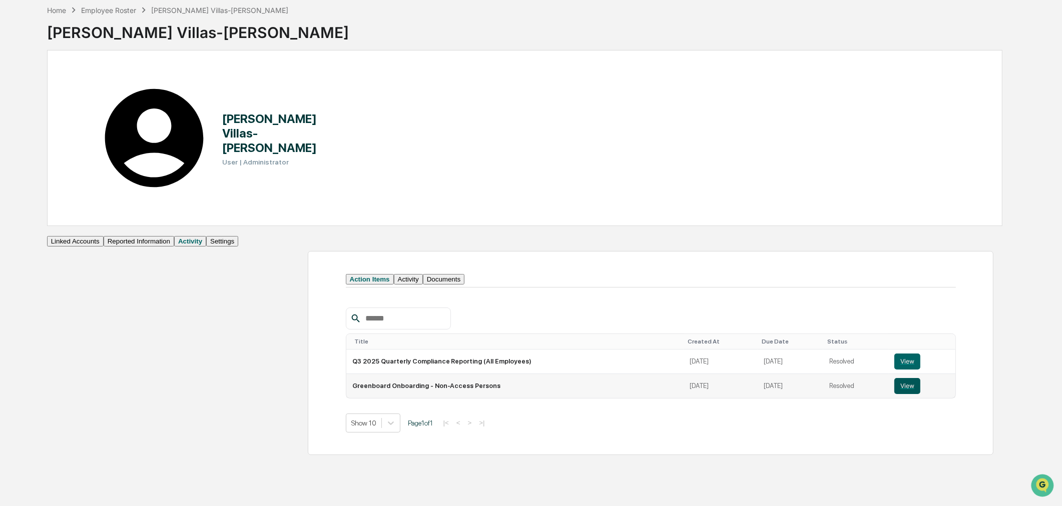
click at [903, 378] on button "View" at bounding box center [907, 386] width 26 height 16
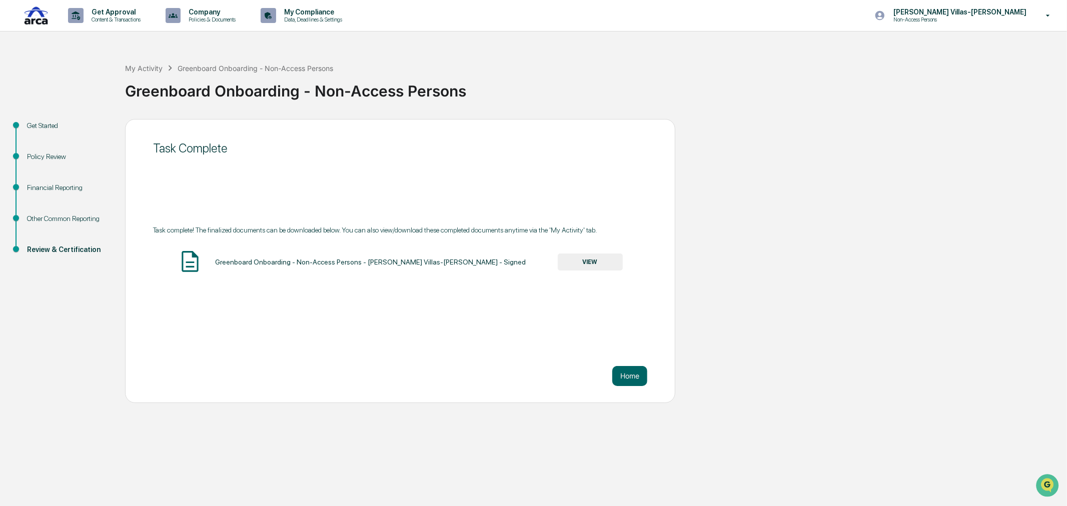
click at [592, 267] on button "VIEW" at bounding box center [590, 262] width 65 height 17
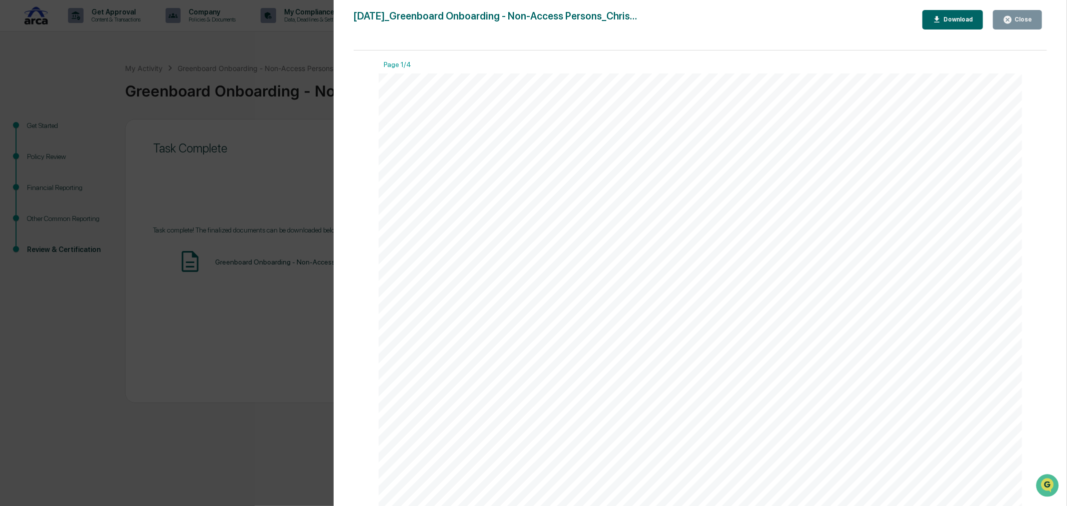
click at [310, 371] on div "Version History [DATE] 08:01 PM [PERSON_NAME] Villas-[PERSON_NAME] [DATE]_Green…" at bounding box center [533, 253] width 1067 height 506
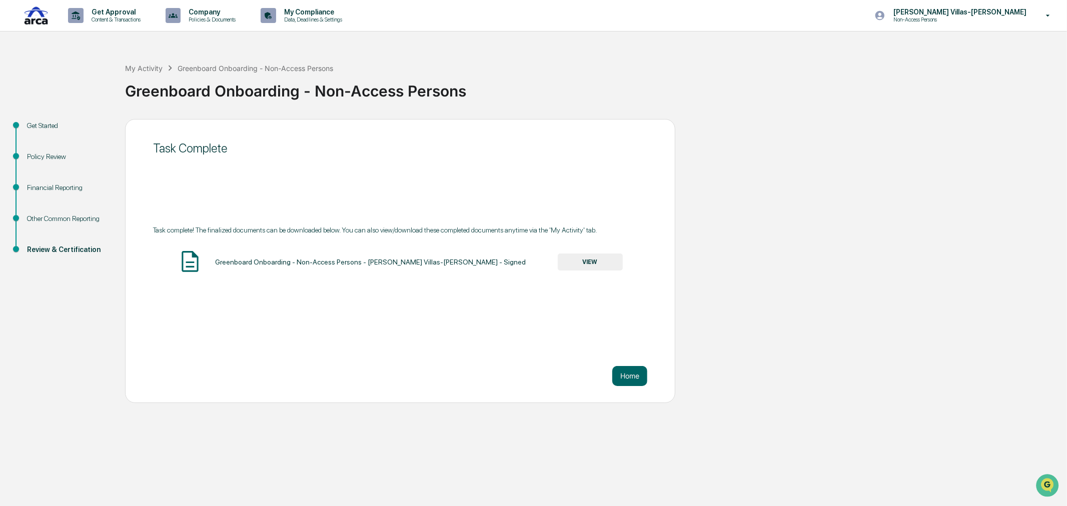
click at [609, 85] on div "Greenboard Onboarding - Non-Access Persons" at bounding box center [593, 87] width 937 height 26
click at [626, 376] on button "Home" at bounding box center [629, 376] width 35 height 20
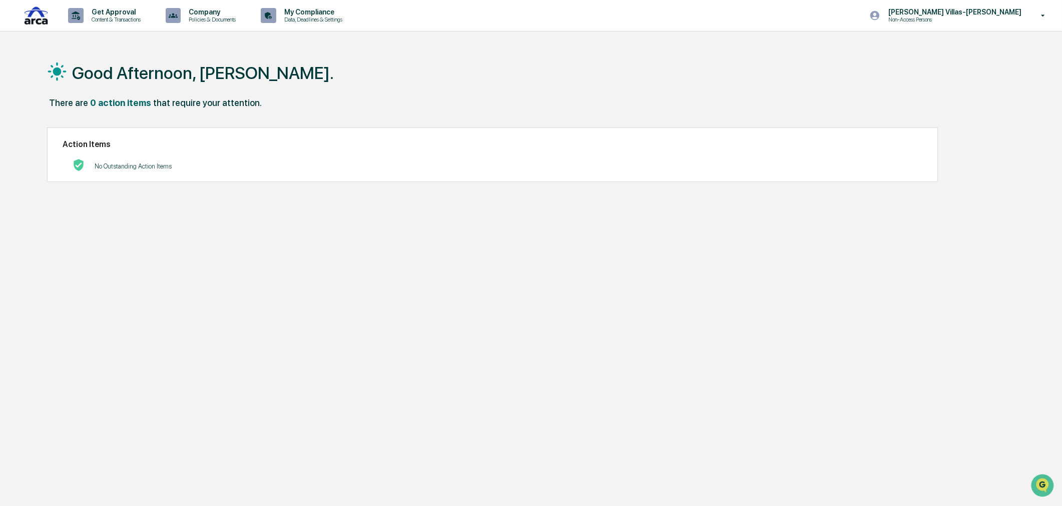
drag, startPoint x: 446, startPoint y: 367, endPoint x: 424, endPoint y: 221, distance: 147.3
click at [446, 362] on div "Good Afternoon, [PERSON_NAME]. There are 0 action items that require your atten…" at bounding box center [525, 301] width 986 height 506
click at [293, 357] on div "Good Afternoon, [PERSON_NAME]. There are 0 action items that require your atten…" at bounding box center [525, 301] width 986 height 506
click at [307, 89] on div "Good Afternoon, [PERSON_NAME]." at bounding box center [525, 73] width 956 height 50
